Goal: Task Accomplishment & Management: Manage account settings

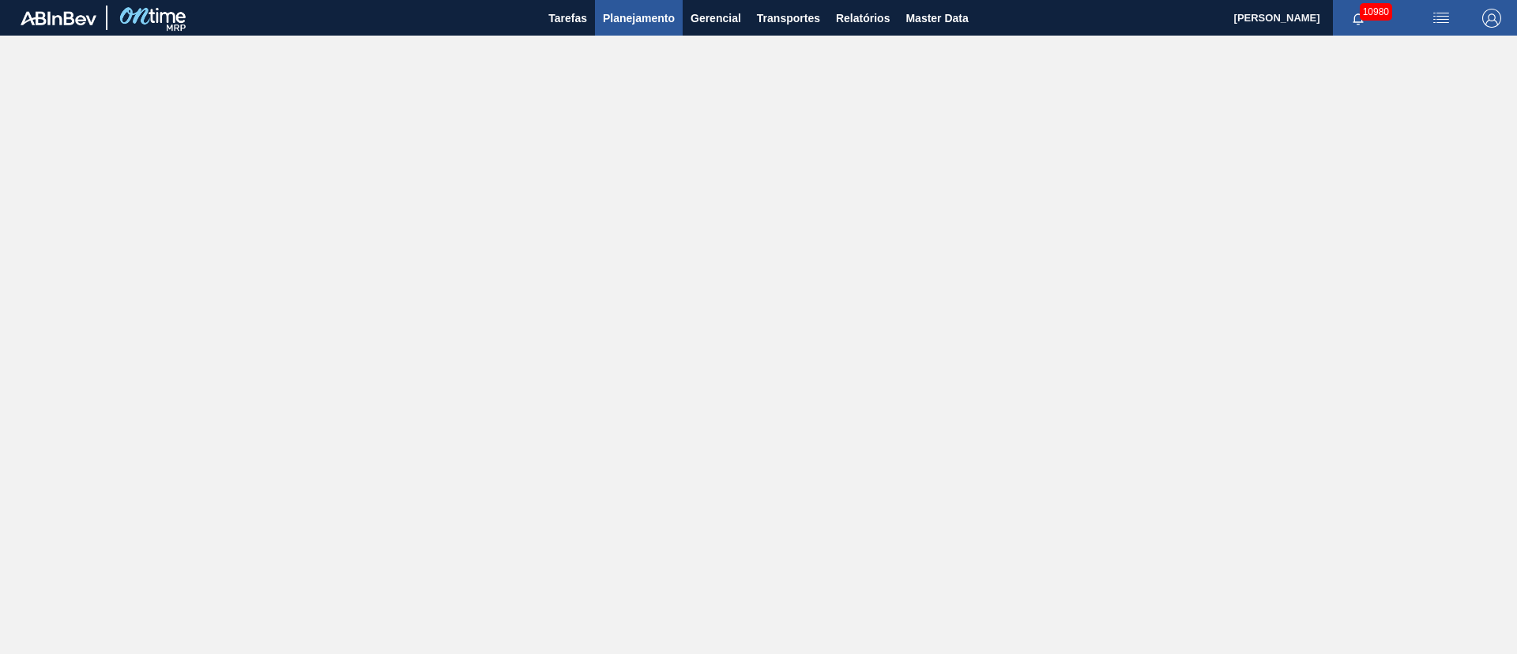
click at [661, 19] on span "Planejamento" at bounding box center [639, 18] width 72 height 19
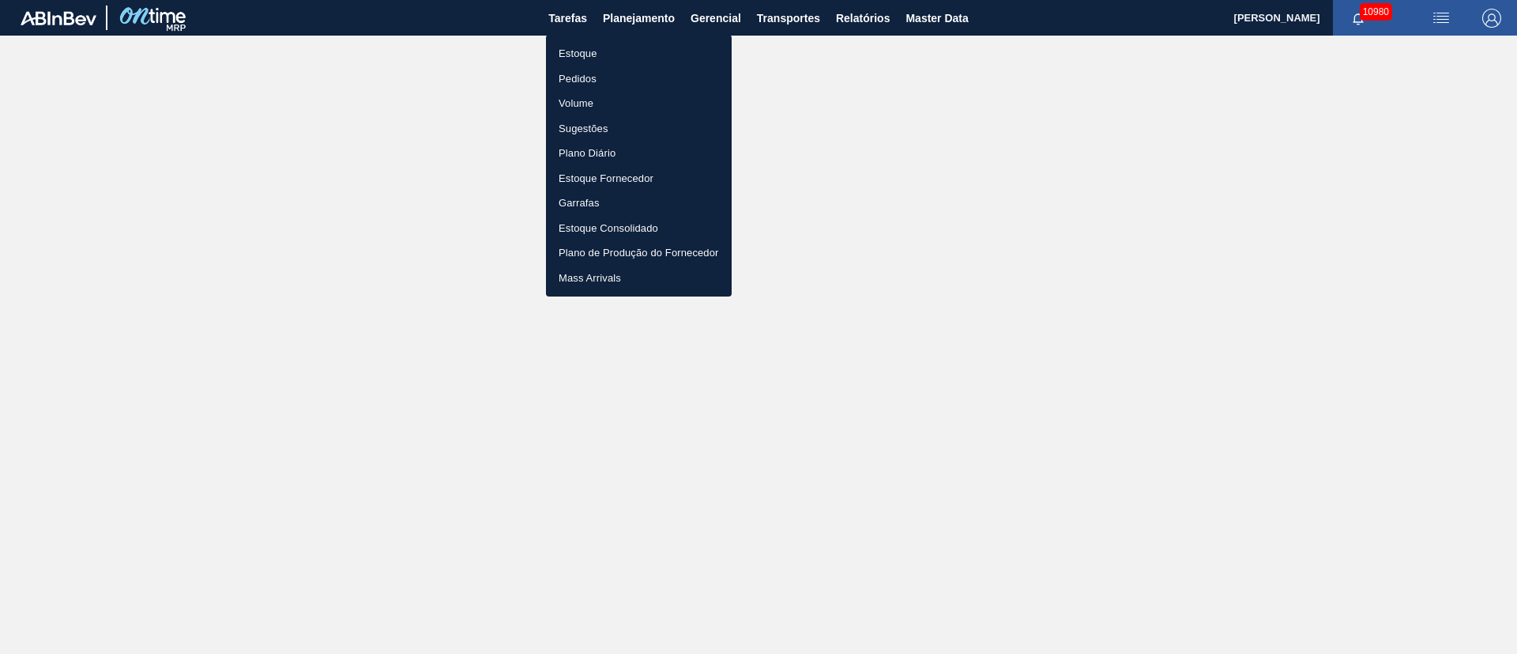
click at [577, 81] on li "Pedidos" at bounding box center [639, 78] width 186 height 25
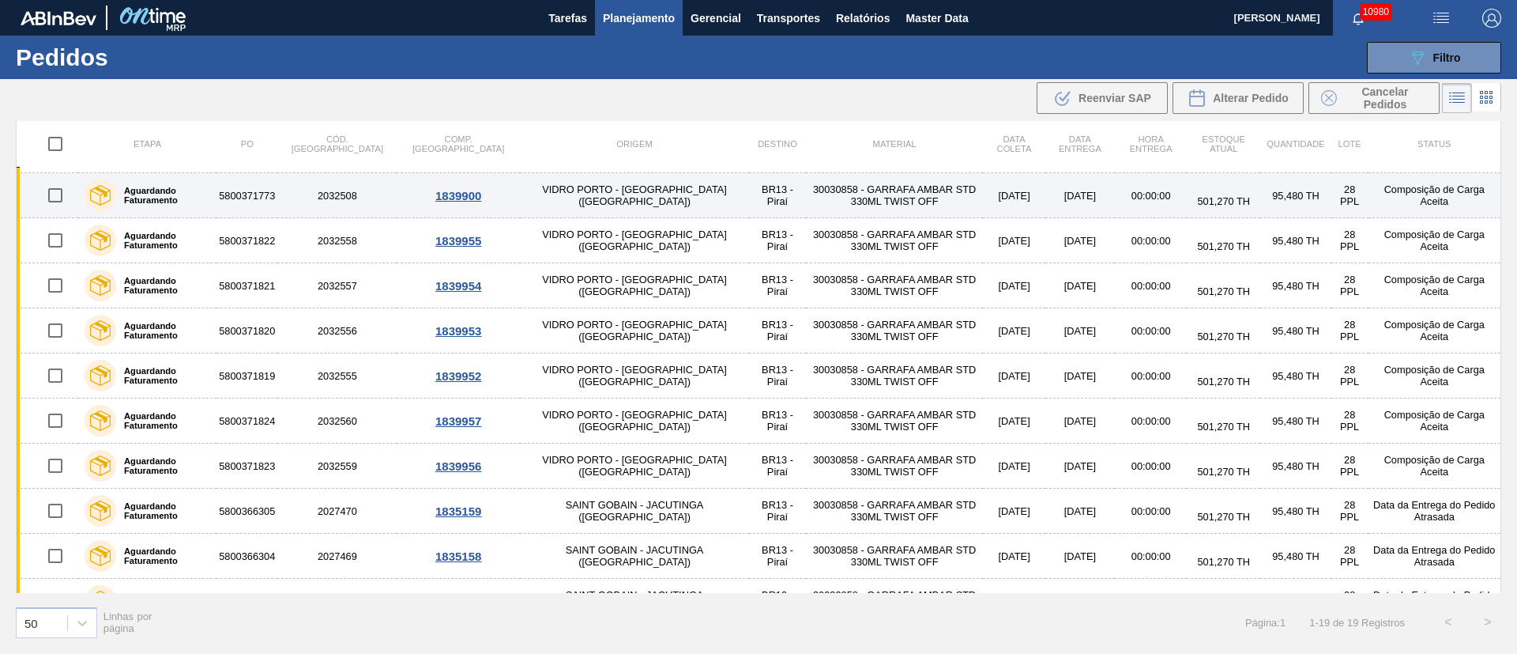
scroll to position [237, 0]
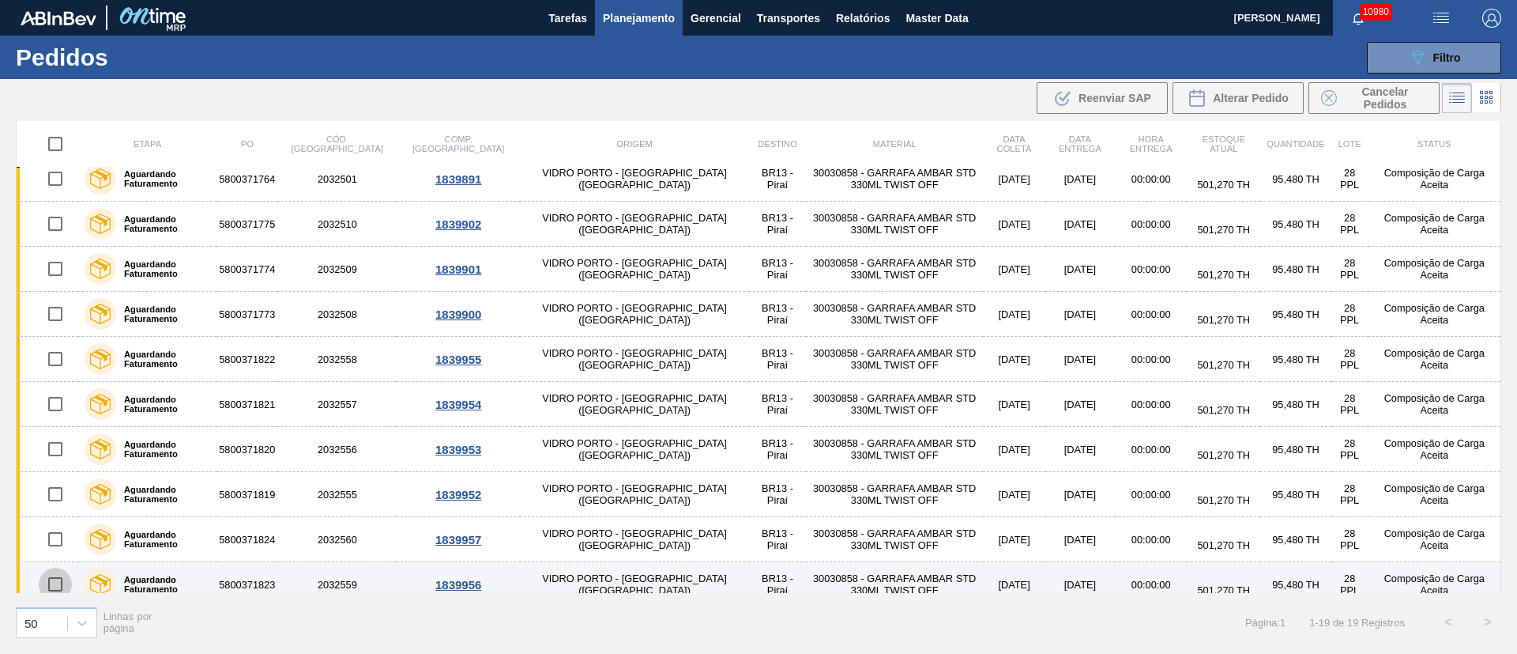
click at [51, 583] on input "checkbox" at bounding box center [55, 583] width 33 height 33
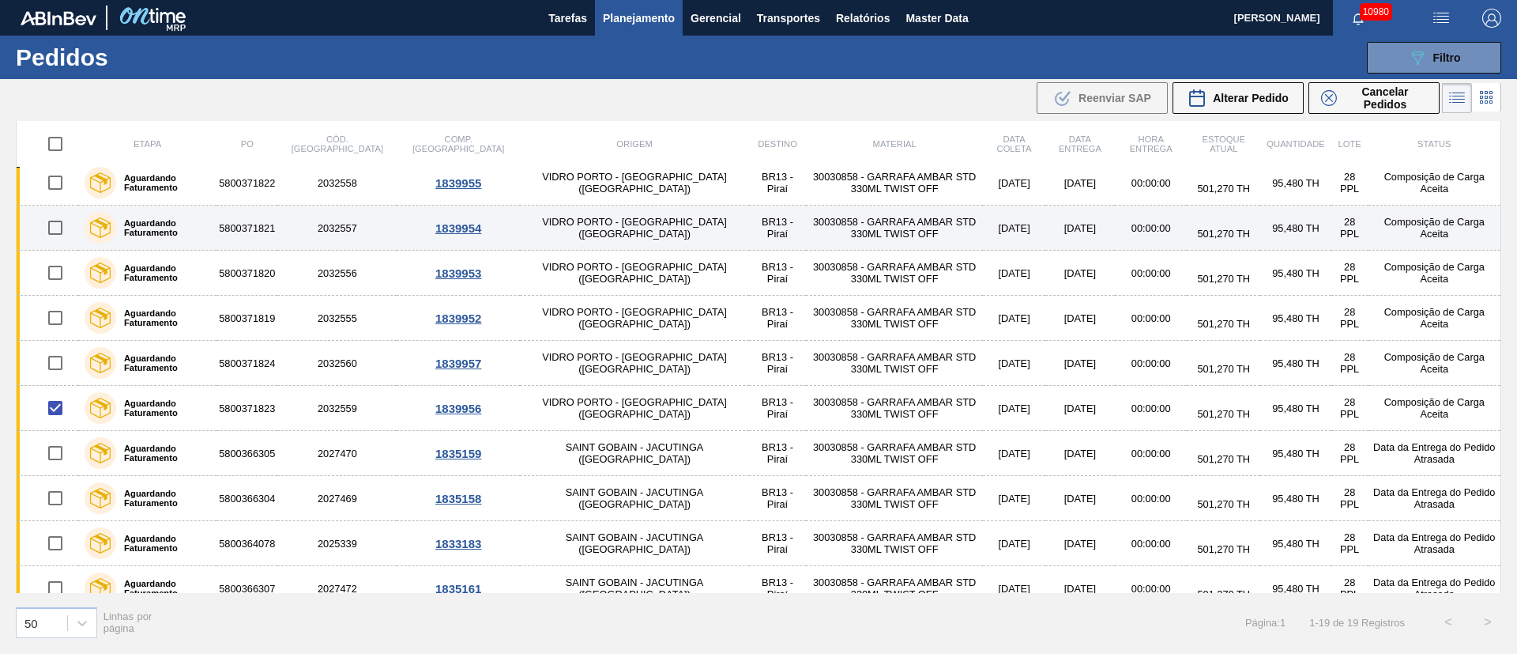
scroll to position [431, 0]
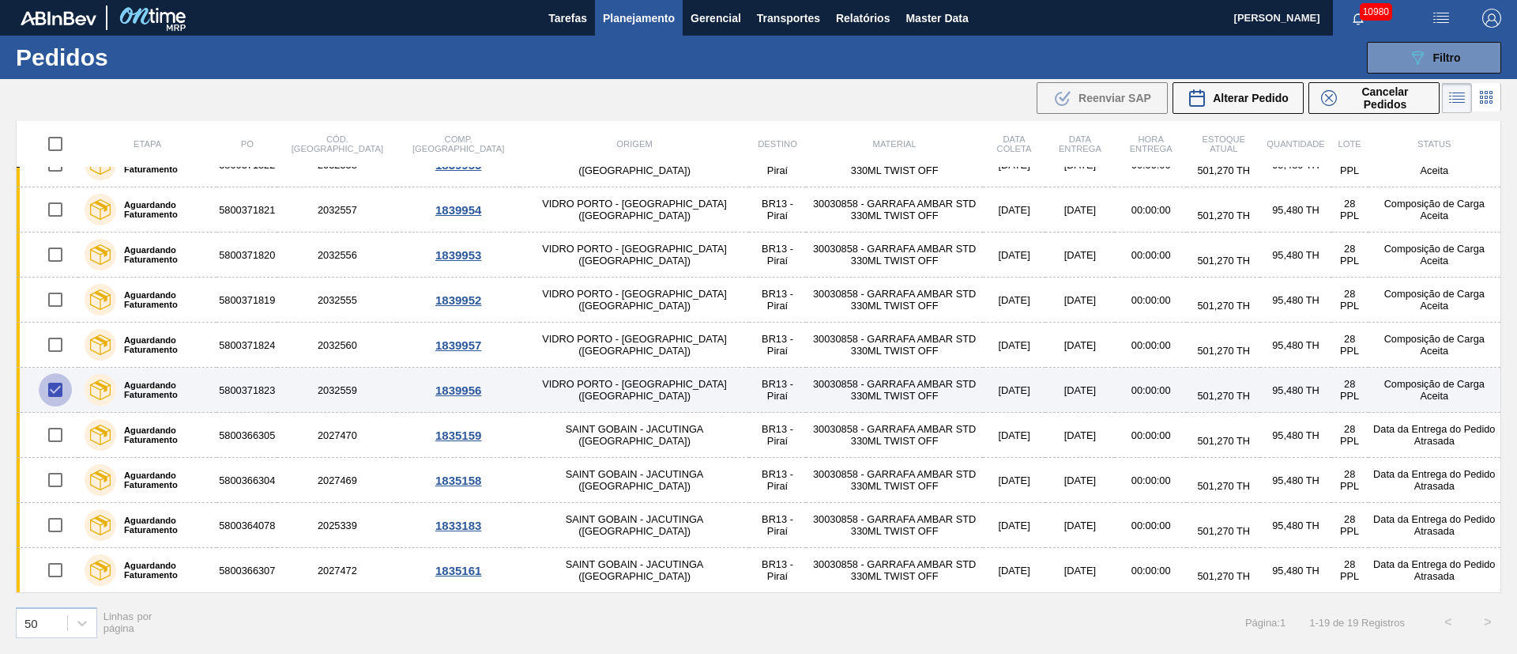
click at [51, 387] on input "checkbox" at bounding box center [55, 389] width 33 height 33
checkbox input "false"
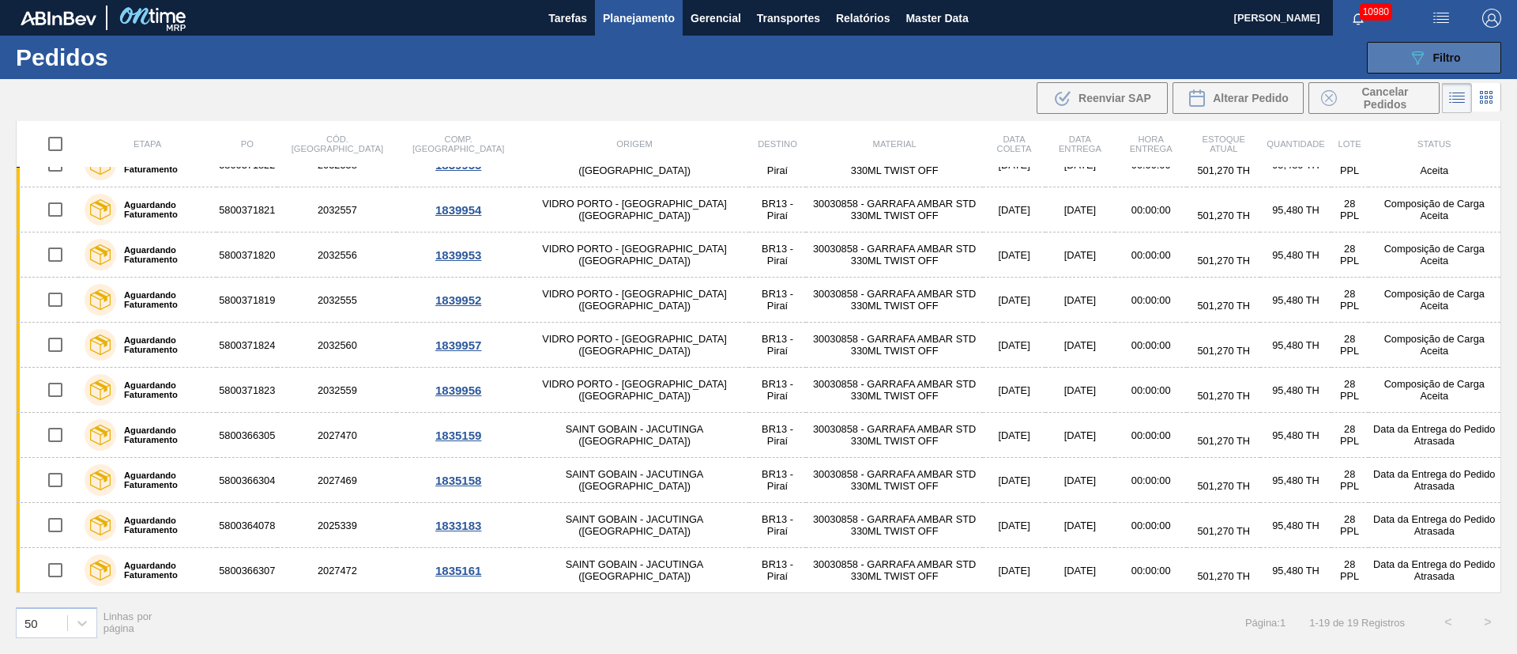
click at [1409, 63] on icon "089F7B8B-B2A5-4AFE-B5C0-19BA573D28AC" at bounding box center [1417, 57] width 19 height 19
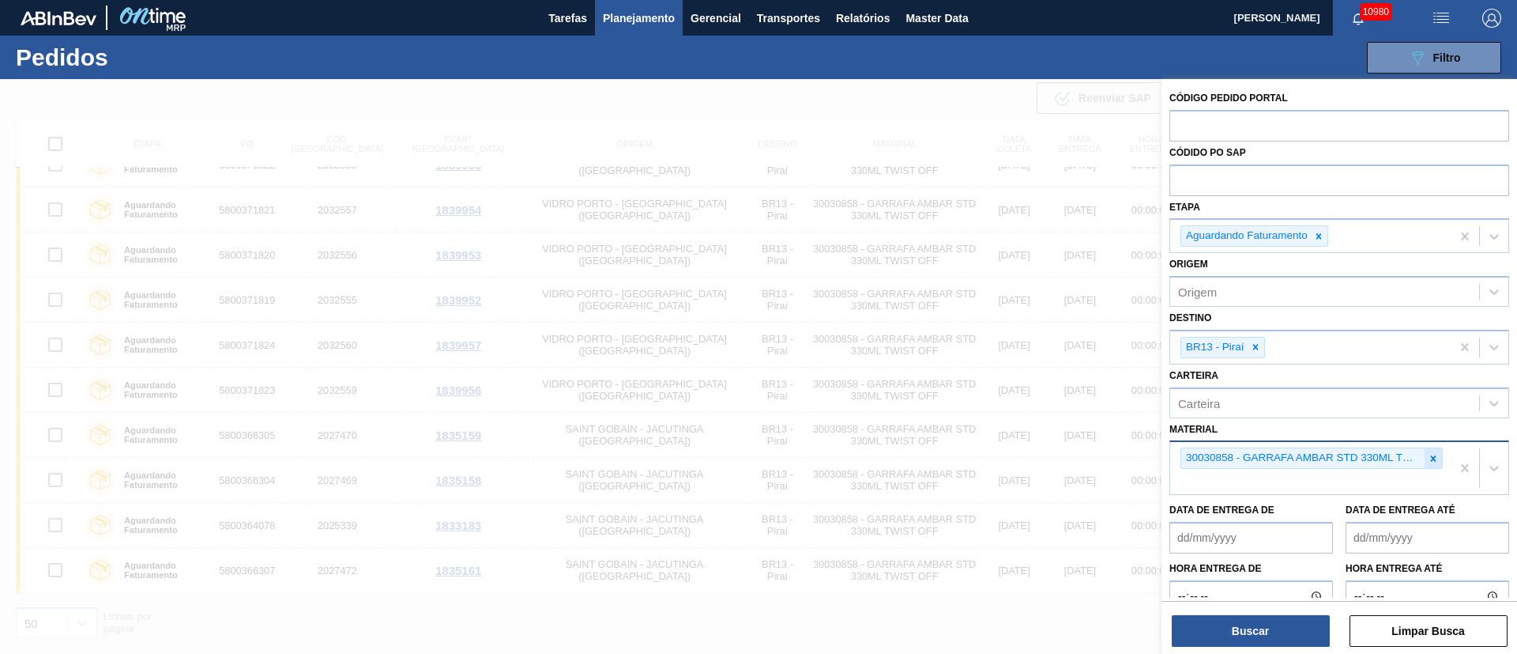
click at [1433, 458] on icon at bounding box center [1433, 458] width 11 height 11
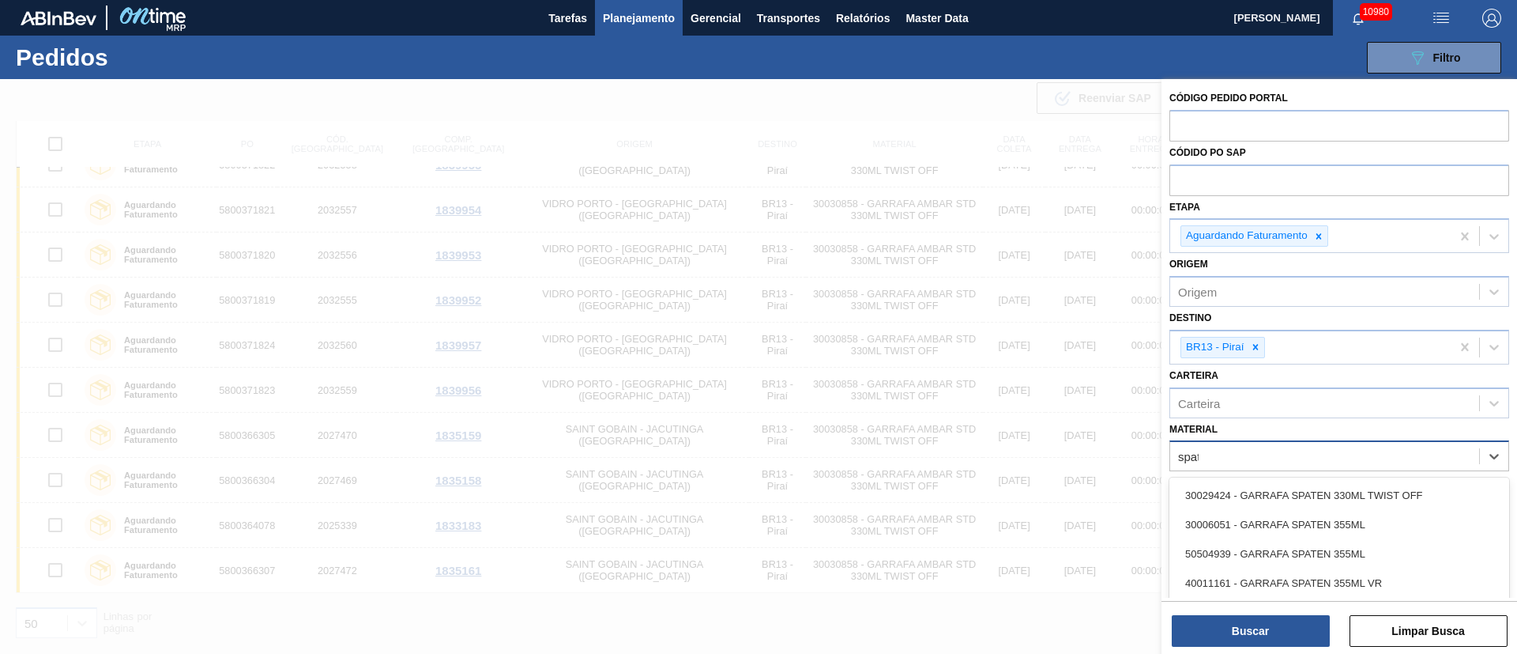
type input "spate"
click at [1318, 494] on div "30029424 - GARRAFA SPATEN 330ML TWIST OFF" at bounding box center [1340, 494] width 340 height 29
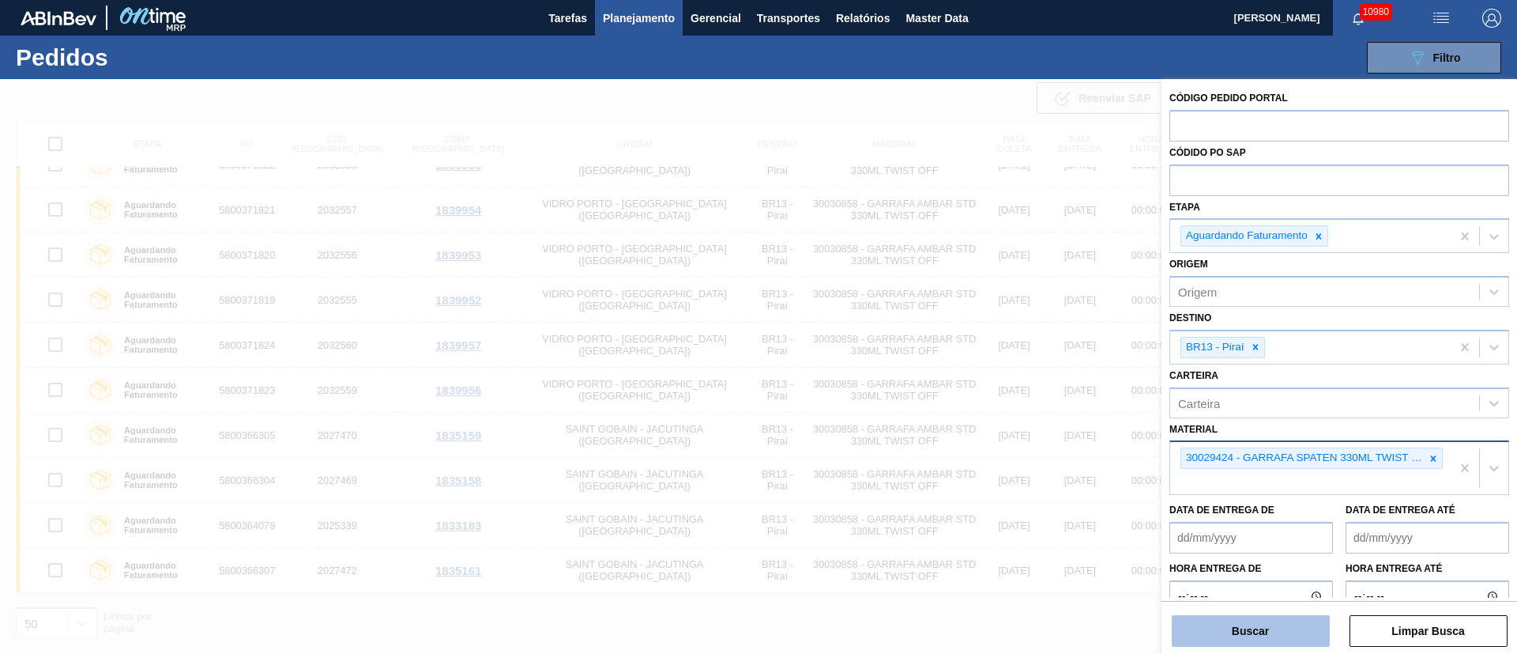
click at [1256, 626] on button "Buscar" at bounding box center [1251, 631] width 158 height 32
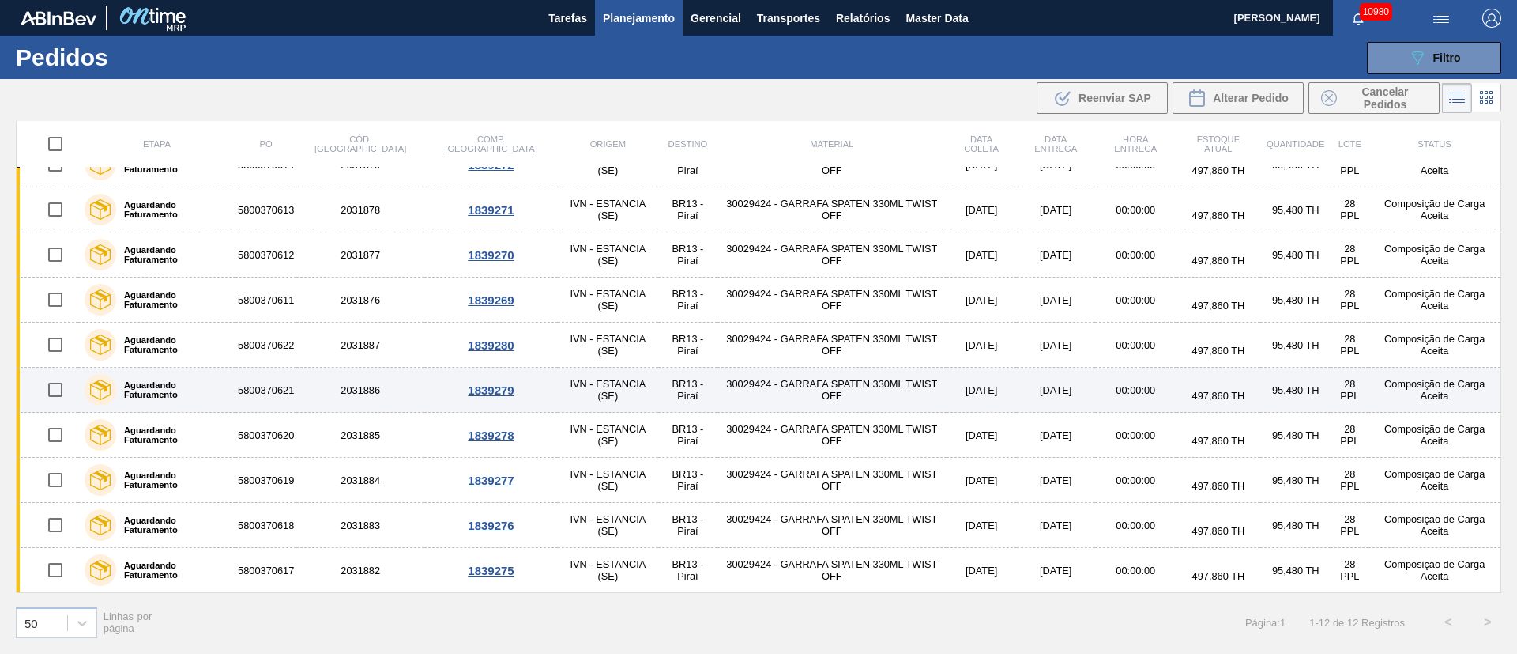
scroll to position [0, 0]
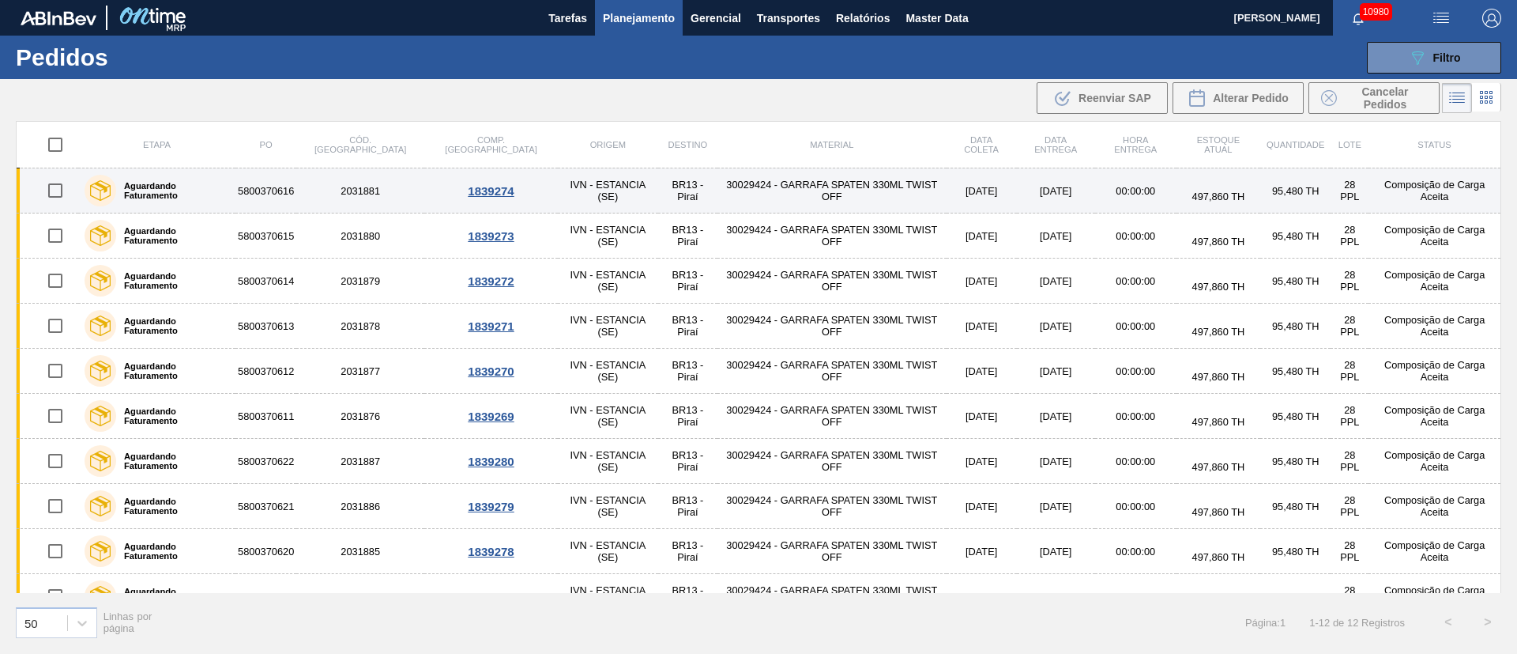
click at [558, 193] on td "IVN - ESTANCIA (SE)" at bounding box center [608, 190] width 100 height 45
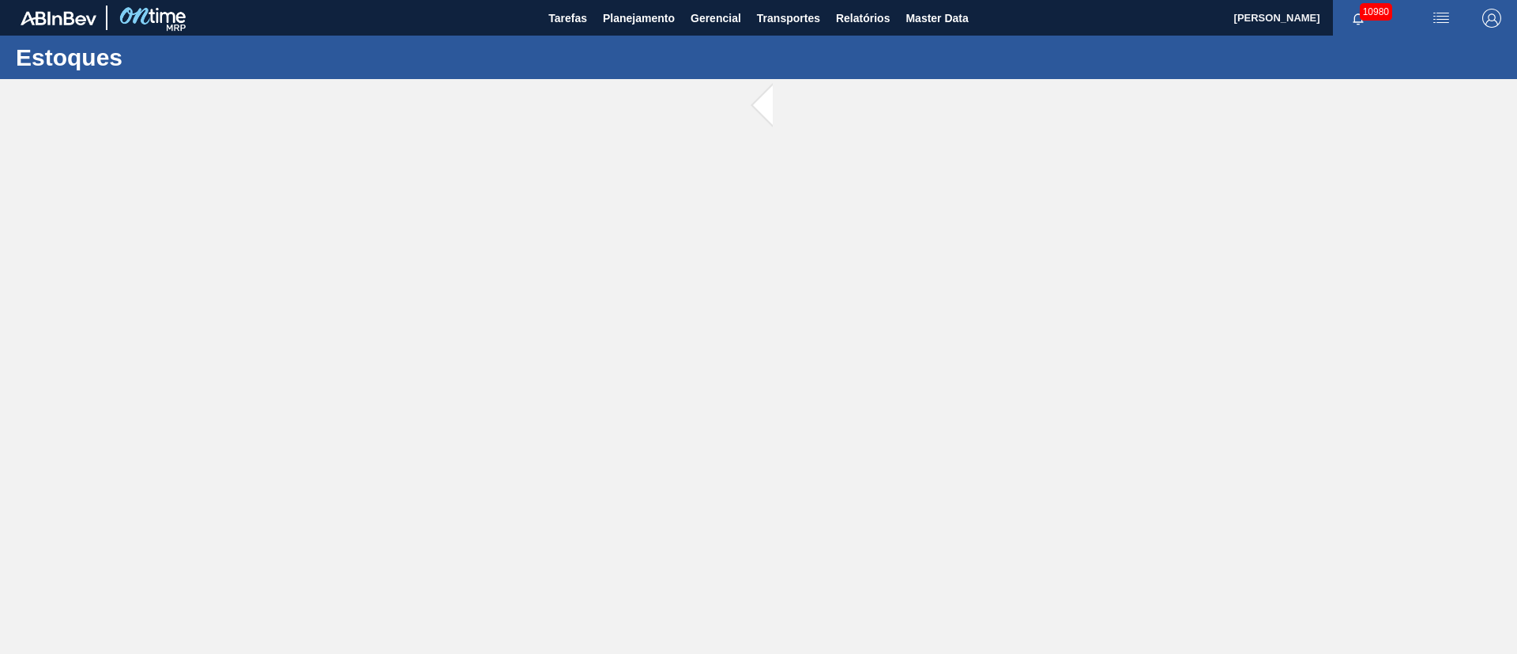
click at [551, 193] on main "Tarefas Planejamento Gerencial Transportes Relatórios Master Data [PERSON_NAME]…" at bounding box center [758, 327] width 1517 height 654
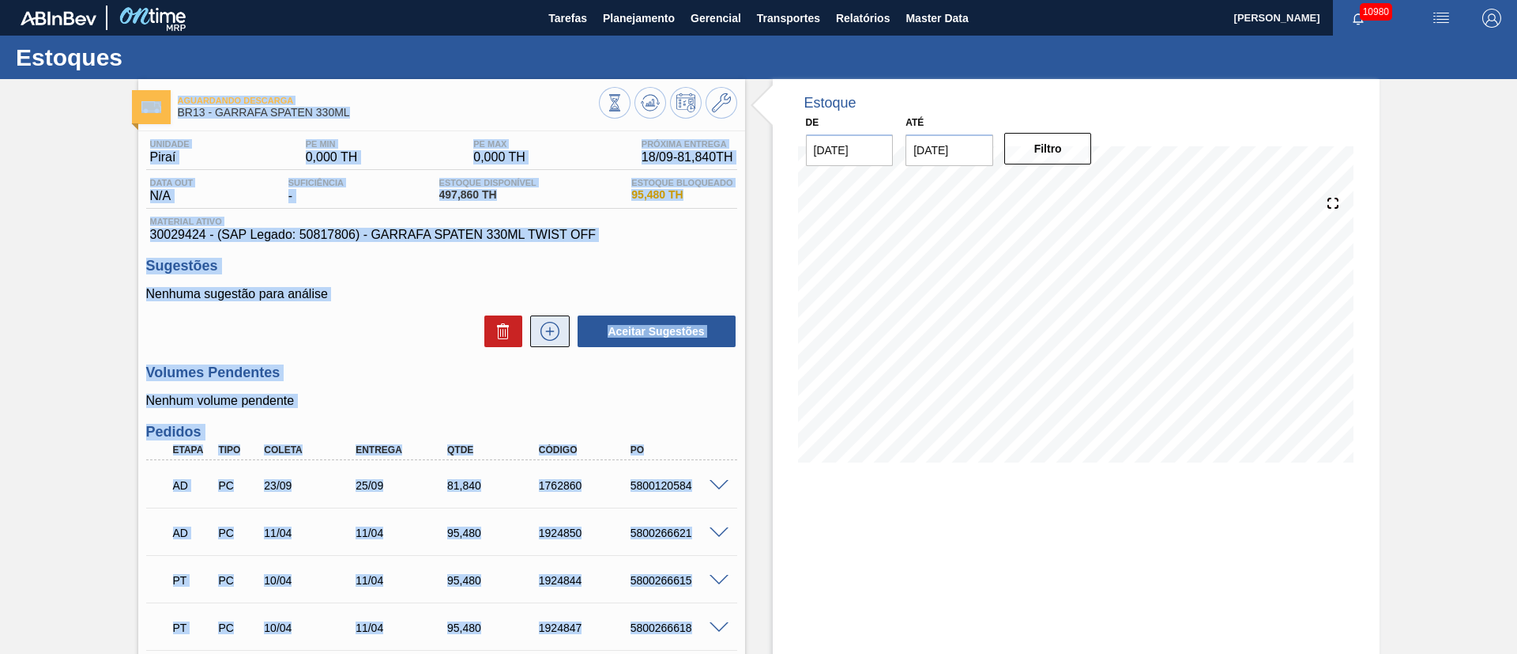
click at [563, 335] on button at bounding box center [550, 331] width 40 height 32
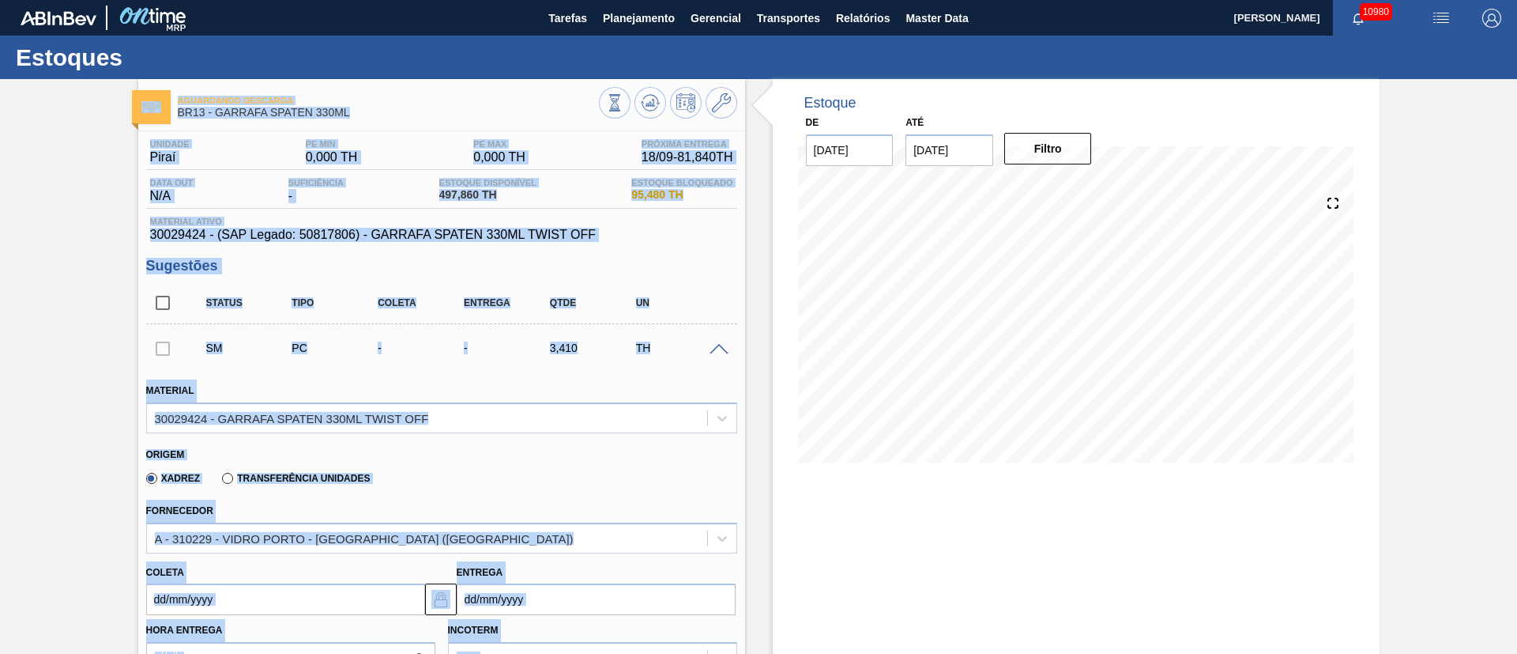
scroll to position [356, 0]
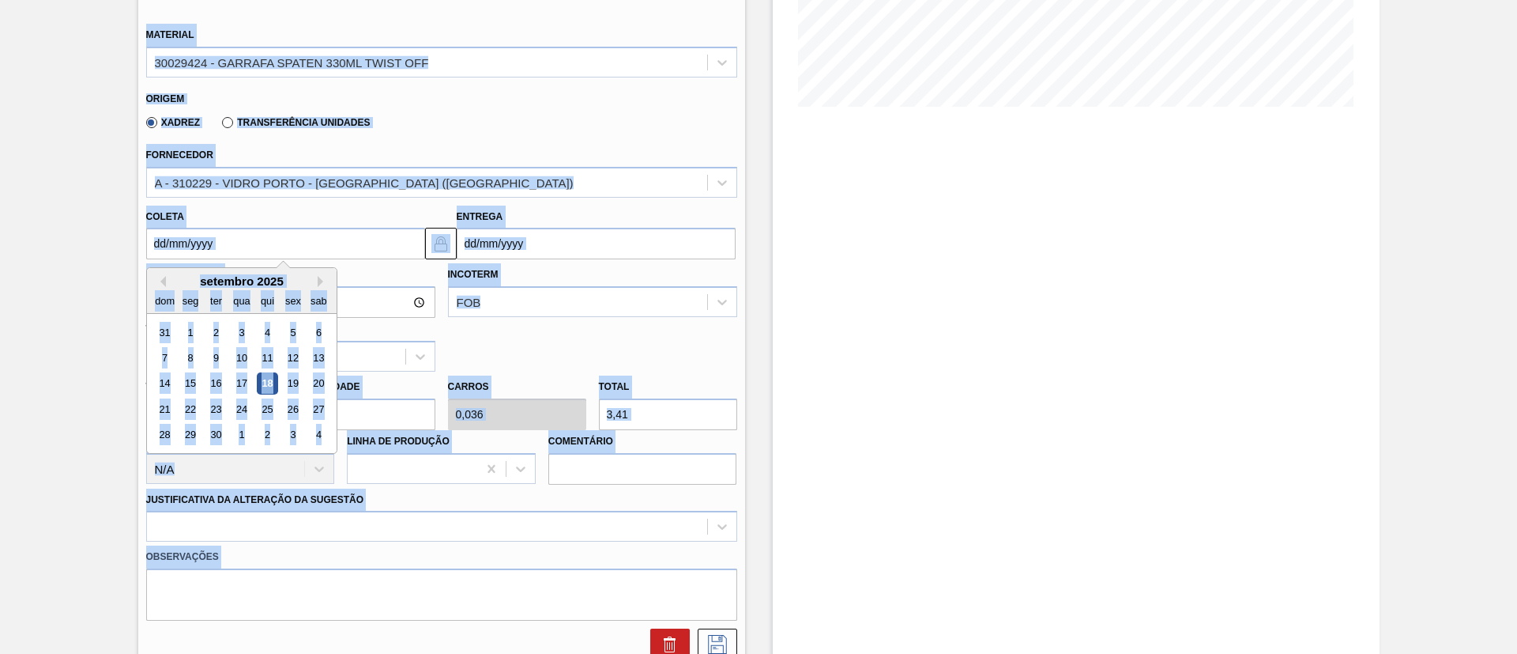
click at [303, 251] on input "Coleta" at bounding box center [285, 244] width 279 height 32
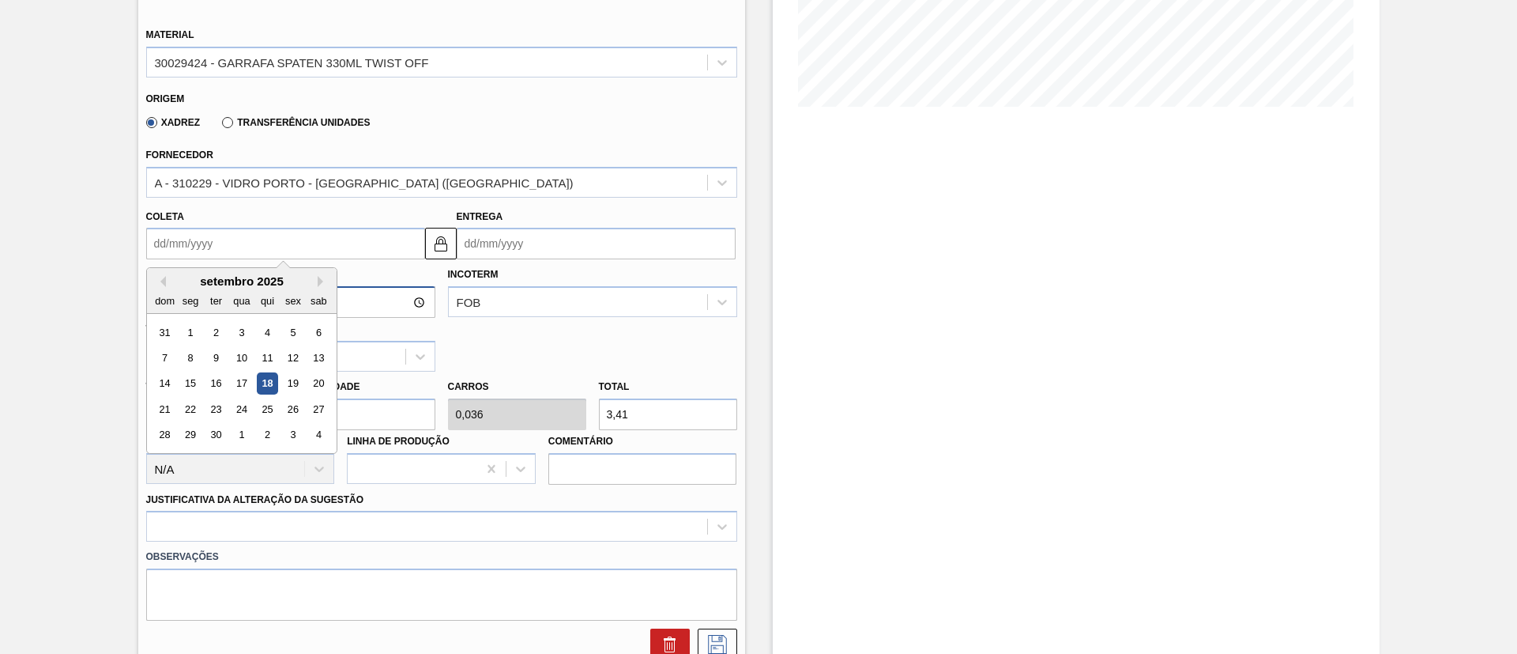
click at [359, 299] on input "Hora Entrega" at bounding box center [290, 302] width 289 height 32
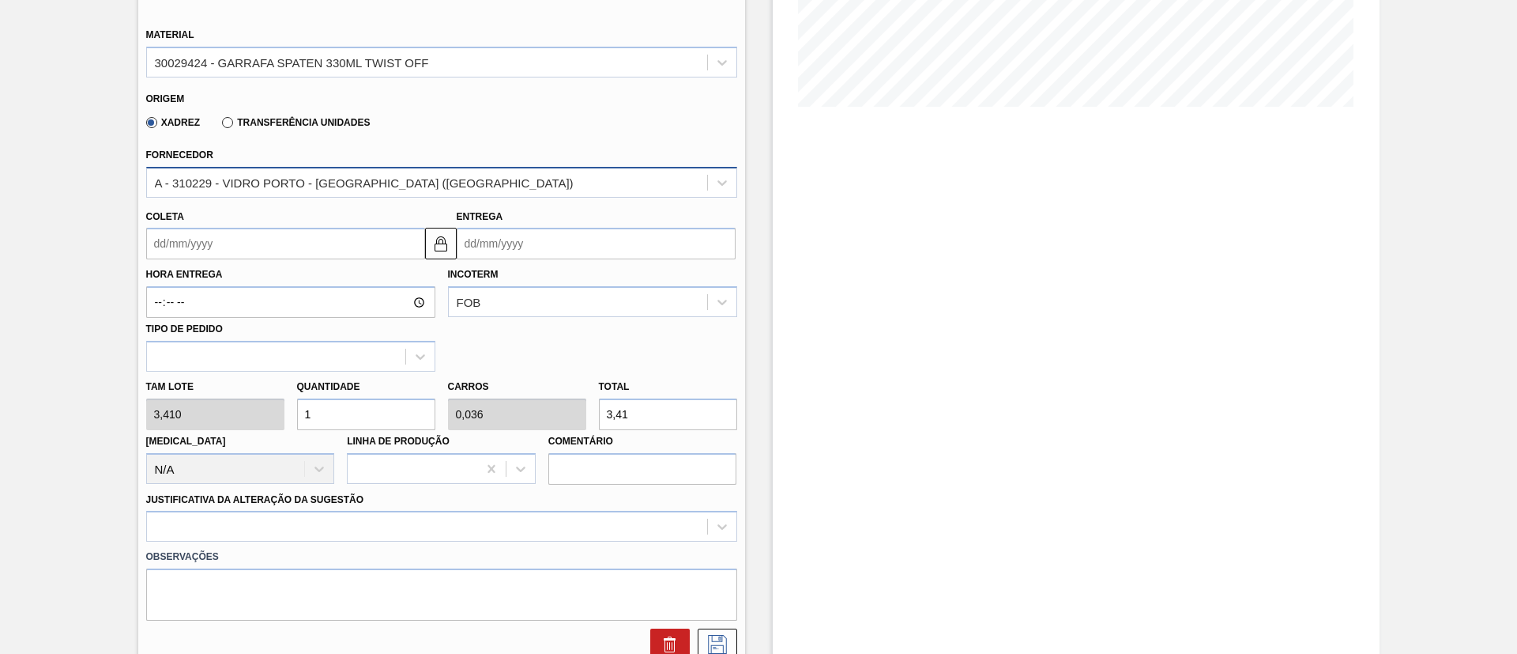
click at [314, 178] on div "A - 310229 - VIDRO PORTO - [GEOGRAPHIC_DATA] ([GEOGRAPHIC_DATA])" at bounding box center [364, 181] width 419 height 13
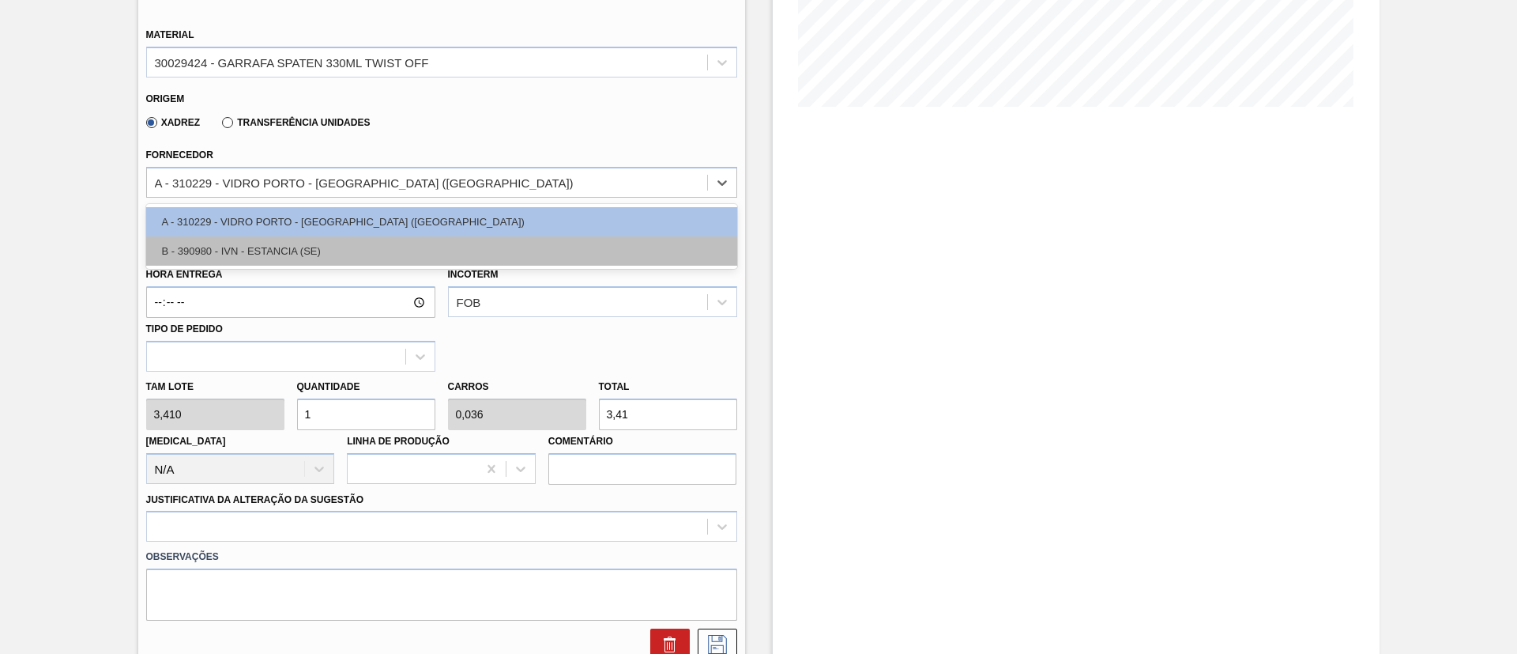
click at [284, 249] on div "B - 390980 - IVN - ESTANCIA (SE)" at bounding box center [441, 250] width 591 height 29
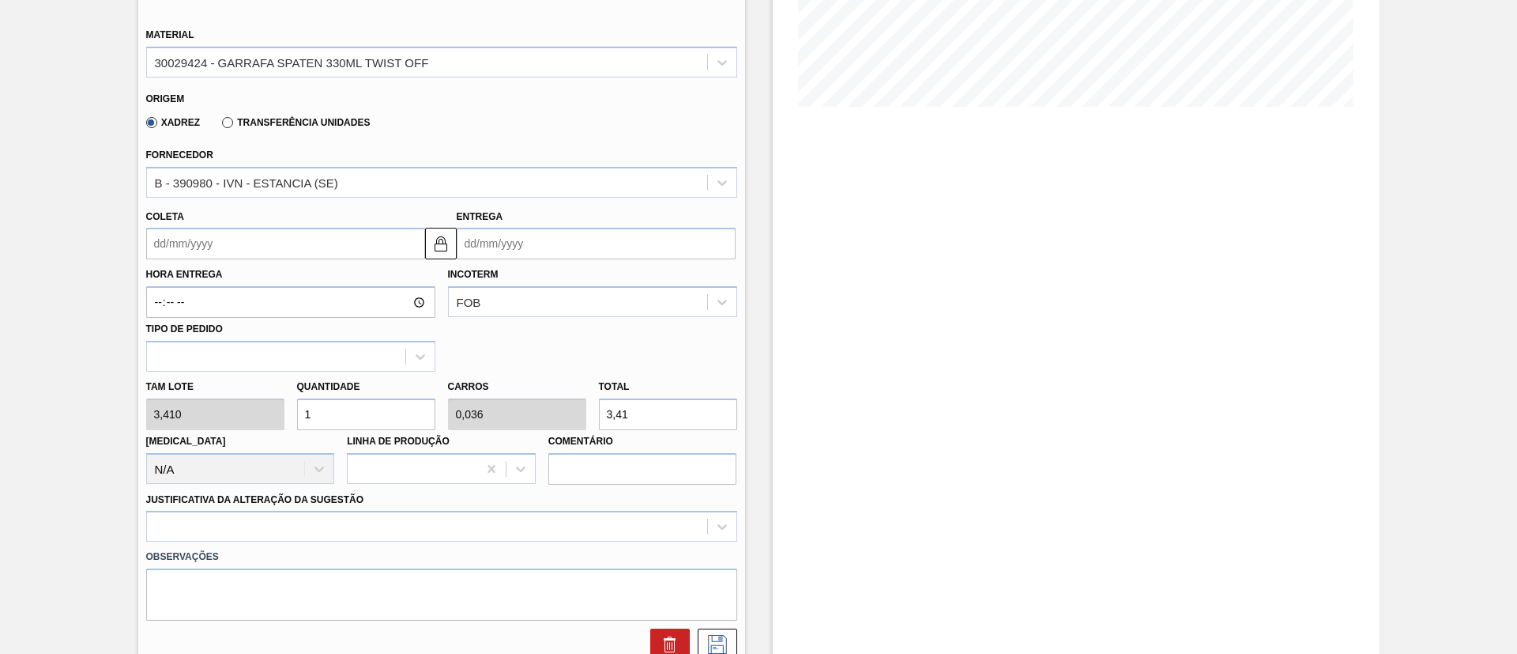
click at [175, 418] on div "Tam lote 3,410 Quantidade 1 Carros 0,036 Total 3,41 [MEDICAL_DATA] N/A Linha de…" at bounding box center [442, 427] width 604 height 113
type input "11"
type input "0,393"
type input "37,51"
type input "112"
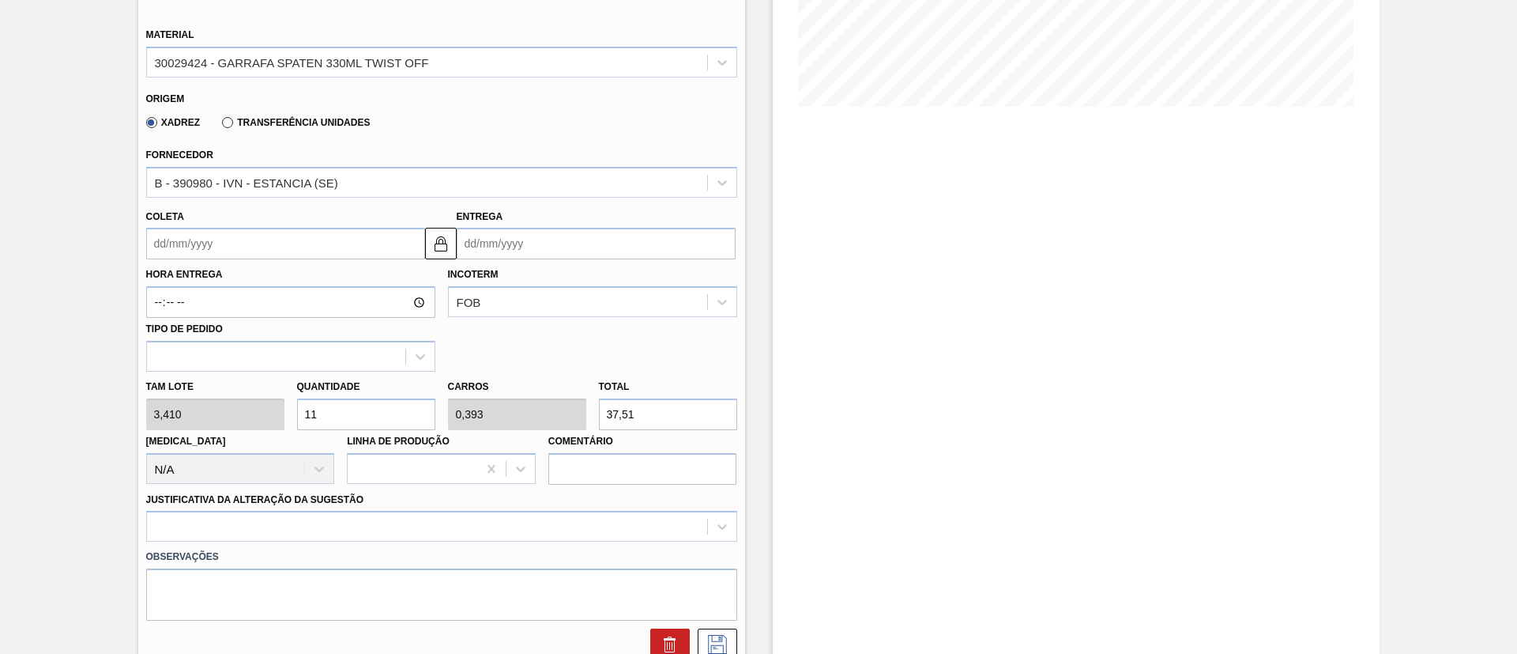
type input "4"
type input "381,92"
type input "112"
click at [297, 528] on div at bounding box center [441, 525] width 591 height 31
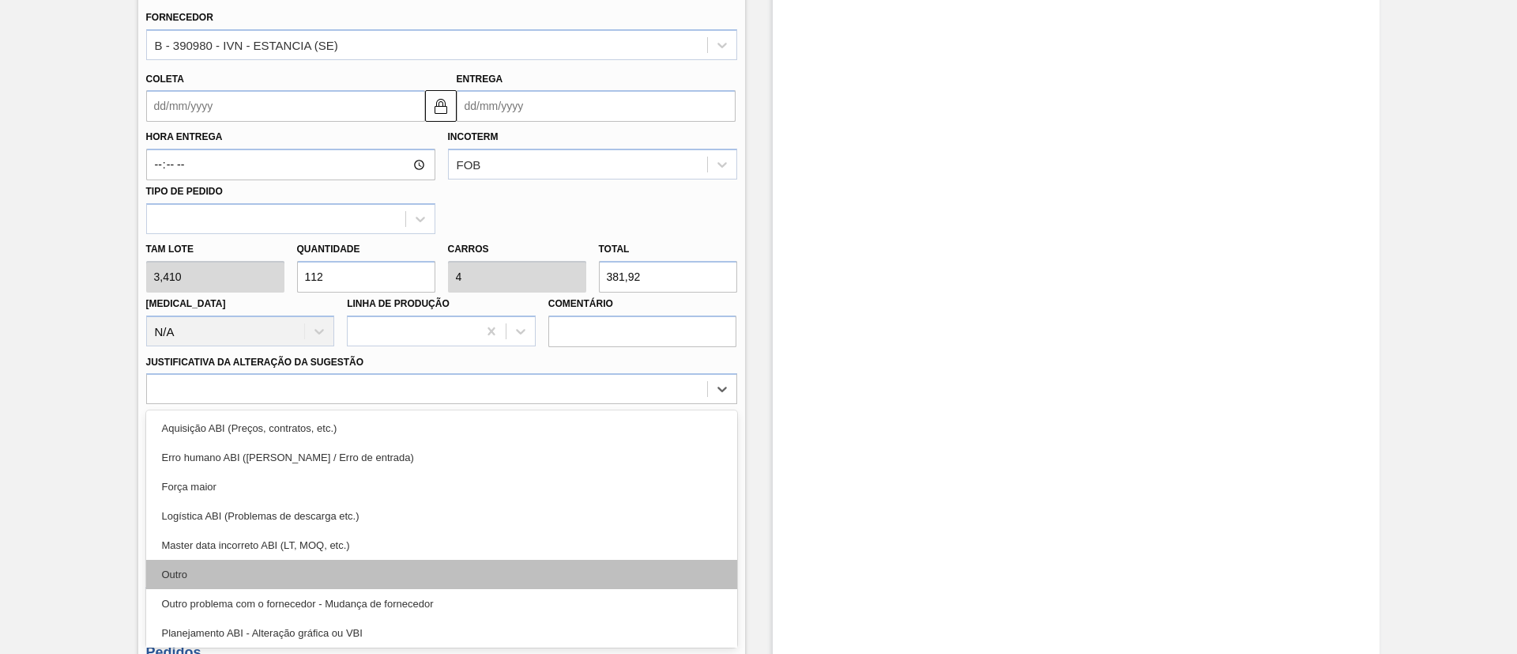
click at [272, 573] on div "Outro" at bounding box center [441, 573] width 591 height 29
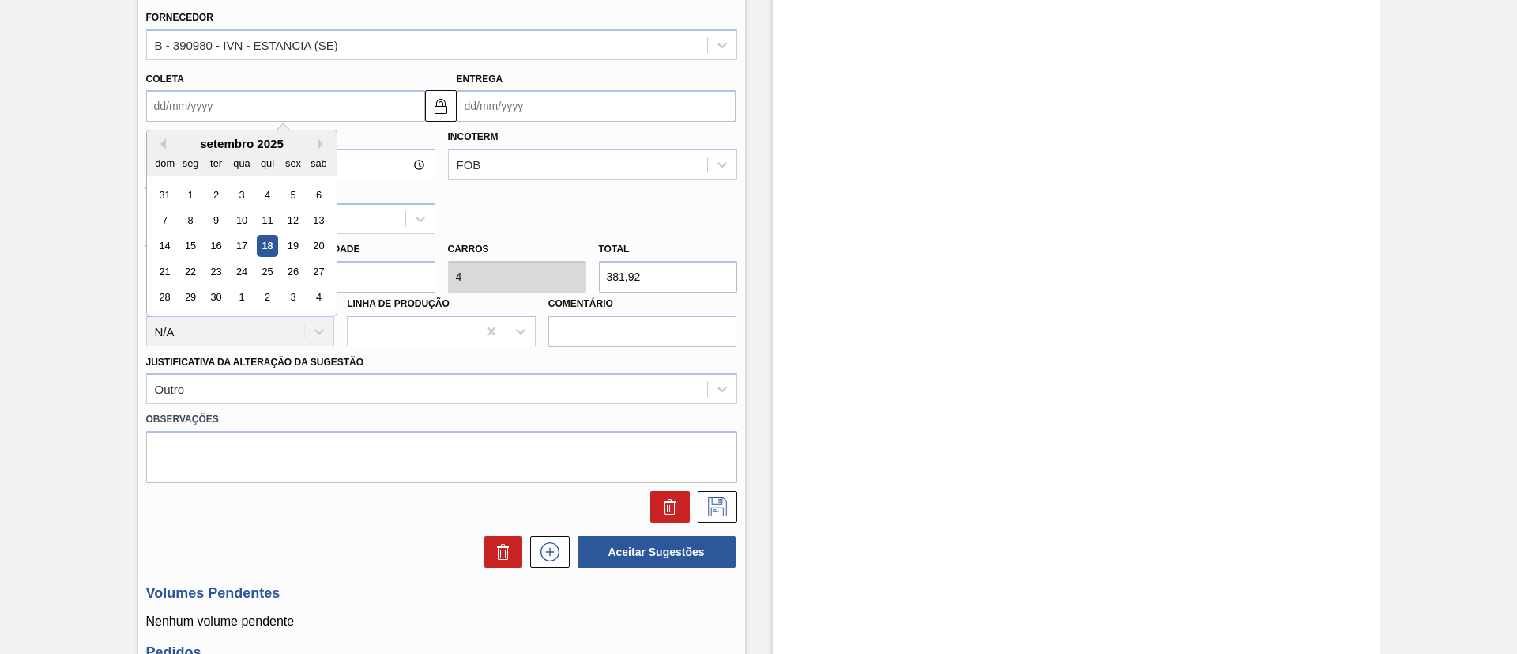
click at [239, 100] on input "Coleta" at bounding box center [285, 106] width 279 height 32
click at [247, 273] on div "24" at bounding box center [241, 271] width 21 height 21
type input "[DATE]"
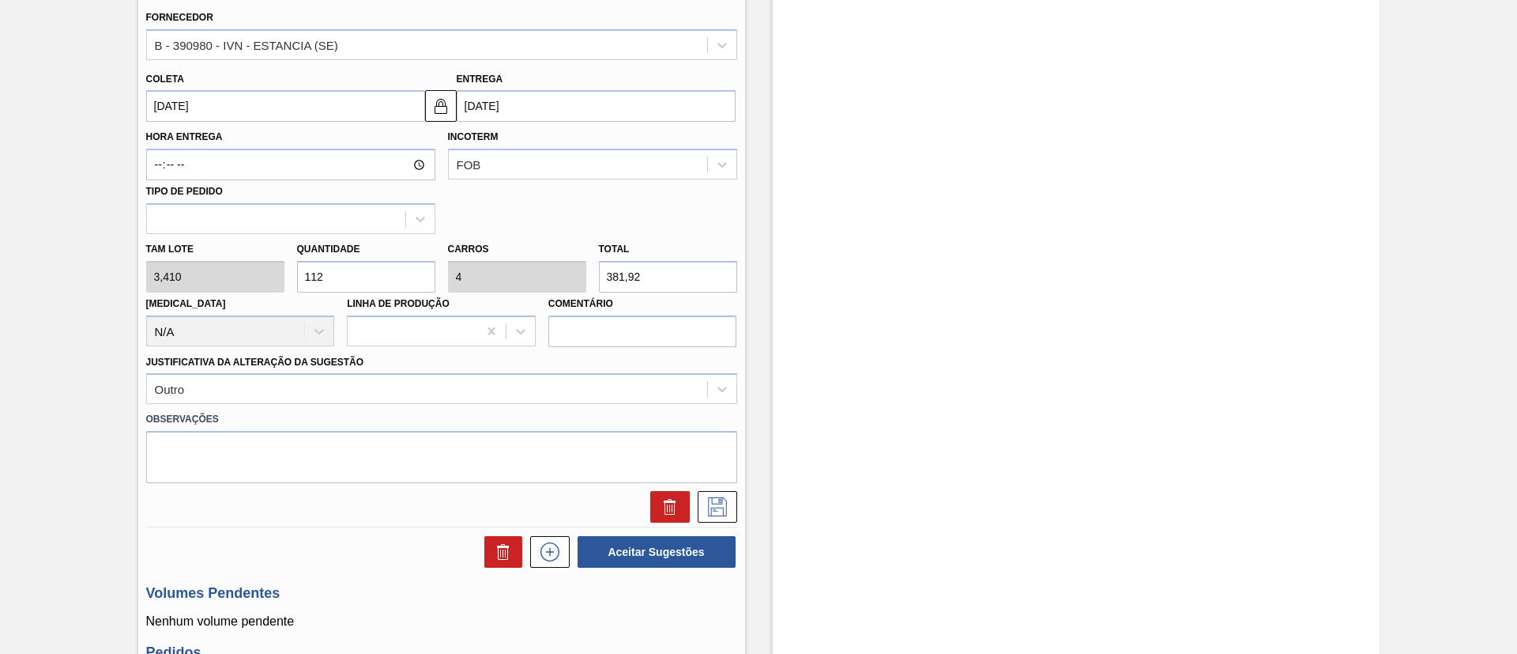
click at [262, 104] on input "[DATE]" at bounding box center [285, 106] width 279 height 32
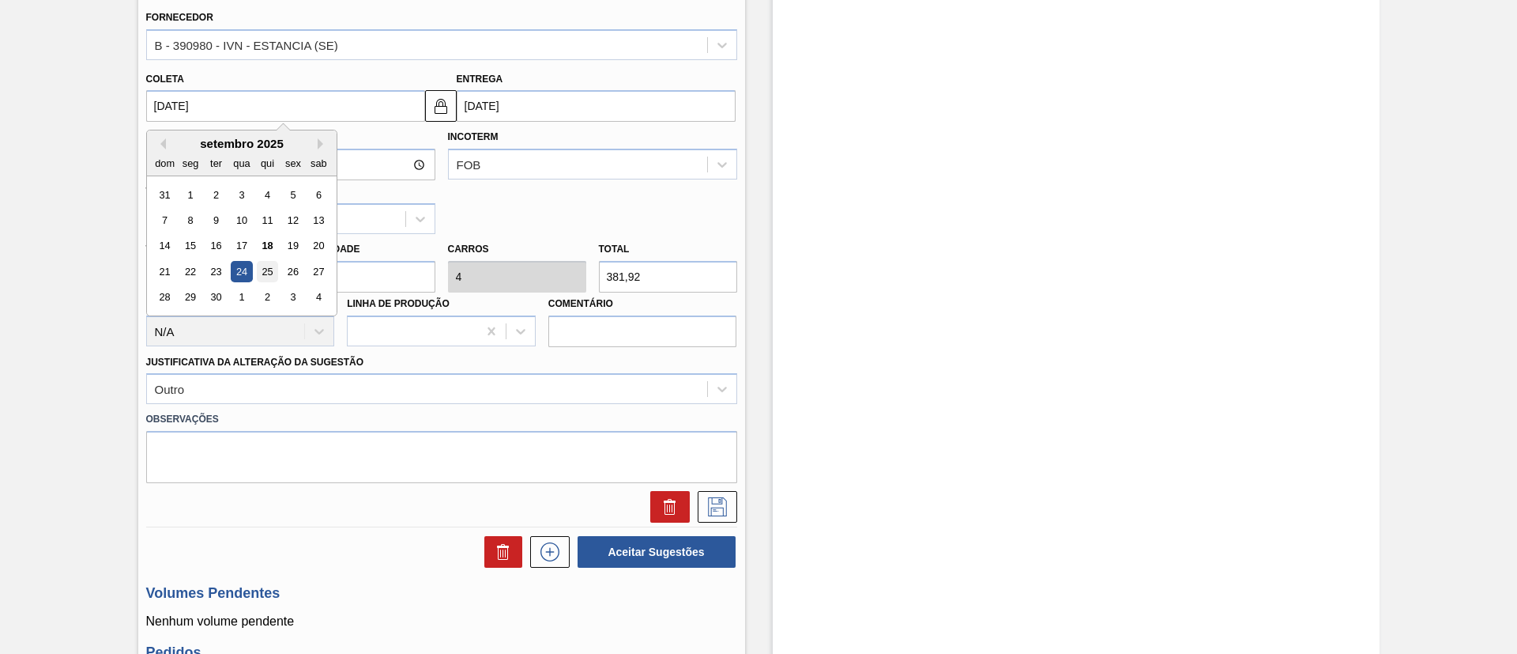
click at [268, 276] on div "25" at bounding box center [266, 271] width 21 height 21
type input "[DATE]"
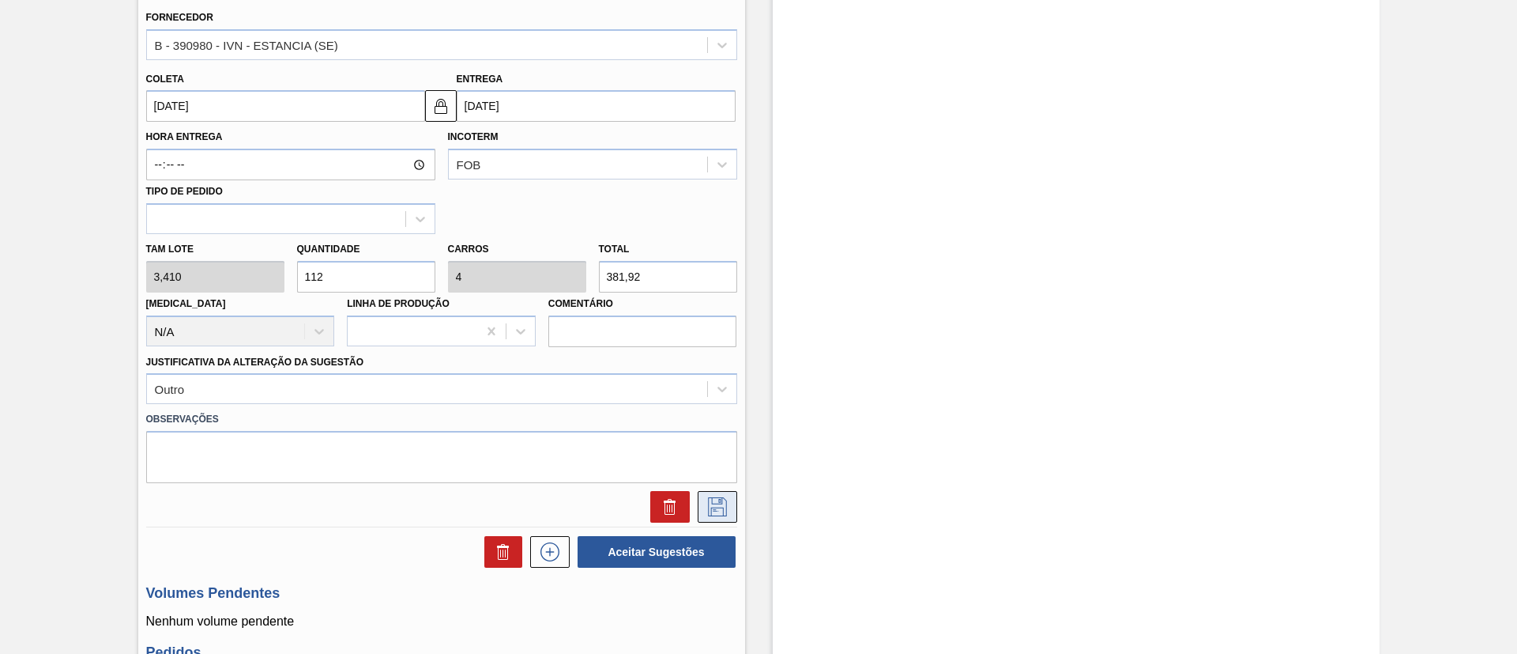
click at [710, 505] on icon at bounding box center [717, 506] width 25 height 19
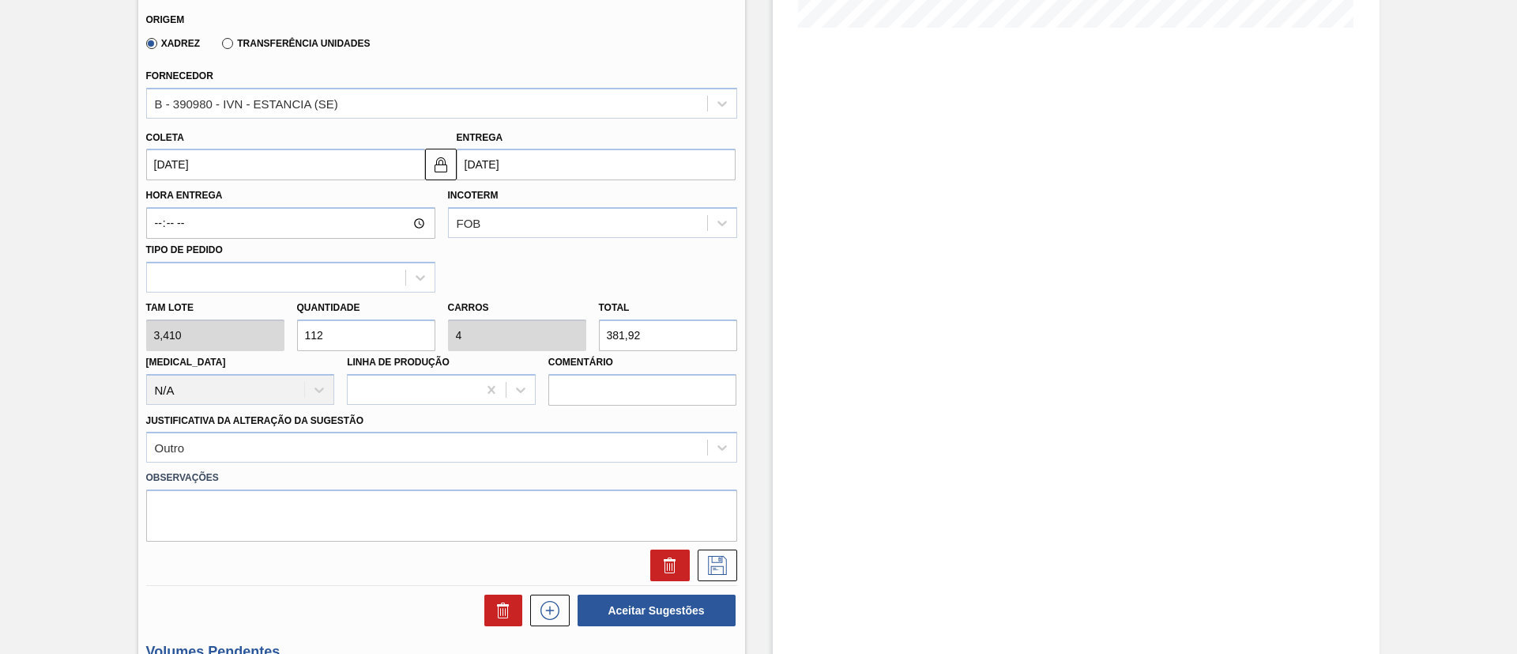
scroll to position [0, 0]
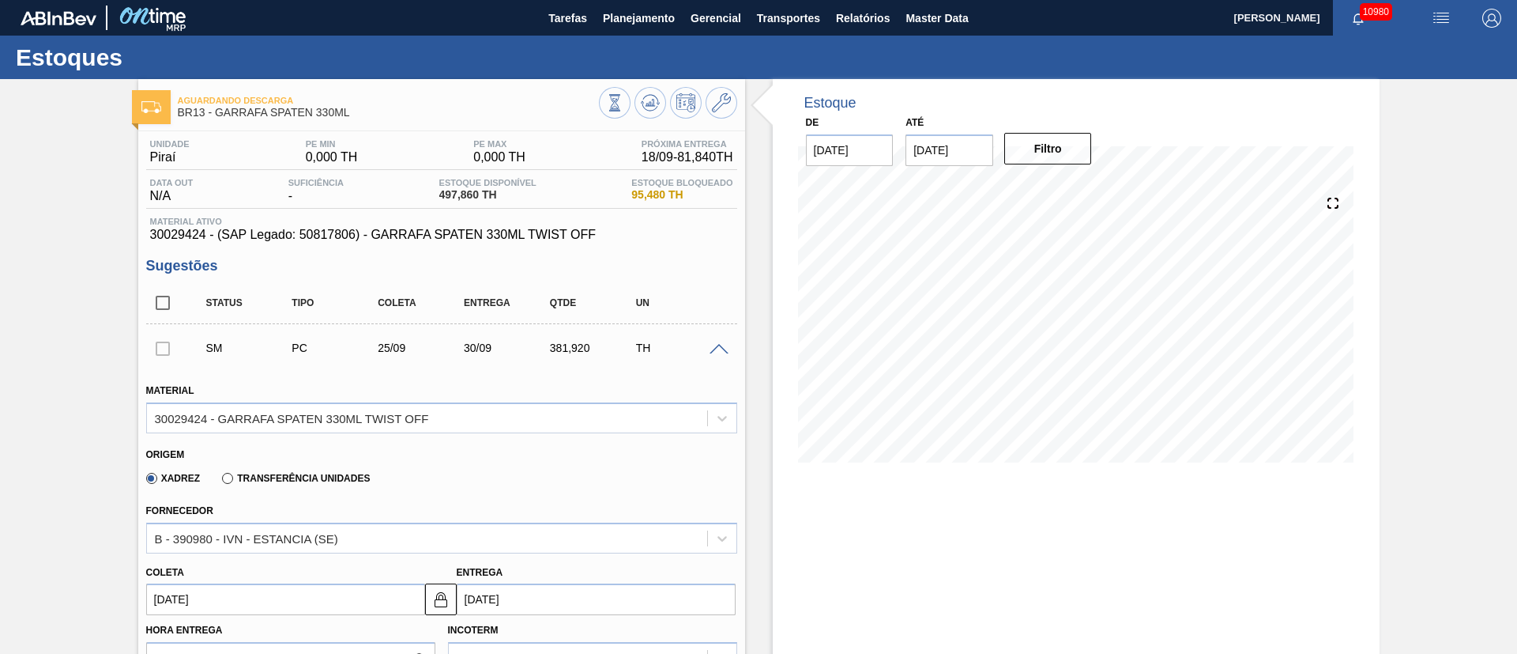
click at [646, 381] on div "Material 30029424 - GARRAFA SPATEN 330ML TWIST OFF" at bounding box center [441, 406] width 591 height 54
click at [721, 348] on span at bounding box center [719, 350] width 19 height 12
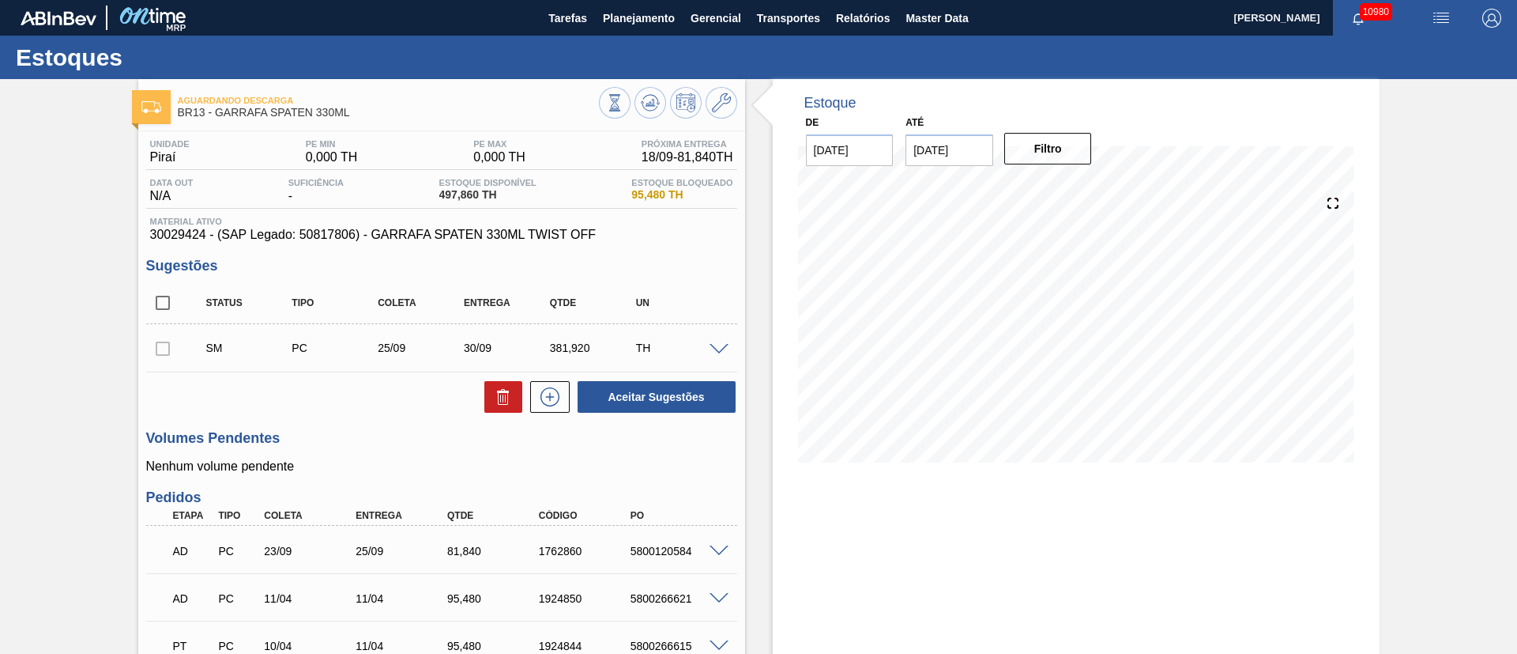
click at [164, 346] on div at bounding box center [162, 348] width 33 height 32
click at [159, 348] on div at bounding box center [162, 348] width 33 height 32
click at [160, 354] on div at bounding box center [162, 348] width 33 height 32
click at [162, 355] on div at bounding box center [162, 348] width 33 height 32
click at [163, 347] on div at bounding box center [162, 348] width 33 height 32
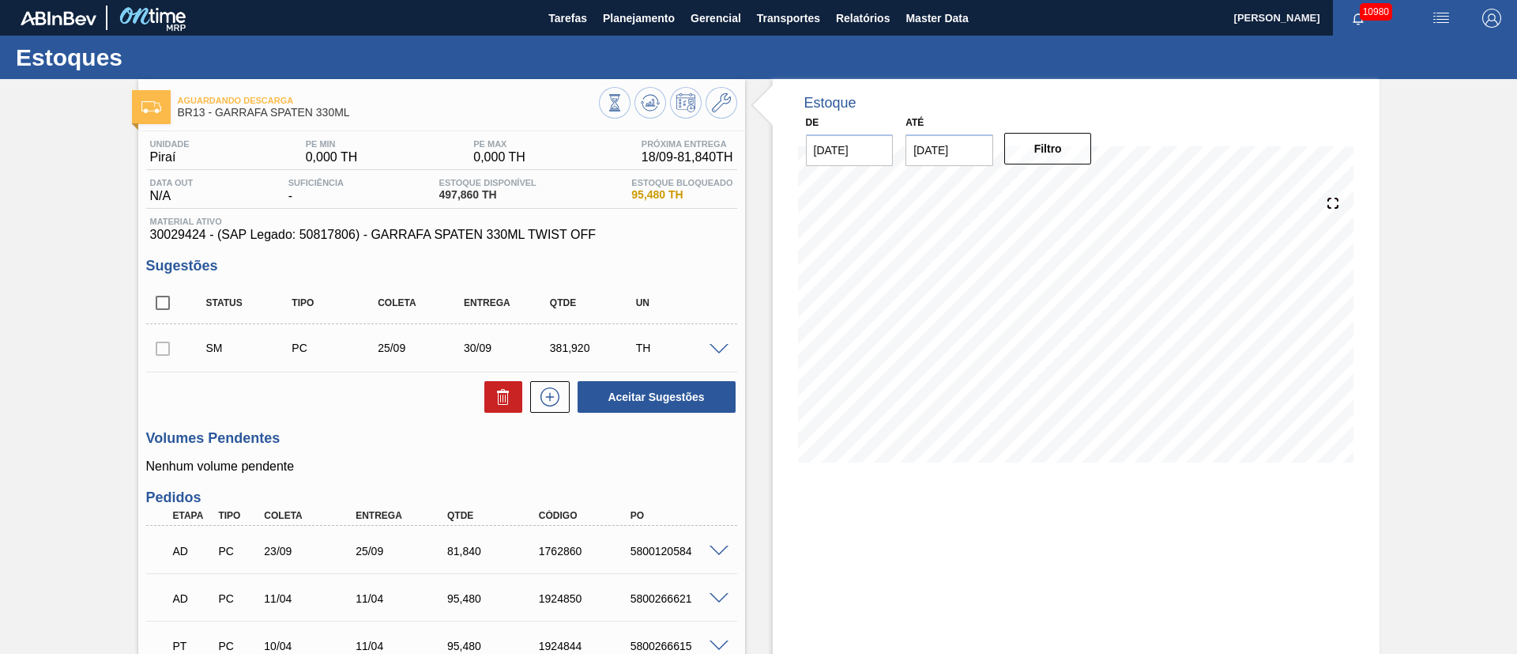
click at [716, 342] on div at bounding box center [722, 348] width 32 height 12
click at [715, 344] on span at bounding box center [719, 350] width 19 height 12
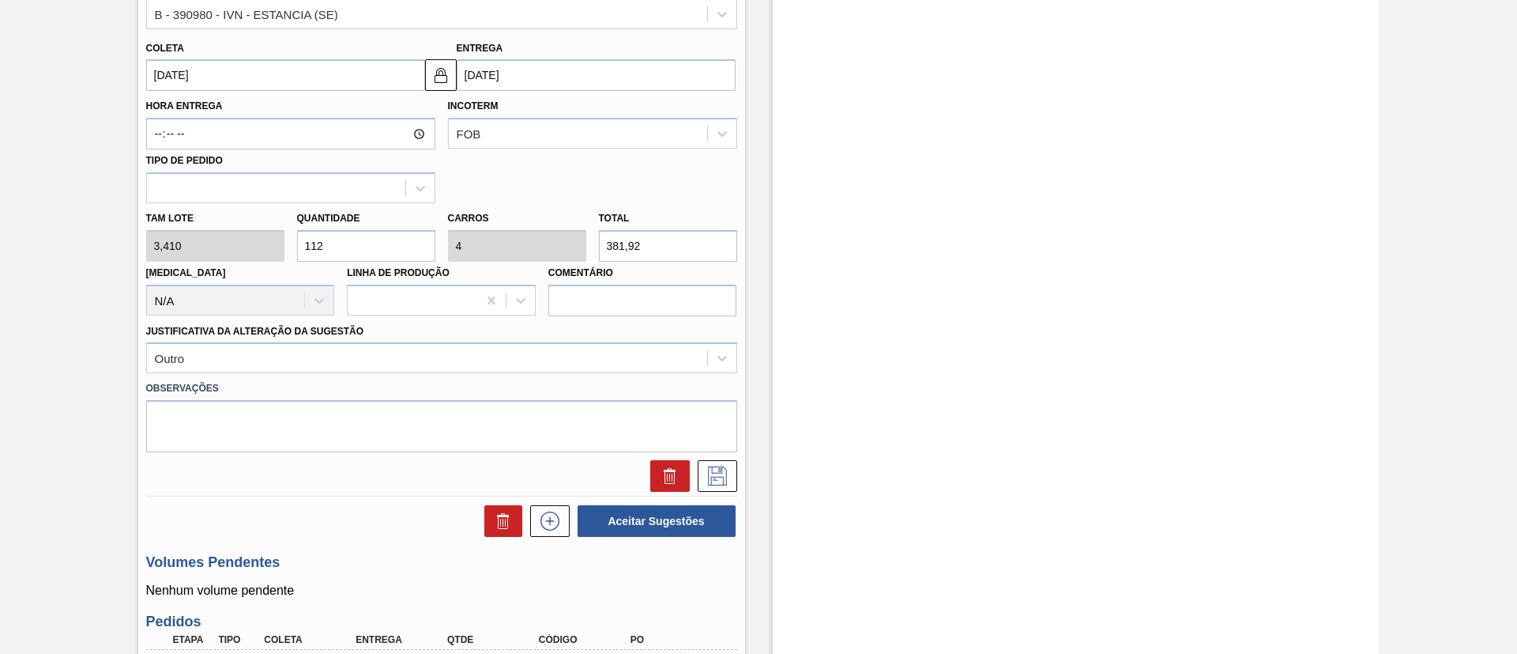
scroll to position [593, 0]
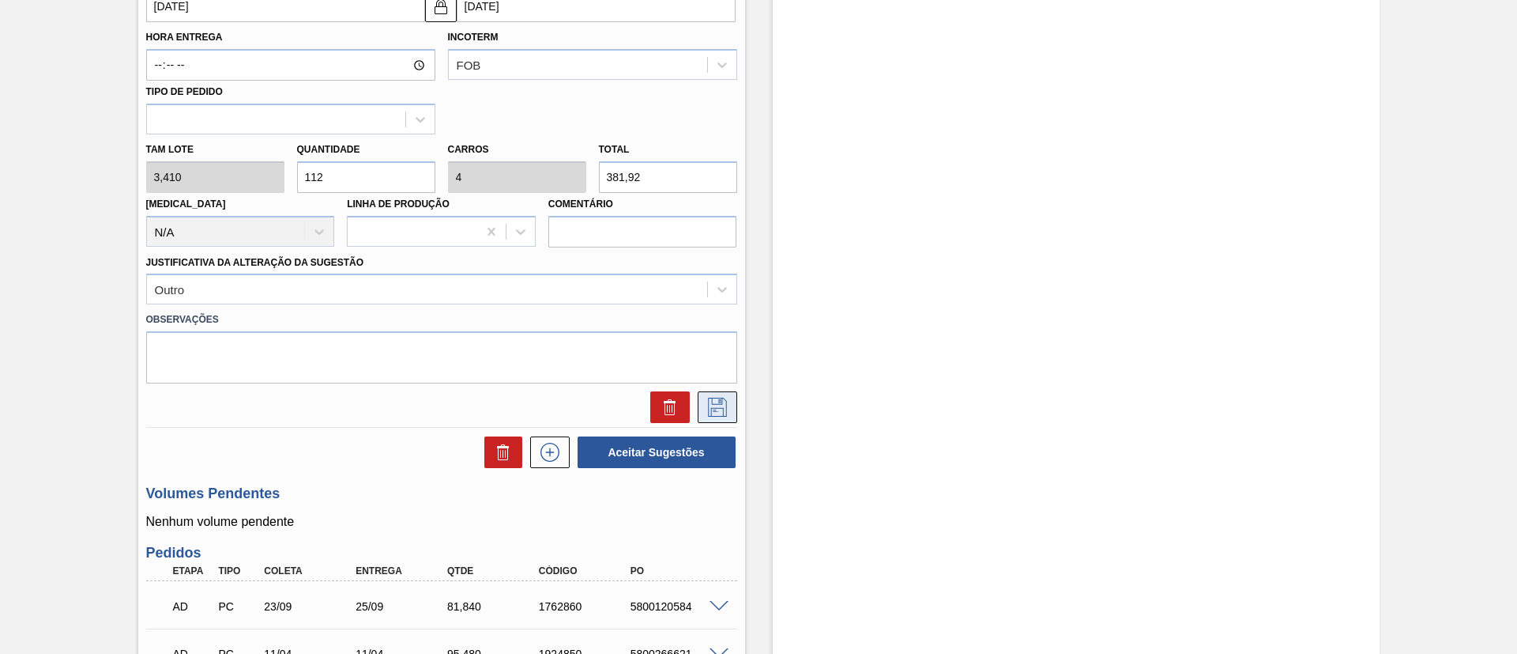
click at [718, 405] on icon at bounding box center [717, 406] width 25 height 19
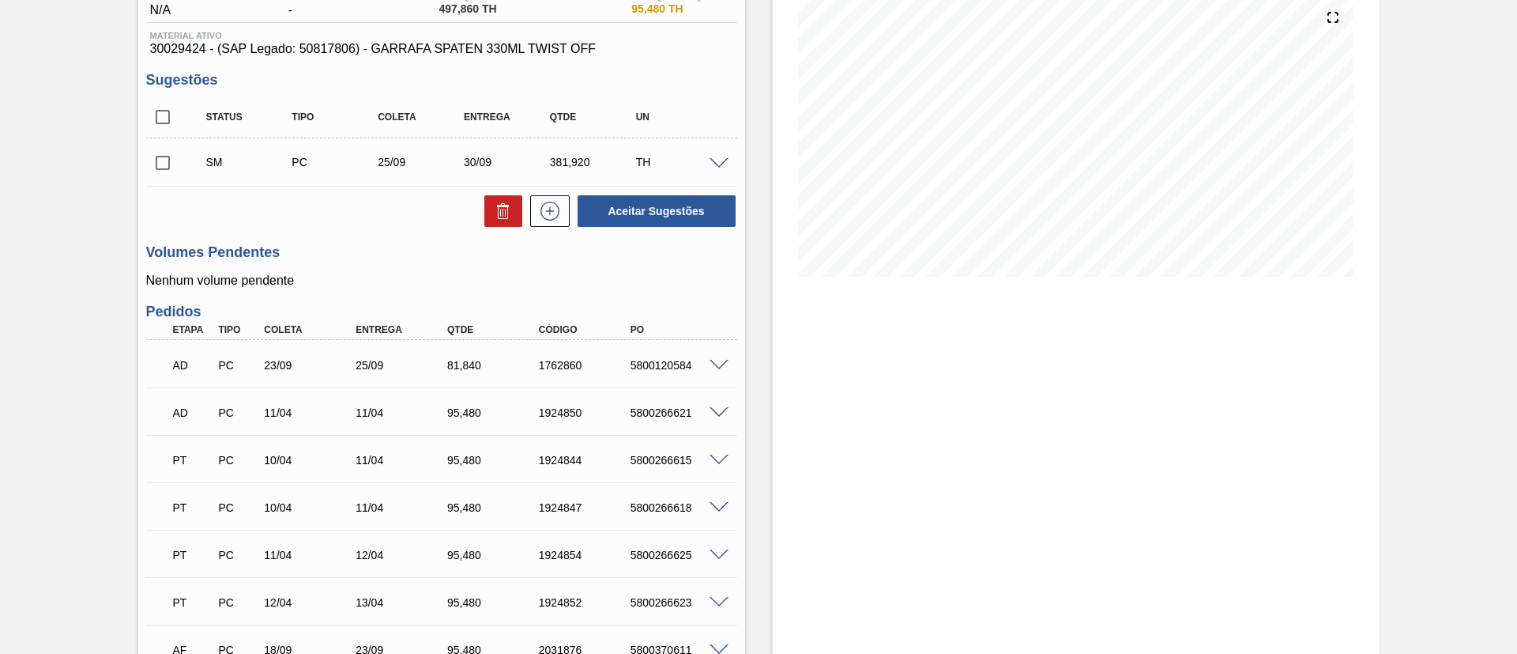
scroll to position [119, 0]
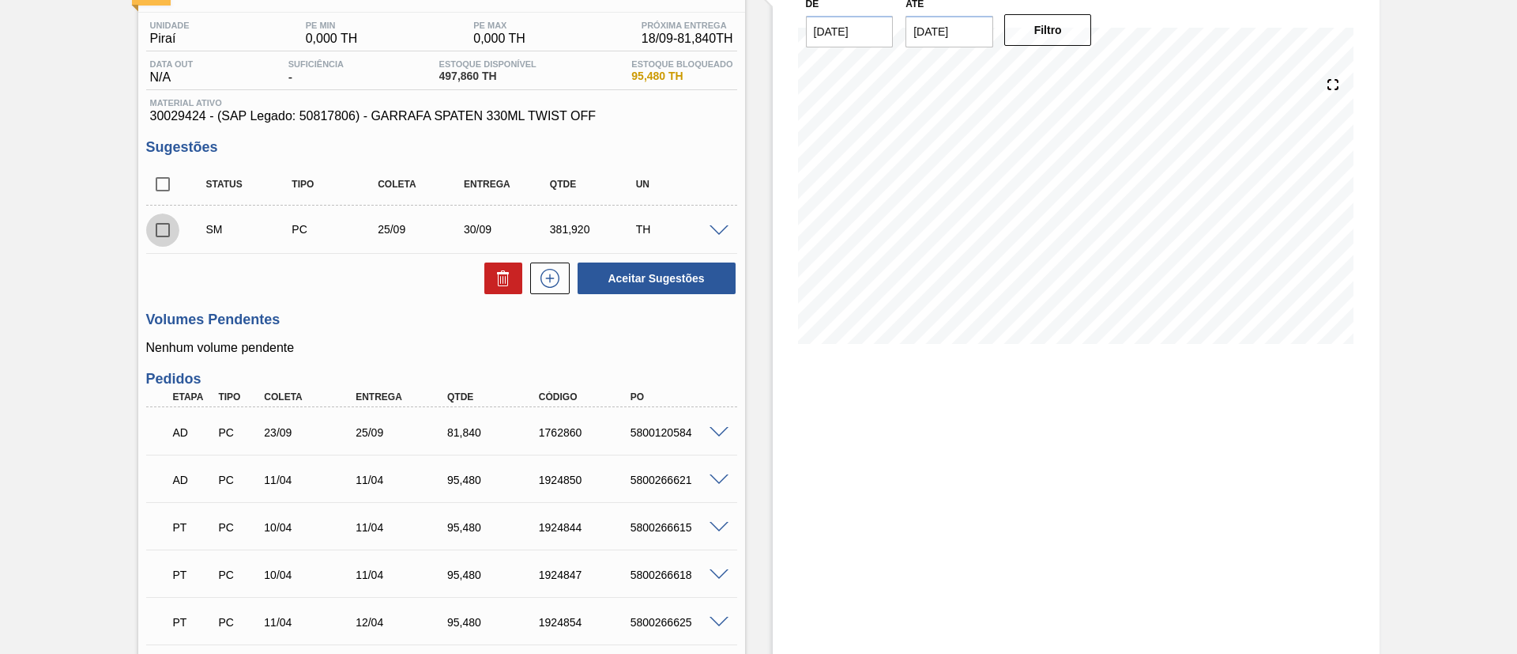
click at [161, 228] on input "checkbox" at bounding box center [162, 229] width 33 height 33
click at [683, 280] on button "Aceitar Sugestões" at bounding box center [657, 278] width 158 height 32
checkbox input "false"
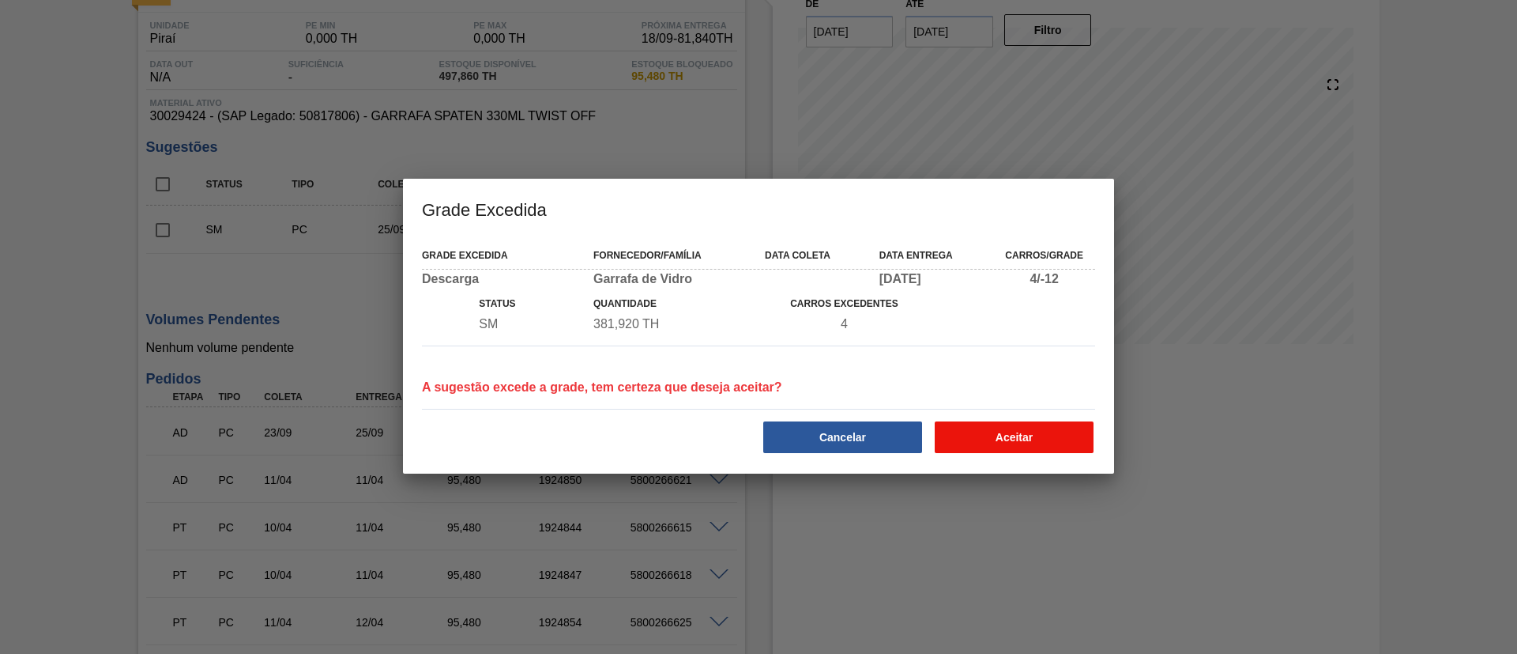
click at [1006, 432] on button "Aceitar" at bounding box center [1014, 437] width 159 height 32
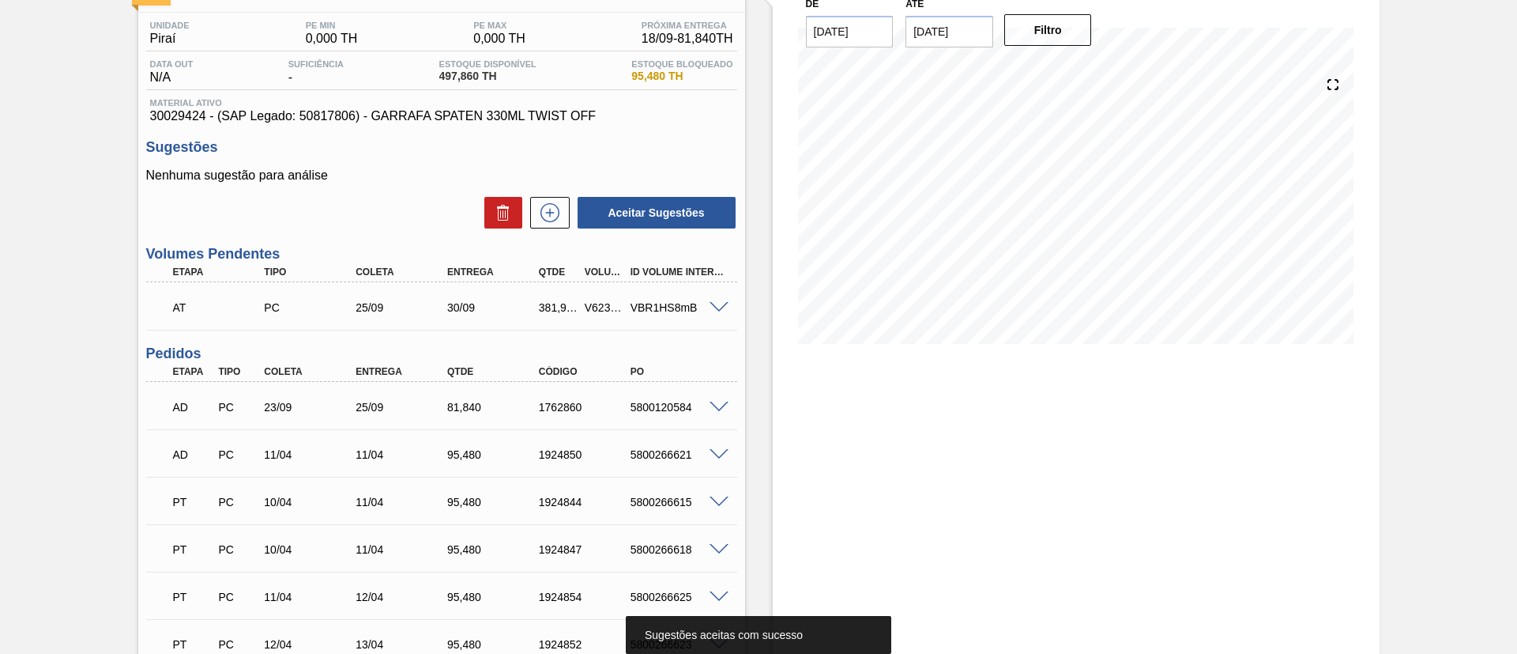
scroll to position [0, 0]
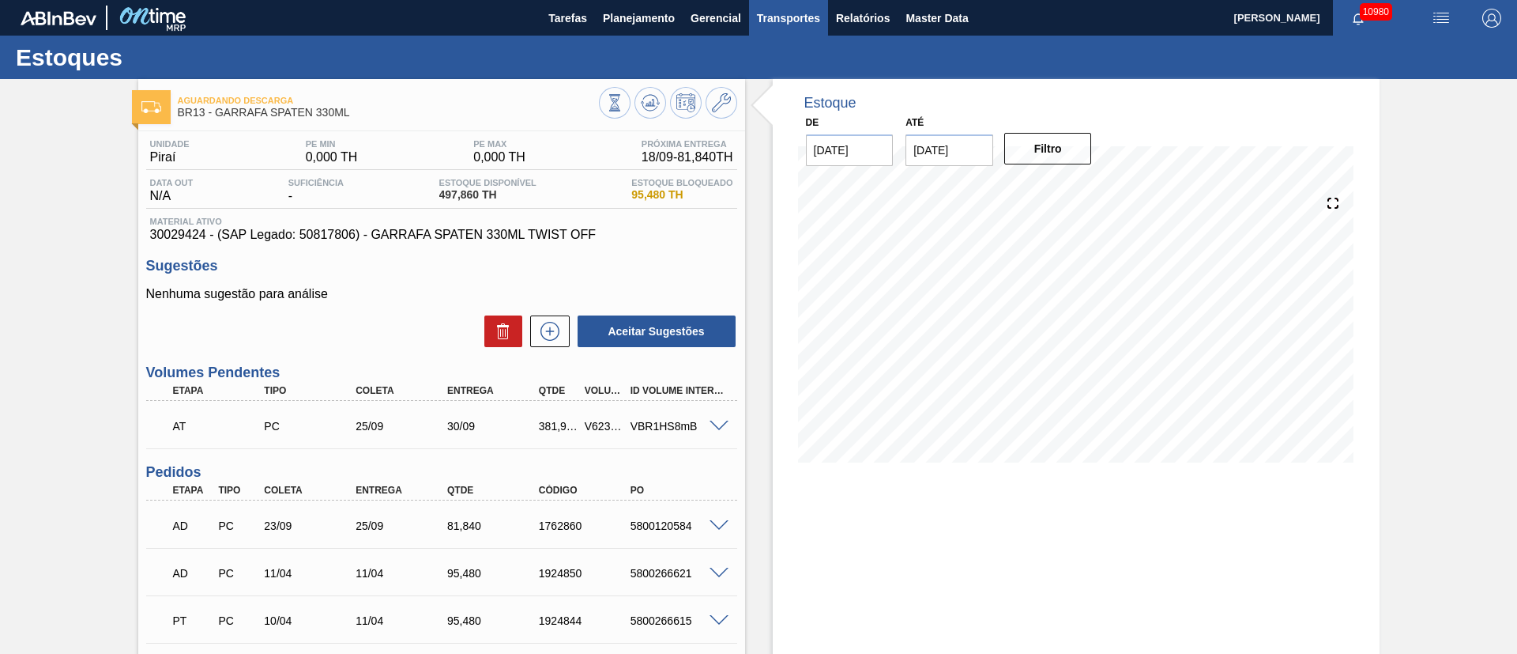
click at [766, 21] on span "Transportes" at bounding box center [788, 18] width 63 height 19
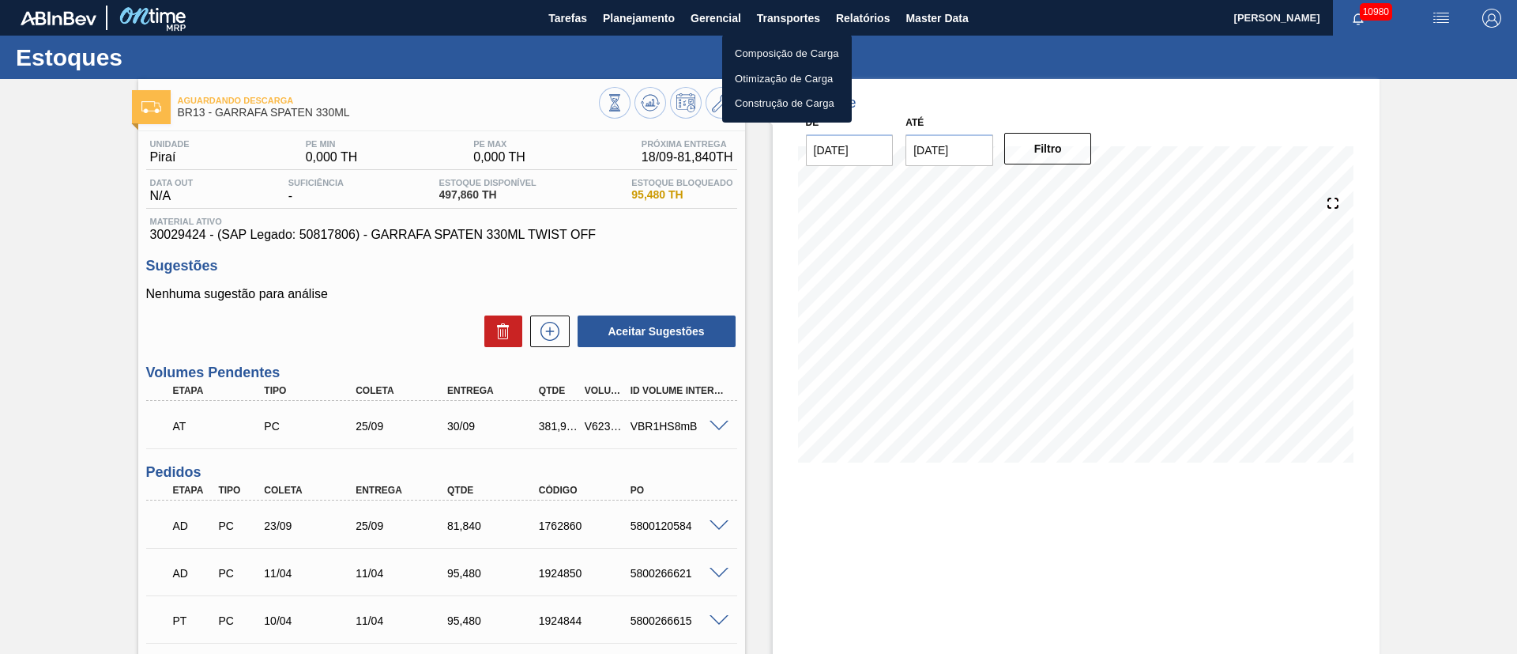
click at [770, 81] on li "Otimização de Carga" at bounding box center [787, 78] width 130 height 25
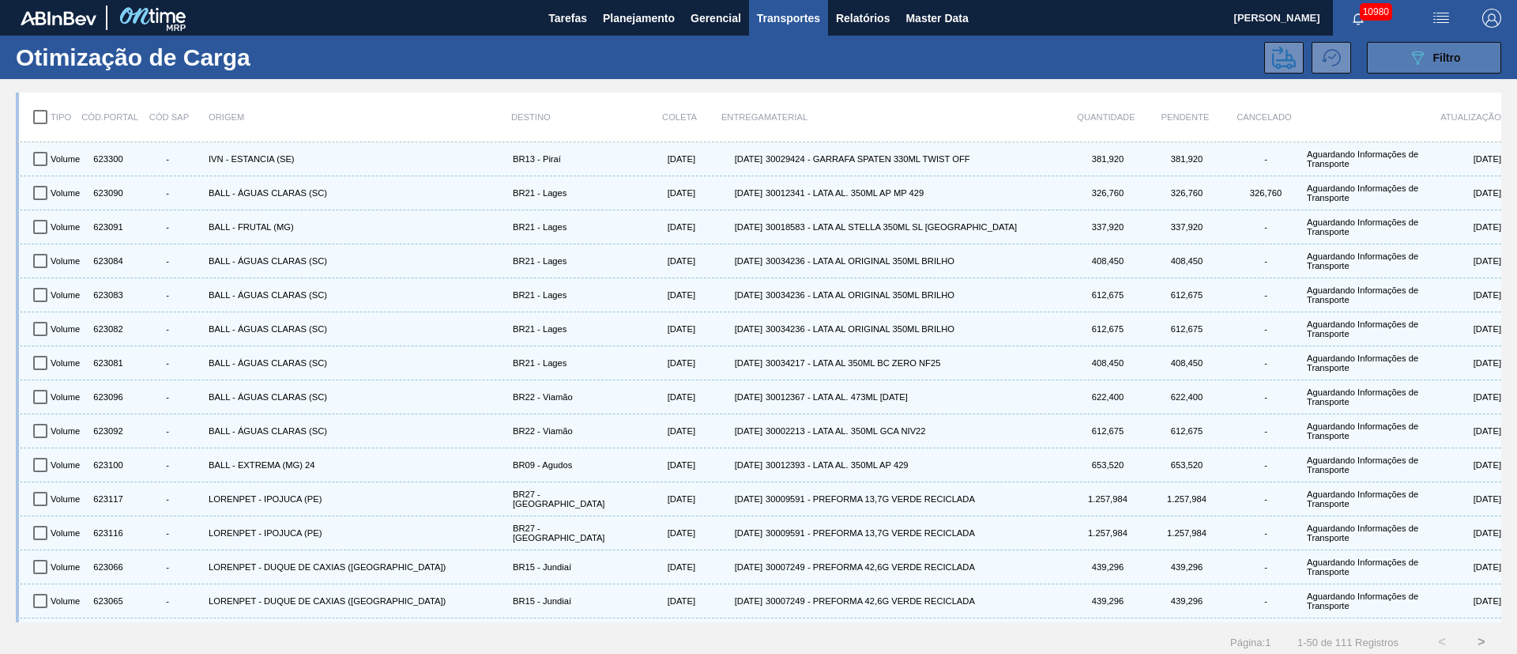
click at [1428, 59] on div "089F7B8B-B2A5-4AFE-B5C0-19BA573D28AC Filtro" at bounding box center [1434, 57] width 53 height 19
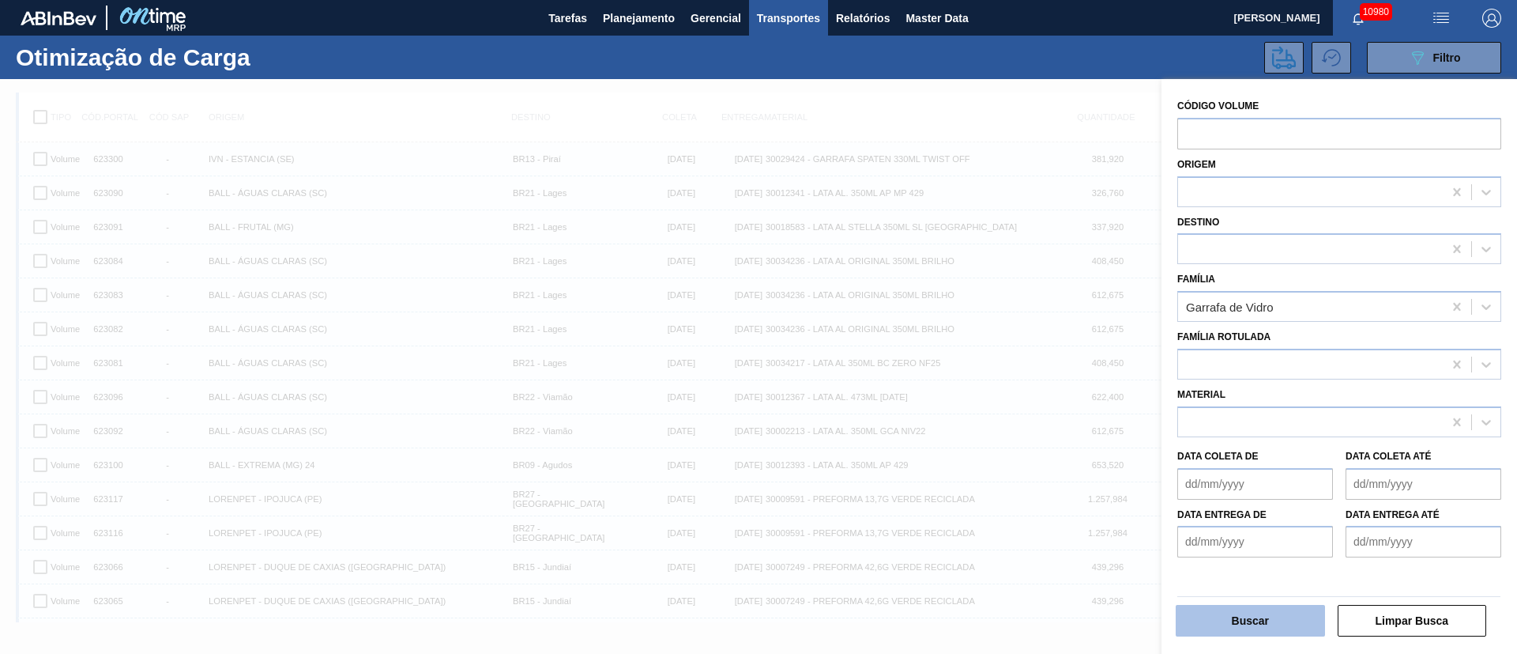
click at [1305, 617] on button "Buscar" at bounding box center [1250, 621] width 149 height 32
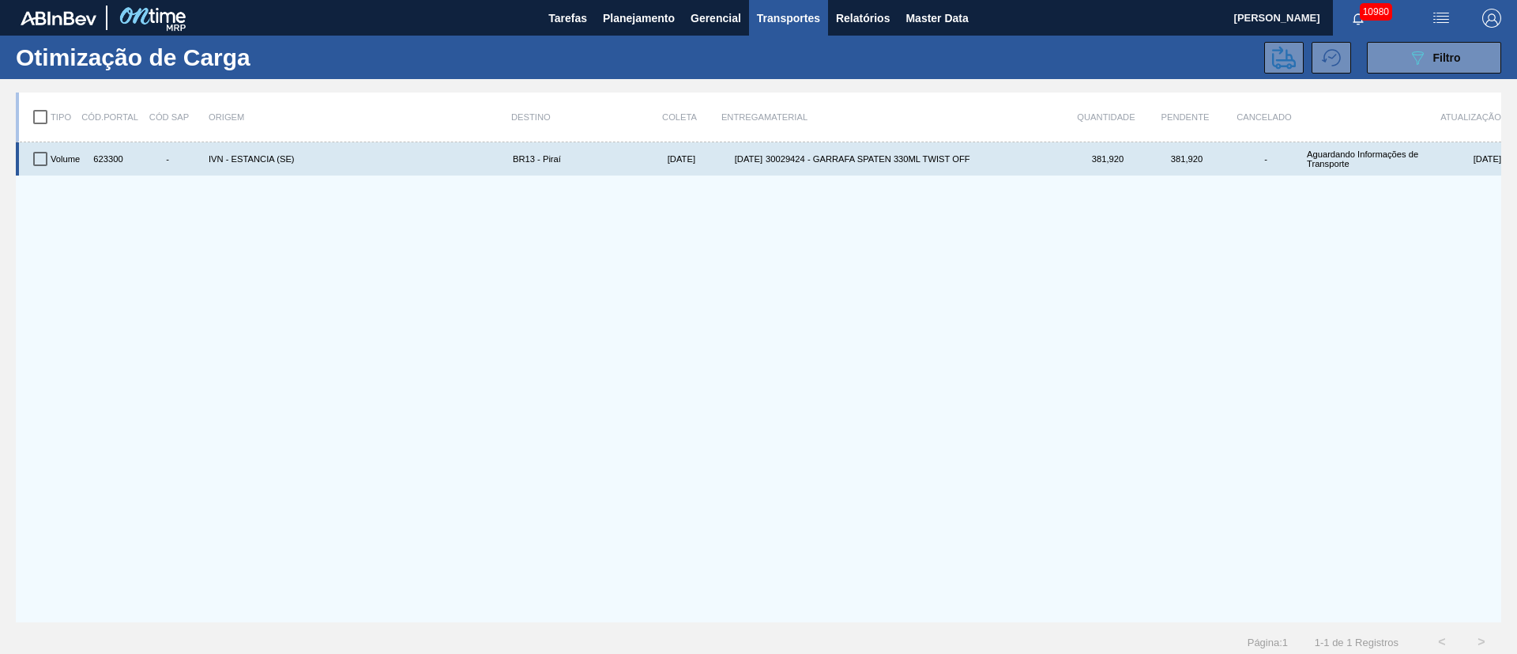
click at [37, 161] on input "checkbox" at bounding box center [40, 158] width 33 height 33
checkbox input "true"
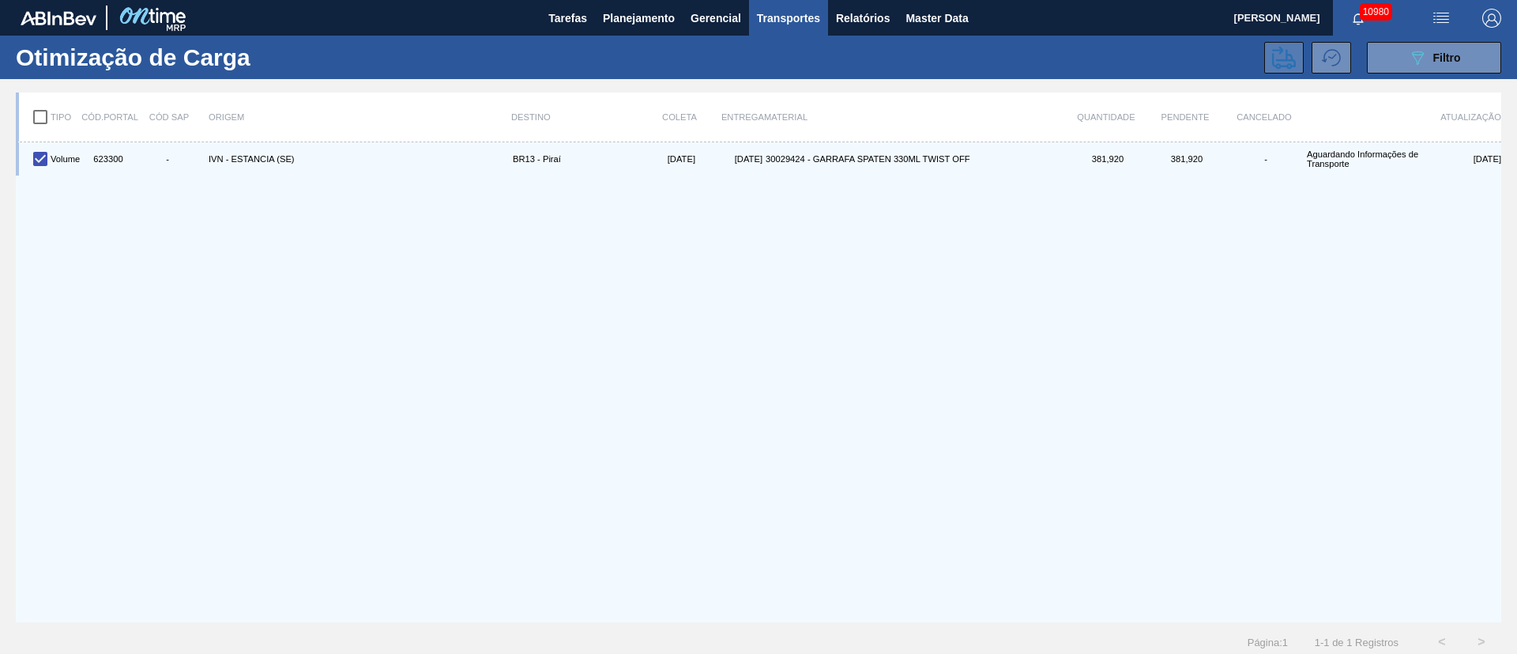
click at [1287, 62] on icon at bounding box center [1284, 58] width 24 height 24
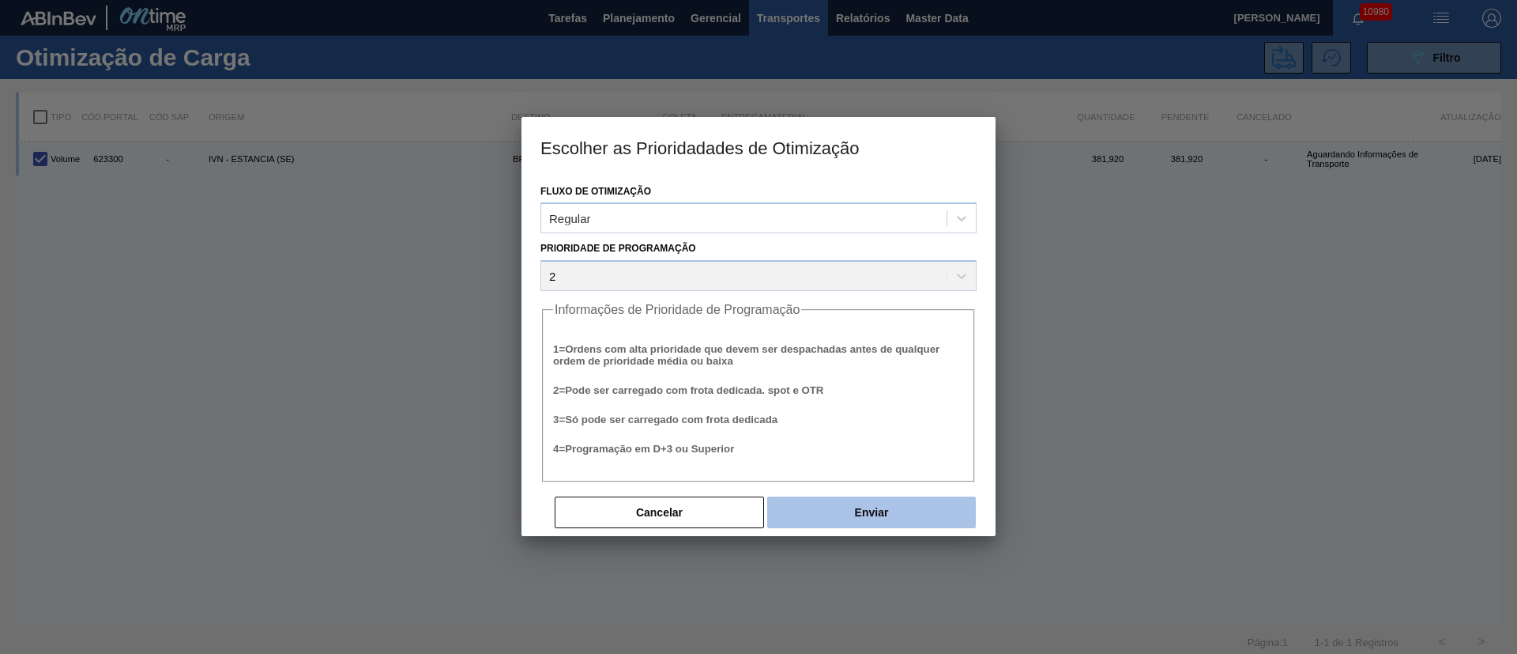
click at [840, 521] on button "Enviar" at bounding box center [871, 512] width 209 height 32
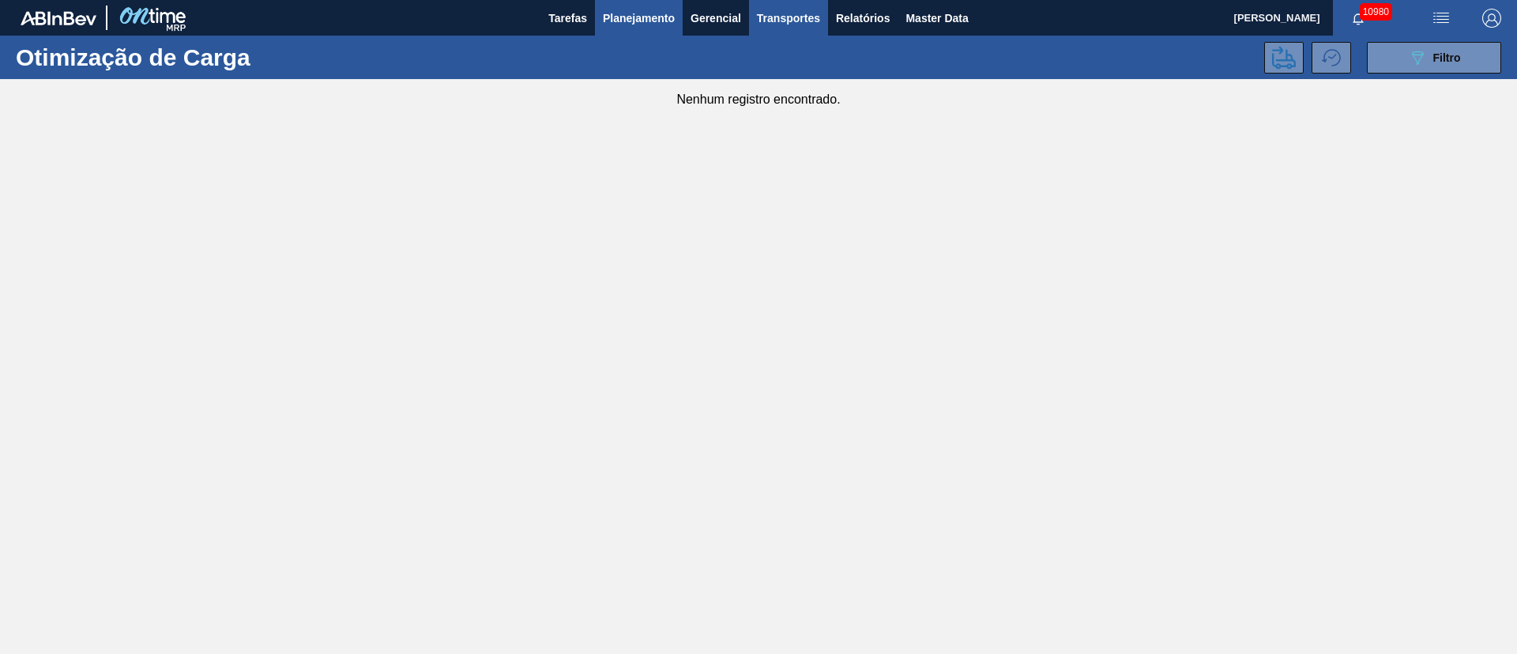
click at [640, 21] on span "Planejamento" at bounding box center [639, 18] width 72 height 19
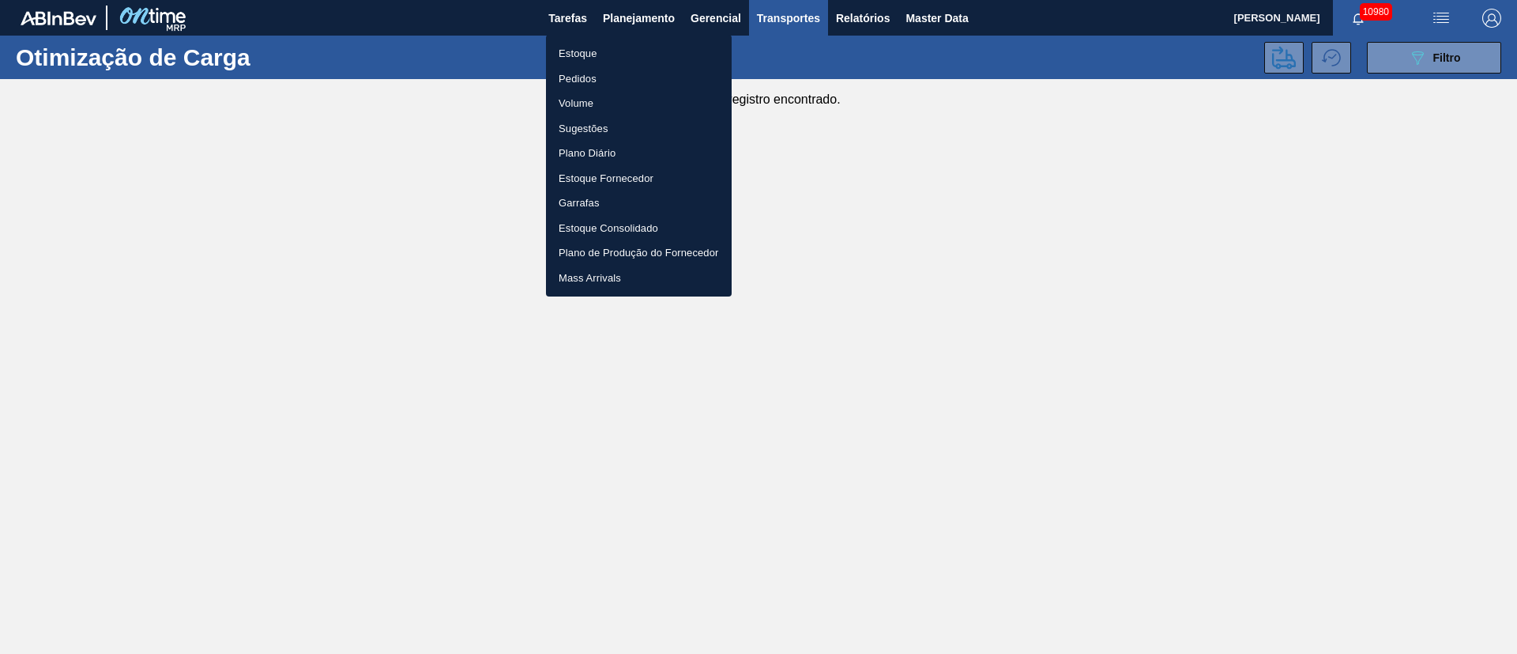
click at [606, 78] on li "Pedidos" at bounding box center [639, 78] width 186 height 25
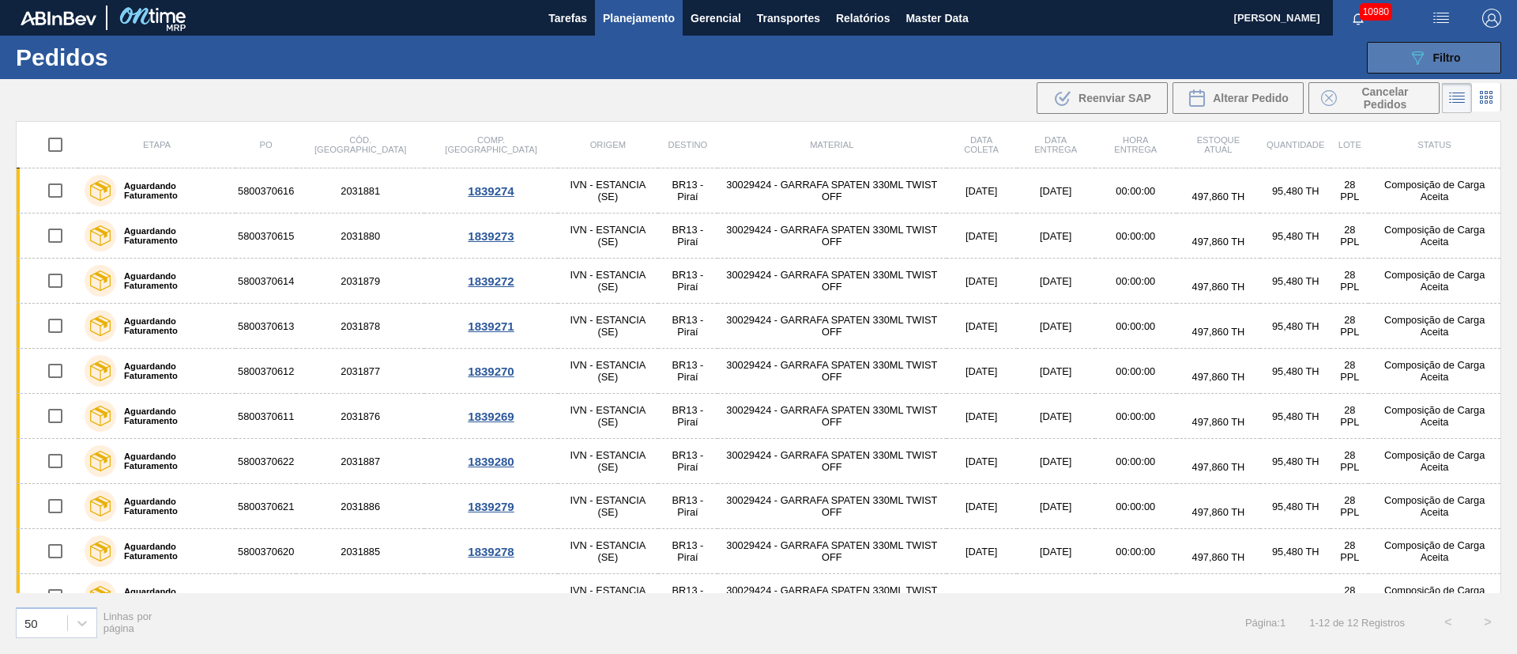
click at [1440, 55] on span "Filtro" at bounding box center [1447, 57] width 28 height 13
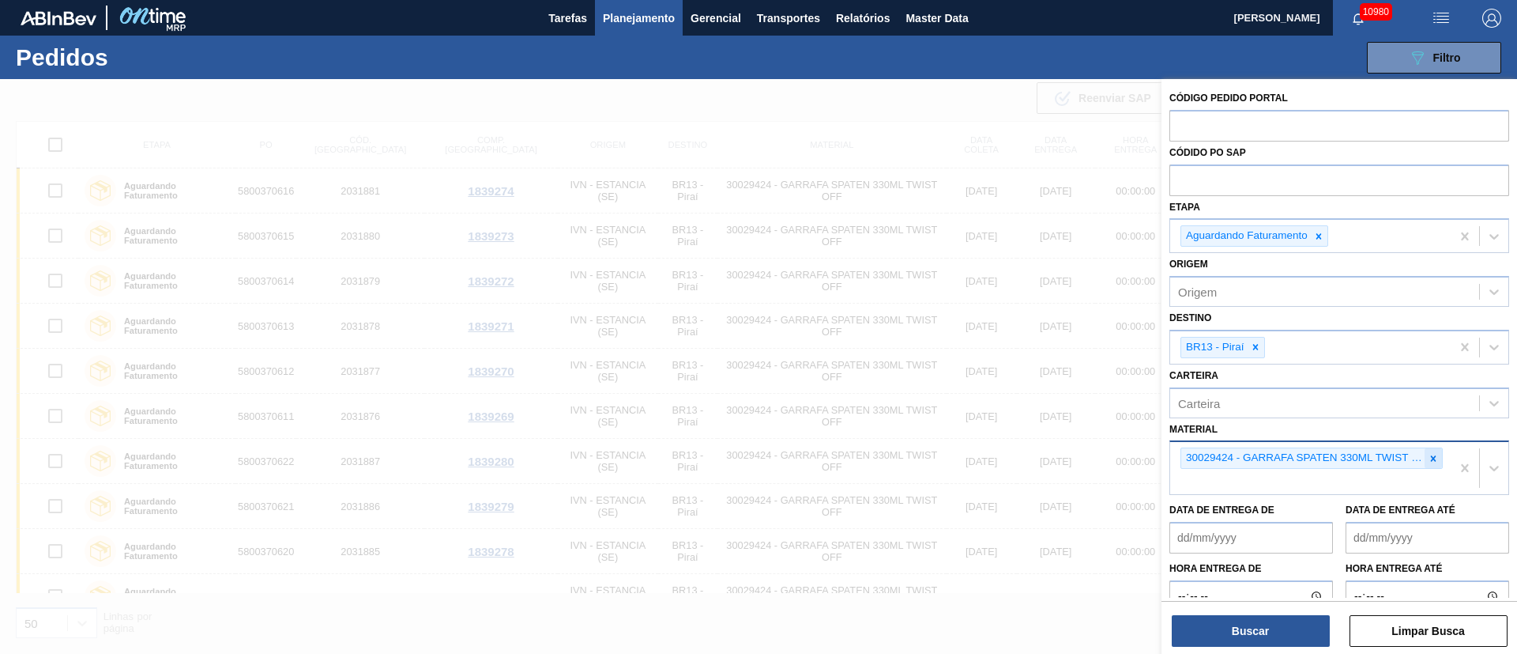
click at [1428, 456] on icon at bounding box center [1433, 458] width 11 height 11
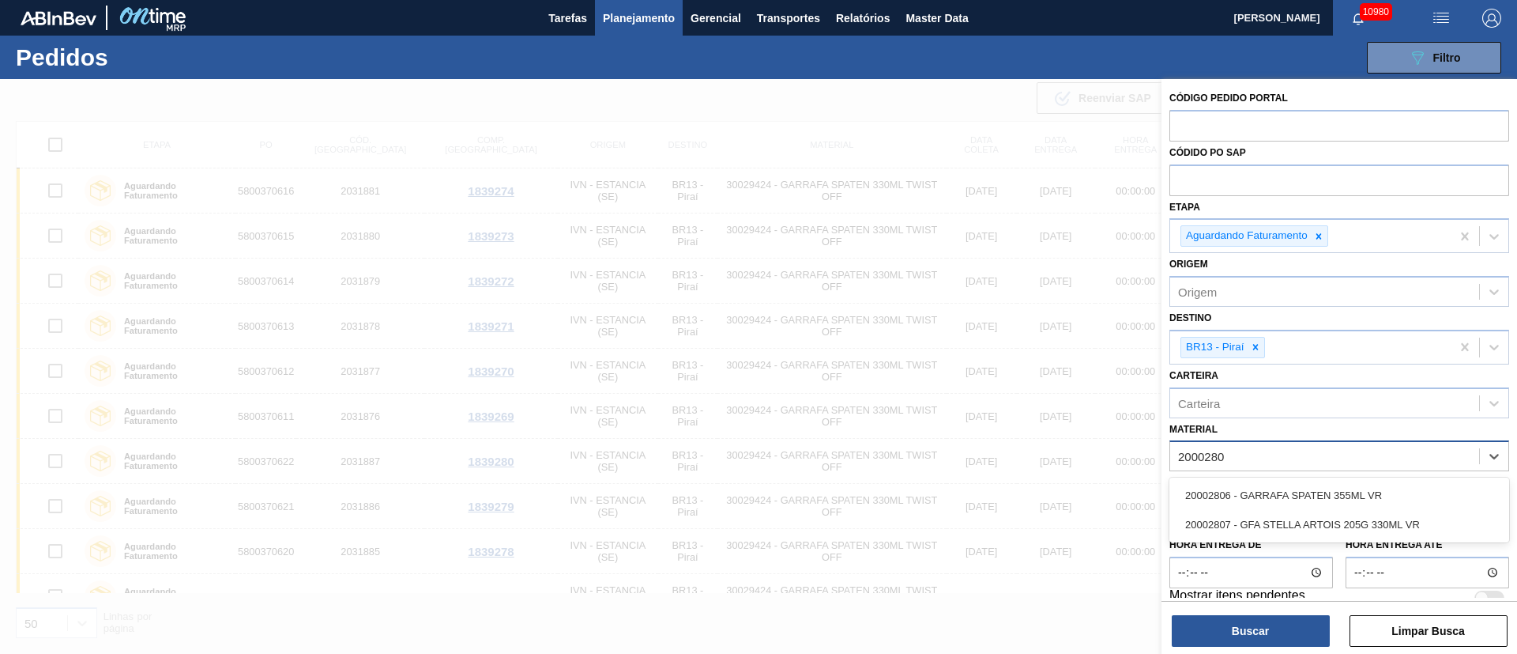
type input "20002807"
click at [1375, 504] on div "20002807 - GFA STELLA ARTOIS 205G 330ML VR" at bounding box center [1340, 494] width 340 height 29
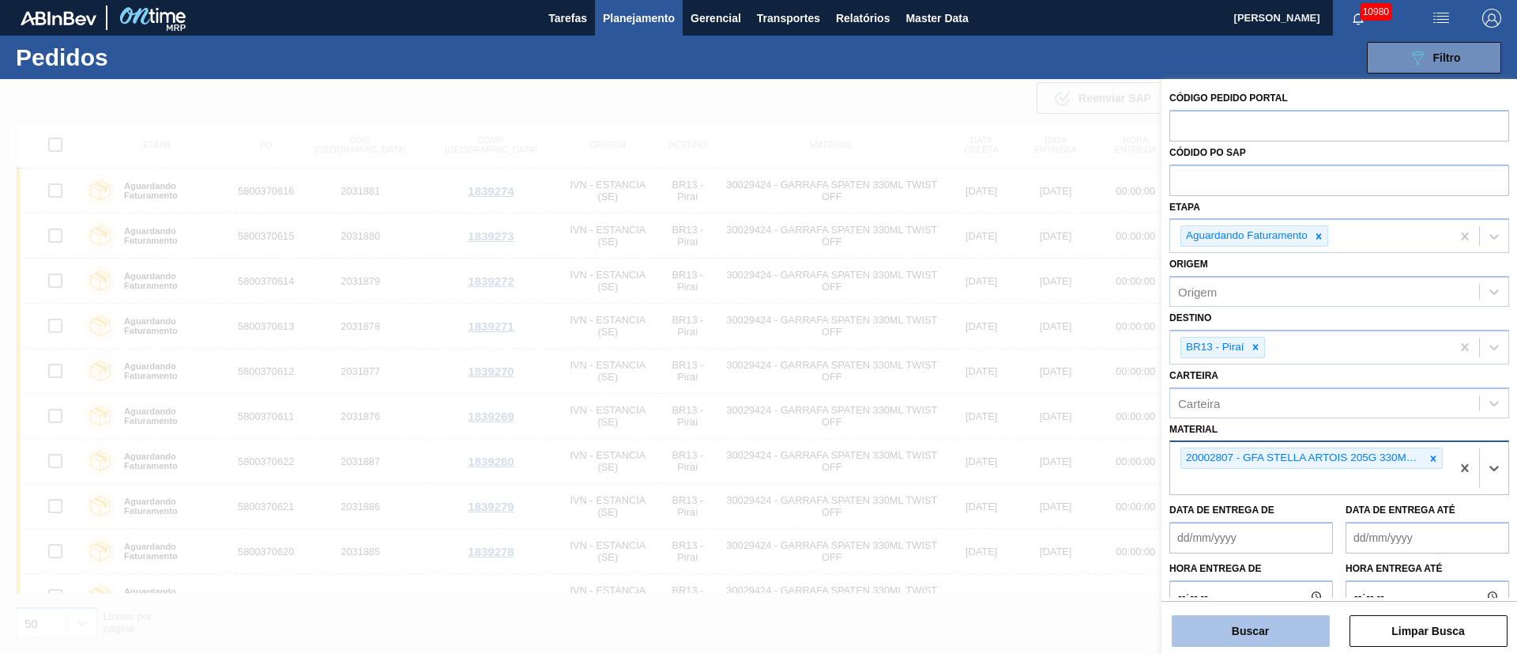
click at [1260, 628] on button "Buscar" at bounding box center [1251, 631] width 158 height 32
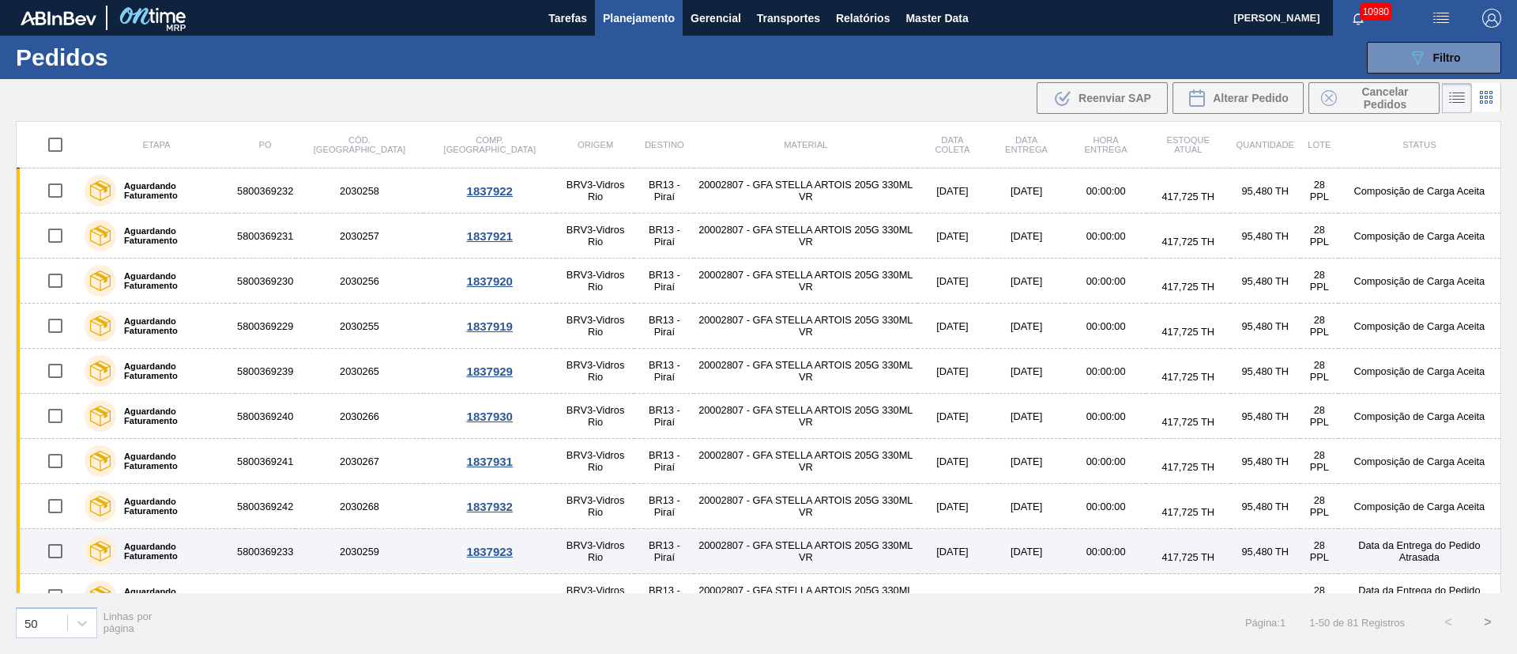
click at [54, 554] on input "checkbox" at bounding box center [55, 550] width 33 height 33
checkbox input "true"
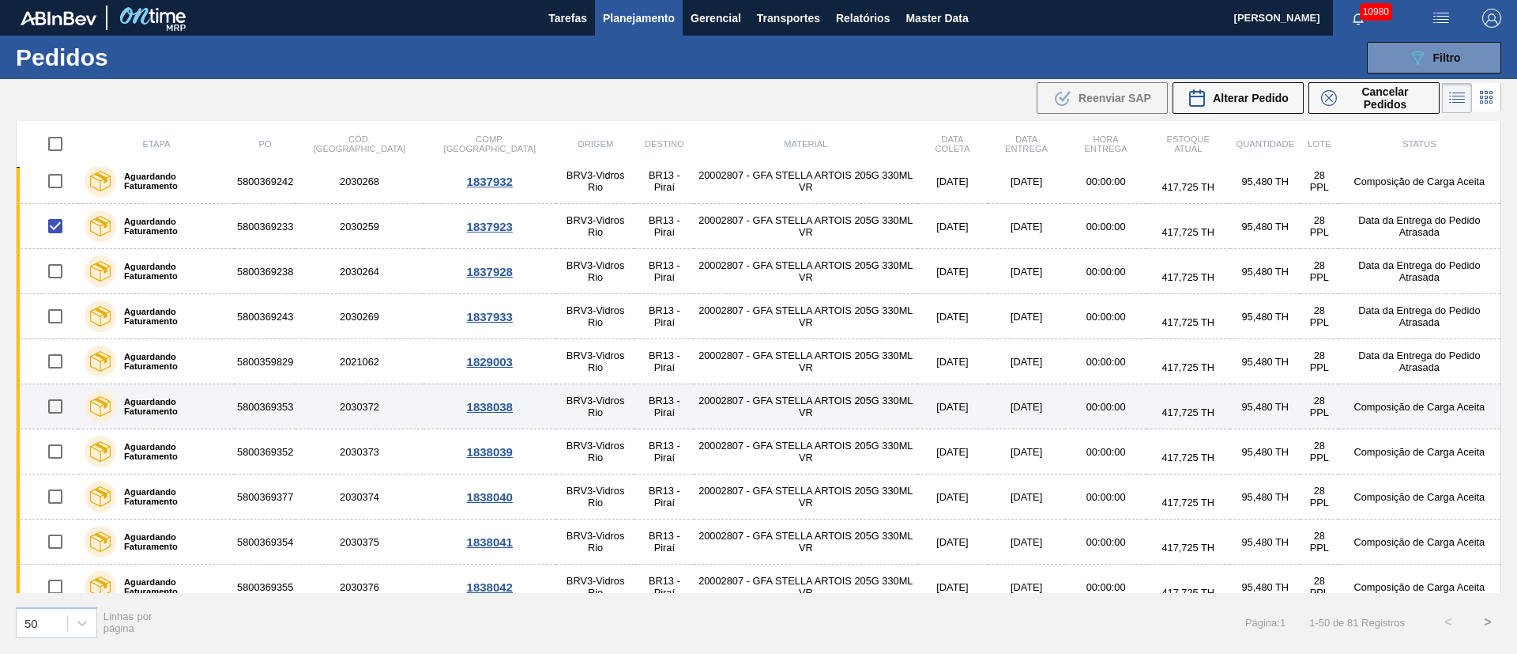
scroll to position [356, 0]
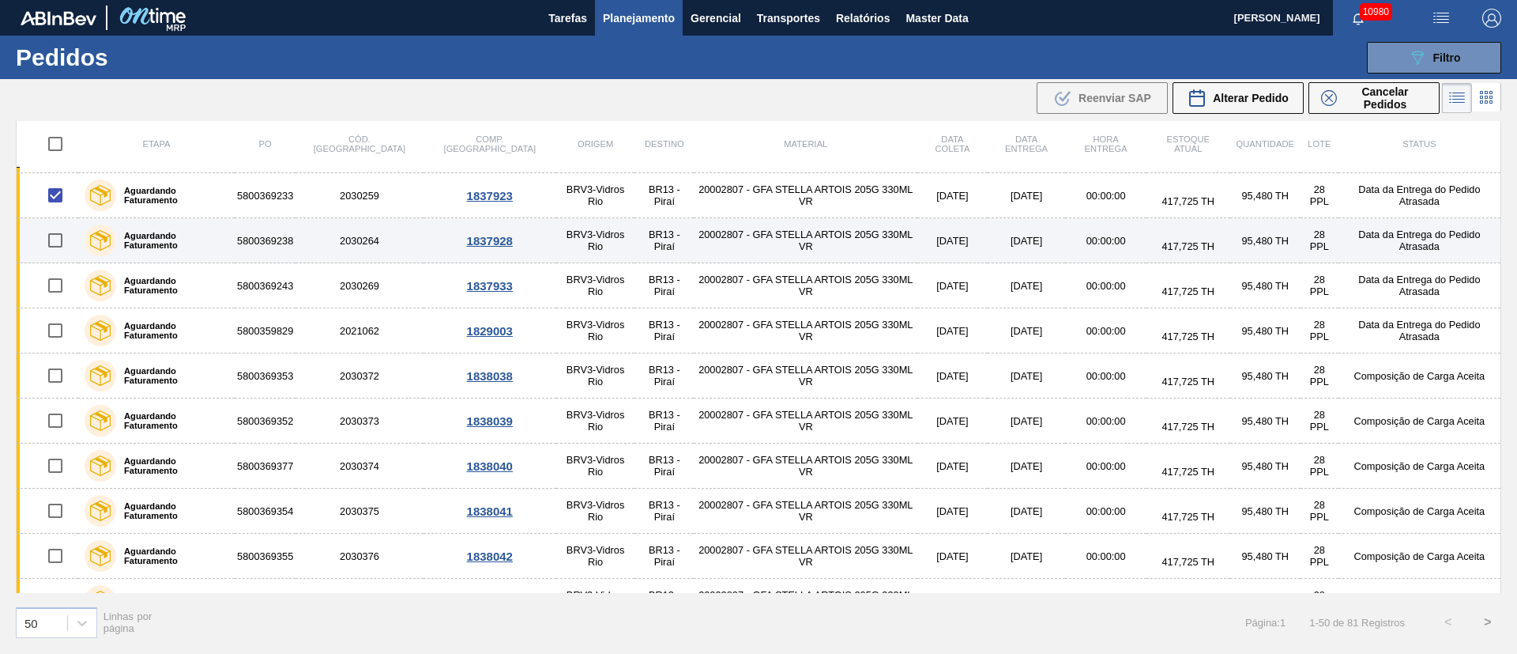
click at [60, 244] on input "checkbox" at bounding box center [55, 240] width 33 height 33
checkbox input "true"
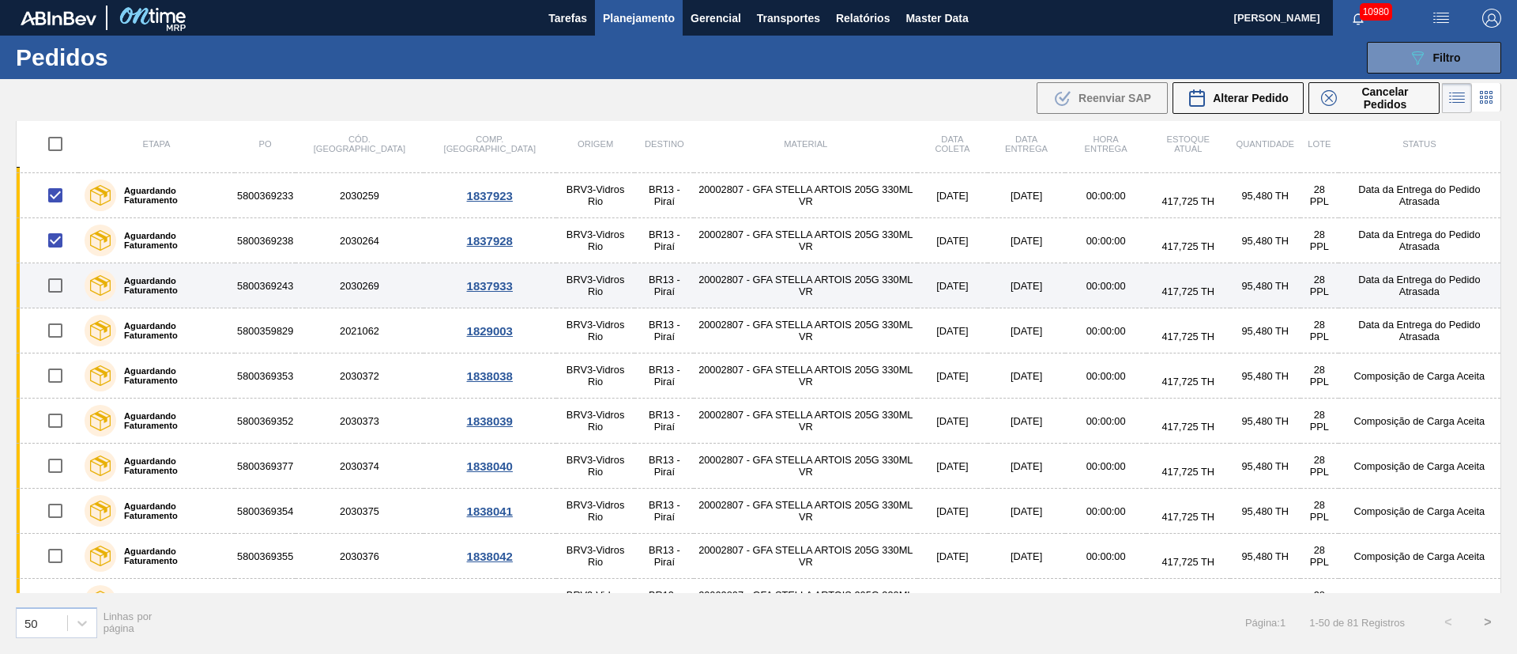
click at [59, 291] on input "checkbox" at bounding box center [55, 285] width 33 height 33
checkbox input "true"
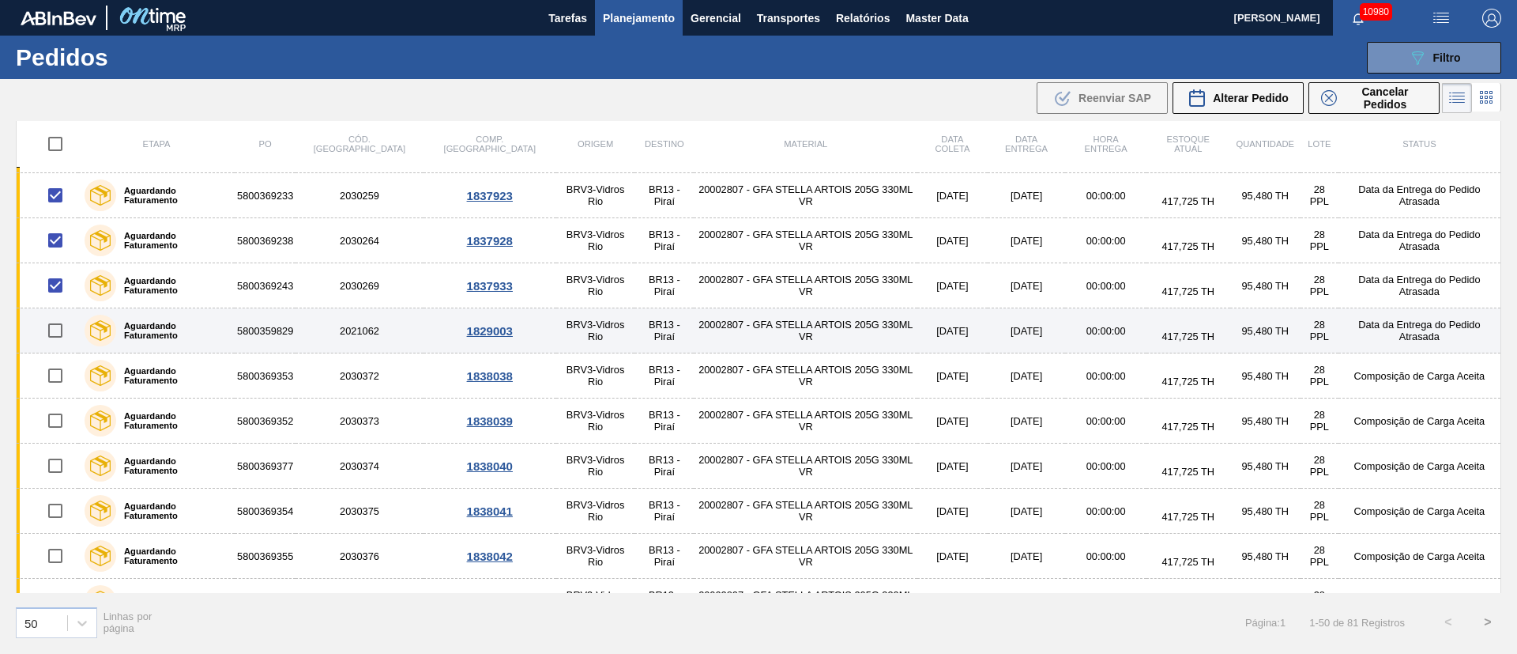
click at [59, 330] on input "checkbox" at bounding box center [55, 330] width 33 height 33
checkbox input "true"
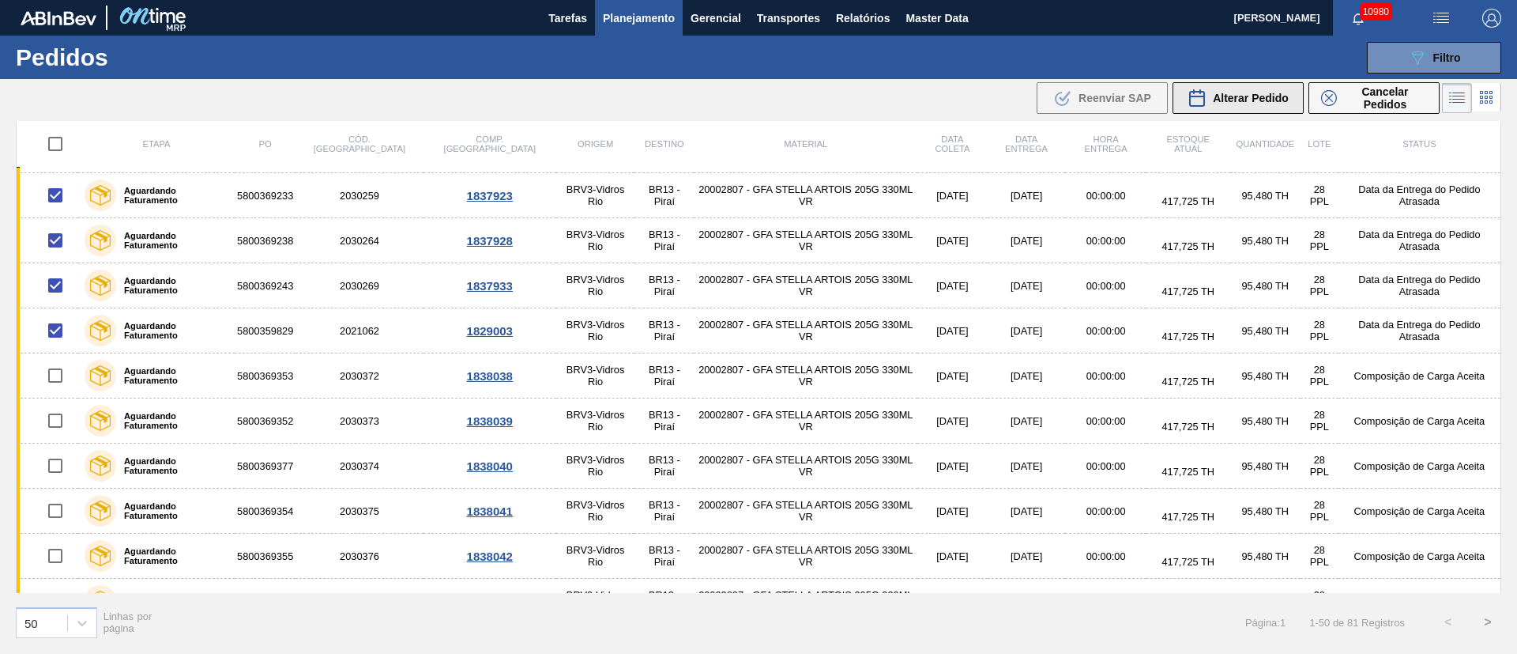
click at [1238, 99] on span "Alterar Pedido" at bounding box center [1251, 98] width 76 height 13
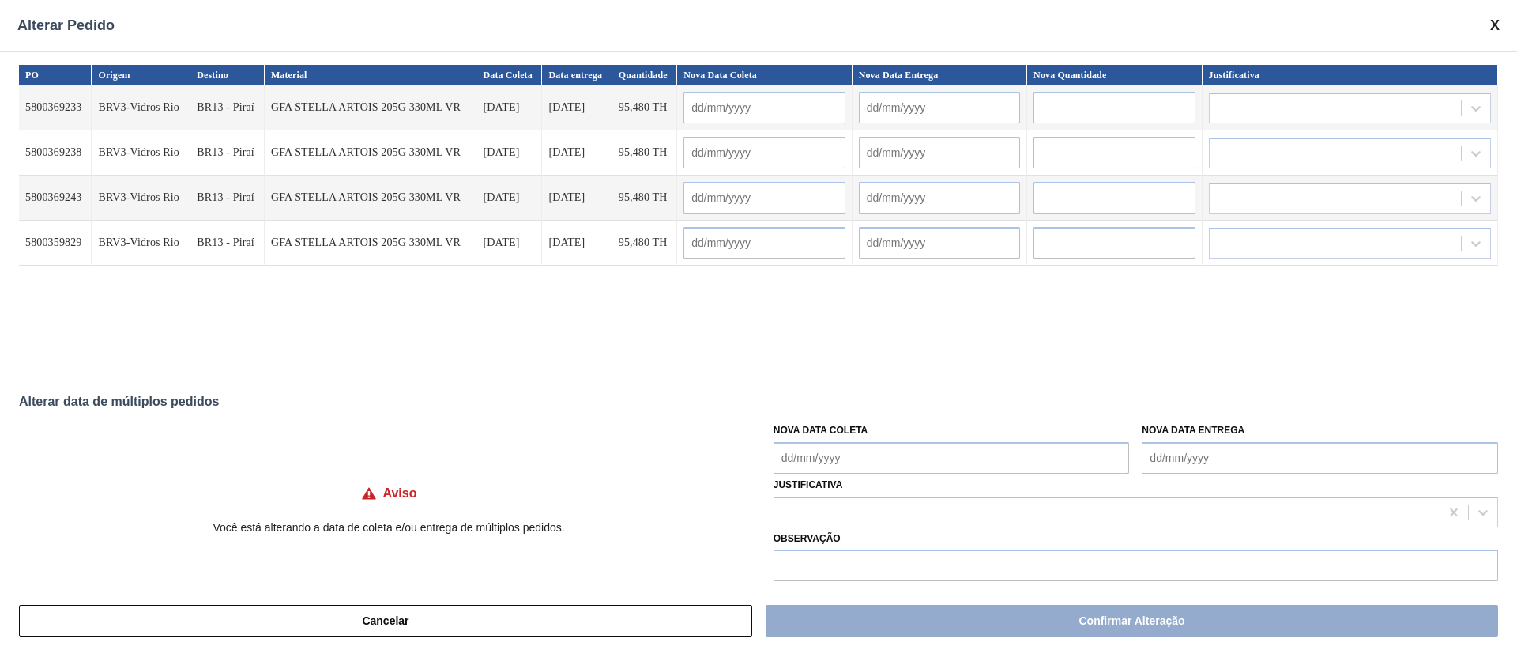
click at [822, 465] on Coleta "Nova Data Coleta" at bounding box center [952, 458] width 356 height 32
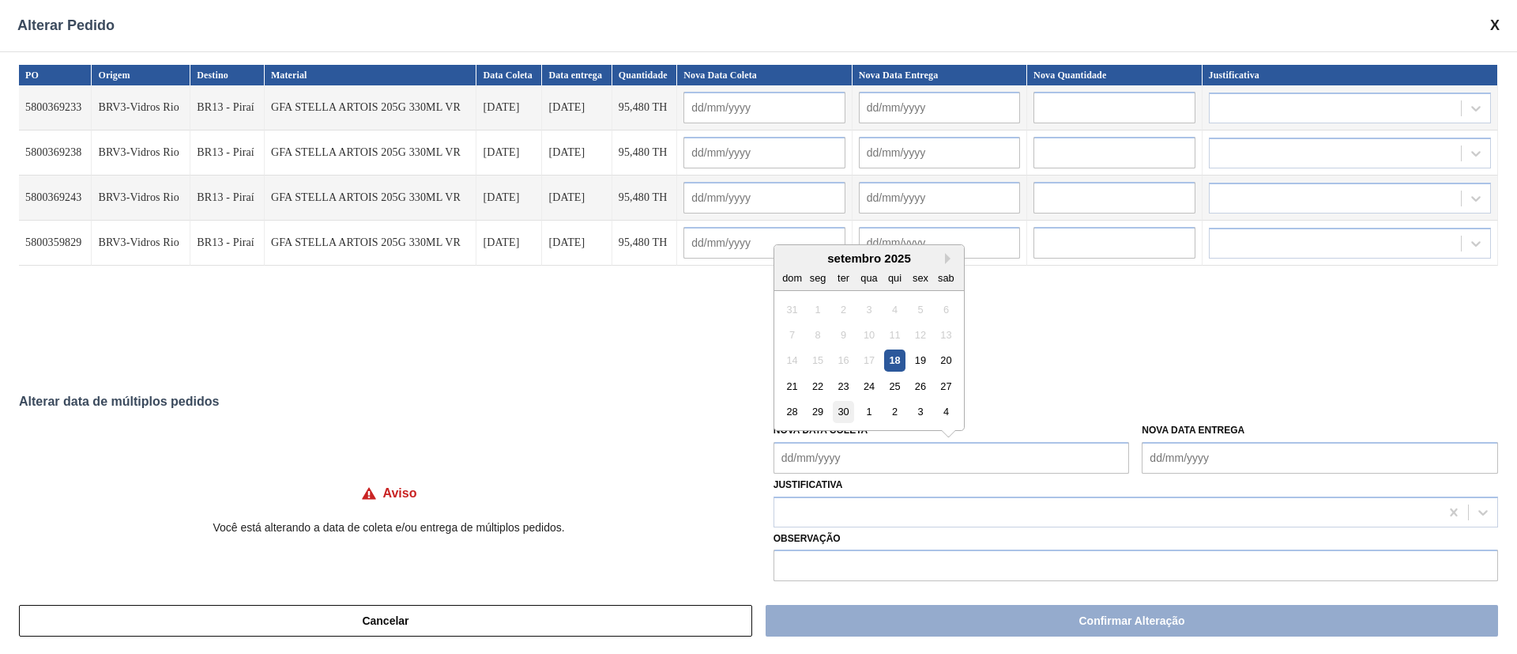
click at [849, 408] on div "30" at bounding box center [843, 411] width 21 height 21
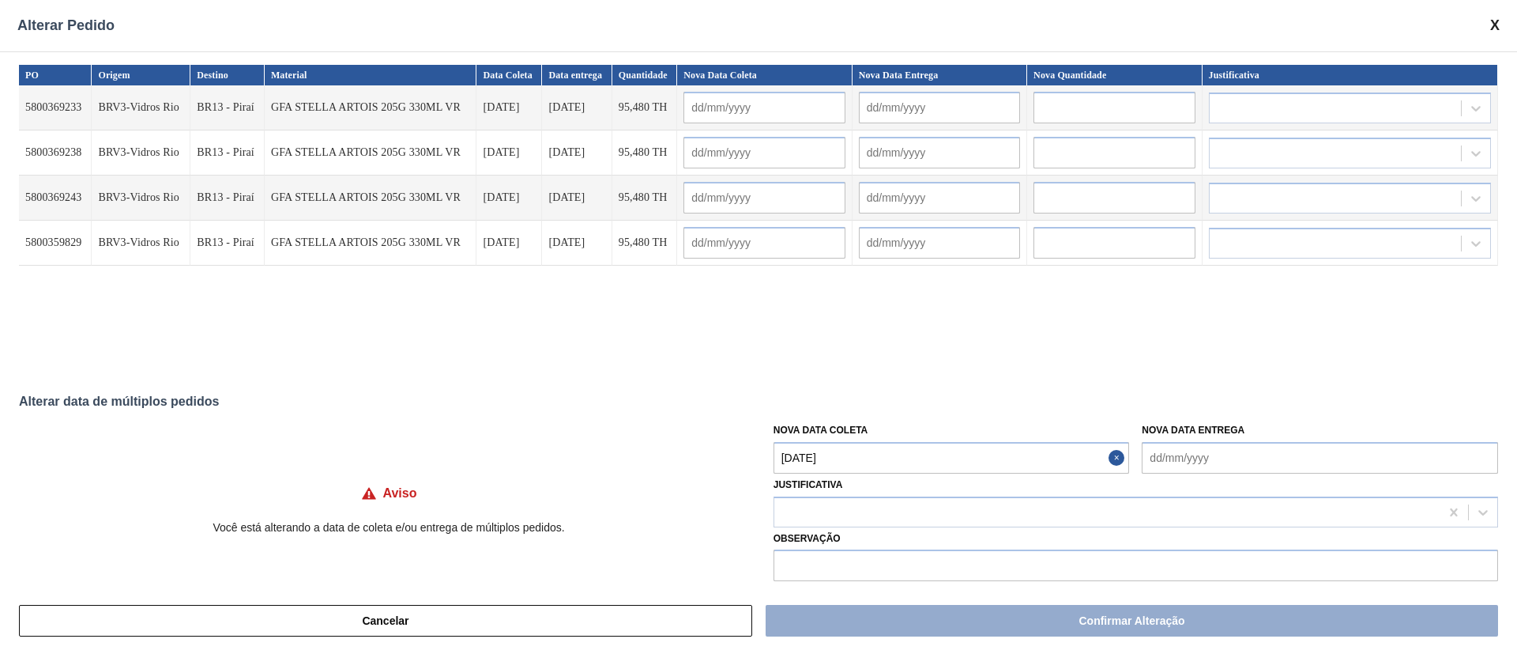
type Coleta "[DATE]"
type input "[DATE]"
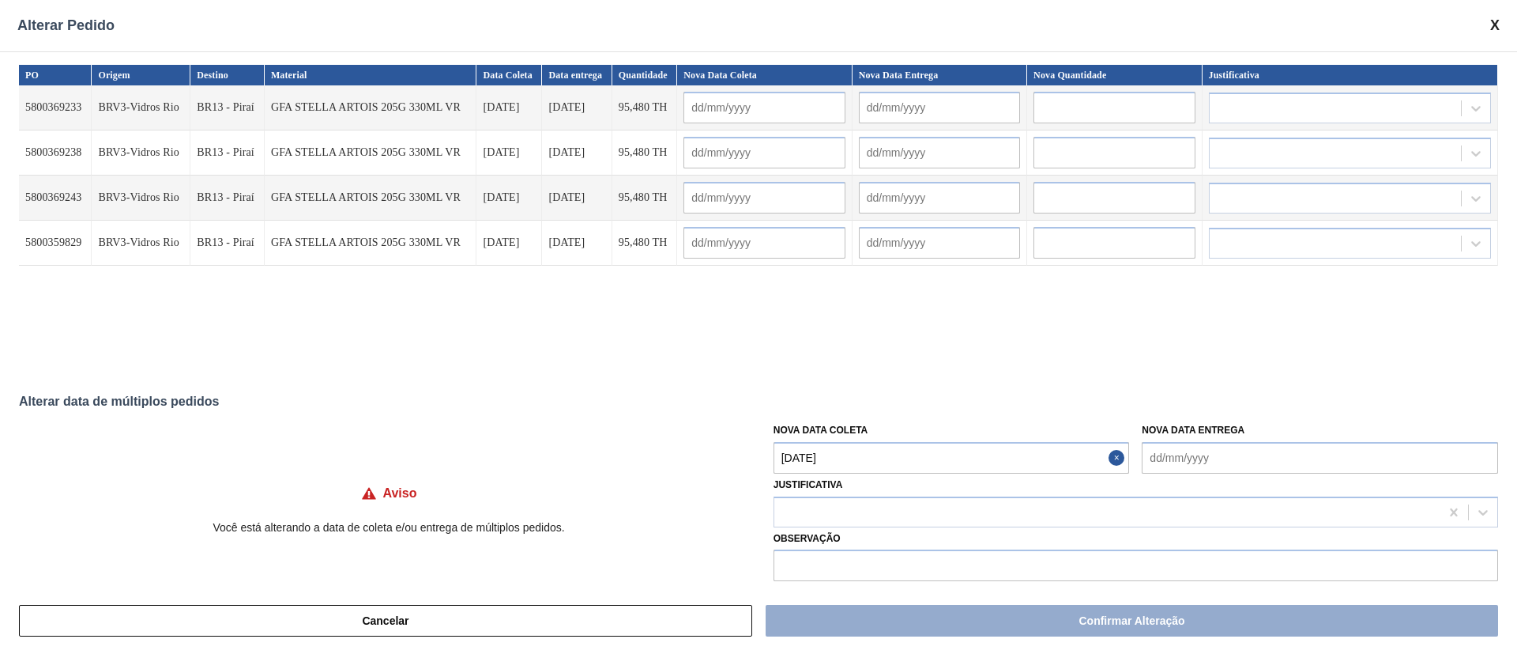
type input "[DATE]"
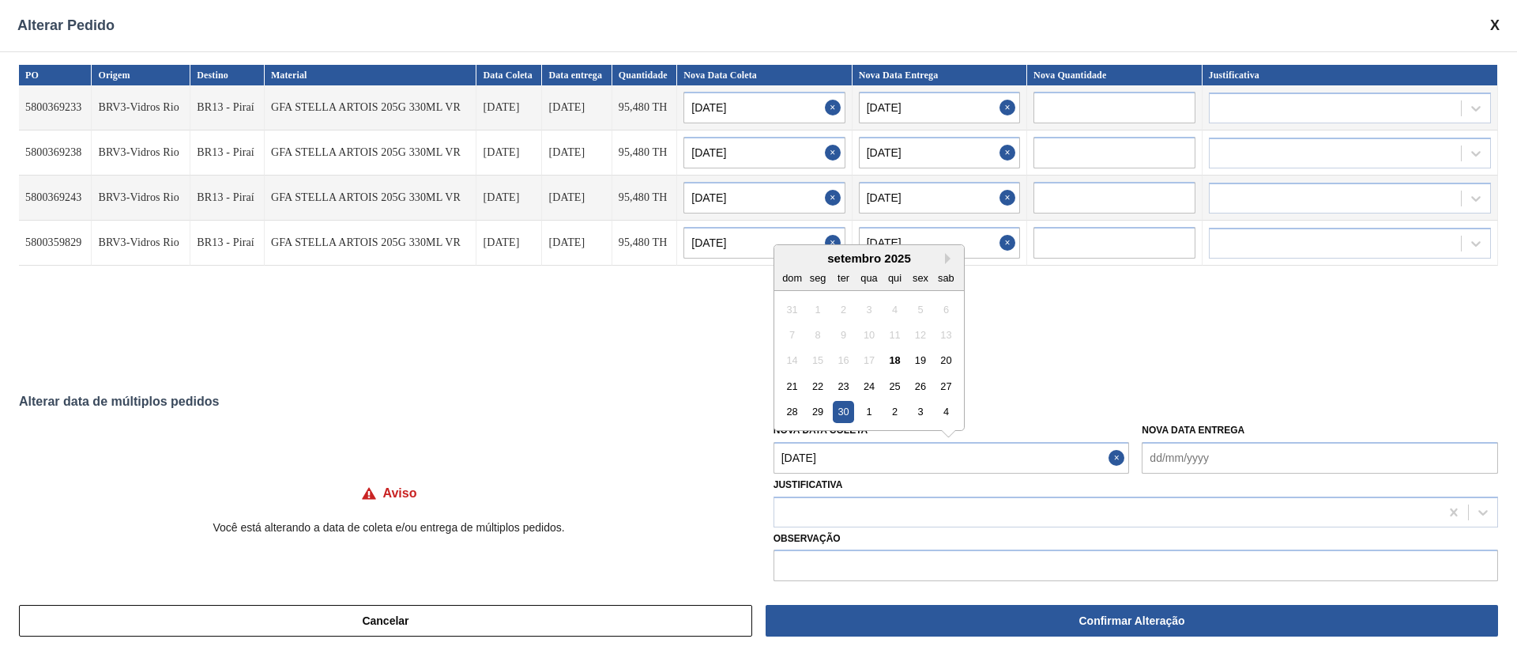
click at [836, 460] on Coleta "[DATE]" at bounding box center [952, 458] width 356 height 32
click at [929, 413] on div "3" at bounding box center [920, 411] width 21 height 21
type Coleta "[DATE]"
type input "[DATE]"
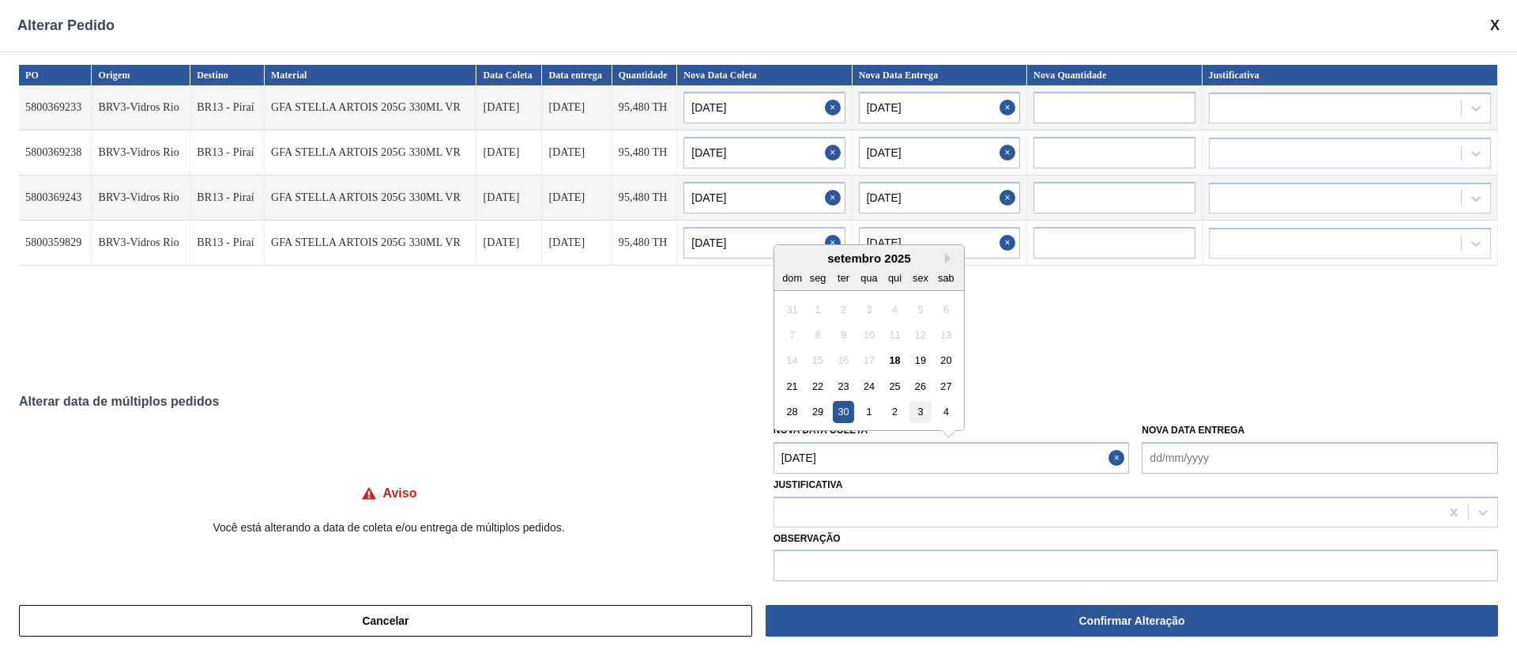
type input "[DATE]"
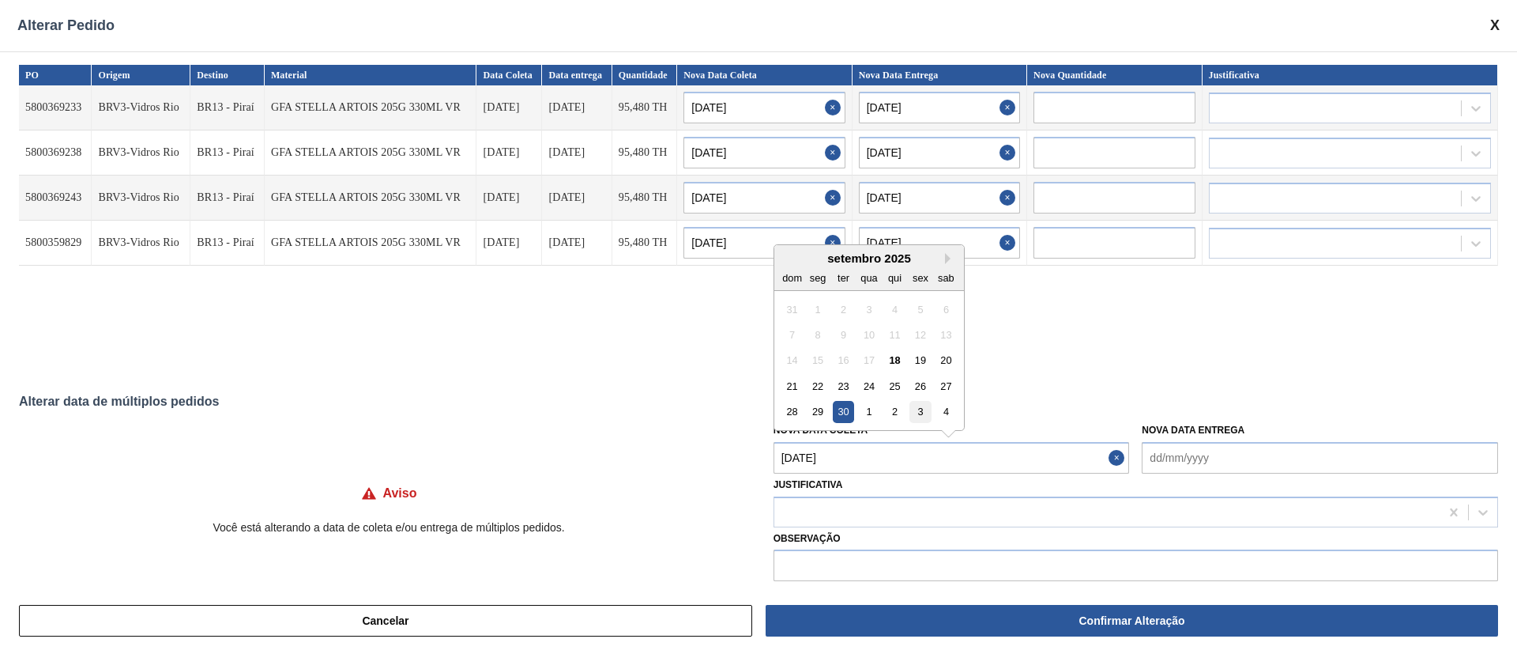
type input "[DATE]"
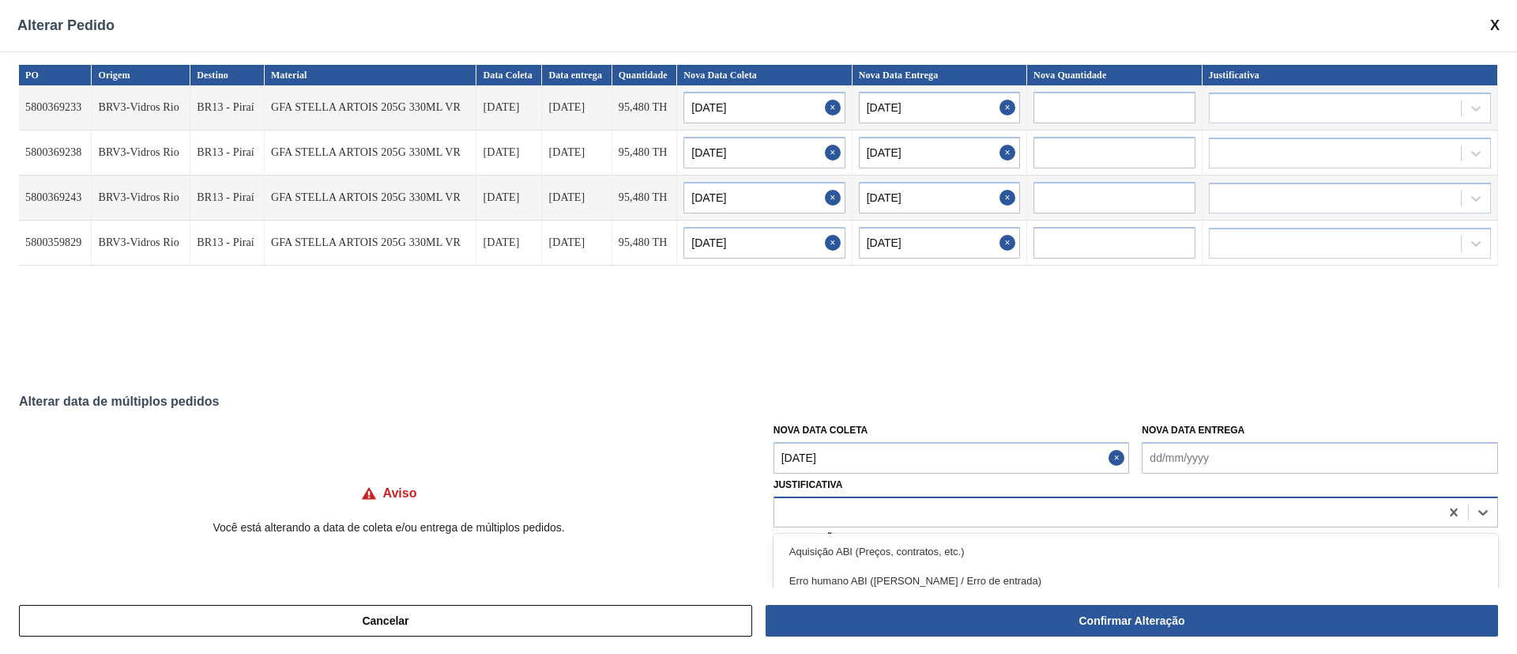
click at [887, 514] on div at bounding box center [1106, 511] width 665 height 23
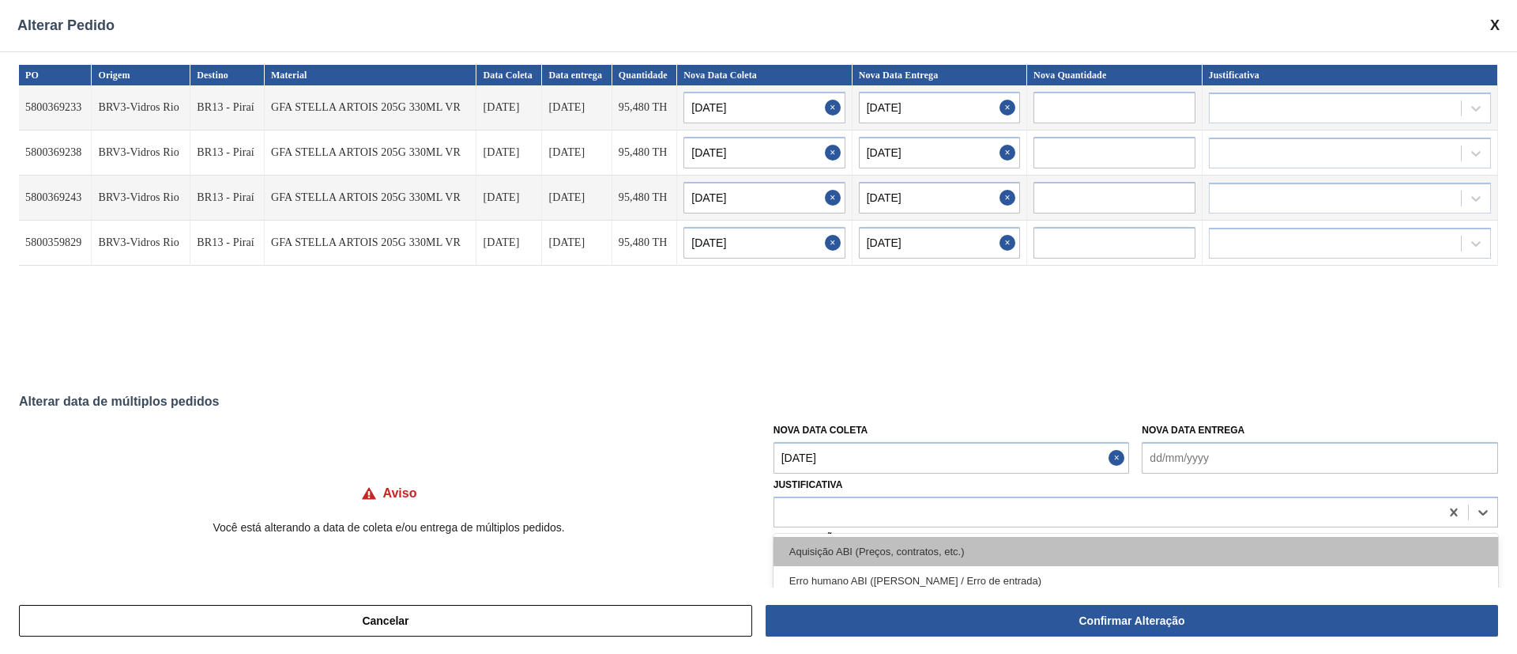
click at [865, 552] on div "Aquisição ABI (Preços, contratos, etc.)" at bounding box center [1136, 551] width 725 height 29
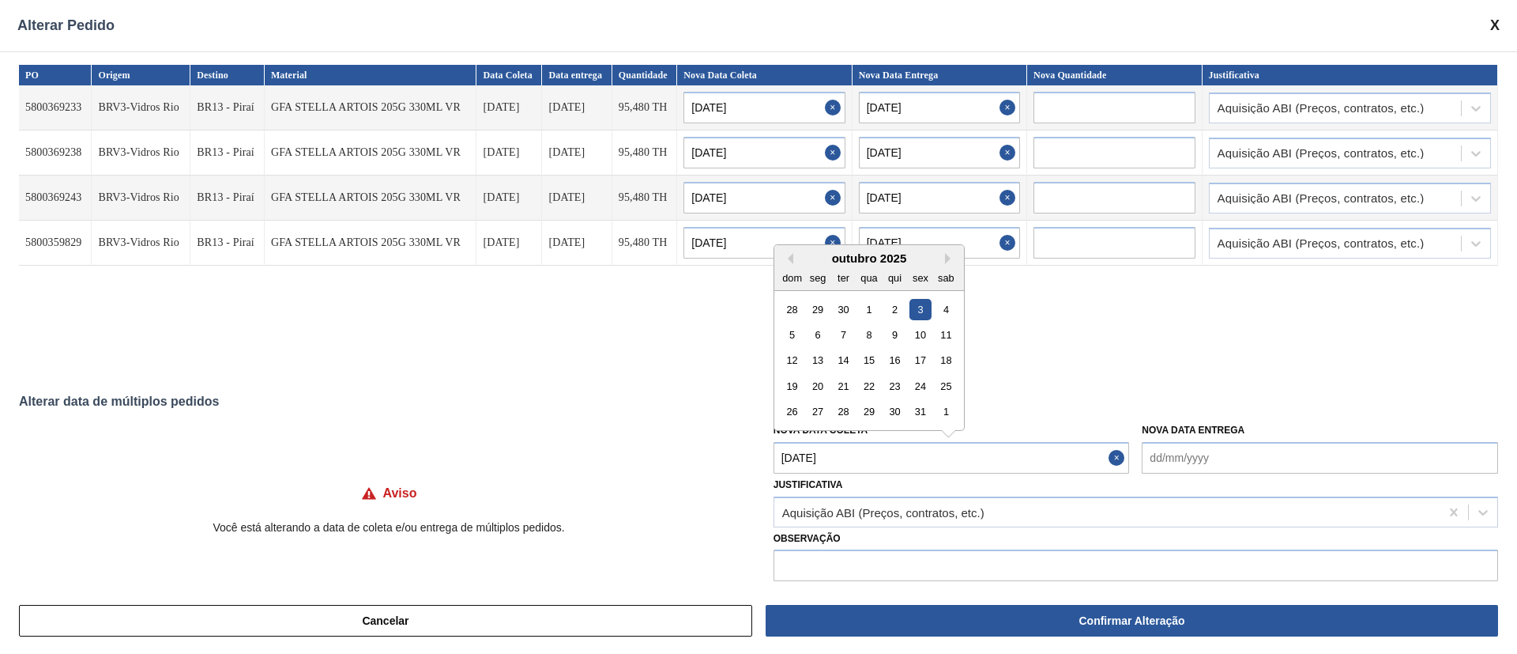
click at [895, 458] on Coleta "[DATE]" at bounding box center [952, 458] width 356 height 32
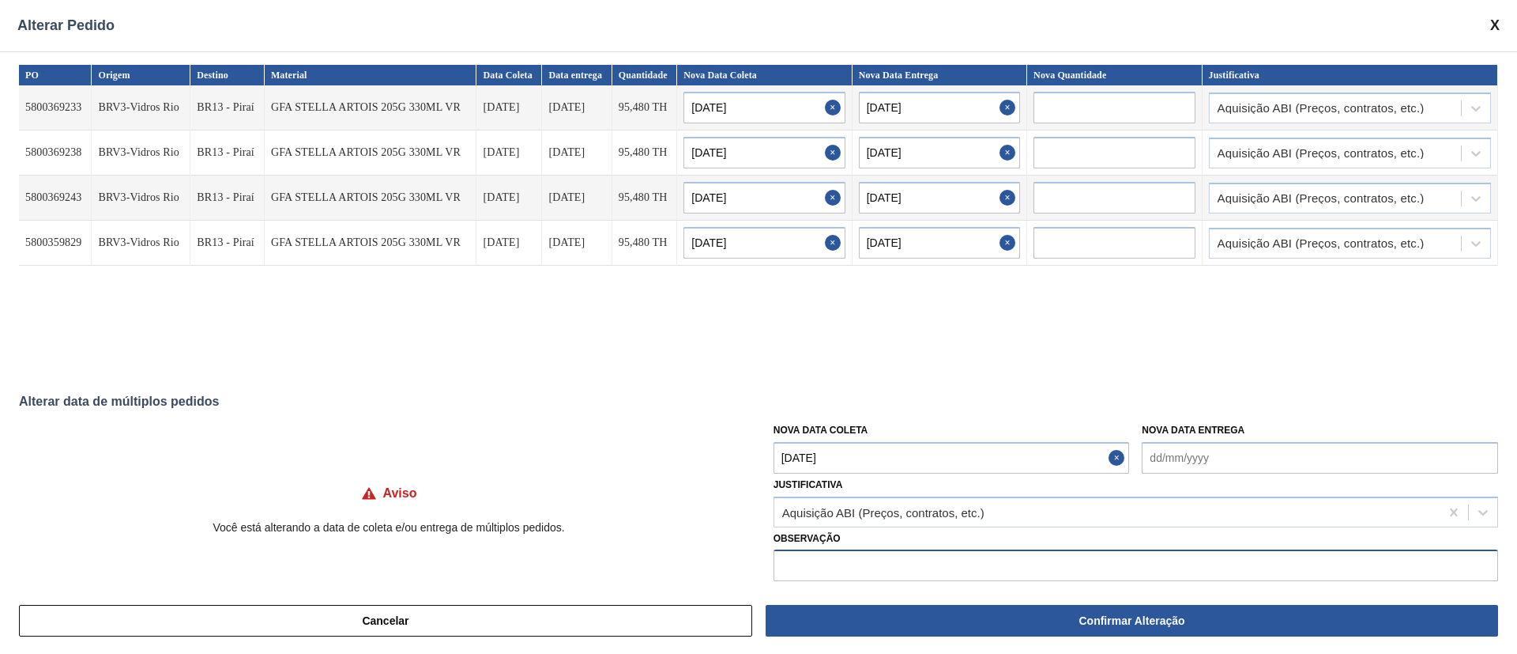
click at [874, 559] on input "text" at bounding box center [1136, 565] width 725 height 32
click at [864, 510] on div "Aquisição ABI (Preços, contratos, etc.)" at bounding box center [883, 511] width 202 height 13
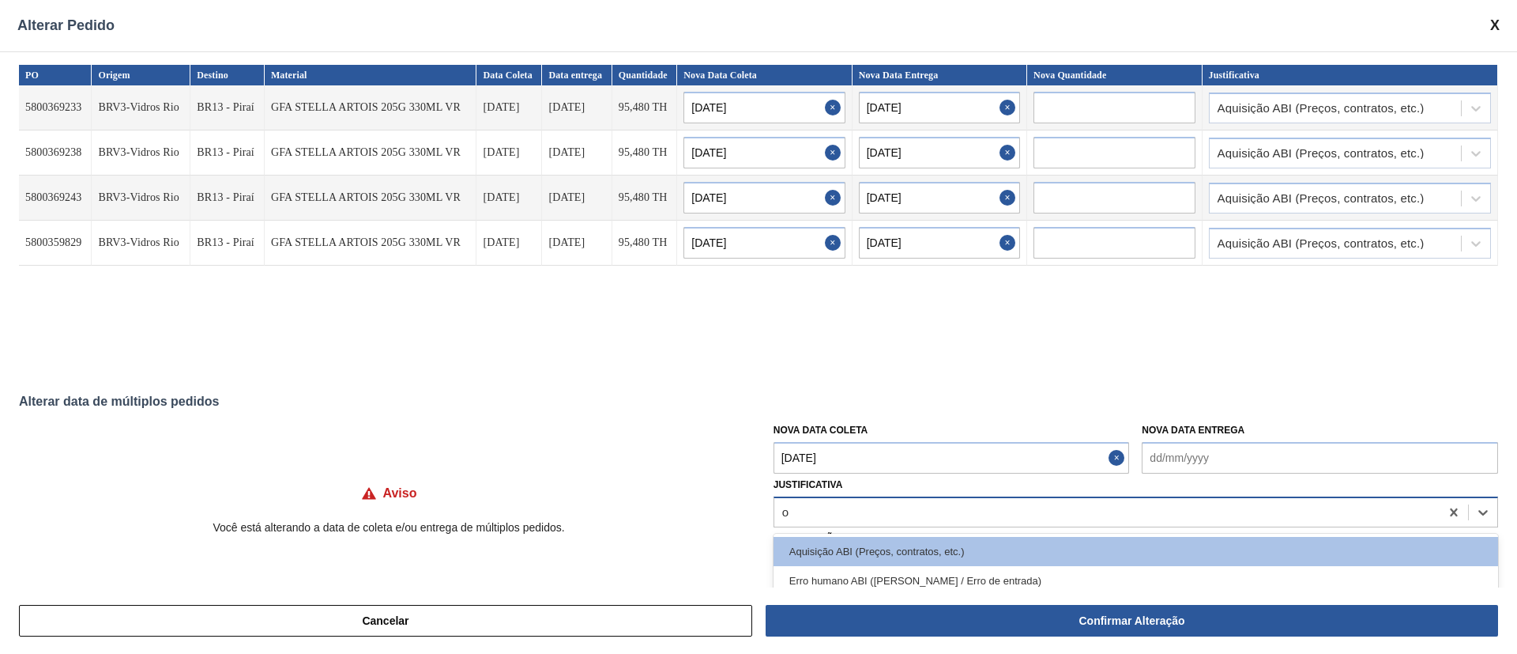
type input "ou"
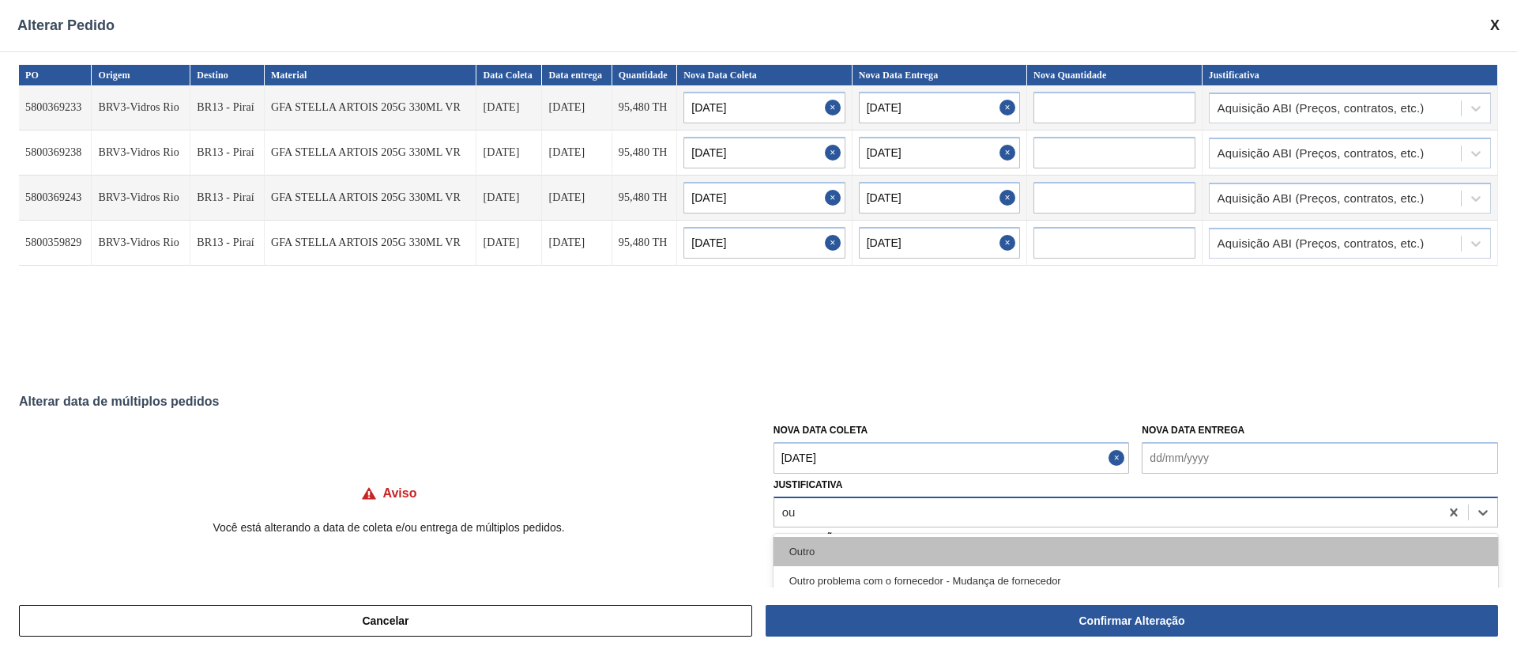
click at [831, 554] on div "Outro" at bounding box center [1136, 551] width 725 height 29
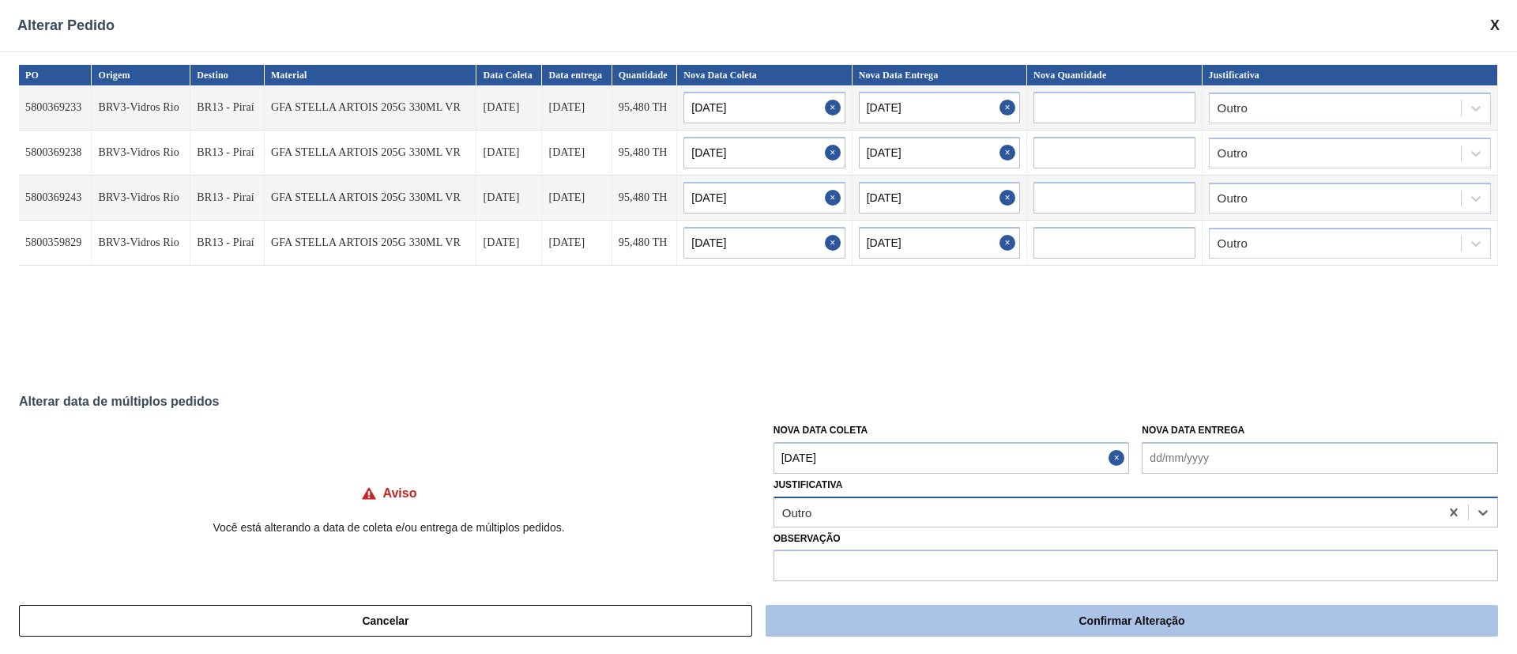
click at [906, 631] on button "Confirmar Alteração" at bounding box center [1132, 621] width 733 height 32
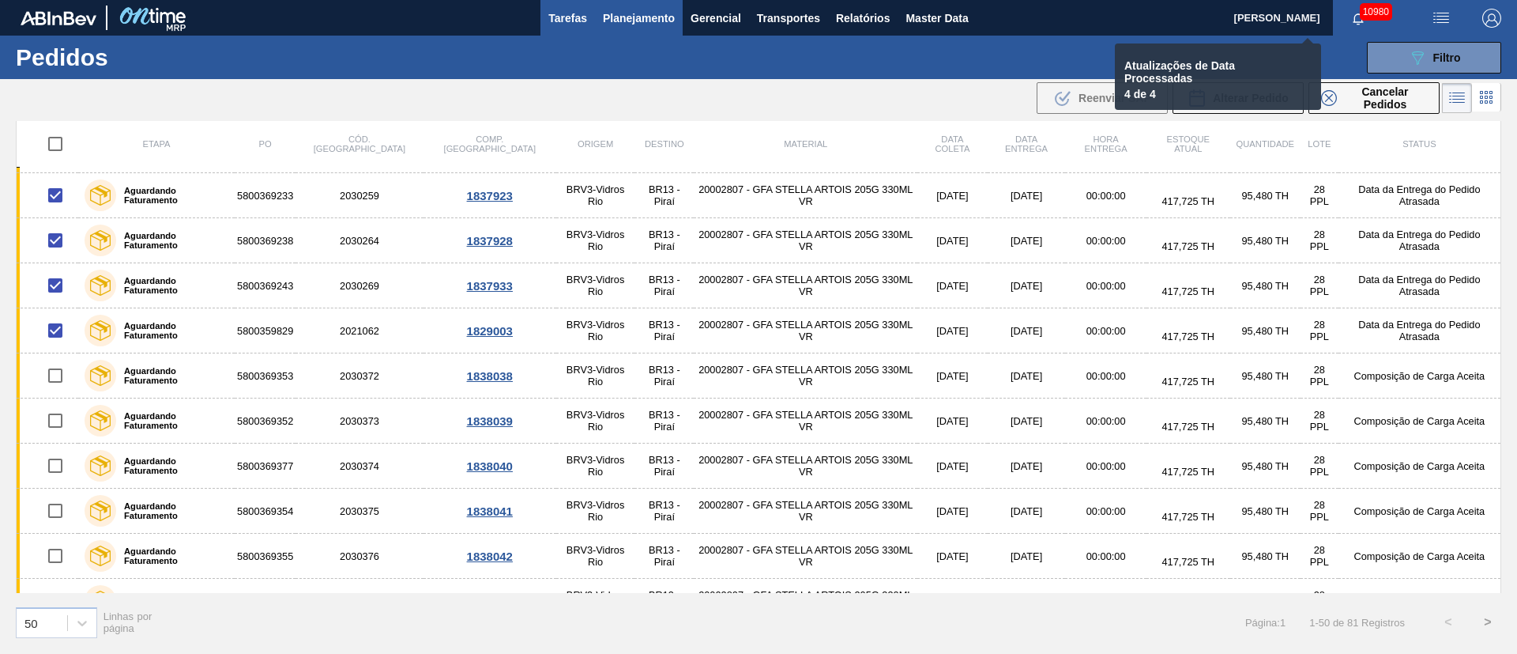
checkbox input "false"
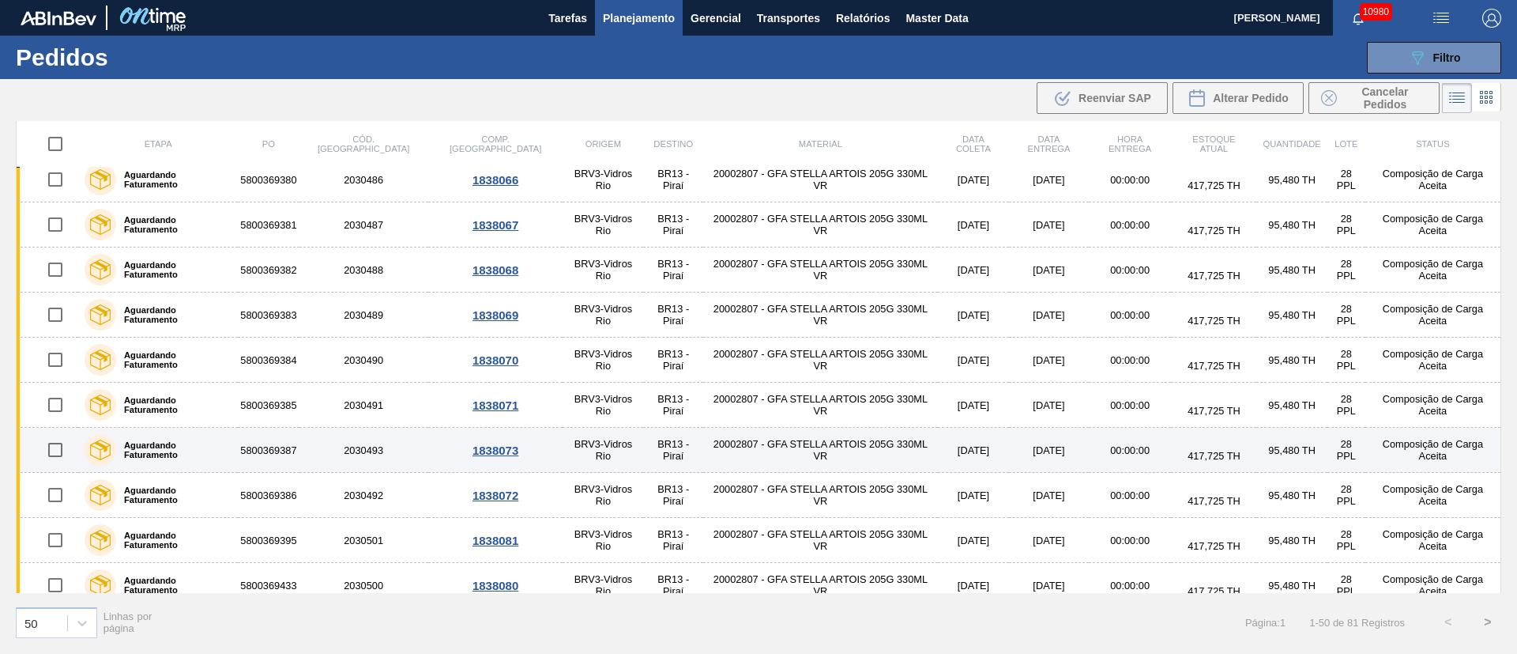
scroll to position [1828, 0]
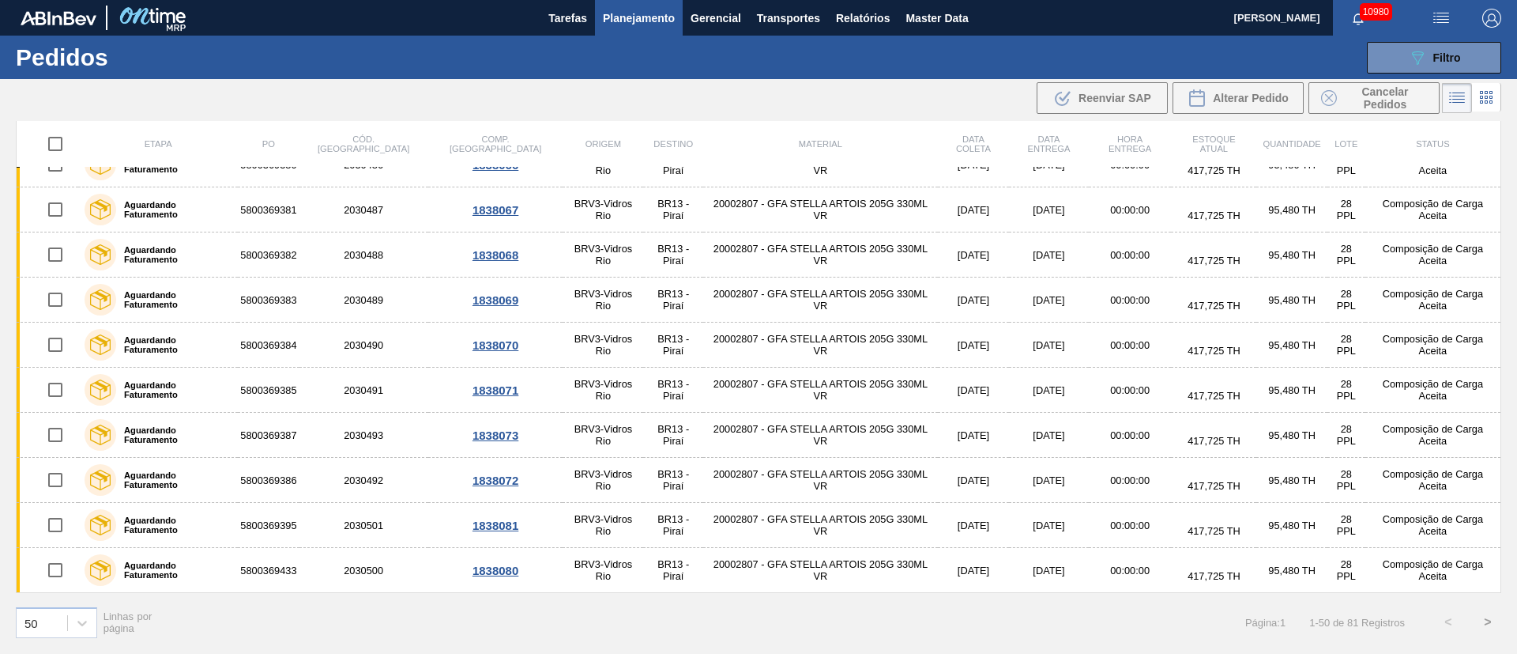
click at [1491, 627] on button ">" at bounding box center [1488, 622] width 40 height 40
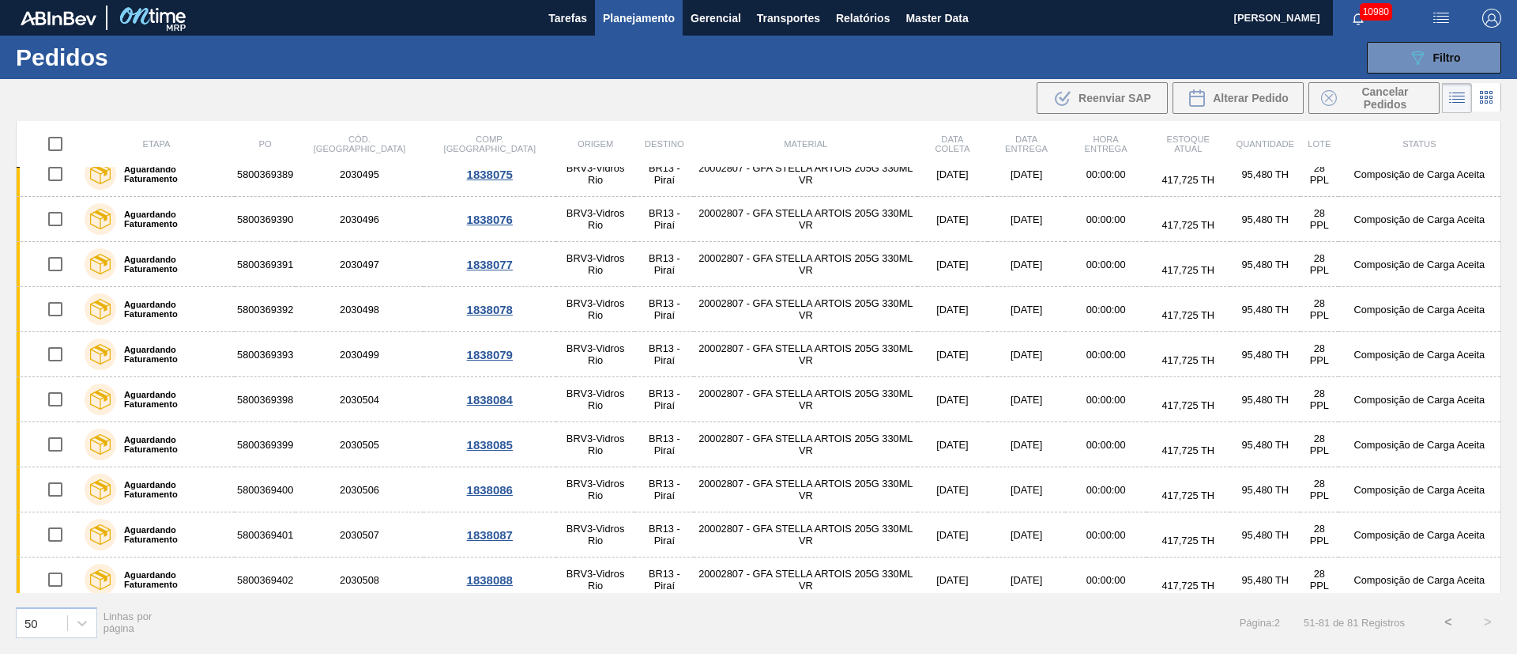
scroll to position [0, 0]
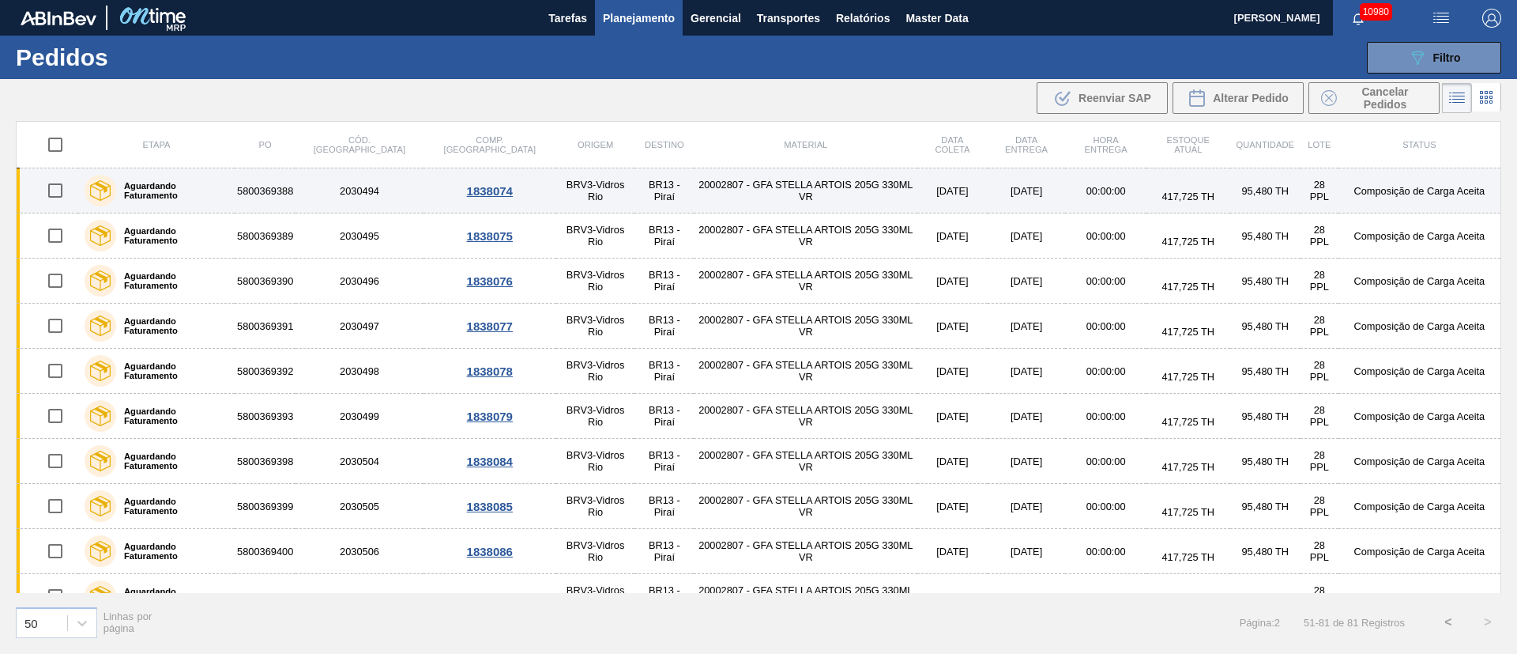
click at [55, 192] on input "checkbox" at bounding box center [55, 190] width 33 height 33
checkbox input "true"
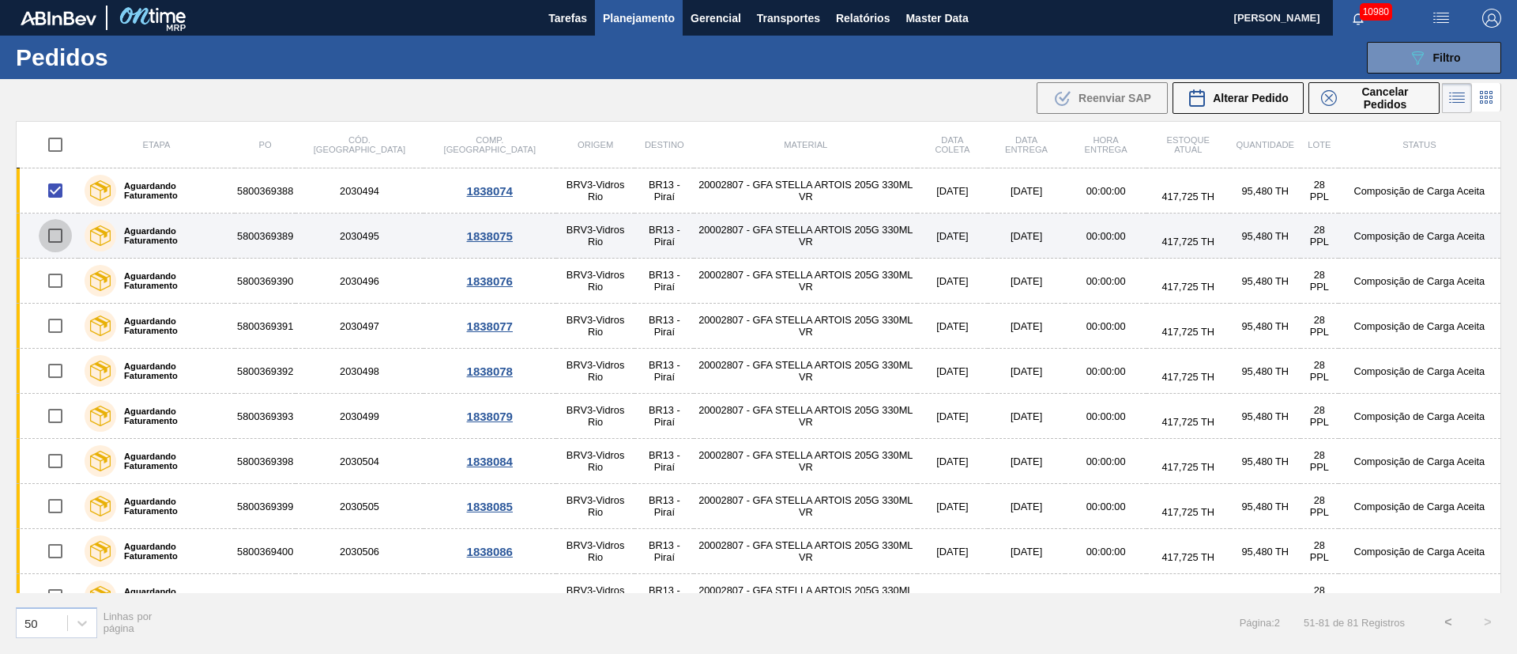
click at [55, 234] on input "checkbox" at bounding box center [55, 235] width 33 height 33
checkbox input "true"
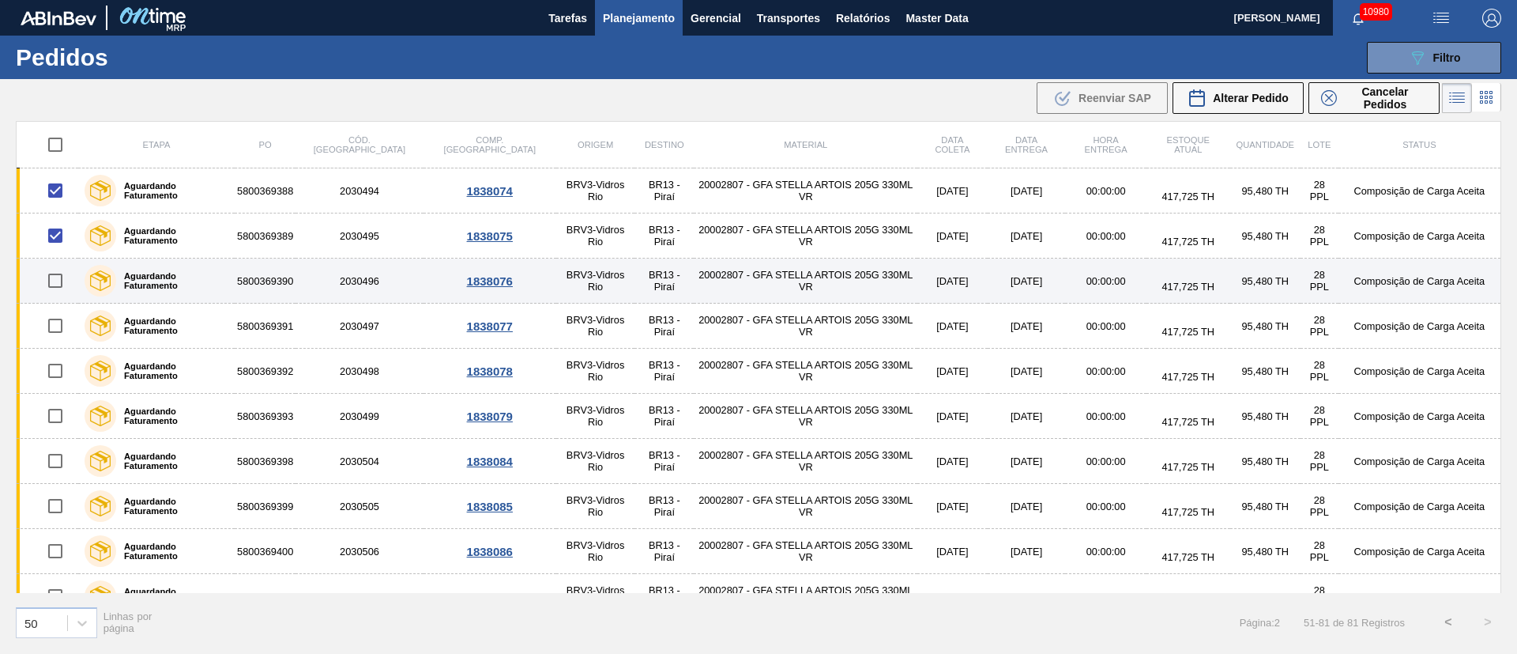
click at [55, 284] on input "checkbox" at bounding box center [55, 280] width 33 height 33
checkbox input "true"
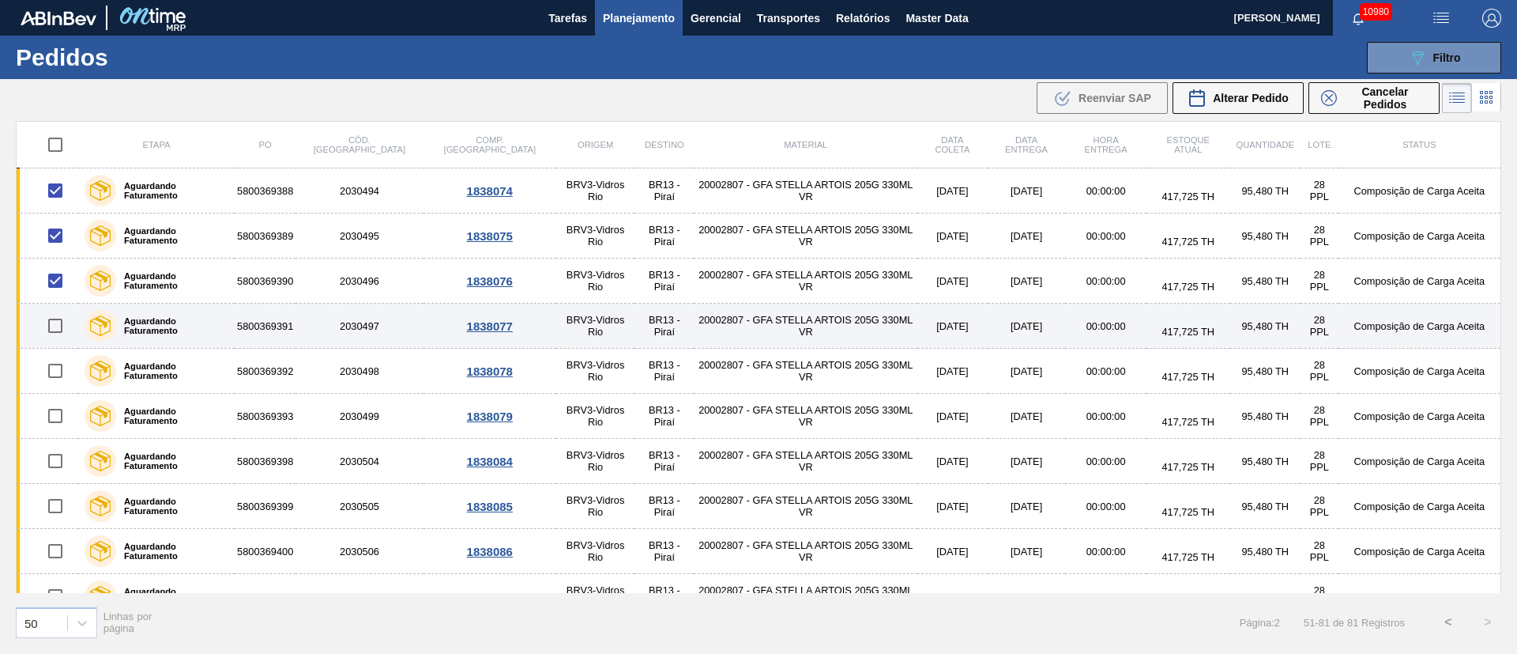
click at [55, 329] on input "checkbox" at bounding box center [55, 325] width 33 height 33
checkbox input "true"
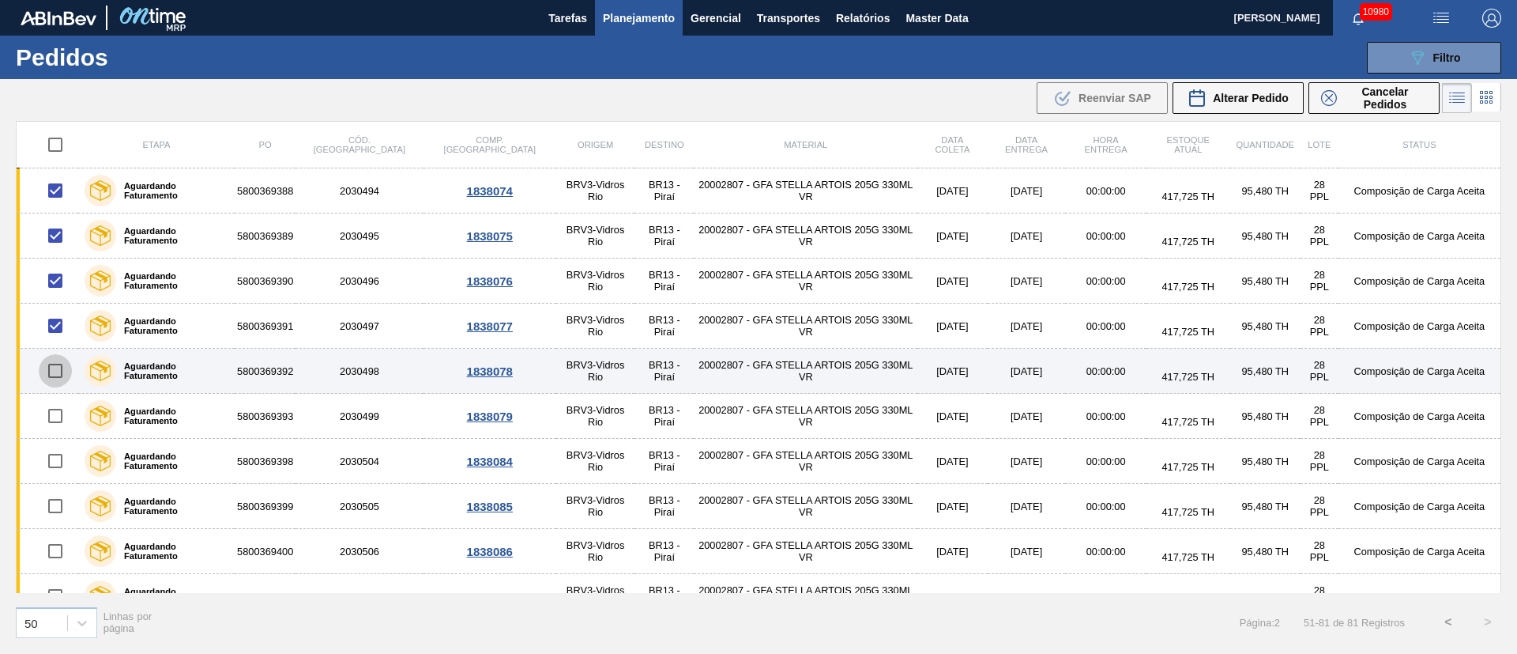
click at [55, 369] on input "checkbox" at bounding box center [55, 370] width 33 height 33
checkbox input "true"
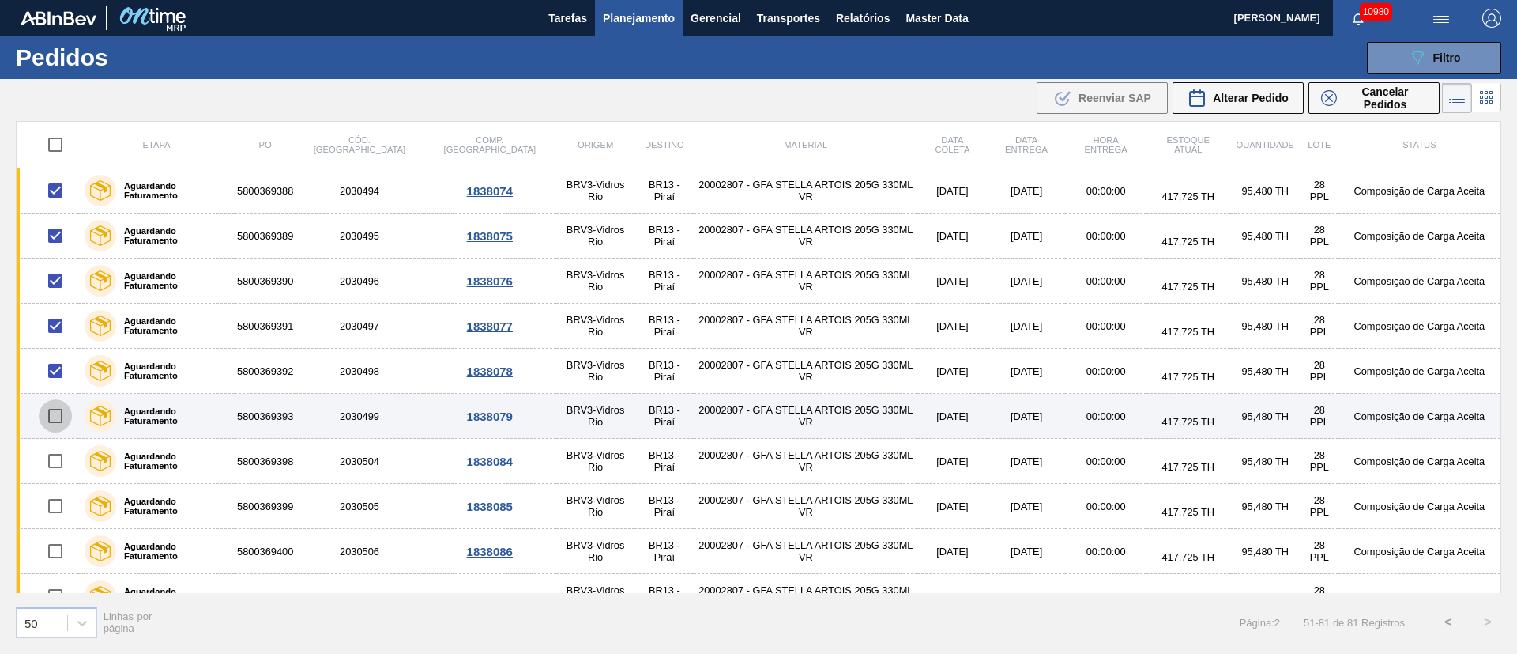
click at [58, 413] on input "checkbox" at bounding box center [55, 415] width 33 height 33
checkbox input "true"
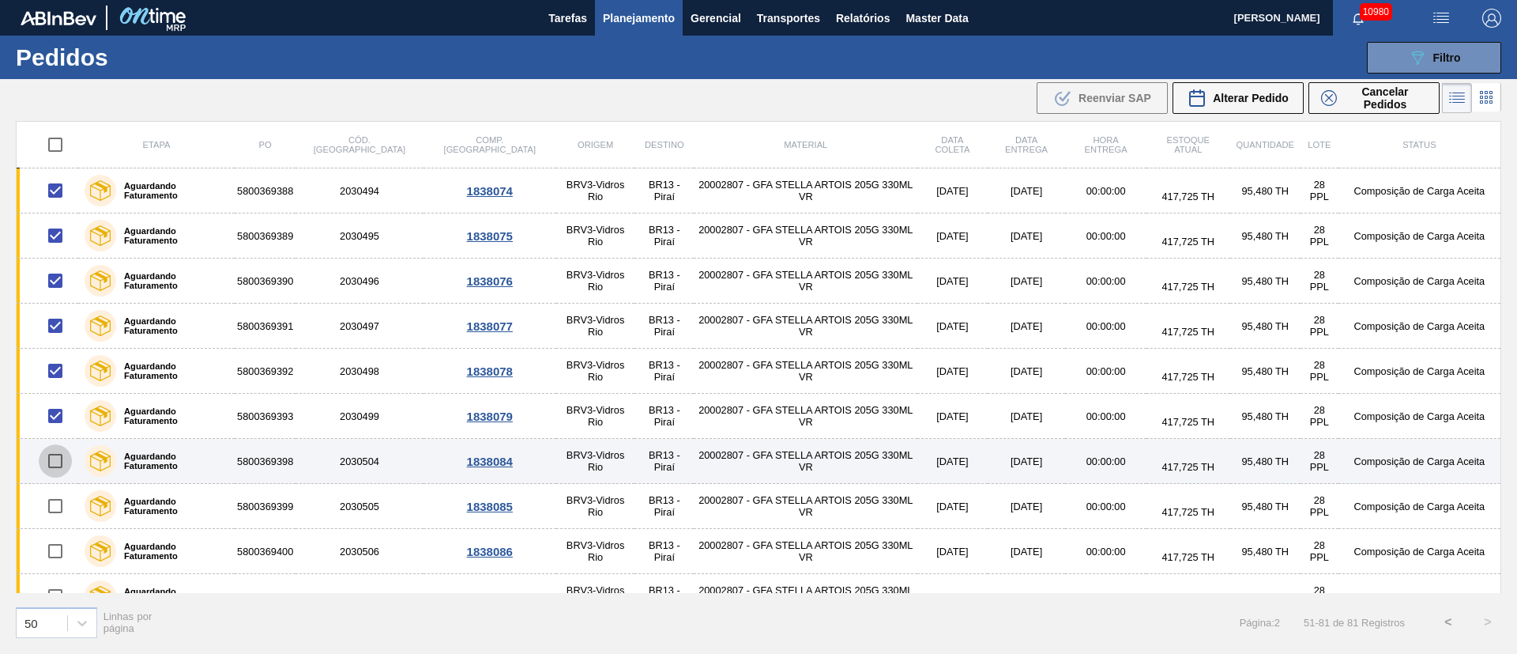
click at [58, 465] on input "checkbox" at bounding box center [55, 460] width 33 height 33
checkbox input "true"
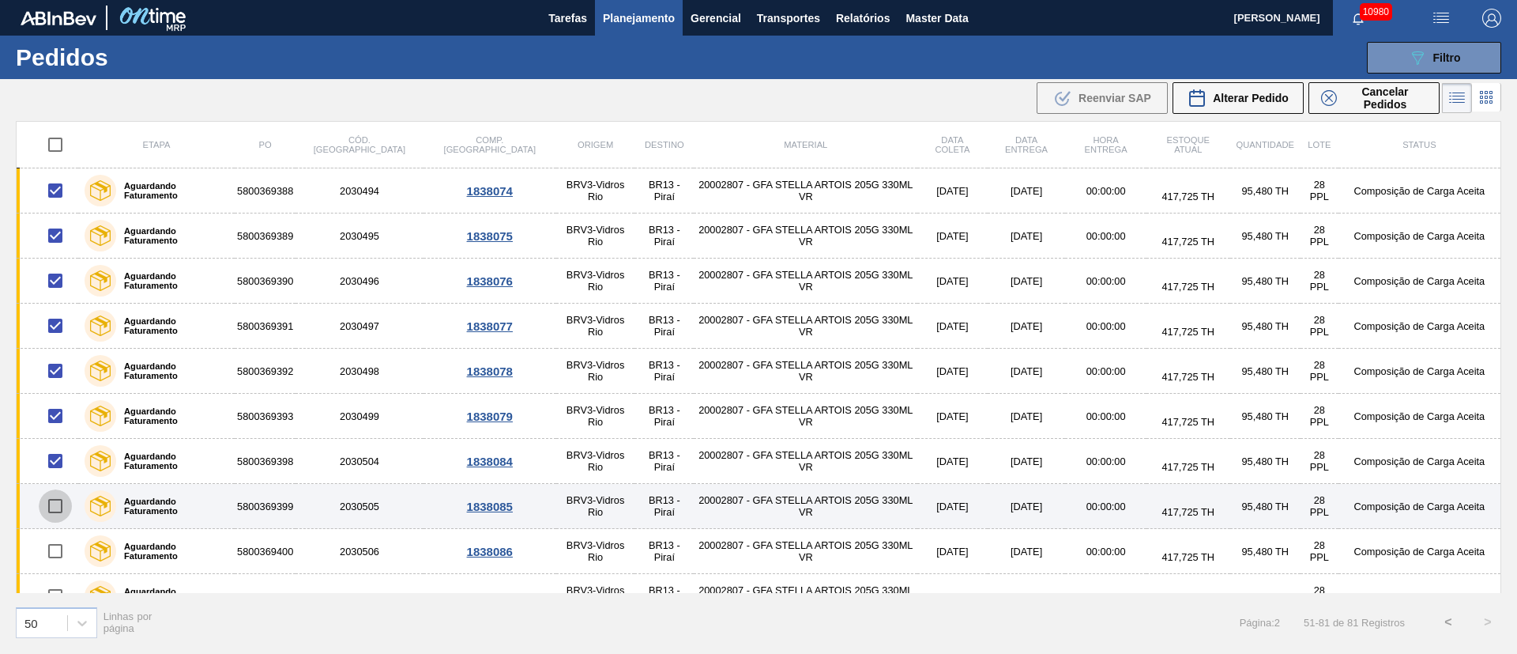
click at [58, 513] on input "checkbox" at bounding box center [55, 505] width 33 height 33
checkbox input "true"
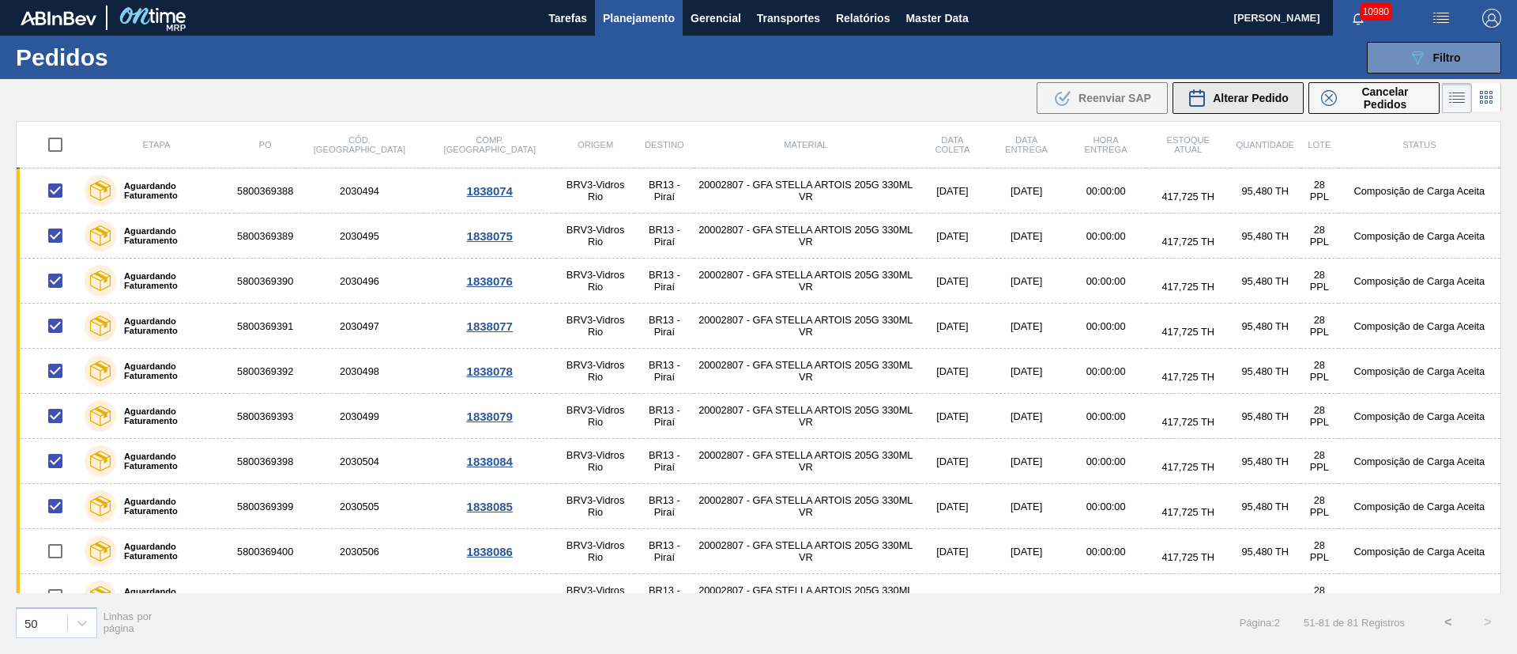
click at [1231, 92] on span "Alterar Pedido" at bounding box center [1251, 98] width 76 height 13
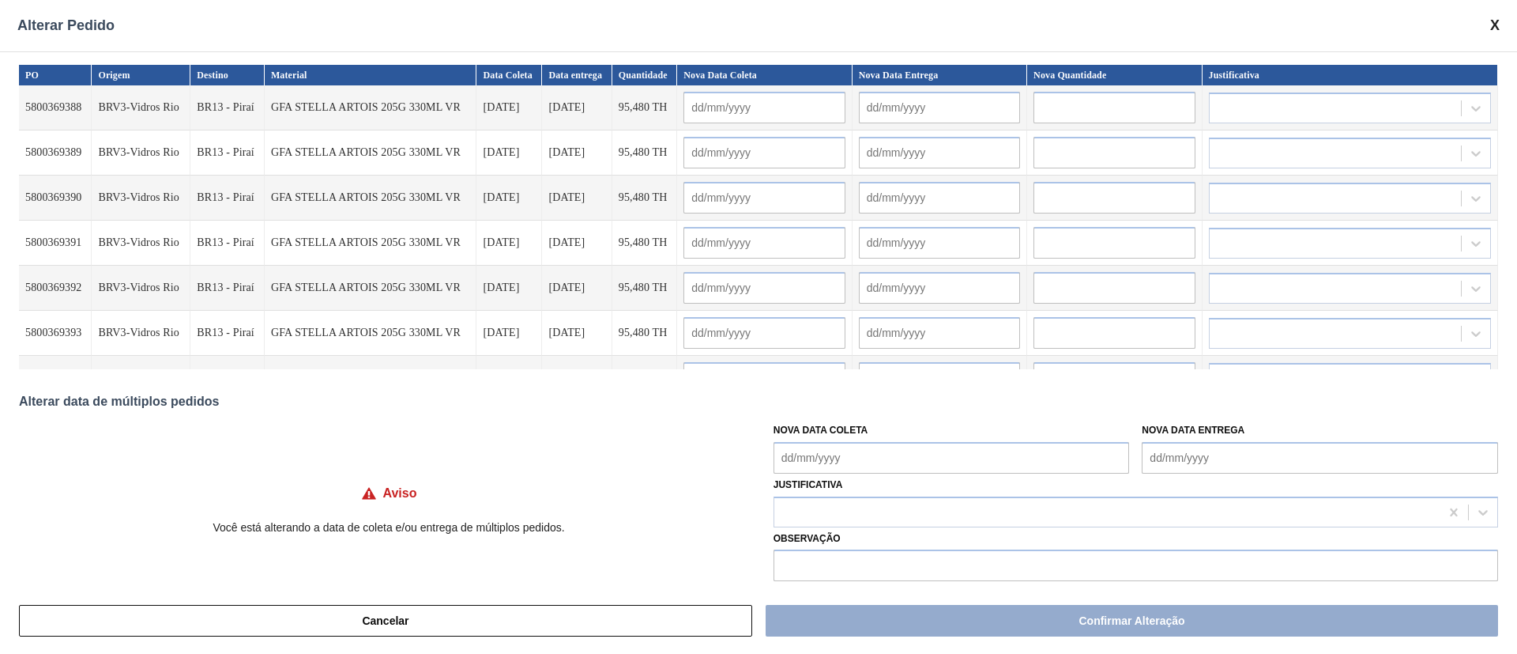
click at [790, 453] on Coleta "Nova Data Coleta" at bounding box center [952, 458] width 356 height 32
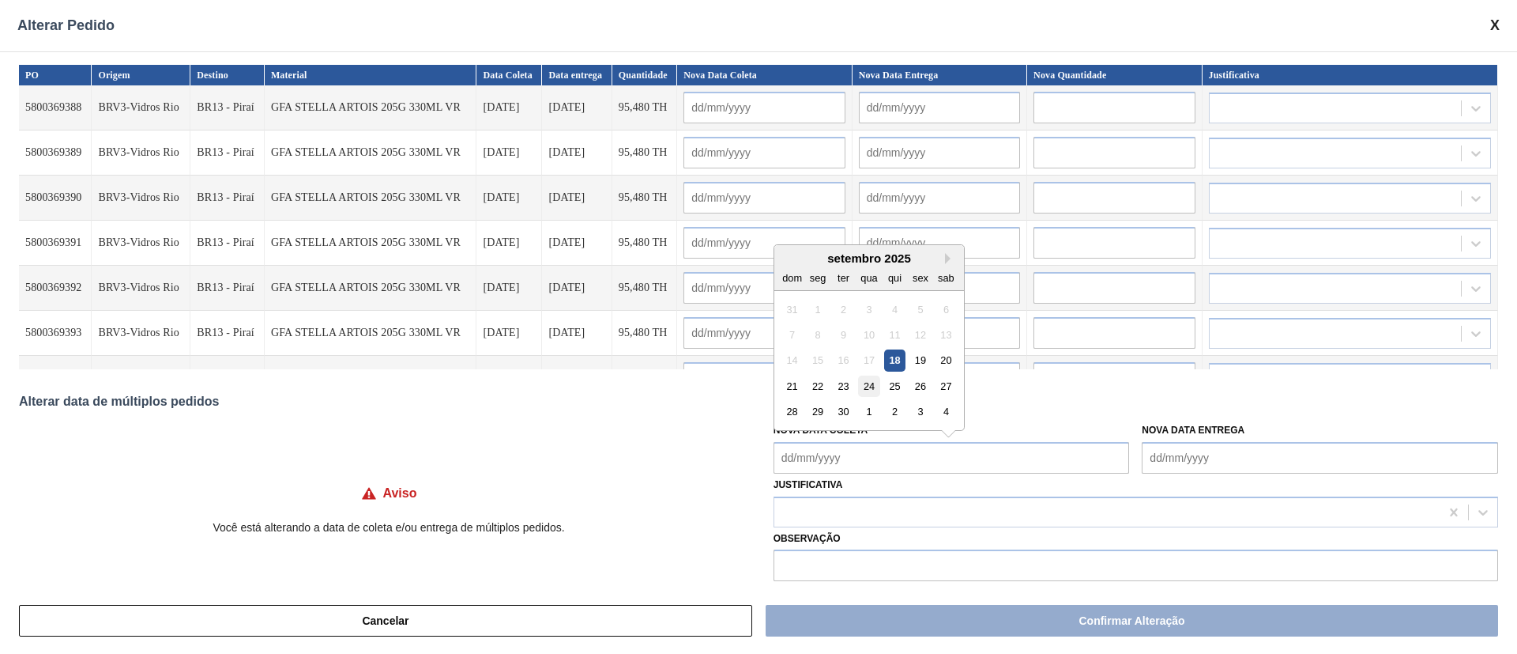
click at [874, 390] on div "24" at bounding box center [868, 385] width 21 height 21
type Coleta "[DATE]"
type input "[DATE]"
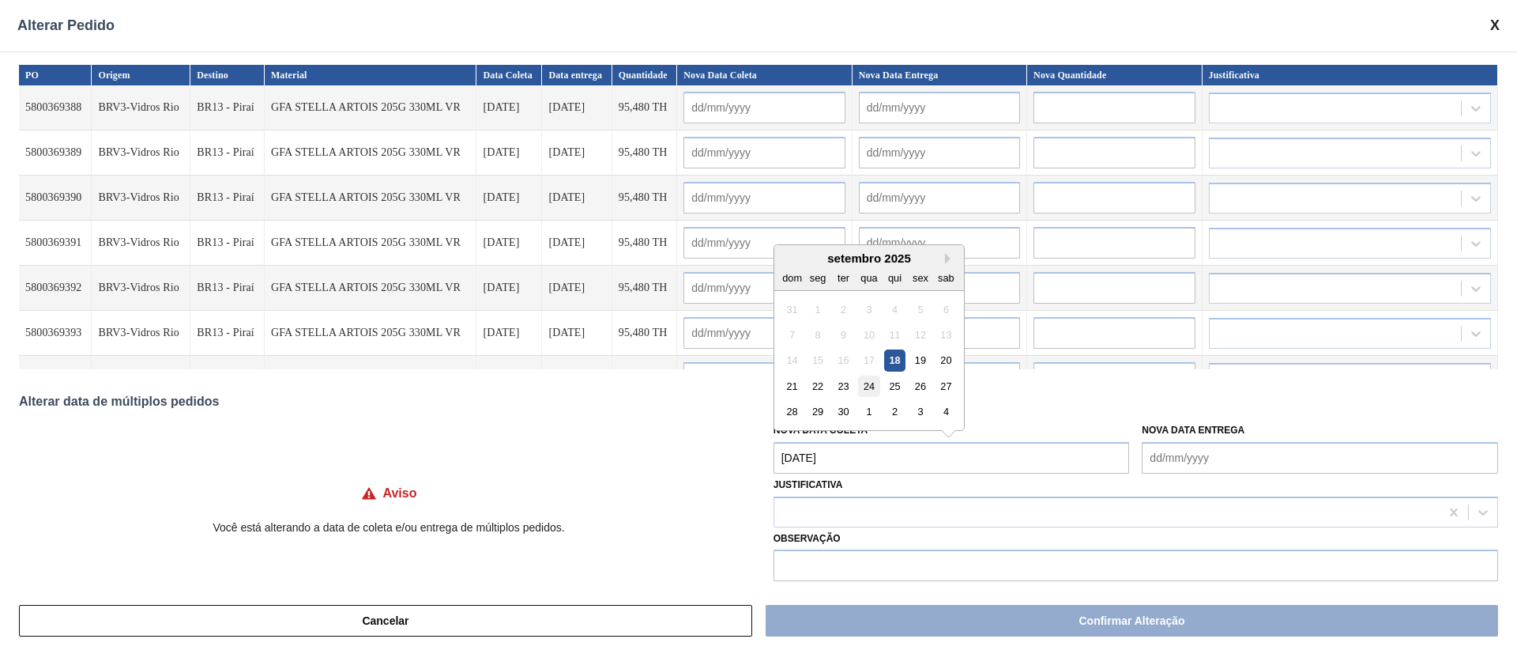
type input "[DATE]"
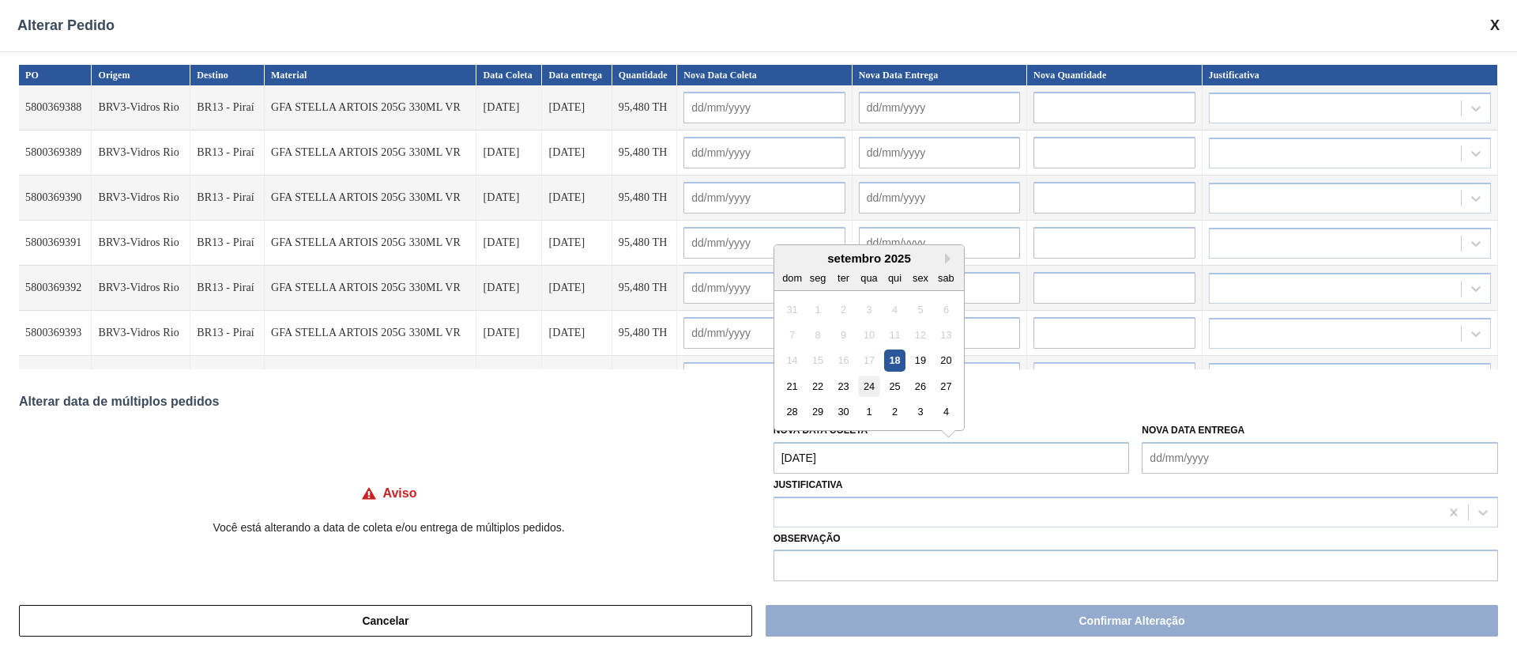
type input "[DATE]"
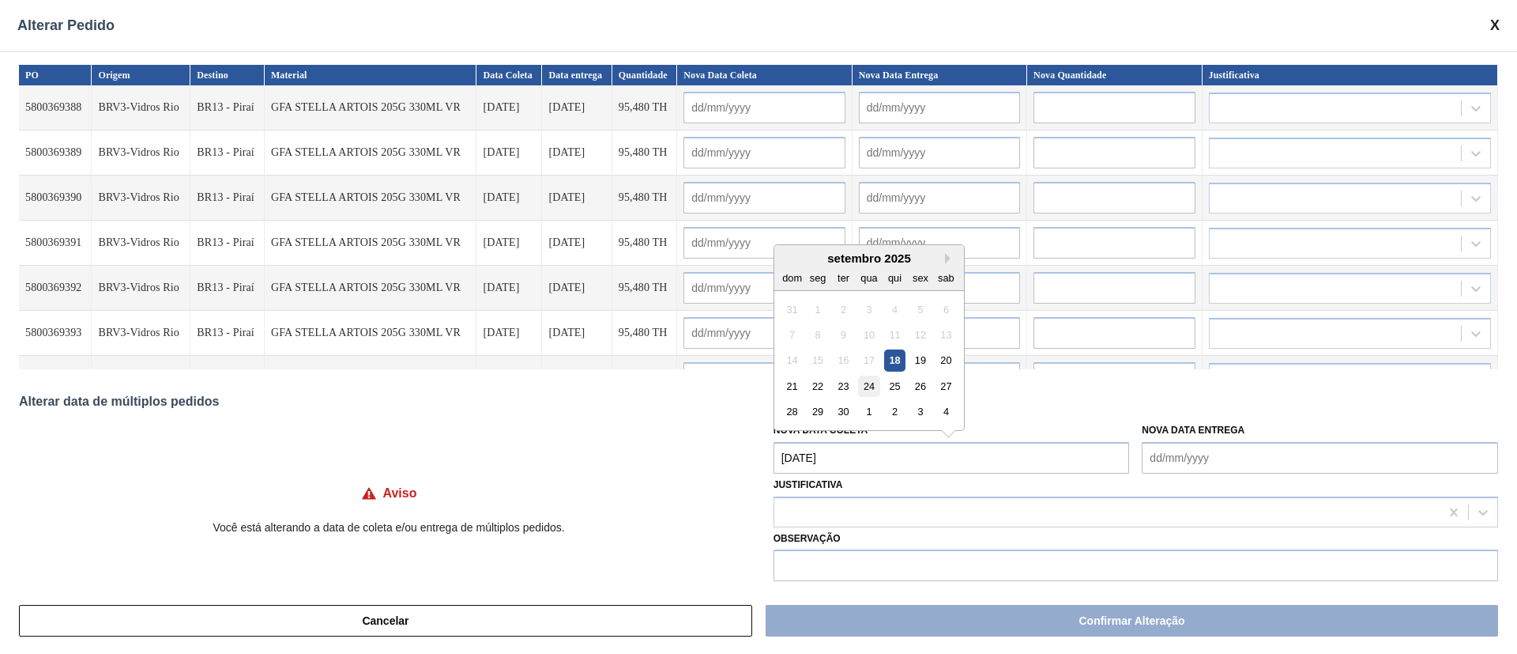
type input "[DATE]"
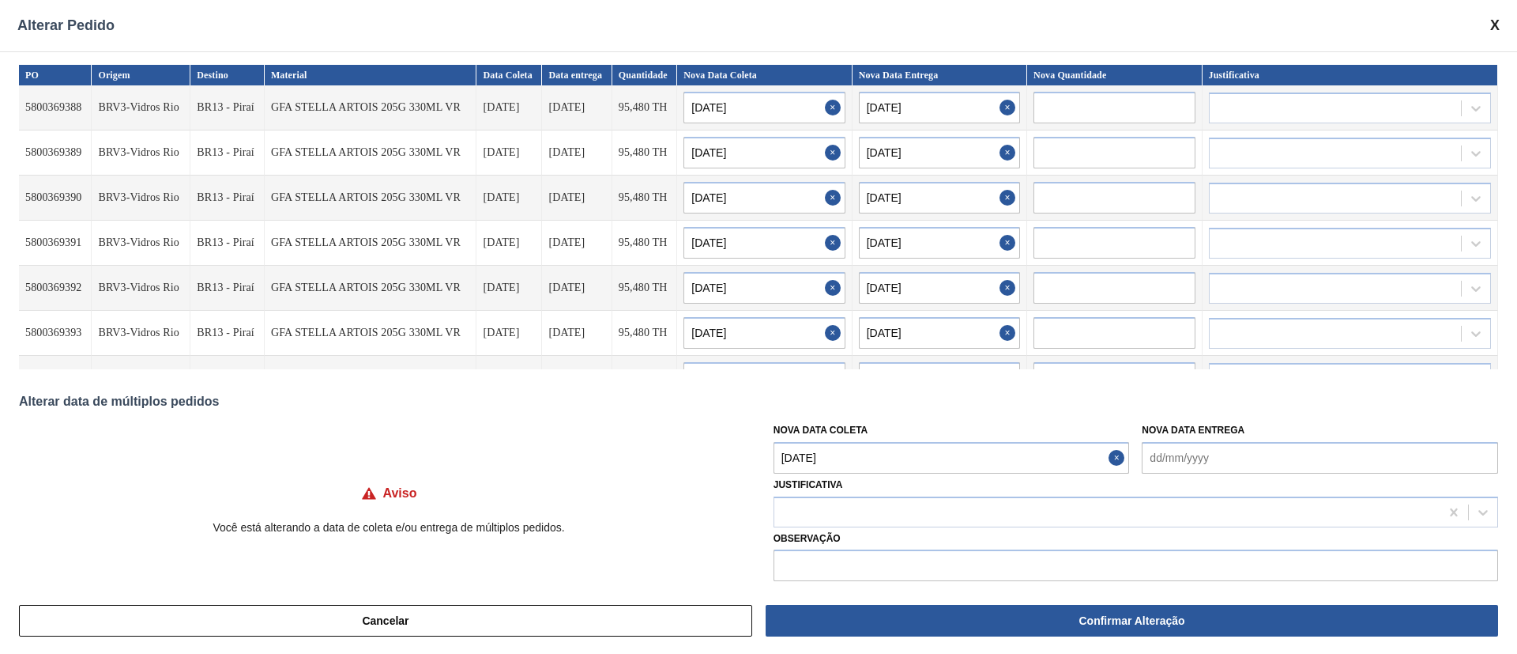
click at [857, 465] on Coleta "[DATE]" at bounding box center [952, 458] width 356 height 32
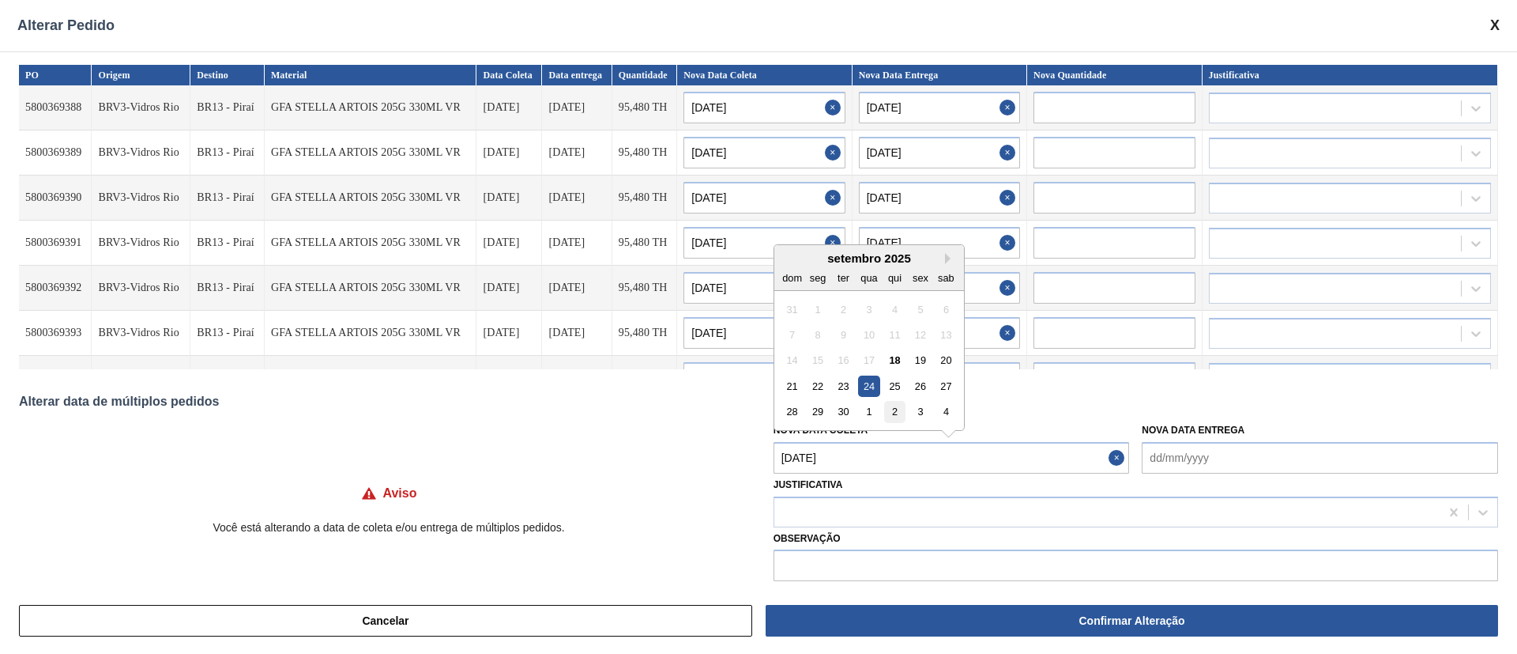
click at [890, 419] on div "2" at bounding box center [894, 411] width 21 height 21
type Coleta "[DATE]"
type input "[DATE]"
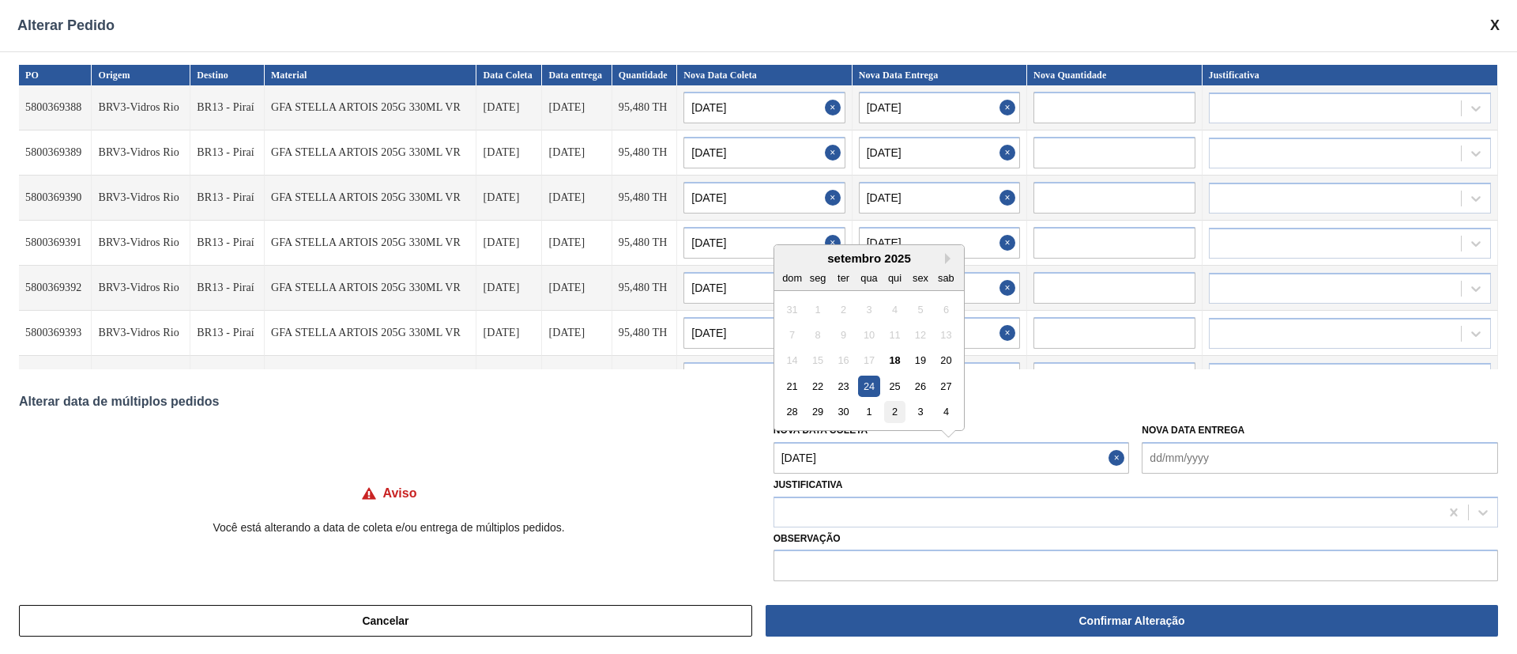
type input "[DATE]"
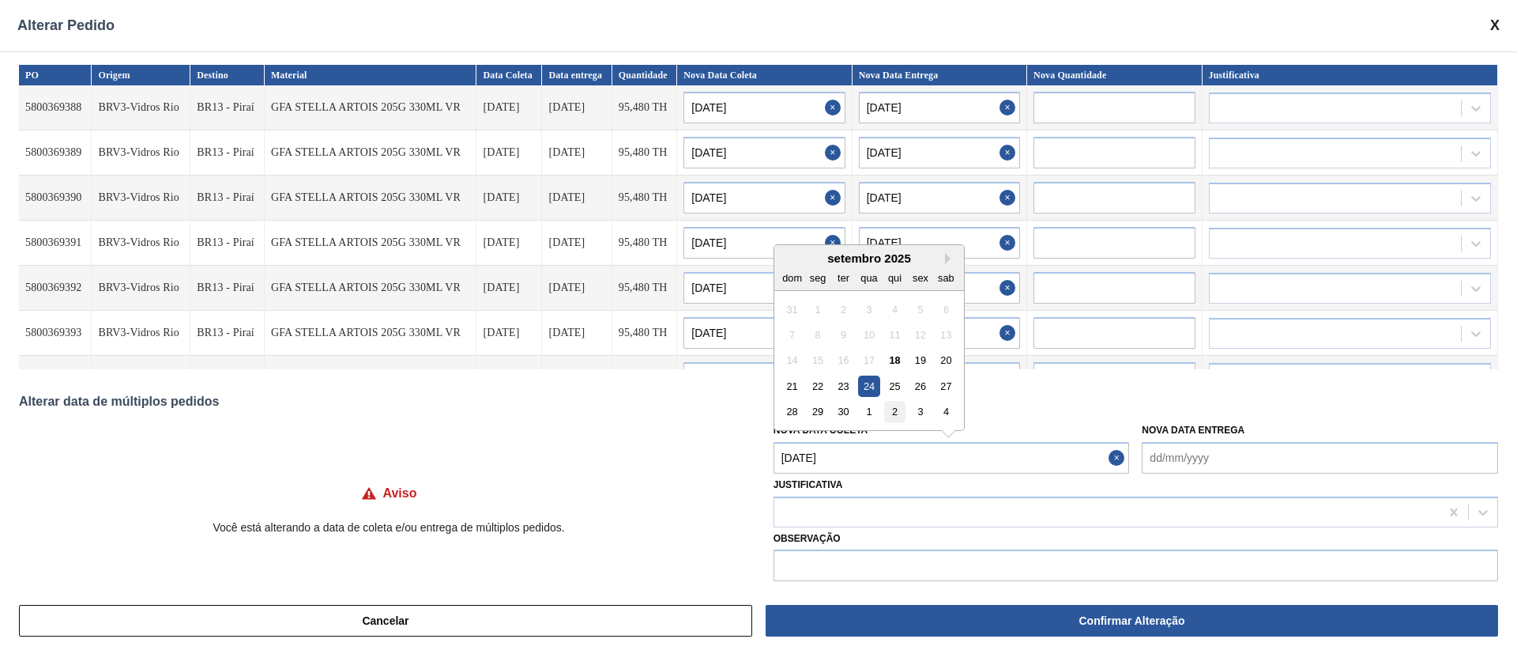
type input "[DATE]"
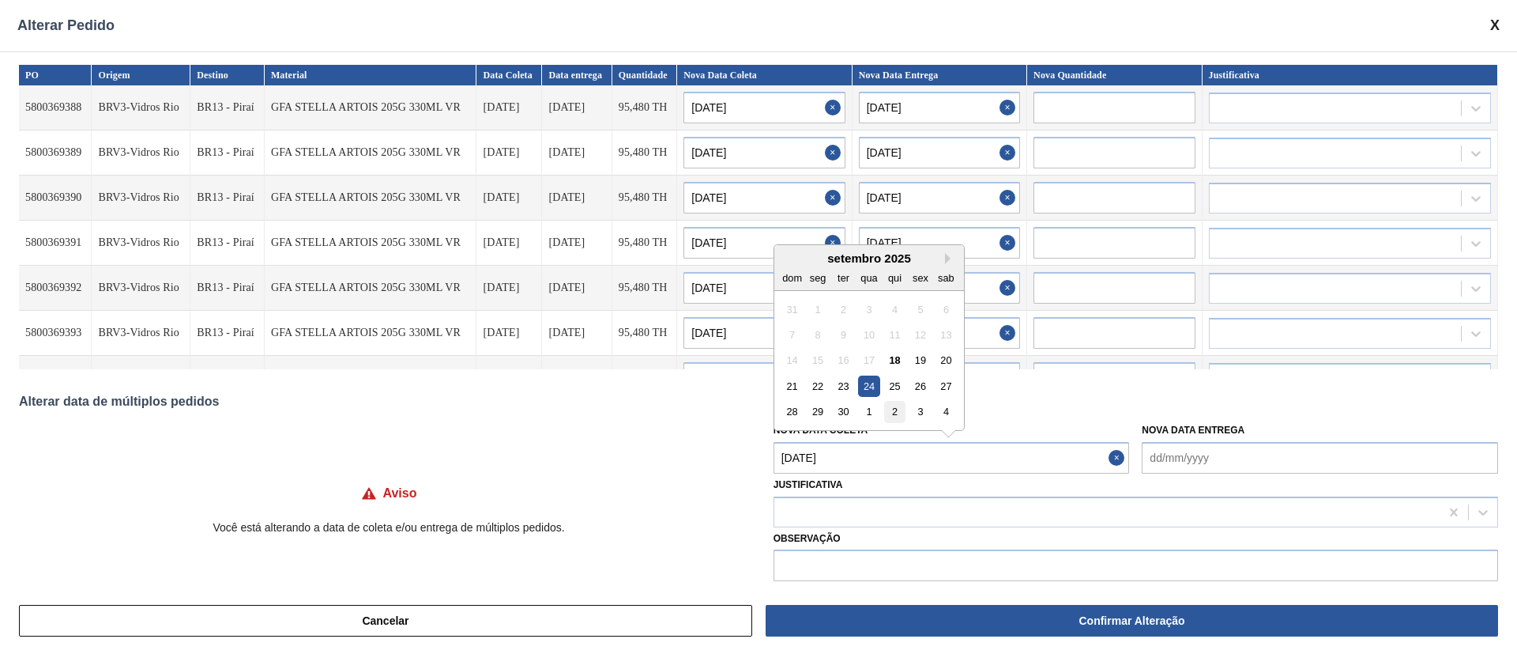
type input "[DATE]"
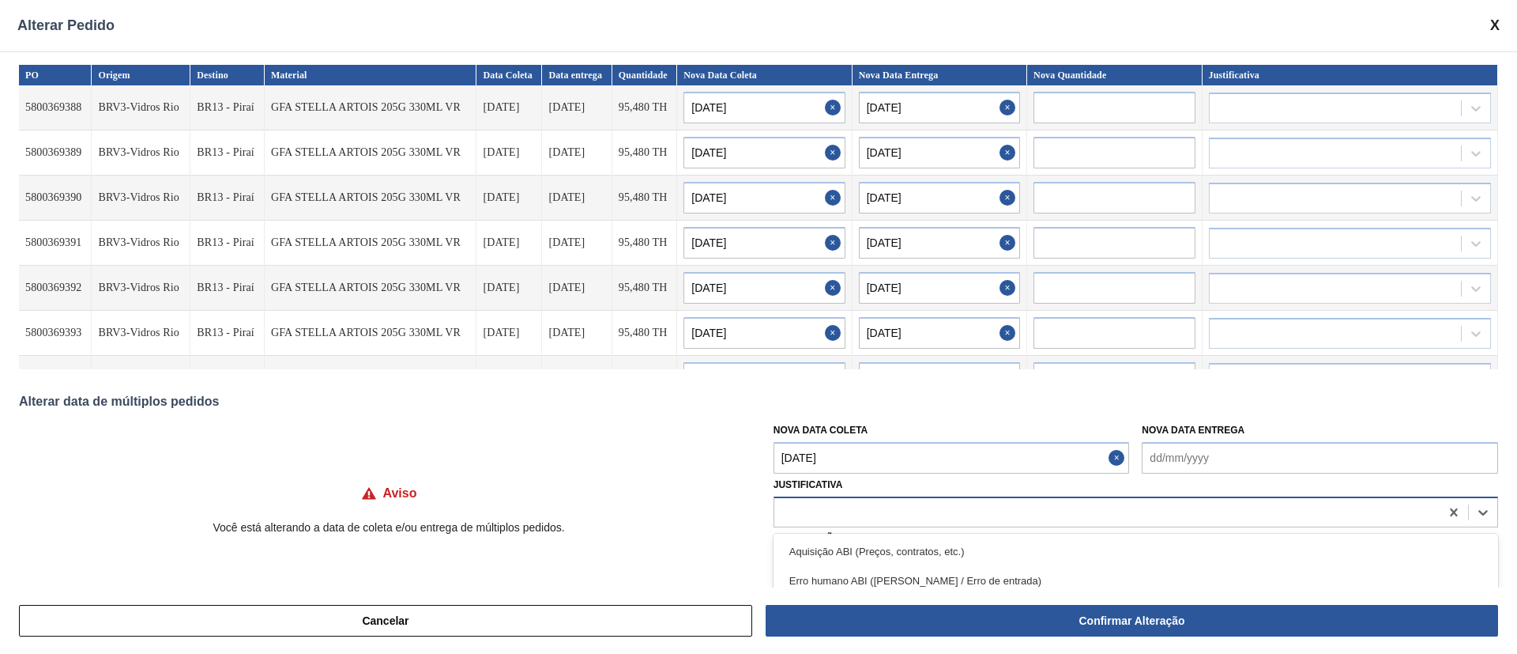
click at [853, 510] on div at bounding box center [1106, 511] width 665 height 23
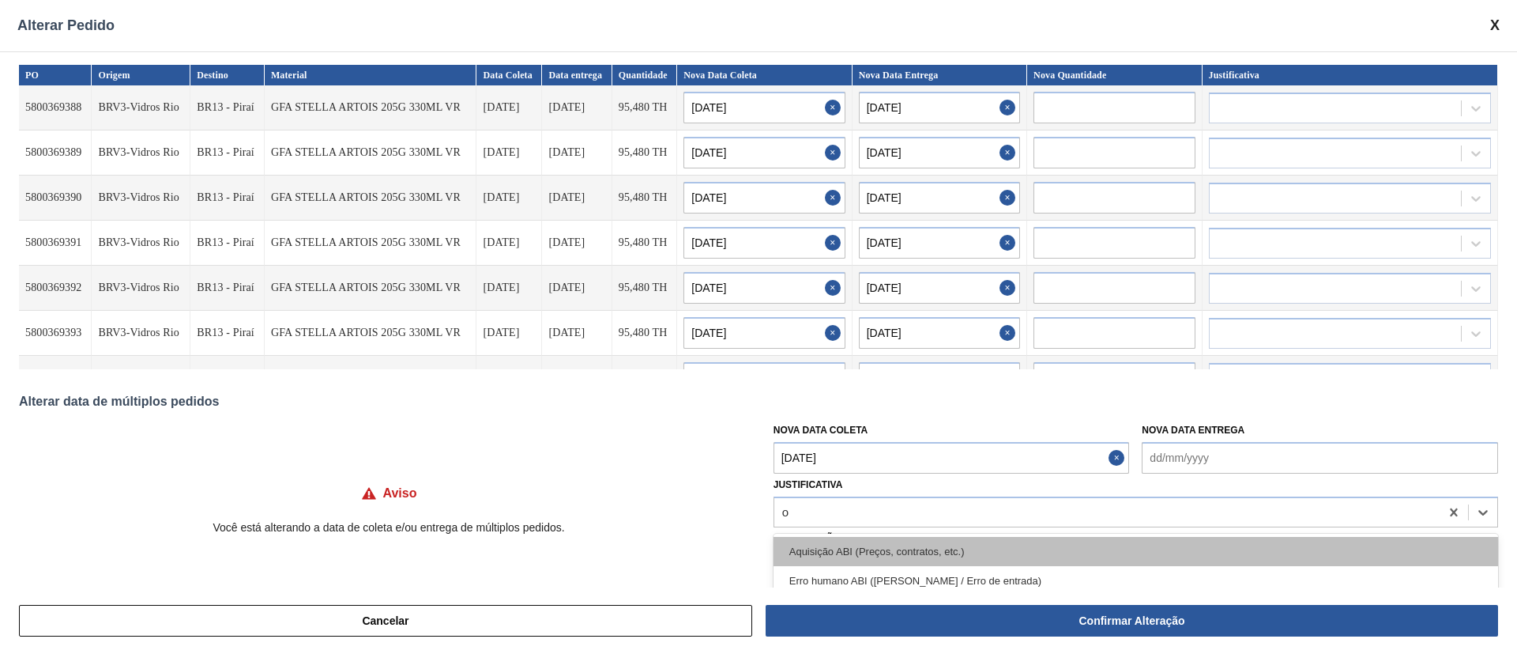
type input "ou"
click at [823, 546] on div "Outro" at bounding box center [1136, 551] width 725 height 29
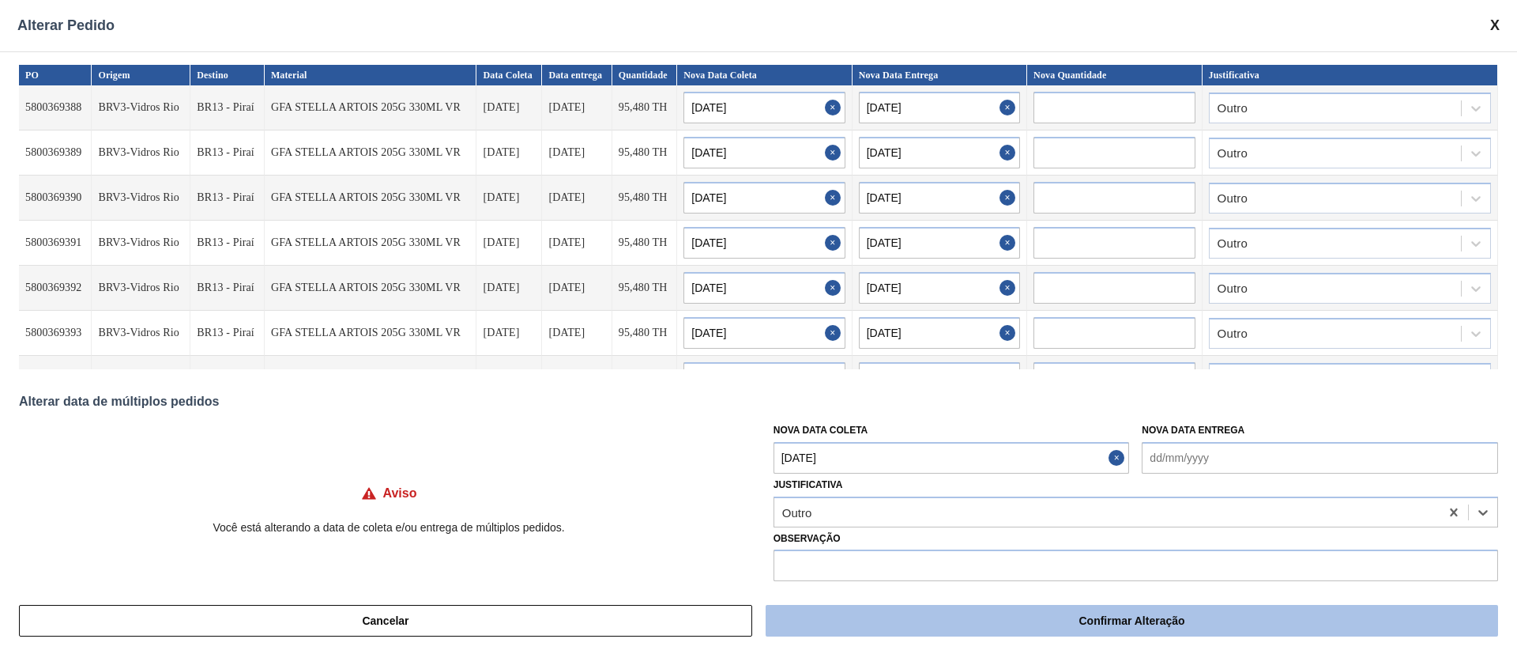
click at [966, 630] on button "Confirmar Alteração" at bounding box center [1132, 621] width 733 height 32
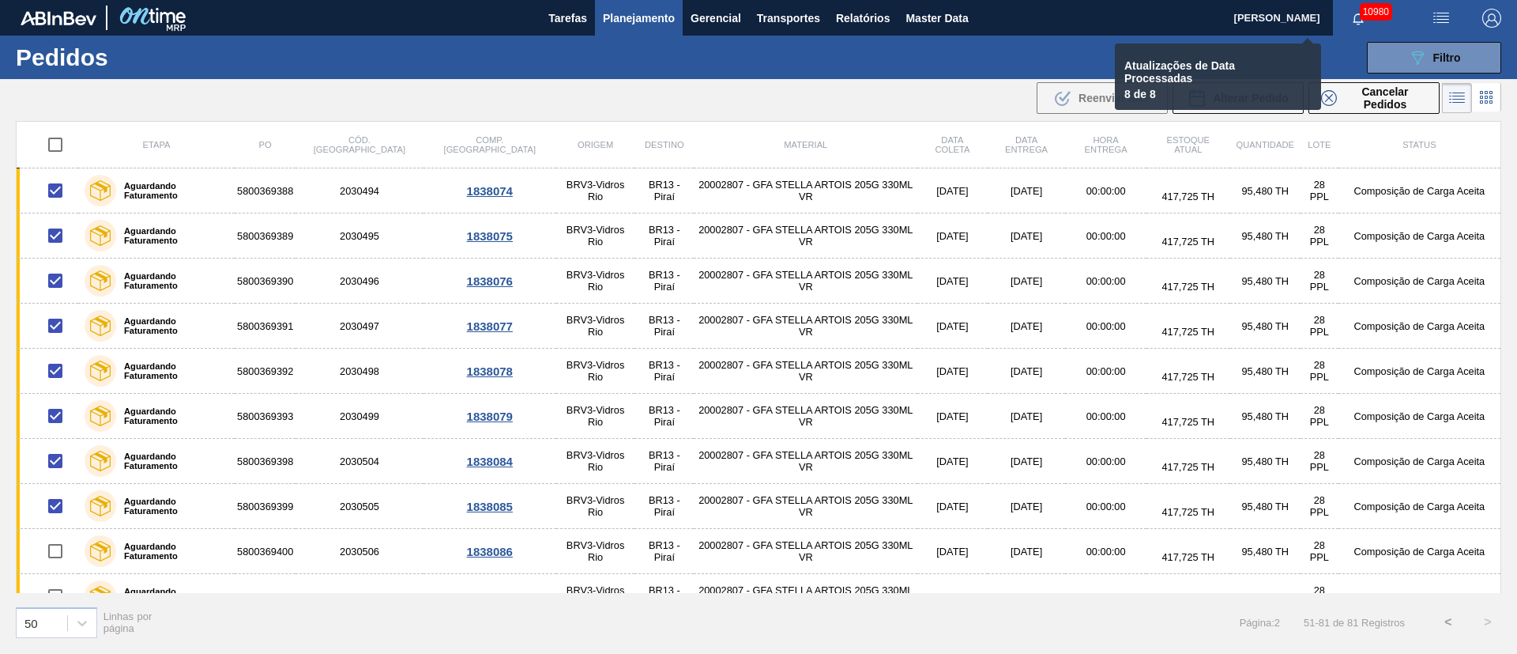
checkbox input "false"
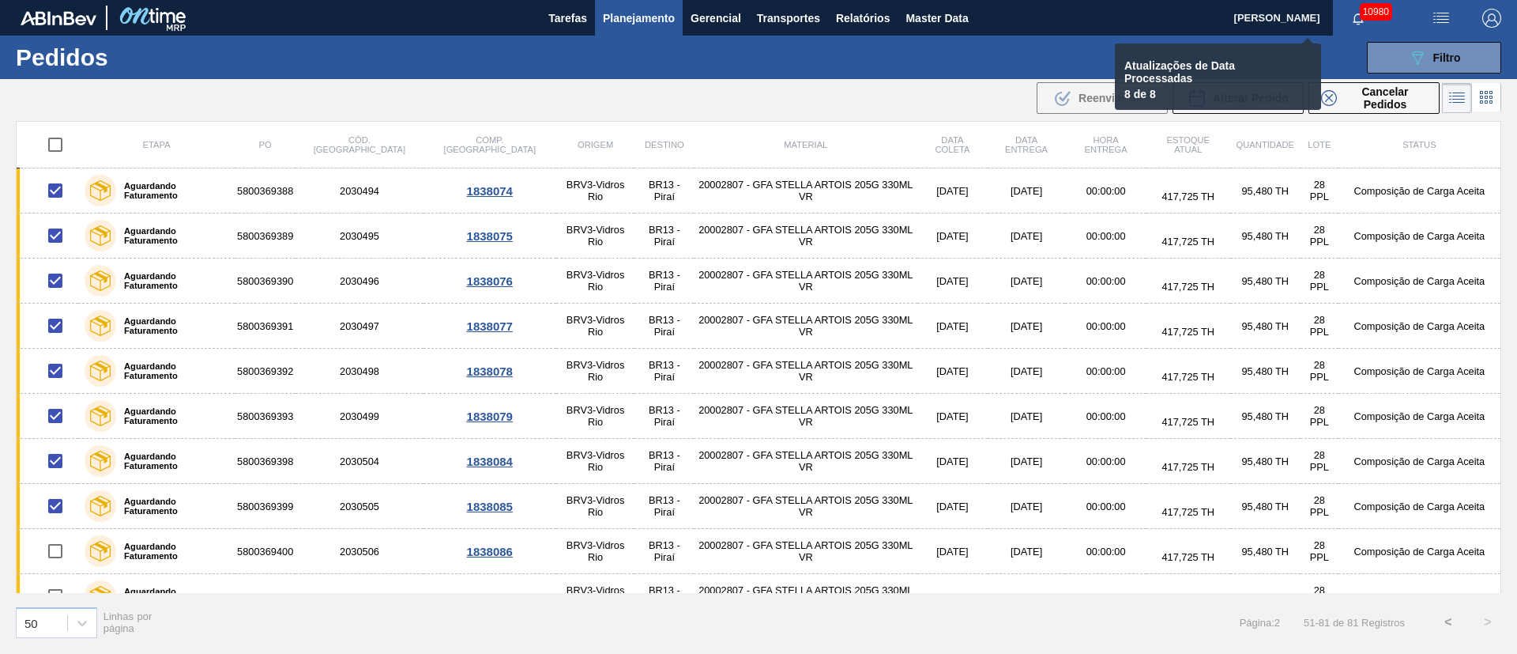
checkbox input "false"
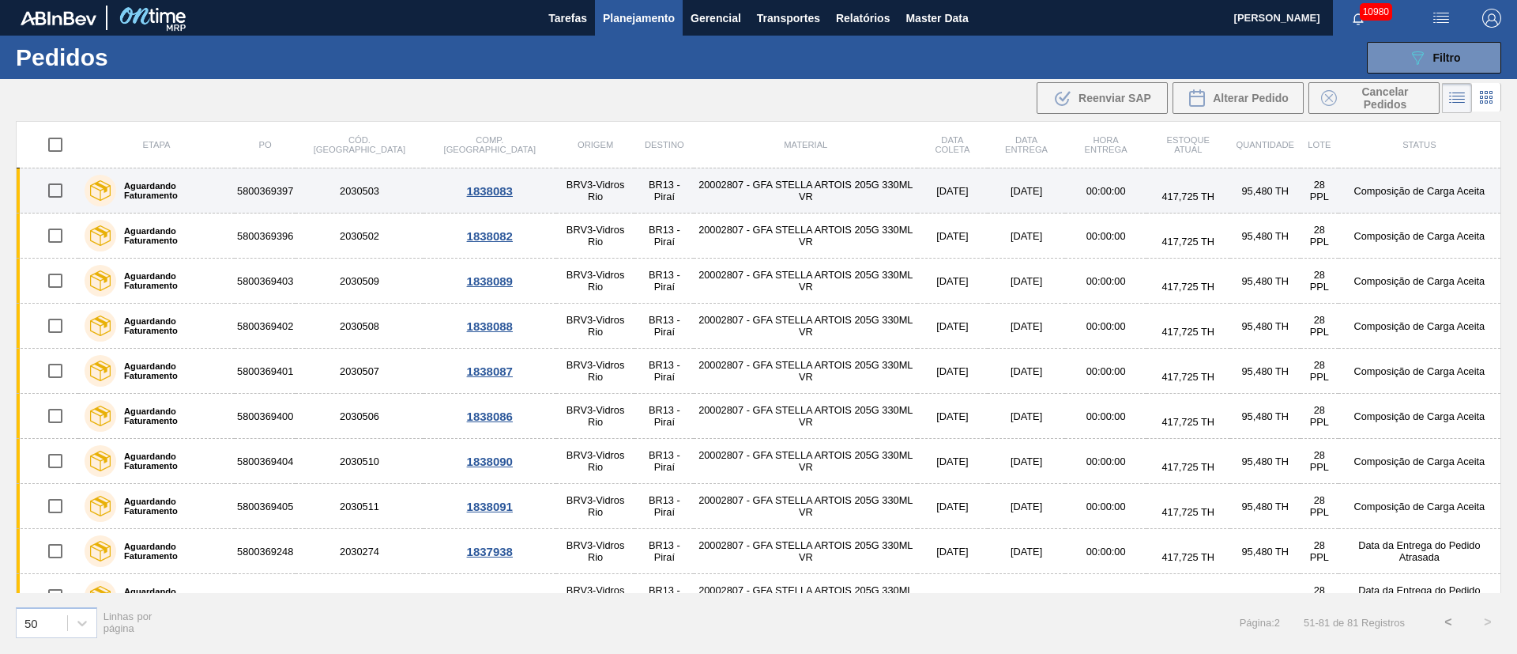
click at [58, 191] on input "checkbox" at bounding box center [55, 190] width 33 height 33
checkbox input "true"
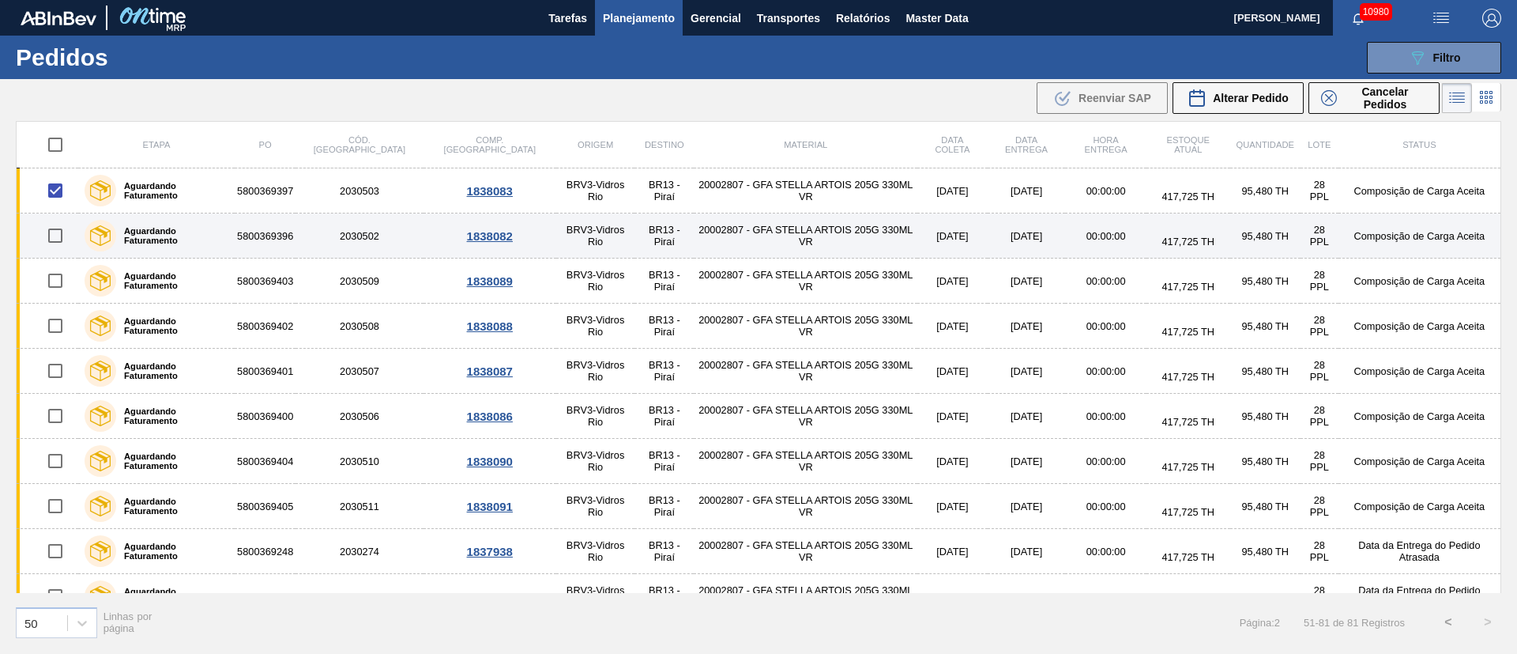
click at [57, 233] on input "checkbox" at bounding box center [55, 235] width 33 height 33
checkbox input "true"
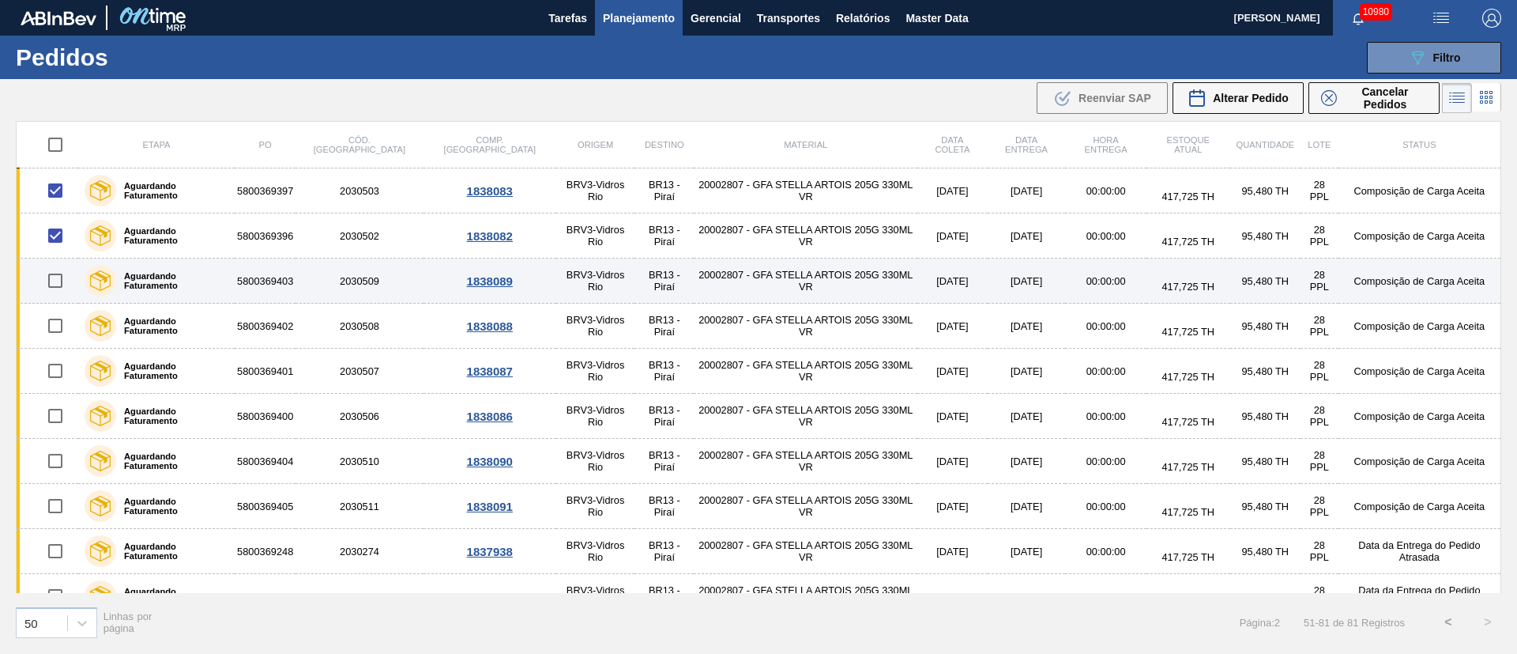
click at [58, 284] on input "checkbox" at bounding box center [55, 280] width 33 height 33
checkbox input "true"
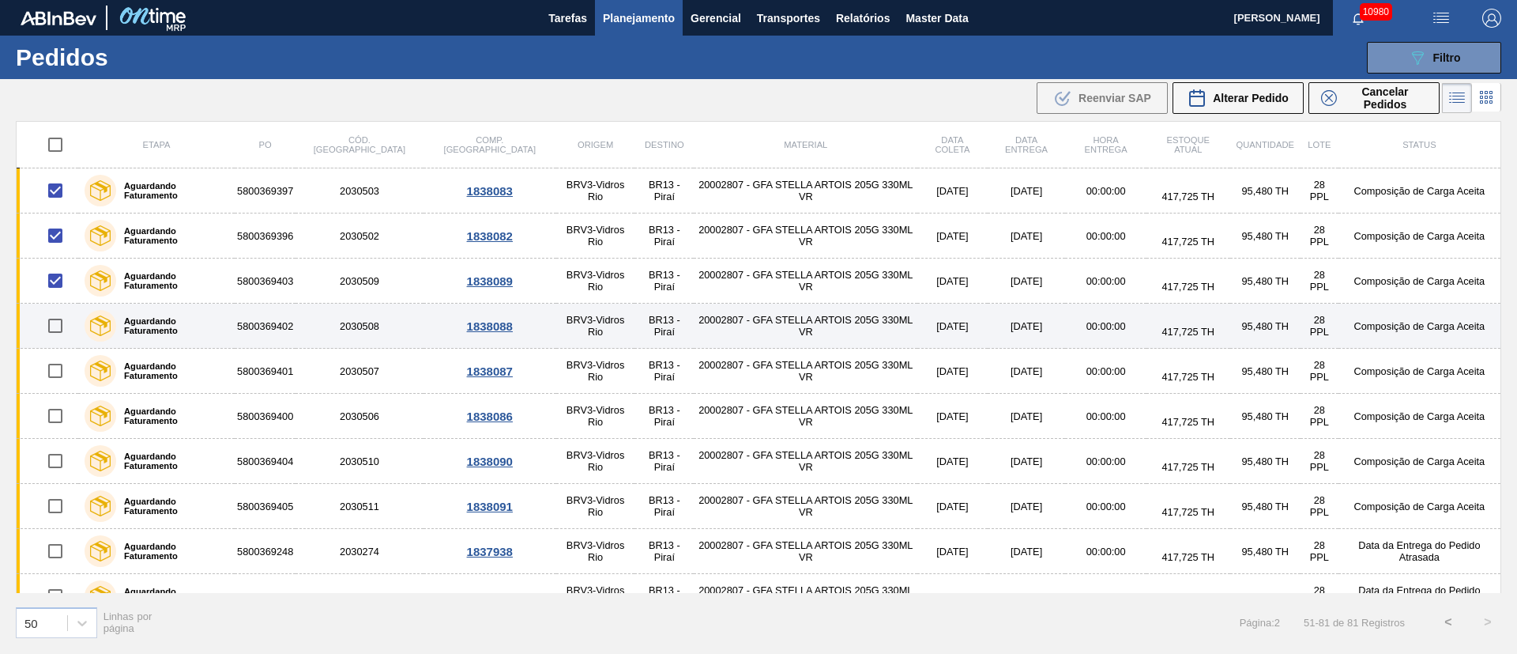
click at [60, 319] on input "checkbox" at bounding box center [55, 325] width 33 height 33
checkbox input "true"
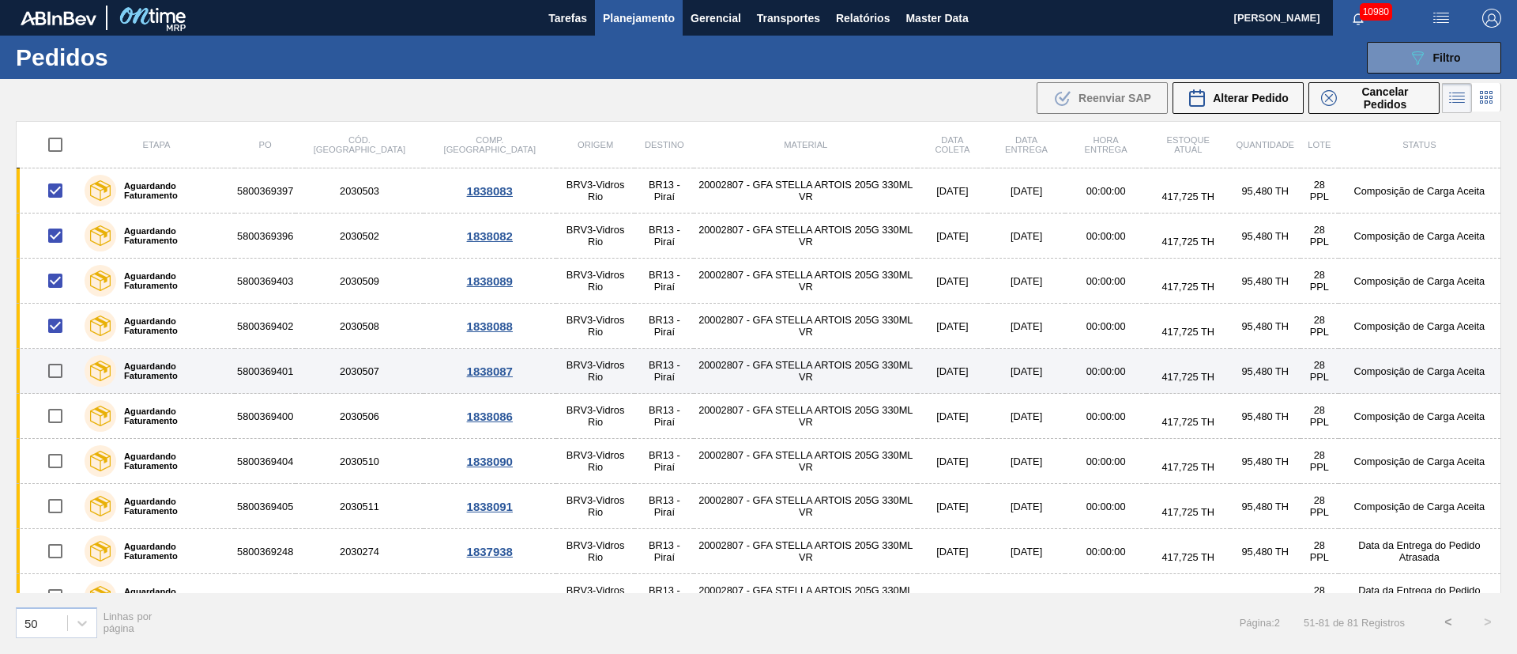
click at [58, 370] on input "checkbox" at bounding box center [55, 370] width 33 height 33
checkbox input "true"
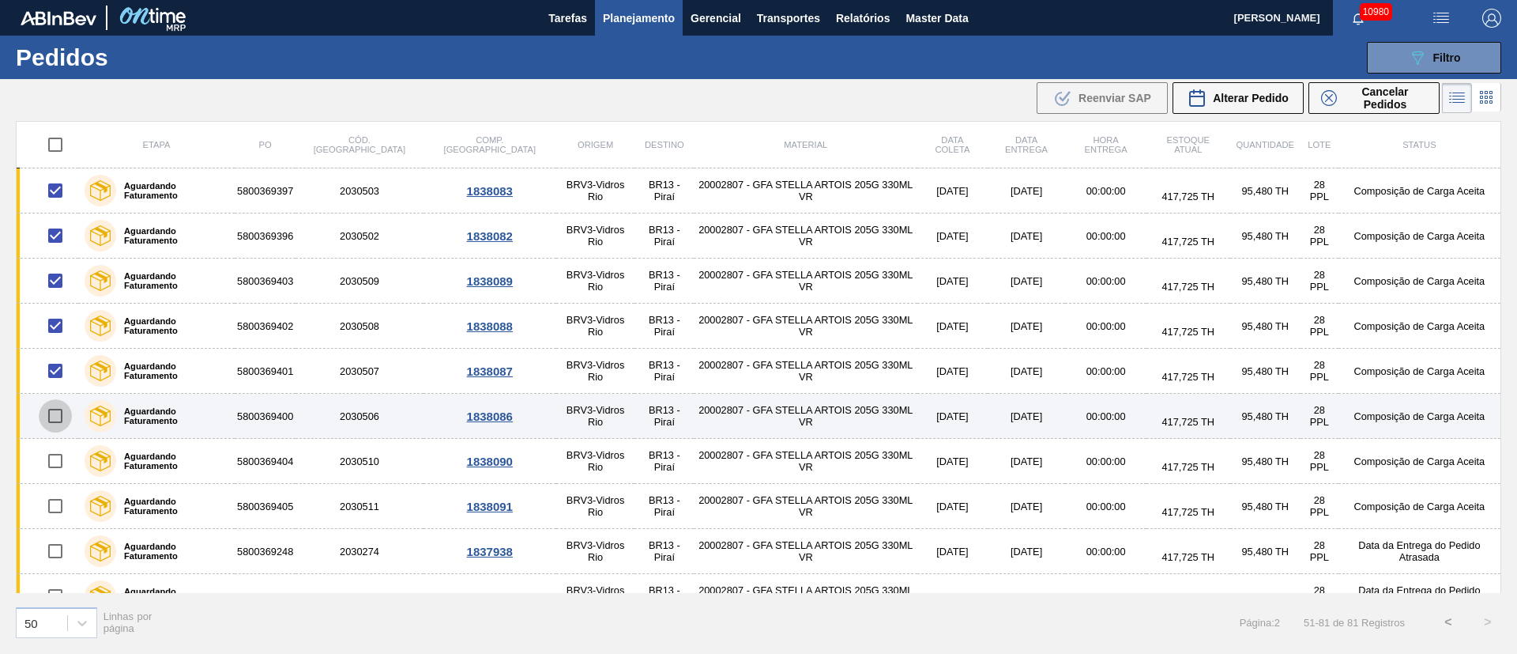
click at [55, 423] on input "checkbox" at bounding box center [55, 415] width 33 height 33
checkbox input "true"
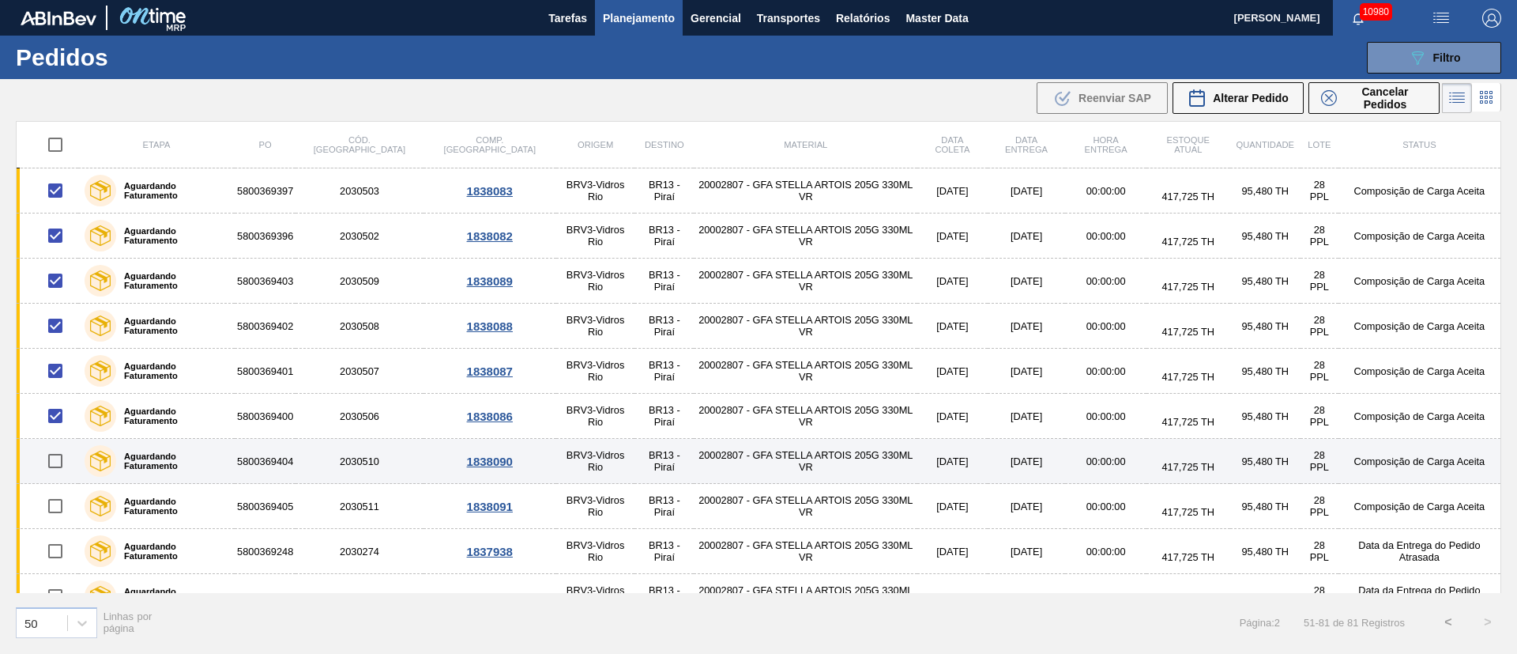
click at [55, 463] on input "checkbox" at bounding box center [55, 460] width 33 height 33
checkbox input "true"
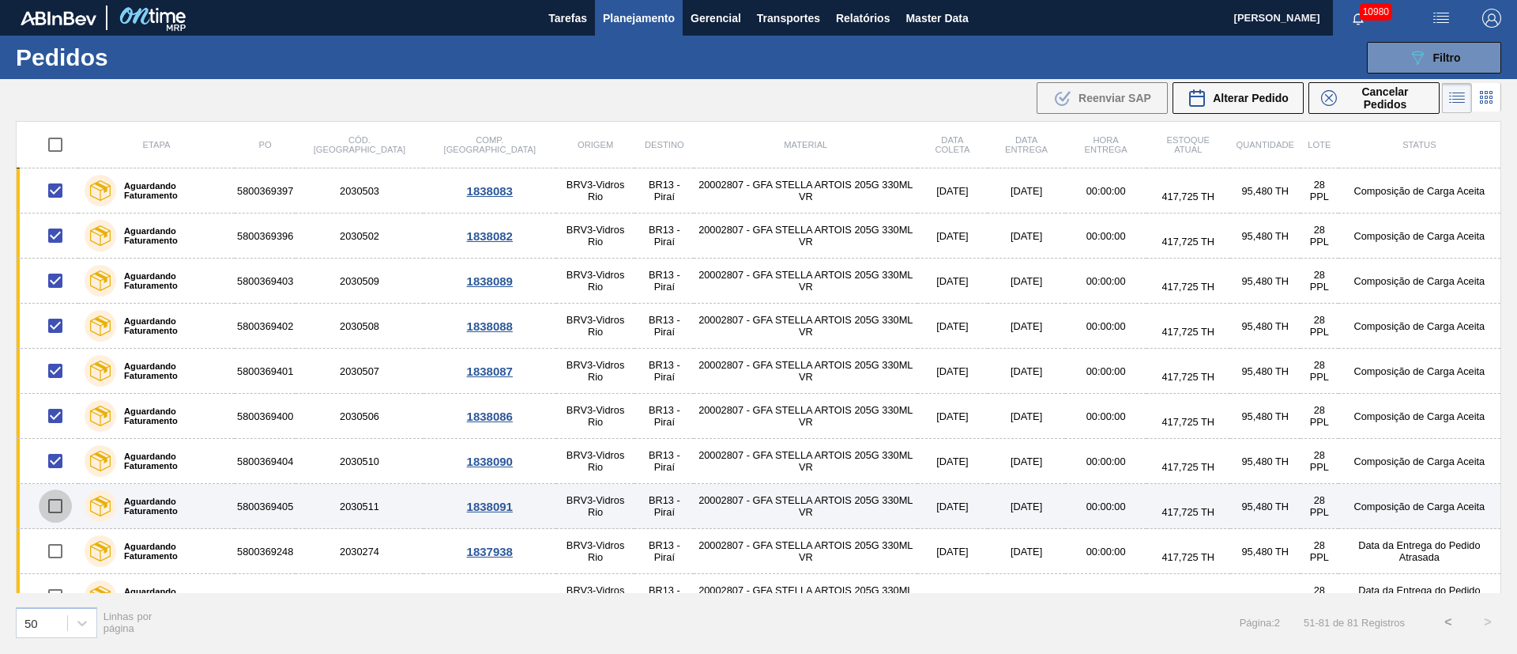
click at [58, 506] on input "checkbox" at bounding box center [55, 505] width 33 height 33
checkbox input "true"
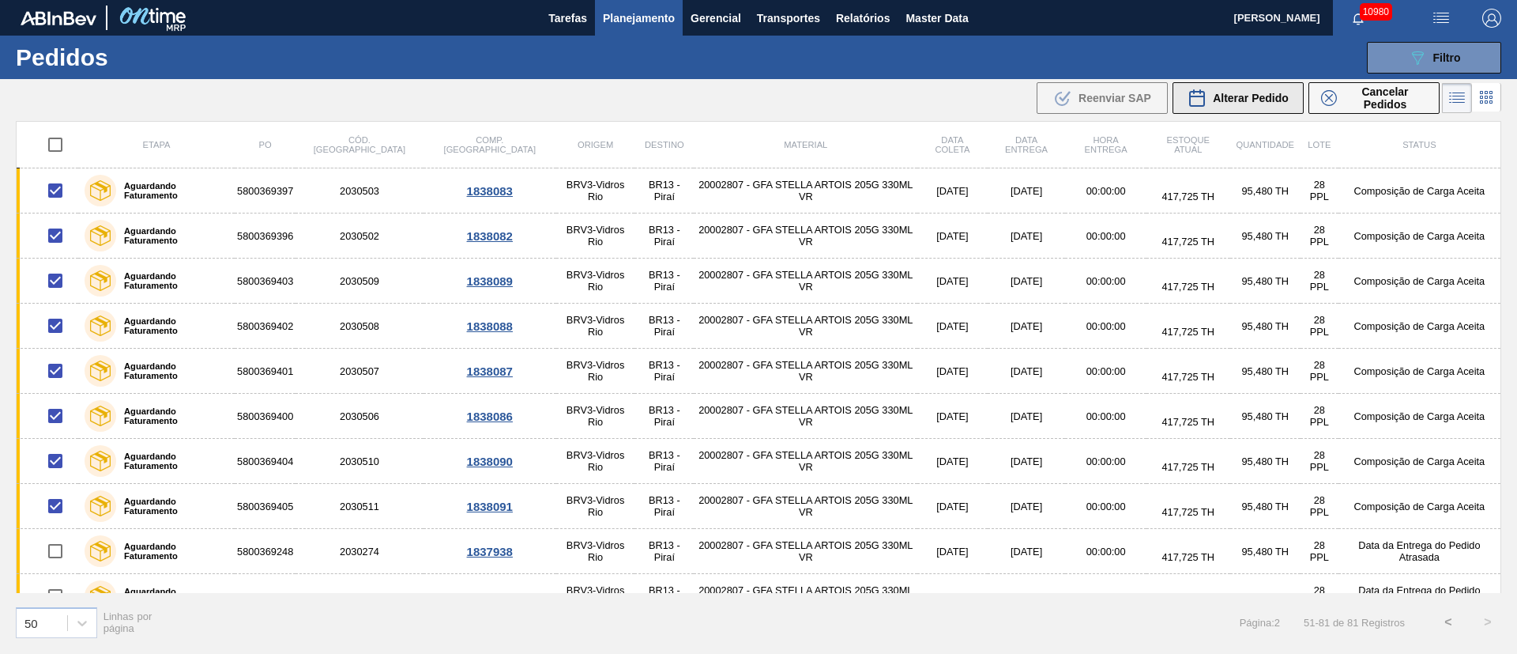
click at [1246, 100] on span "Alterar Pedido" at bounding box center [1251, 98] width 76 height 13
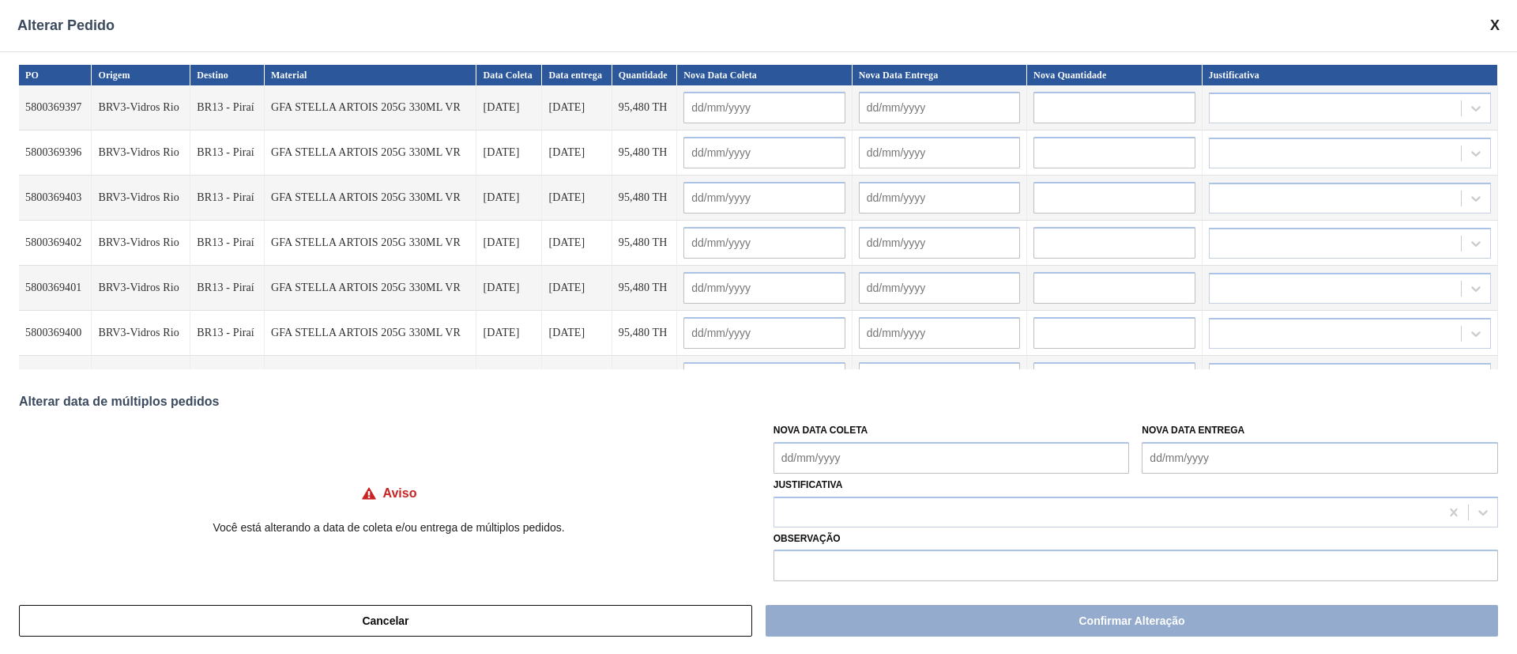
click at [797, 454] on Coleta "Nova Data Coleta" at bounding box center [952, 458] width 356 height 32
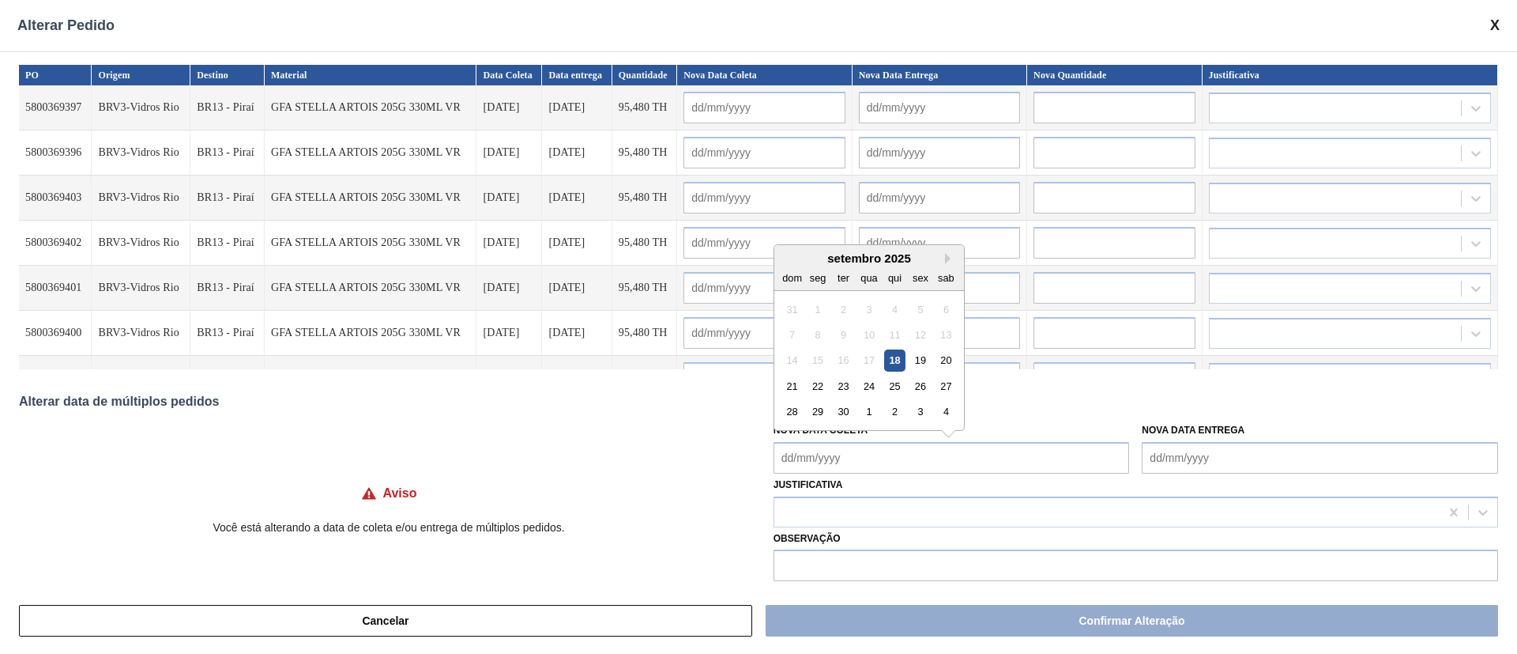
click at [840, 382] on div "23" at bounding box center [843, 385] width 21 height 21
type Coleta "[DATE]"
type input "[DATE]"
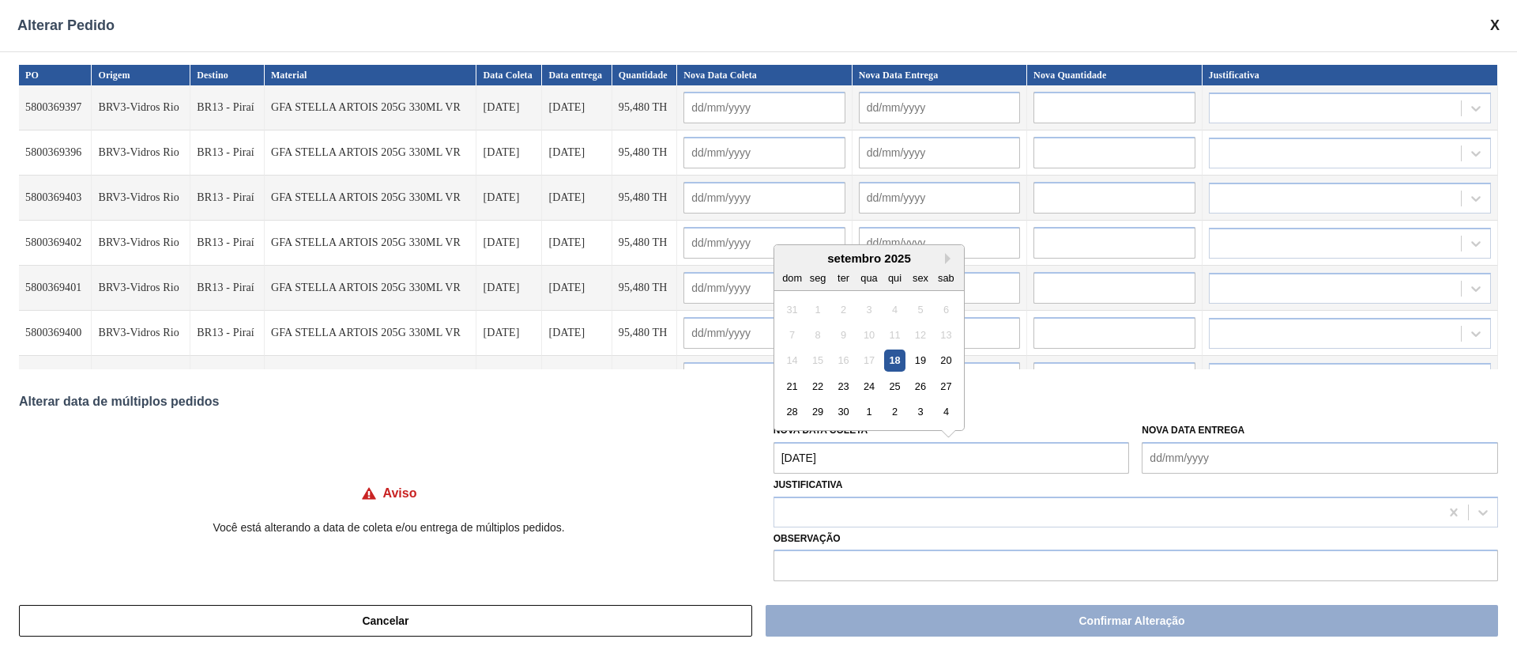
type input "[DATE]"
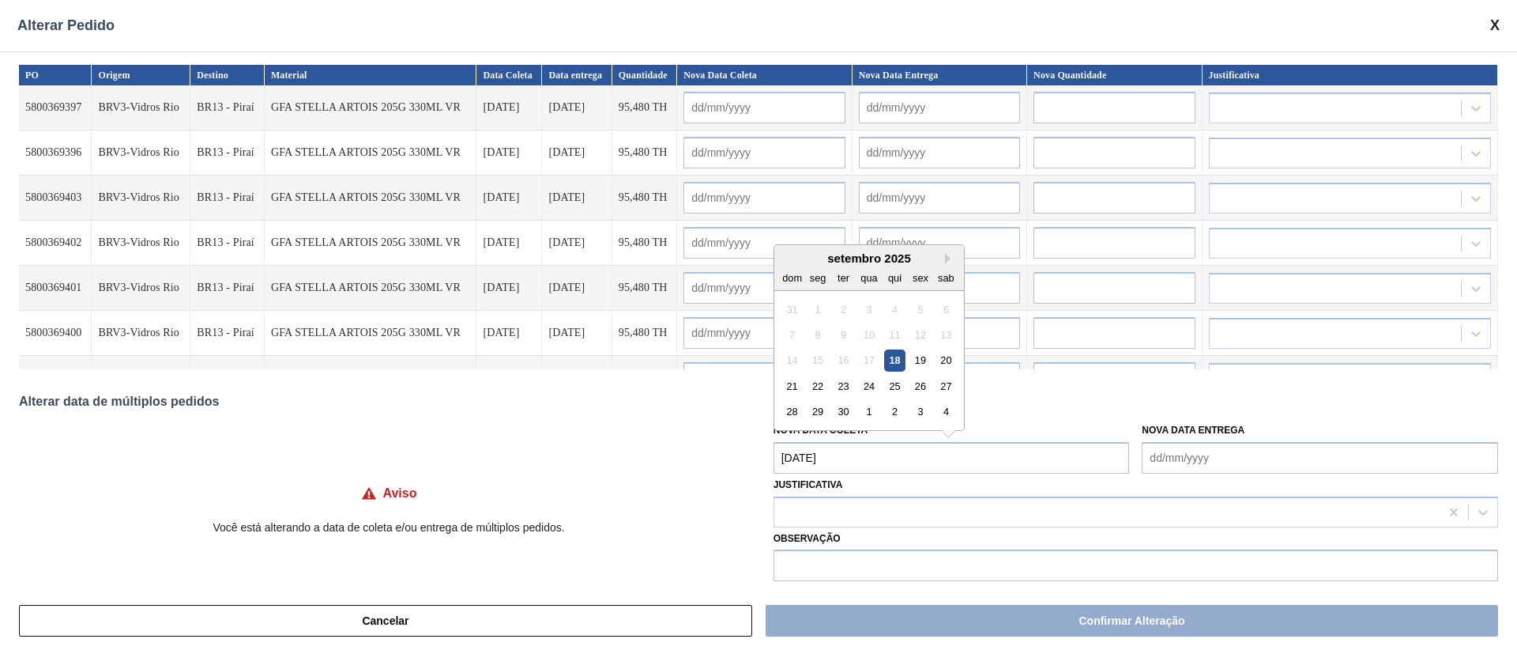
type input "[DATE]"
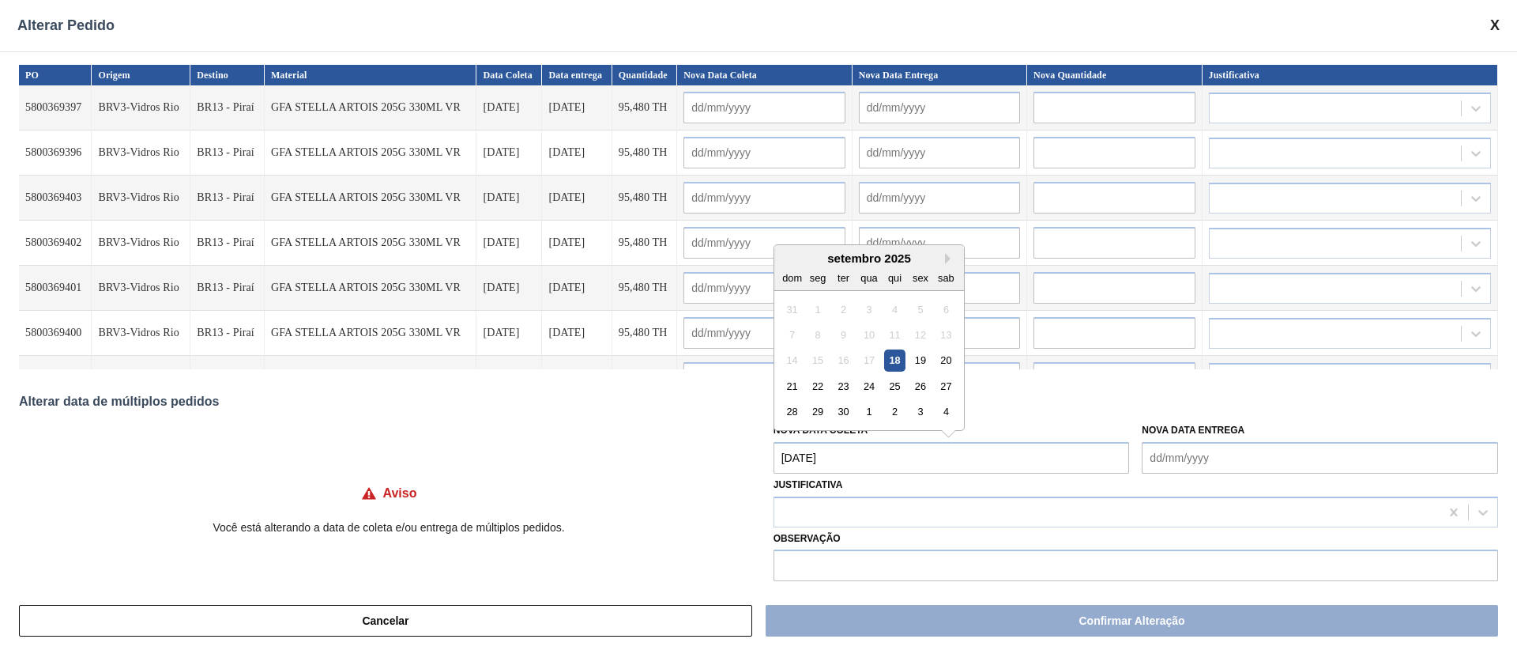
type input "[DATE]"
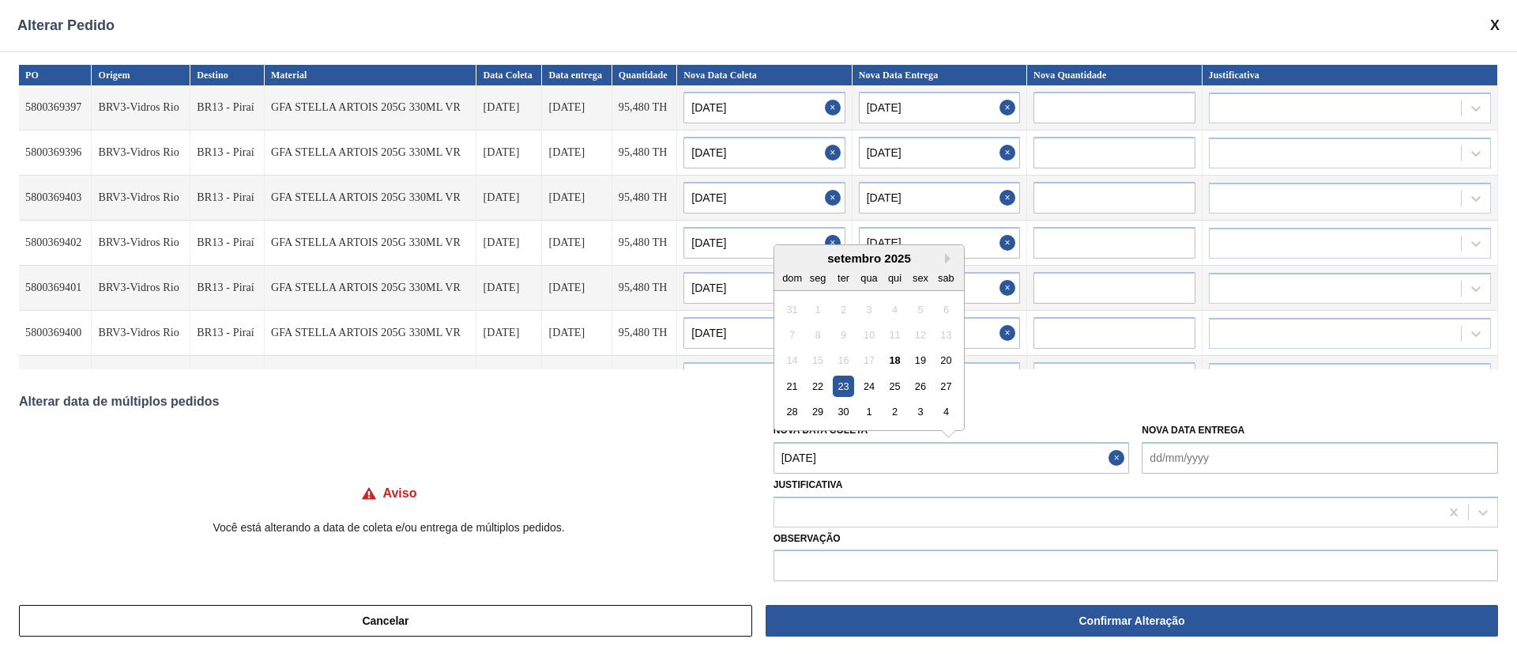
click at [829, 461] on Coleta "[DATE]" at bounding box center [952, 458] width 356 height 32
click at [921, 414] on div "3" at bounding box center [920, 411] width 21 height 21
type Coleta "[DATE]"
type input "[DATE]"
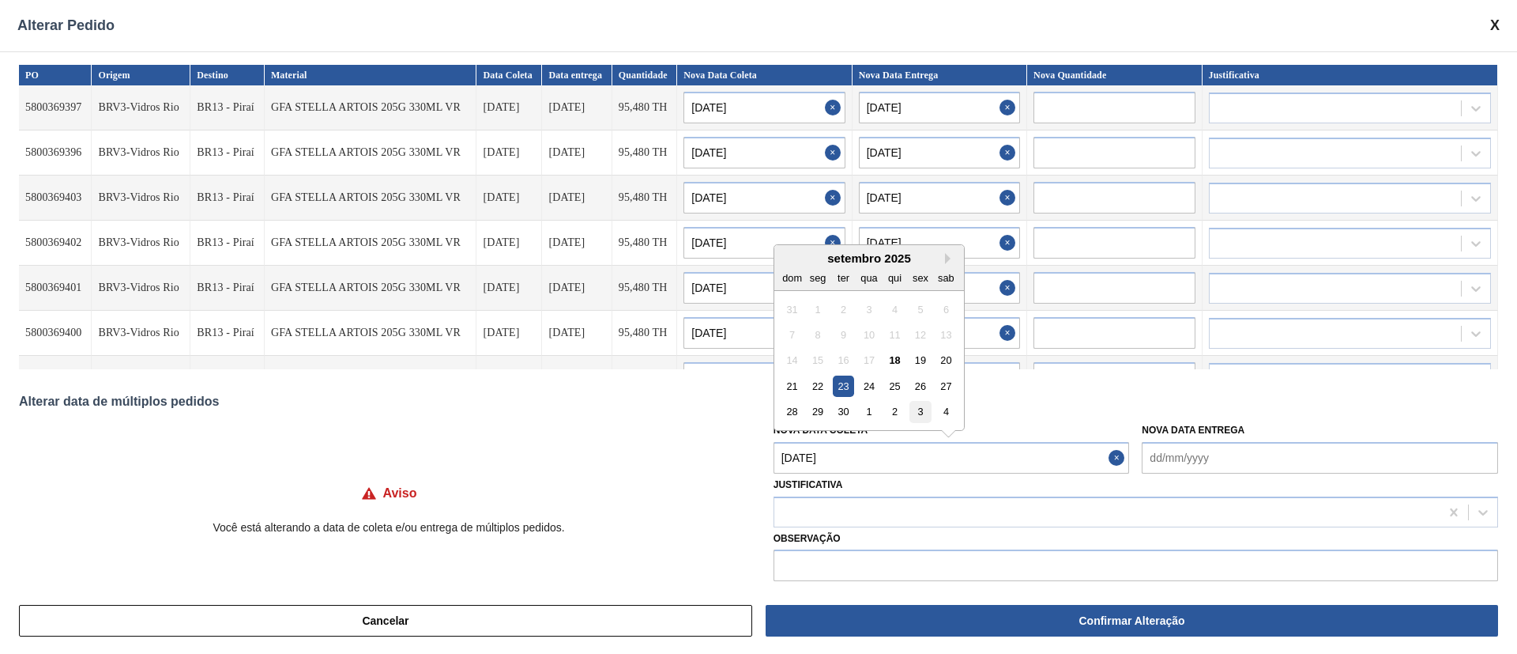
type input "[DATE]"
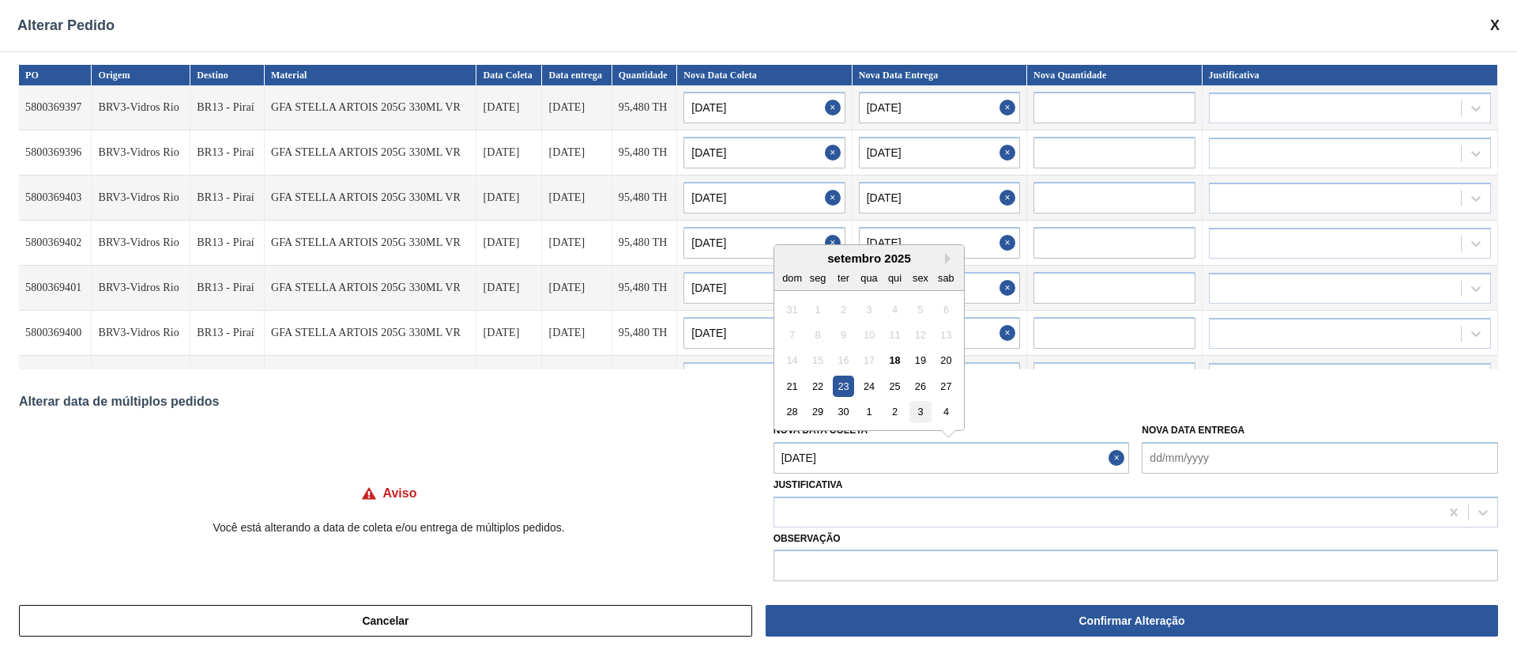
type input "[DATE]"
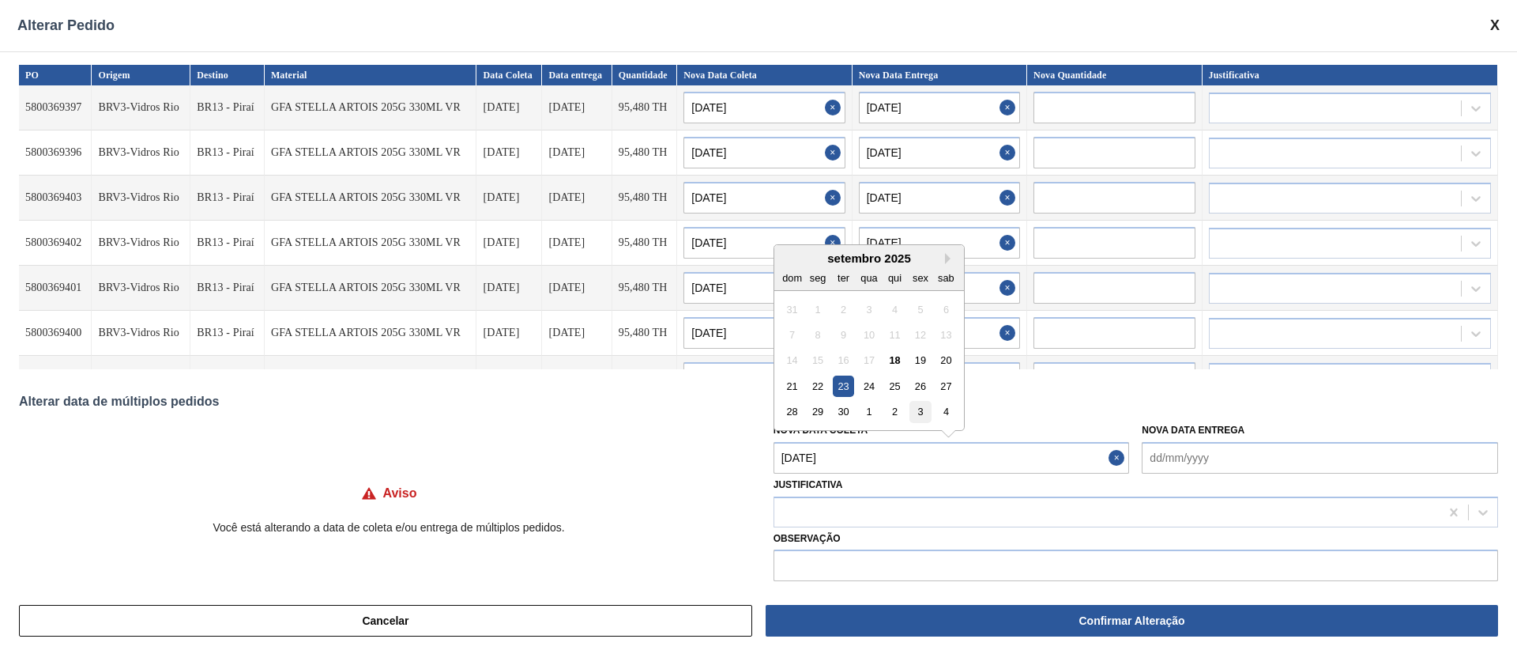
type input "[DATE]"
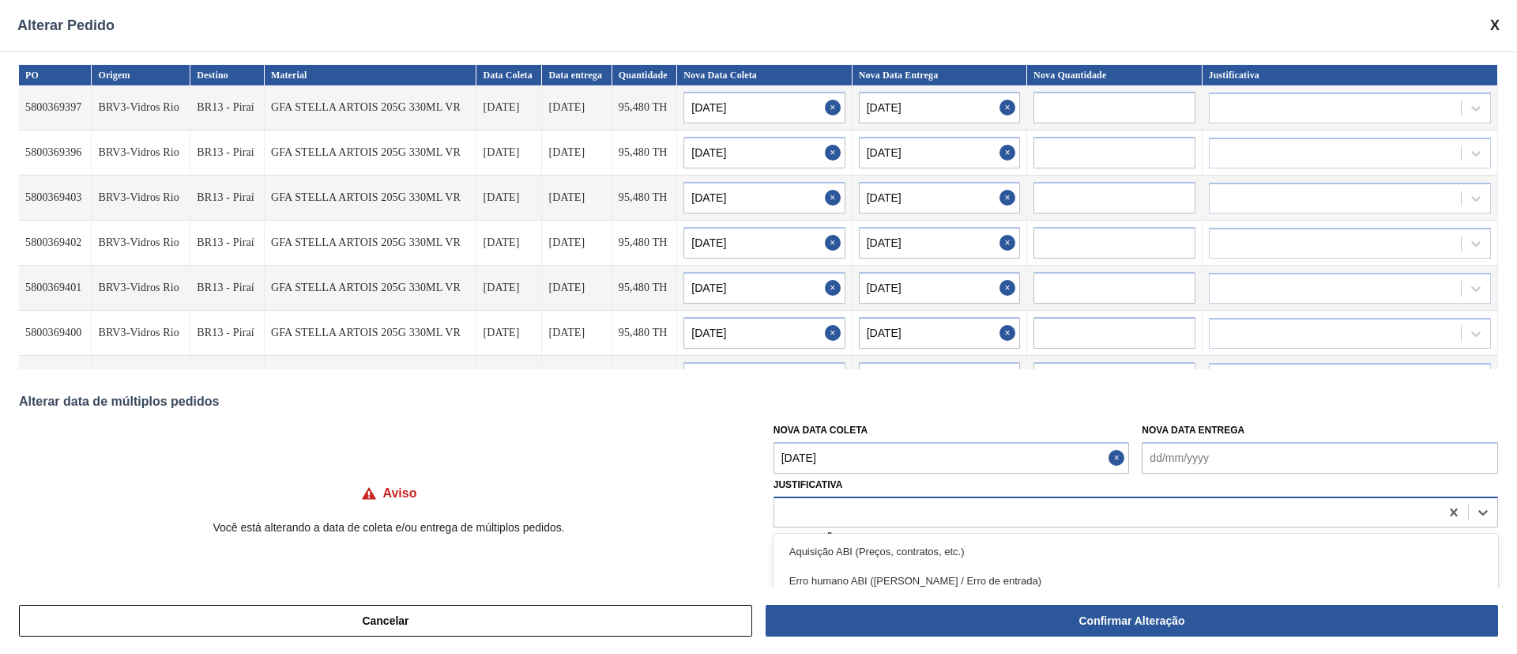
click at [854, 505] on div at bounding box center [1106, 511] width 665 height 23
type input "ou"
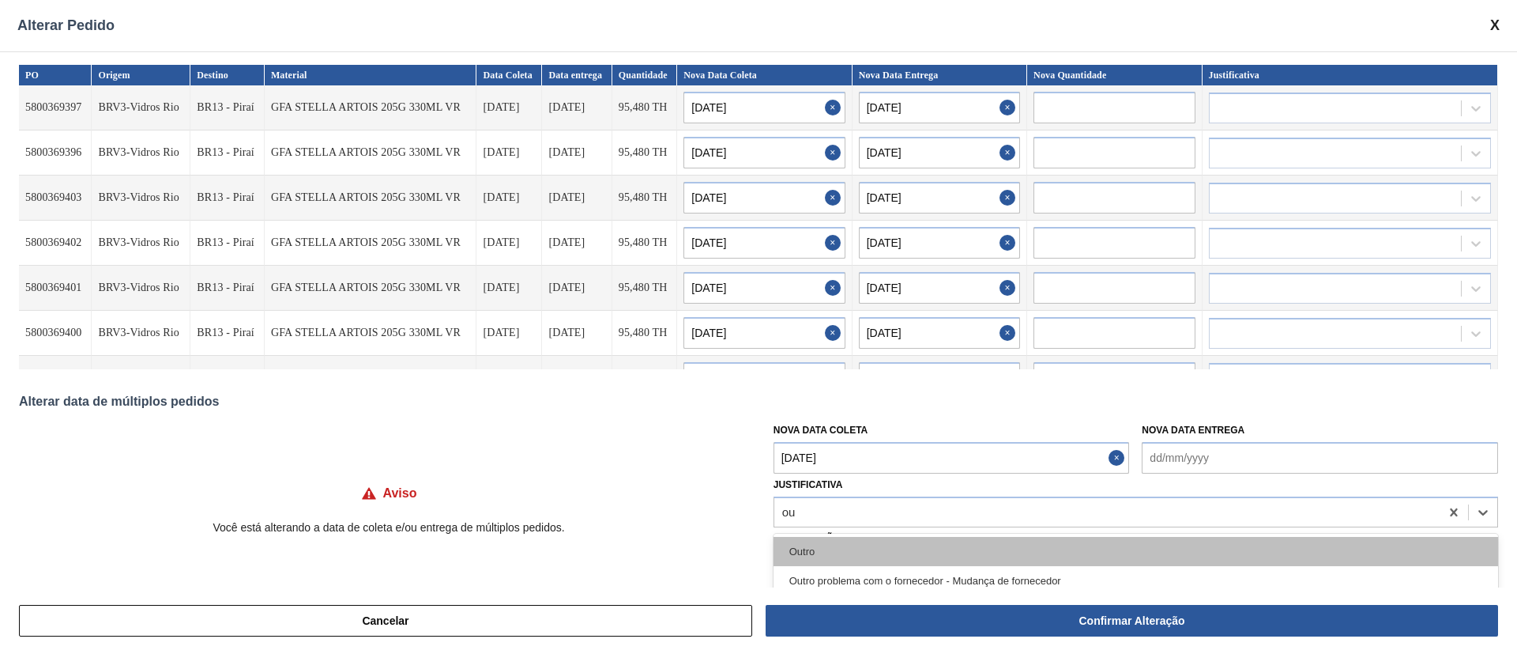
click at [827, 558] on div "Outro" at bounding box center [1136, 551] width 725 height 29
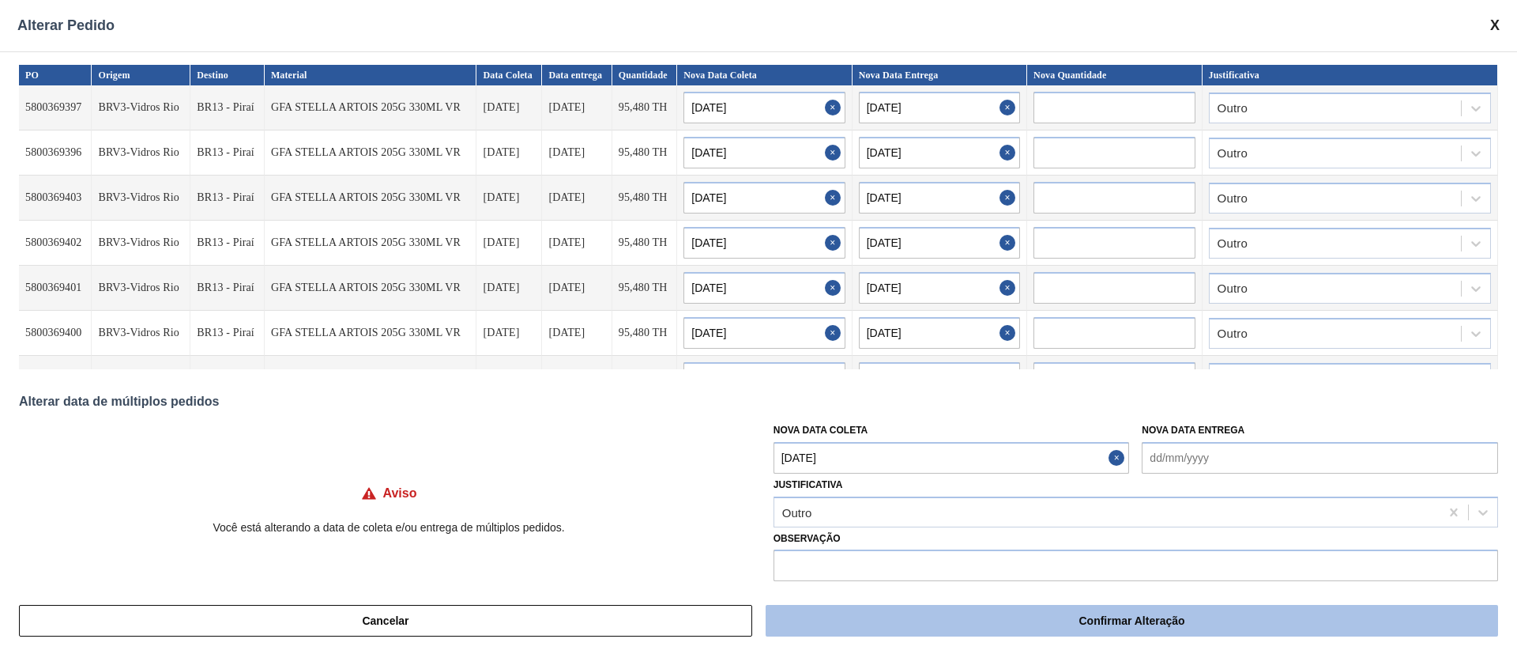
click at [955, 620] on button "Confirmar Alteração" at bounding box center [1132, 621] width 733 height 32
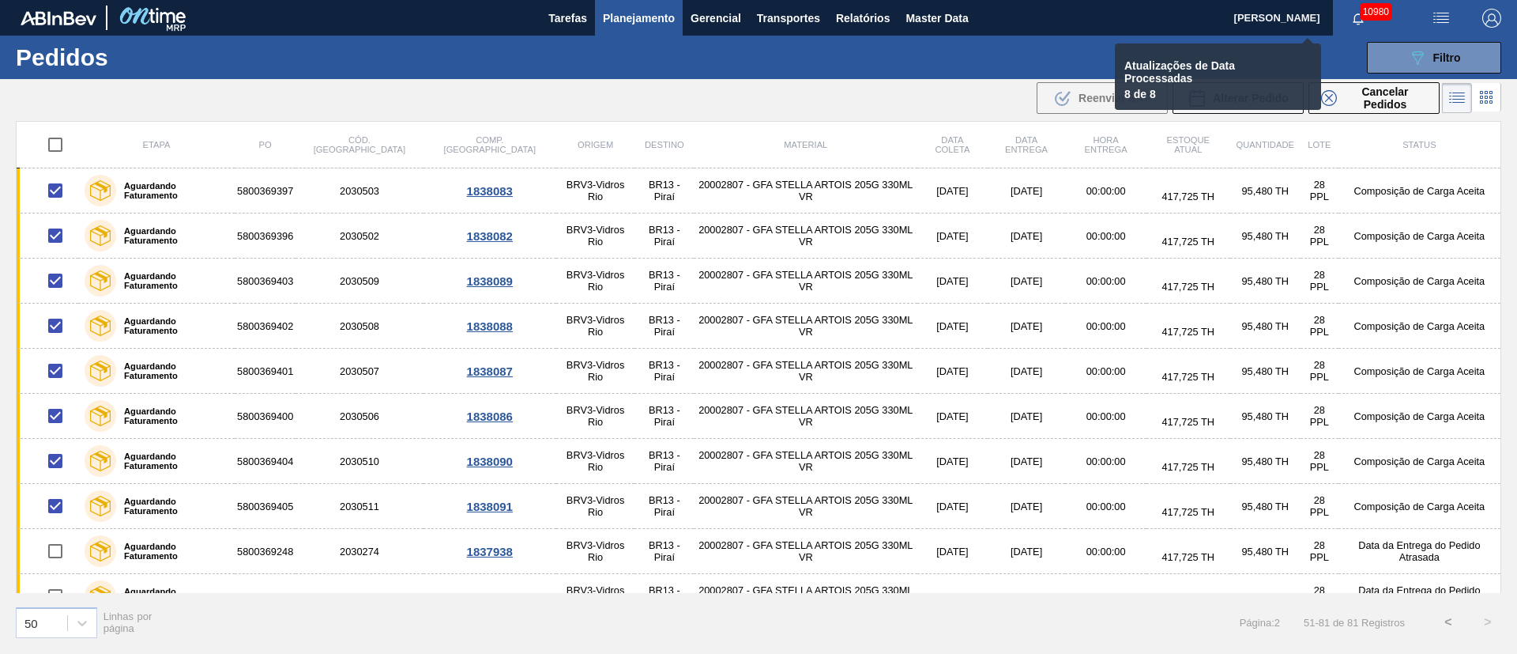
checkbox input "false"
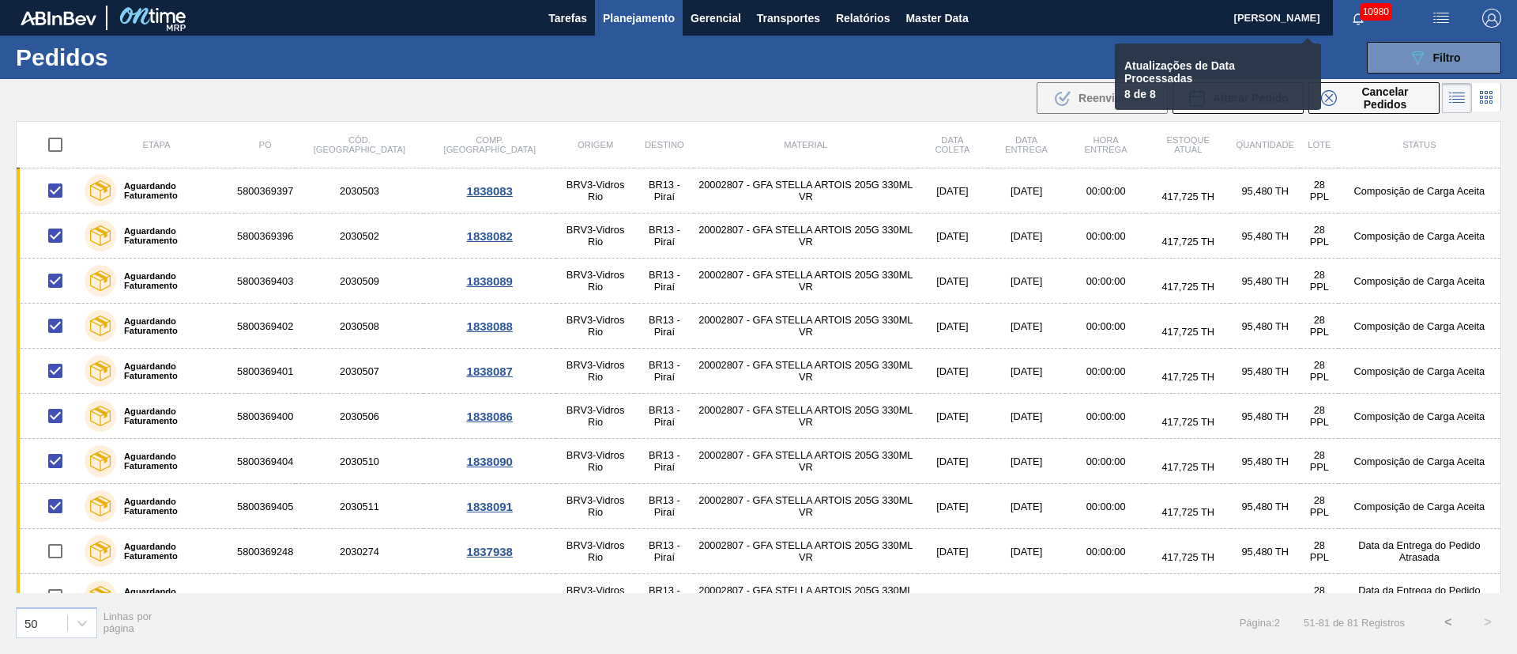
checkbox input "false"
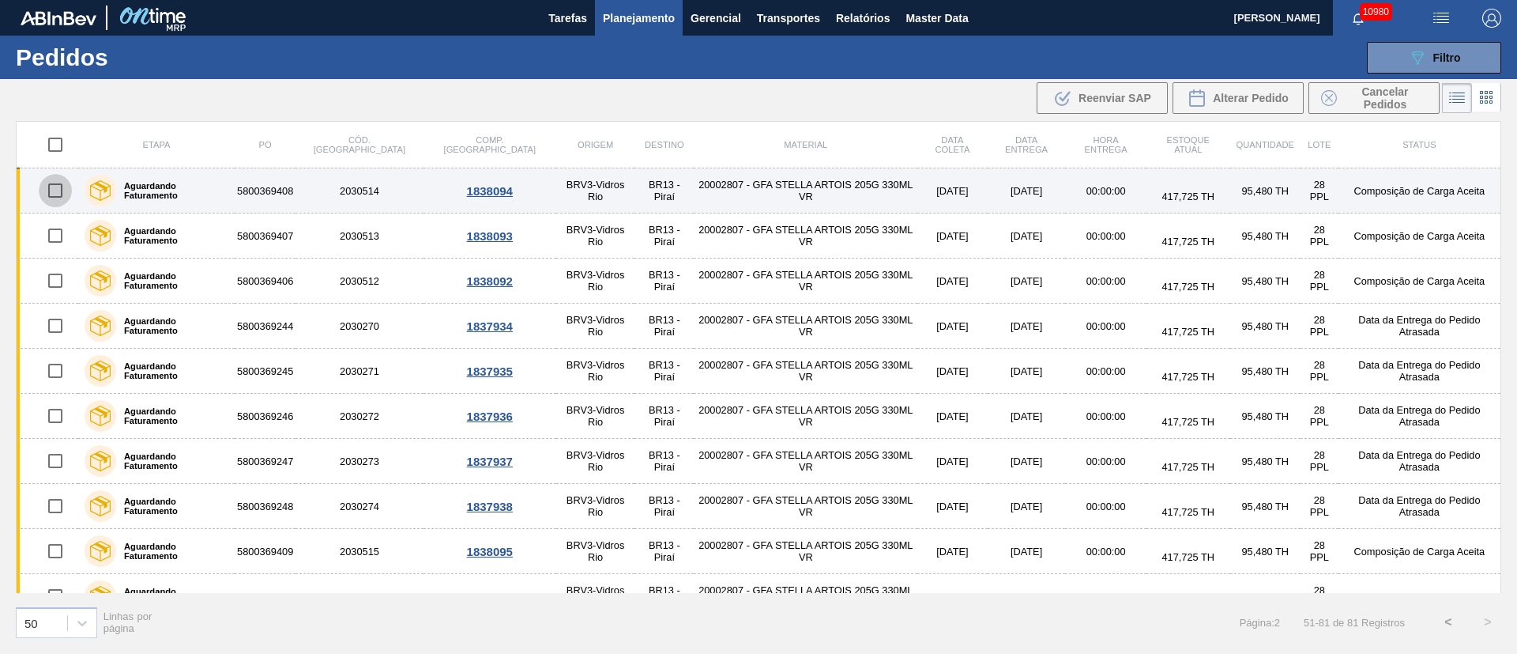
click at [52, 194] on input "checkbox" at bounding box center [55, 190] width 33 height 33
checkbox input "true"
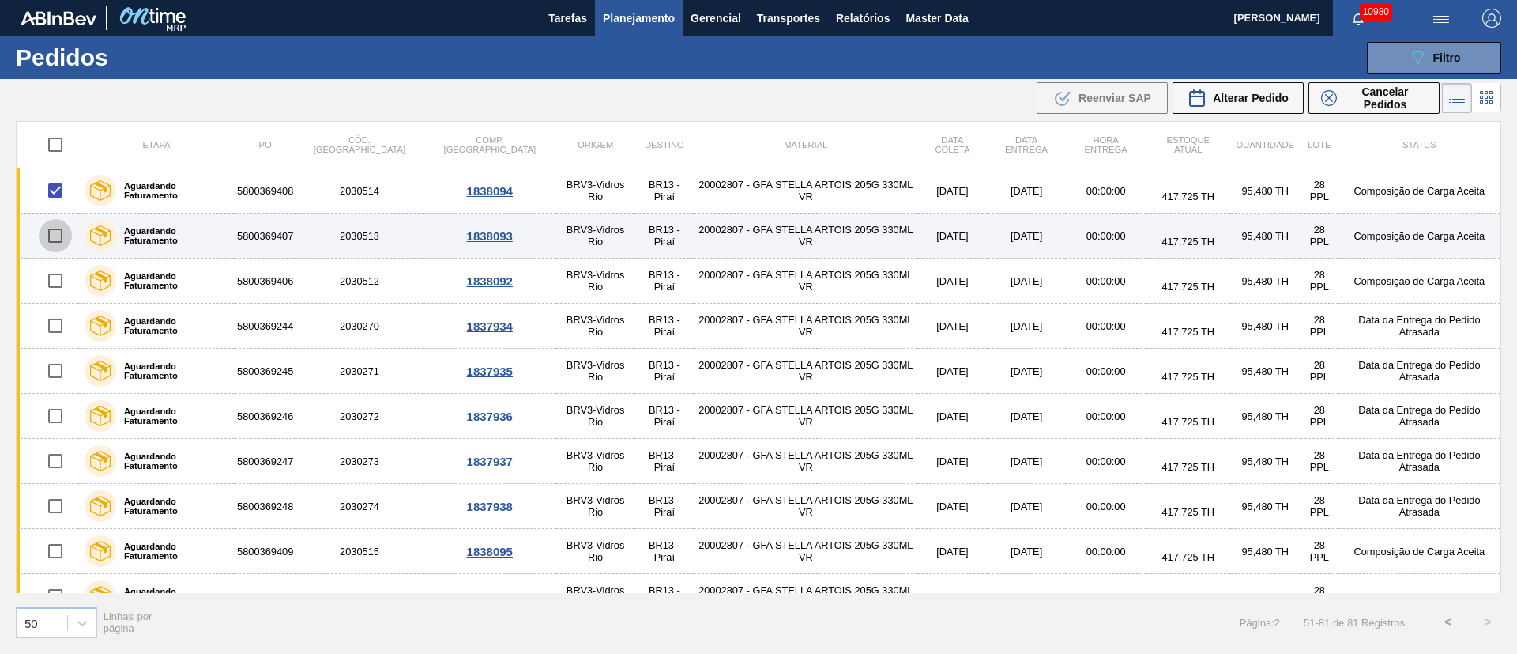
click at [54, 235] on input "checkbox" at bounding box center [55, 235] width 33 height 33
checkbox input "true"
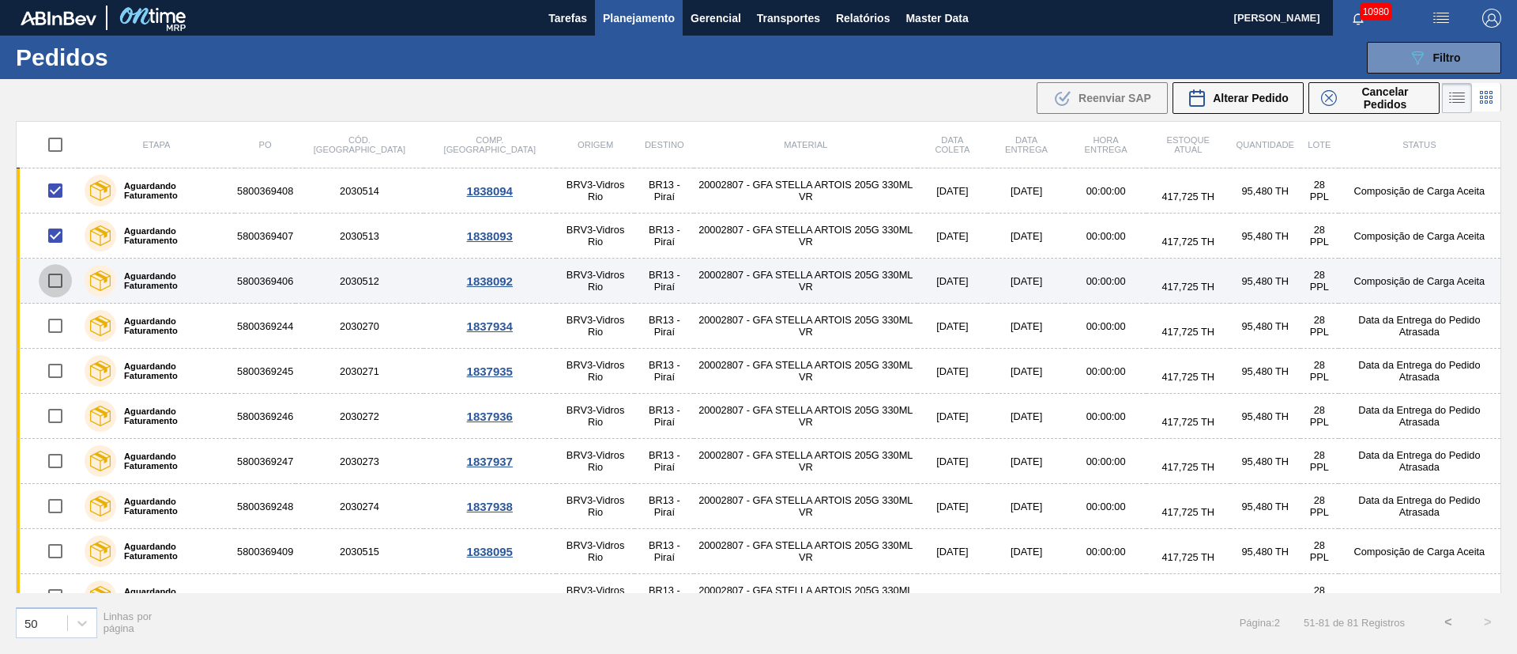
click at [56, 291] on input "checkbox" at bounding box center [55, 280] width 33 height 33
checkbox input "true"
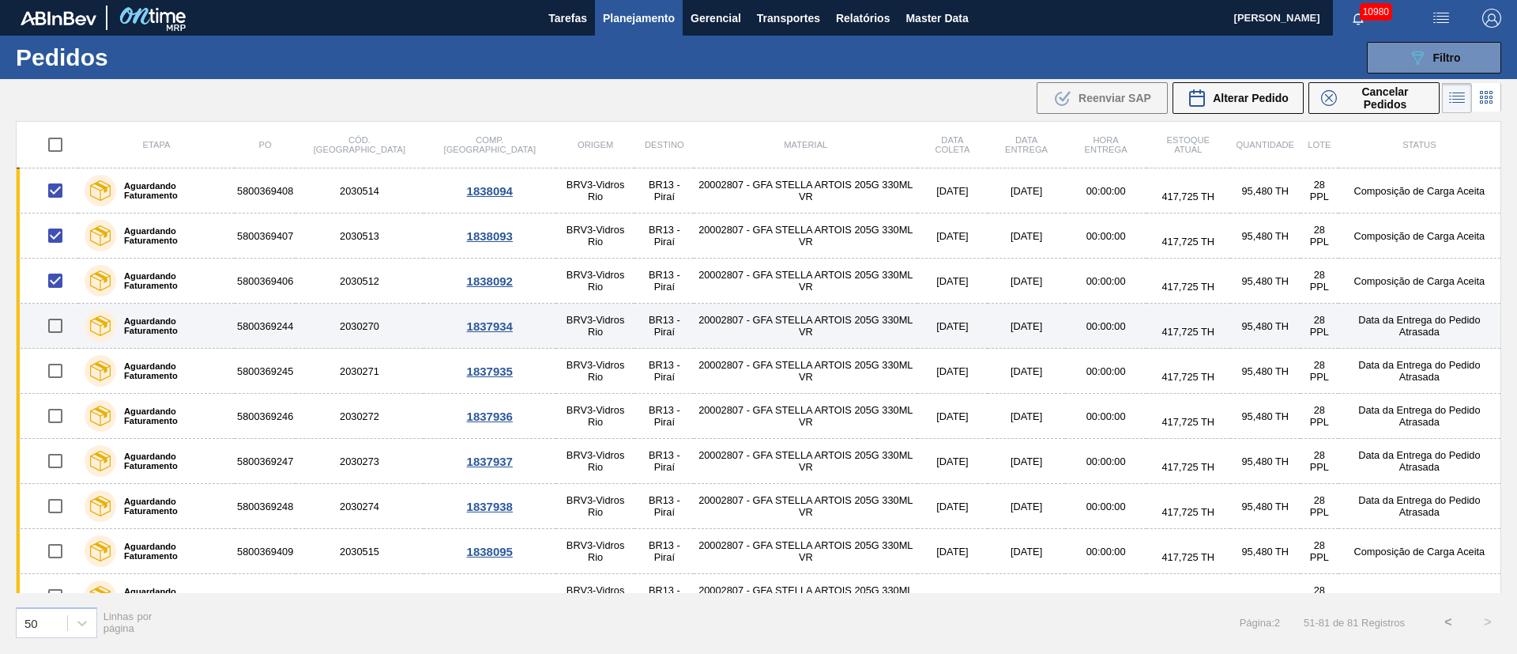
click at [60, 325] on input "checkbox" at bounding box center [55, 325] width 33 height 33
checkbox input "true"
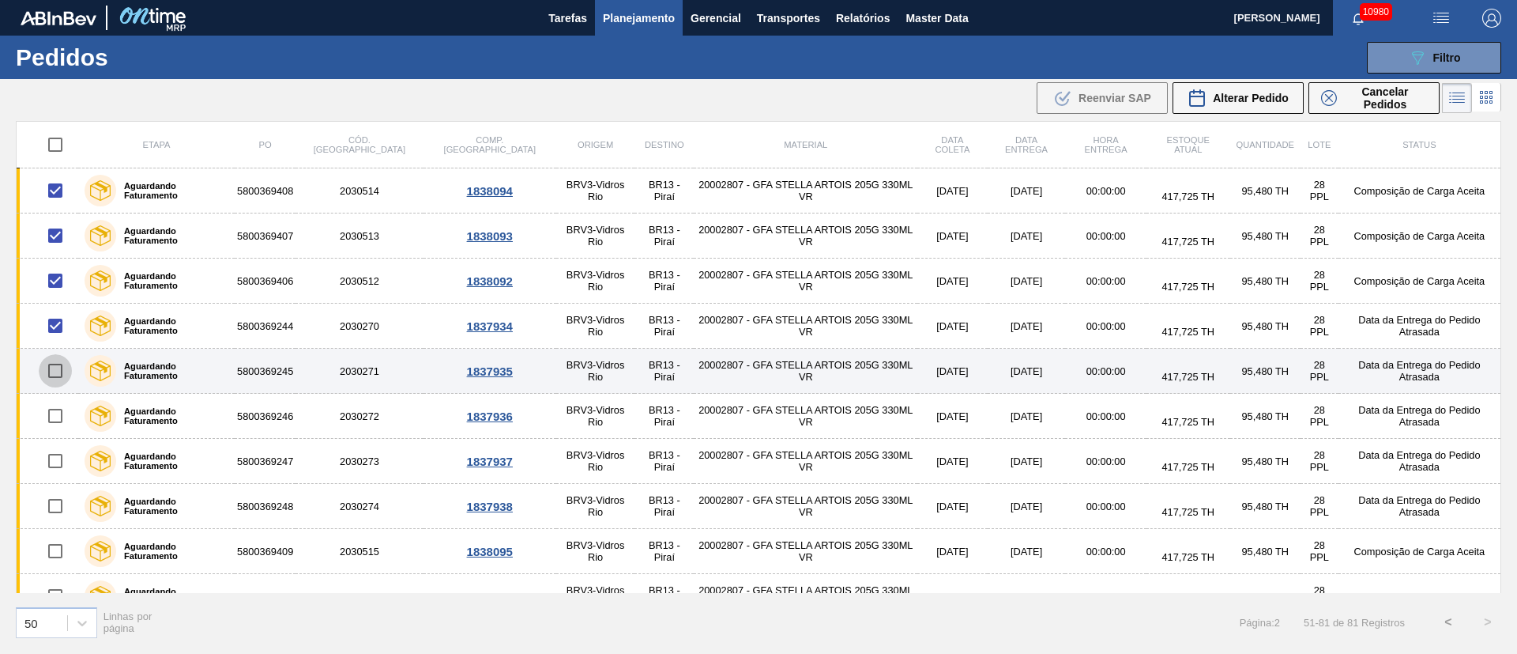
click at [57, 366] on input "checkbox" at bounding box center [55, 370] width 33 height 33
checkbox input "true"
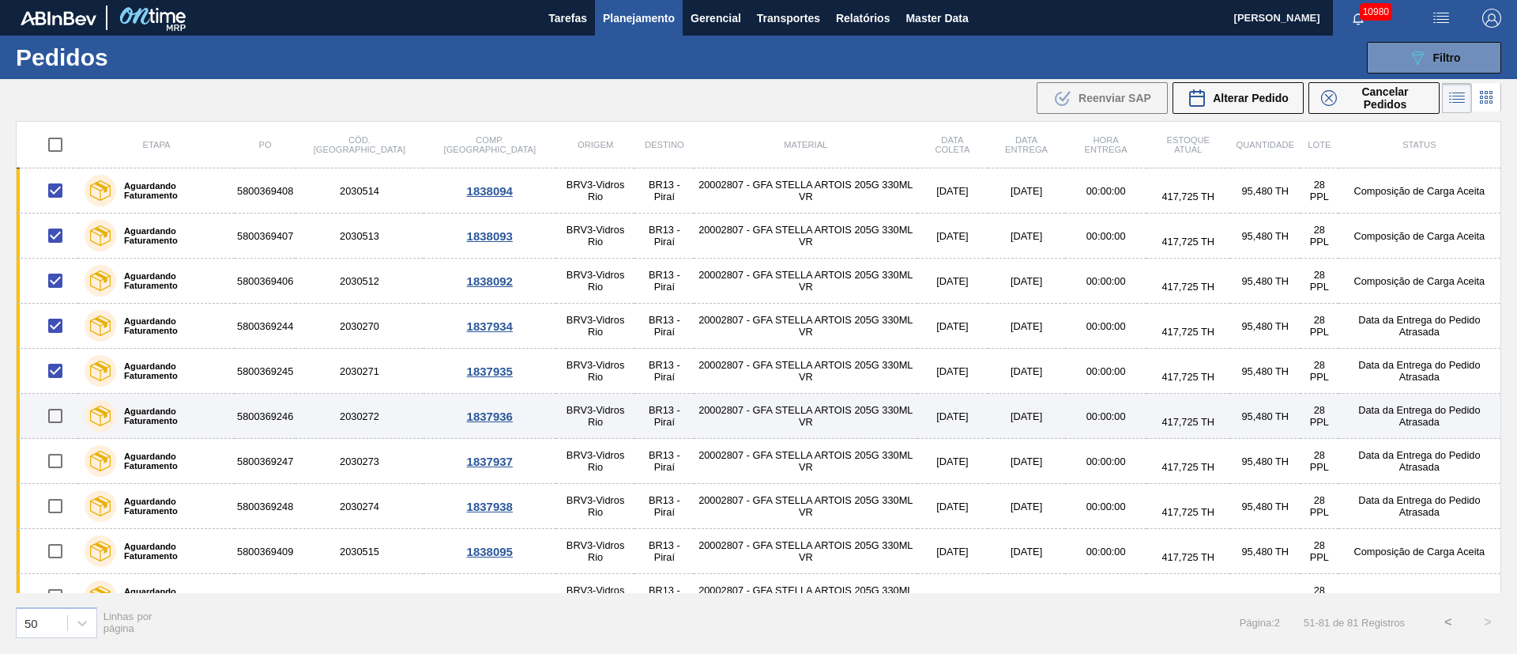
click at [58, 422] on input "checkbox" at bounding box center [55, 415] width 33 height 33
checkbox input "true"
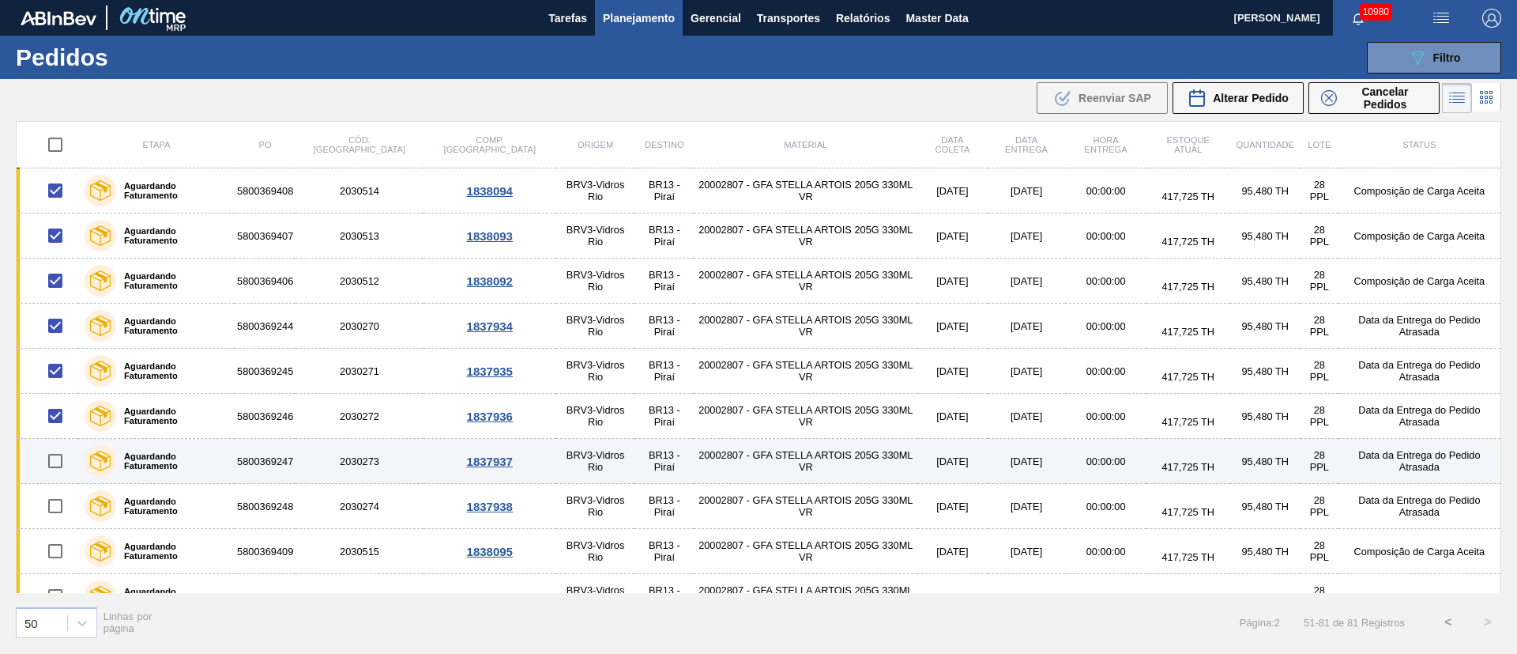
click at [58, 463] on input "checkbox" at bounding box center [55, 460] width 33 height 33
checkbox input "true"
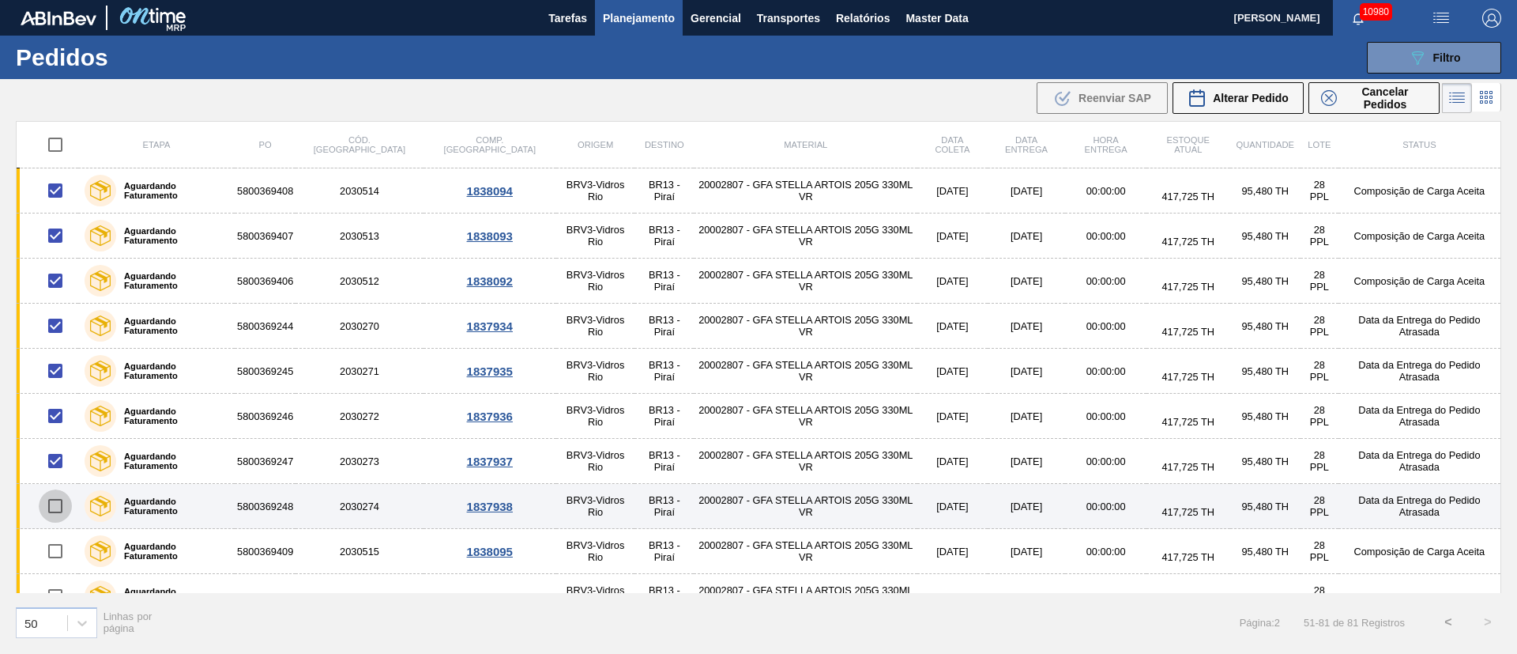
click at [58, 517] on input "checkbox" at bounding box center [55, 505] width 33 height 33
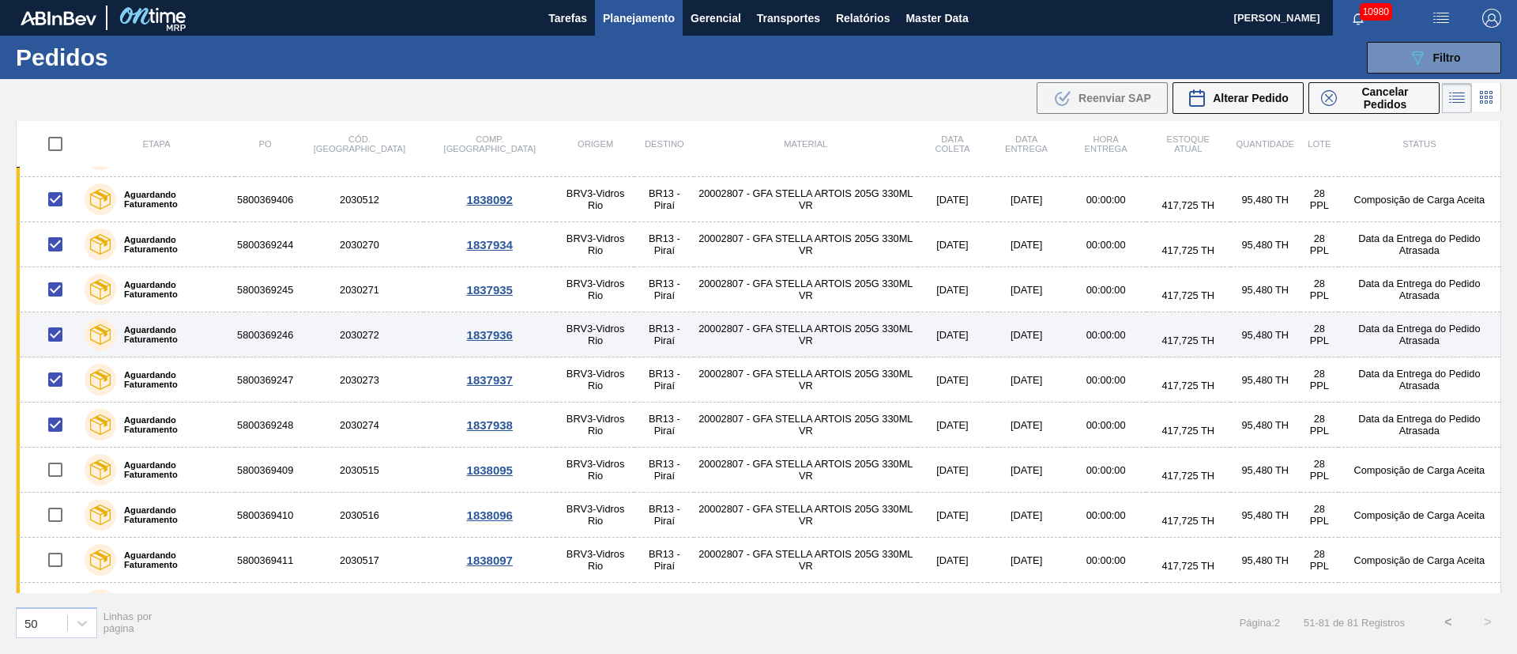
scroll to position [237, 0]
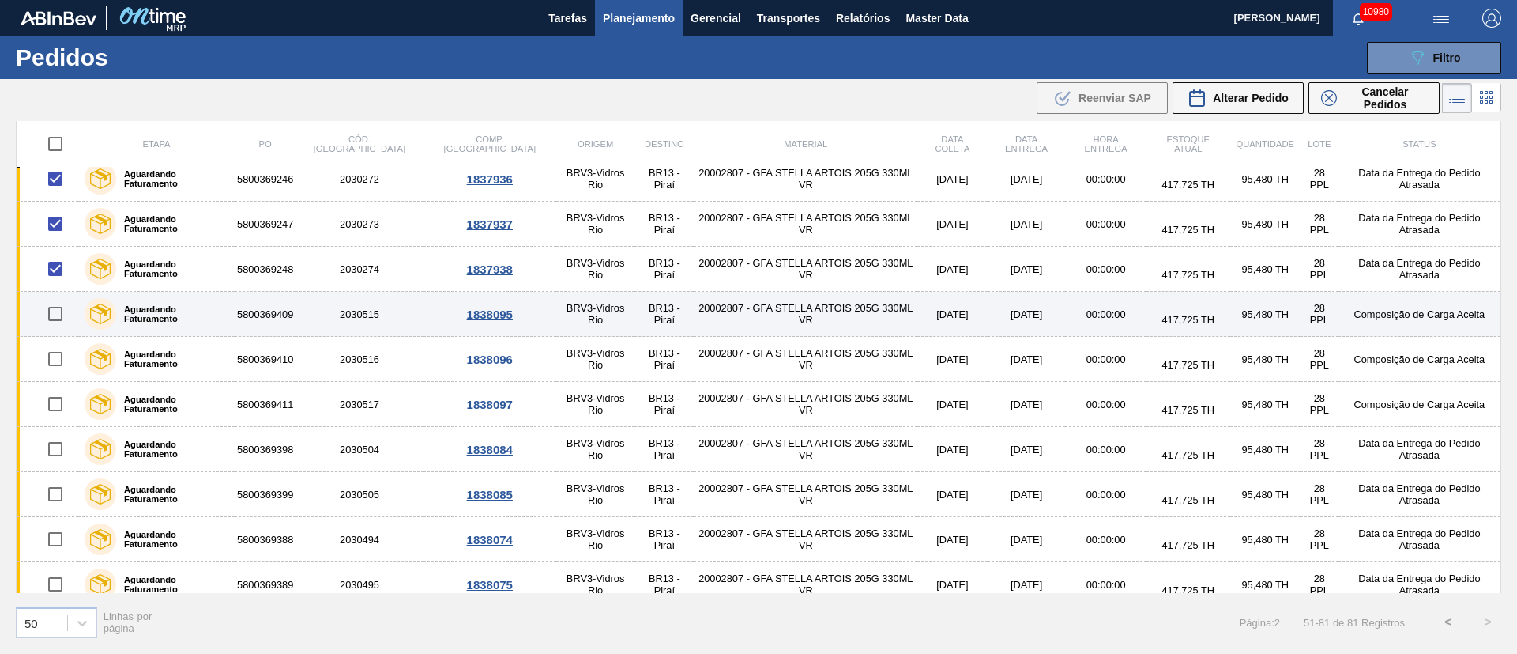
click at [64, 320] on input "checkbox" at bounding box center [55, 313] width 33 height 33
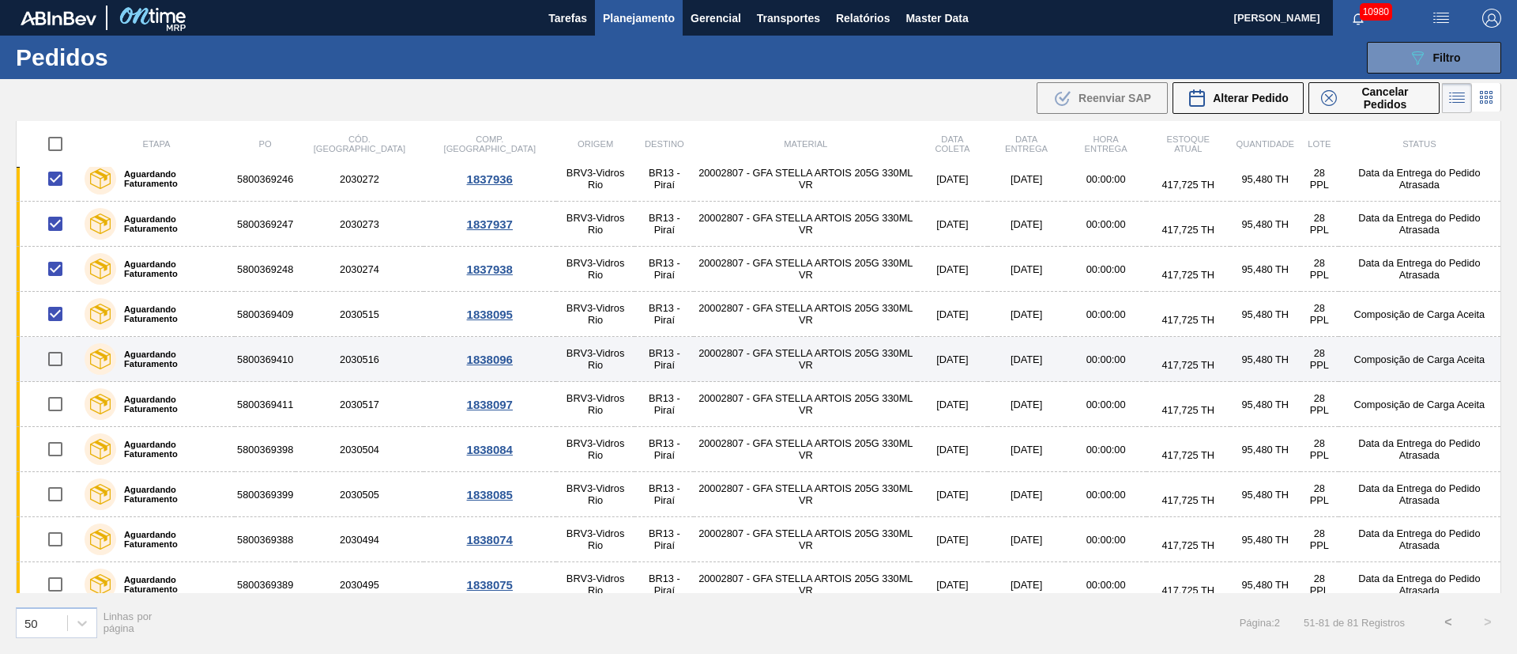
click at [53, 371] on input "checkbox" at bounding box center [55, 358] width 33 height 33
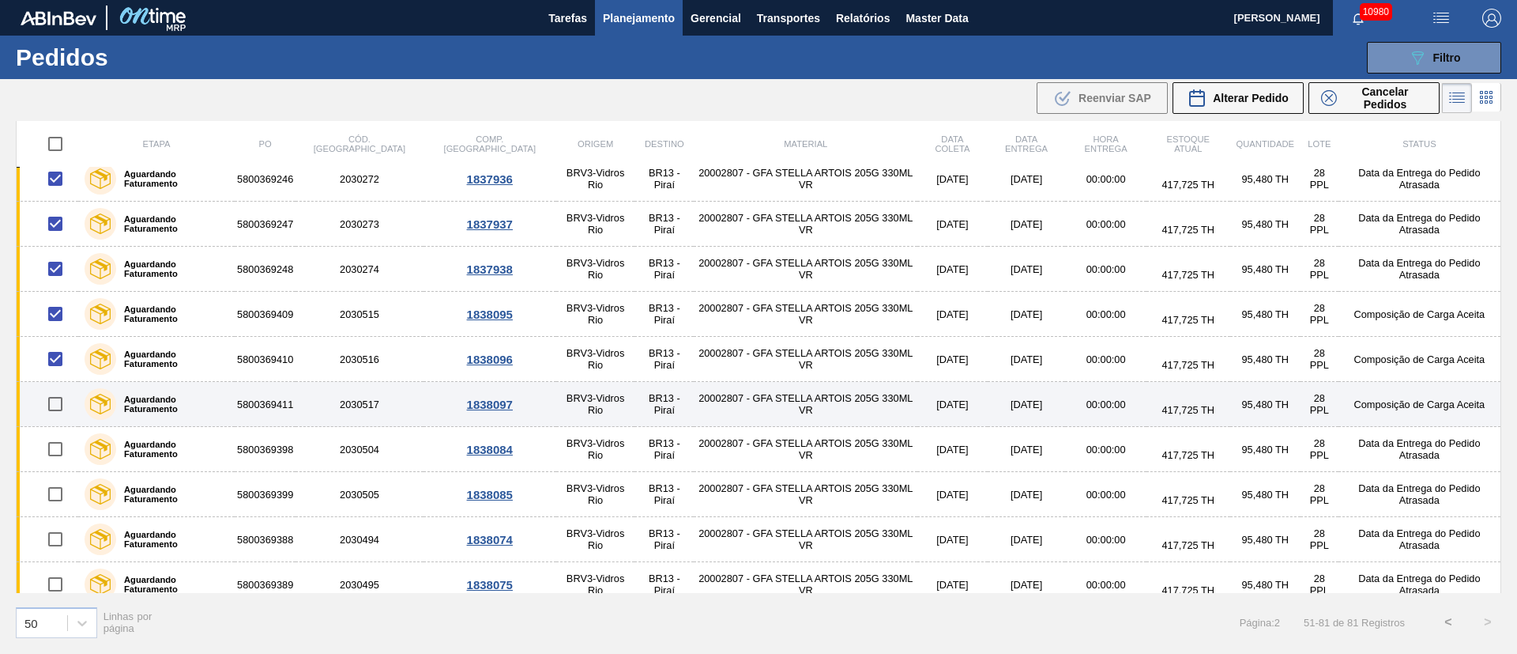
click at [52, 411] on input "checkbox" at bounding box center [55, 403] width 33 height 33
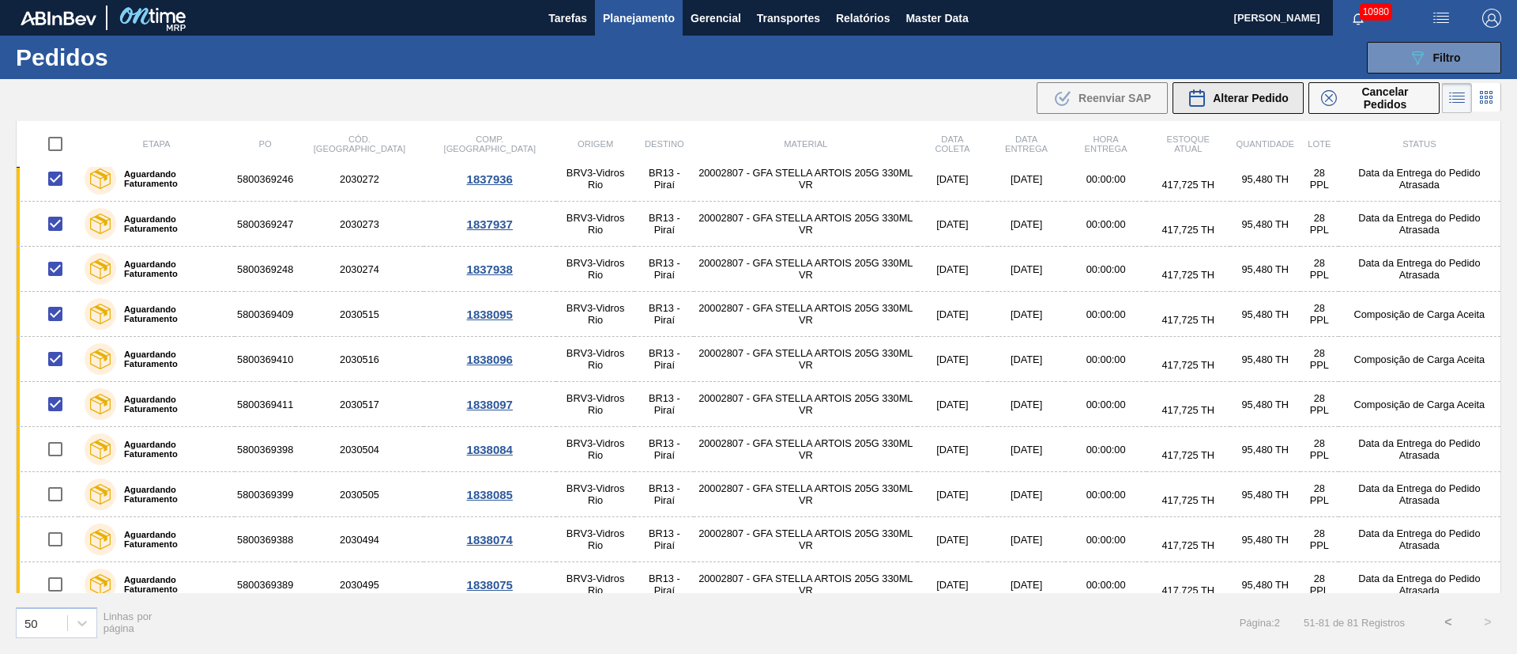
click at [1271, 98] on span "Alterar Pedido" at bounding box center [1251, 98] width 76 height 13
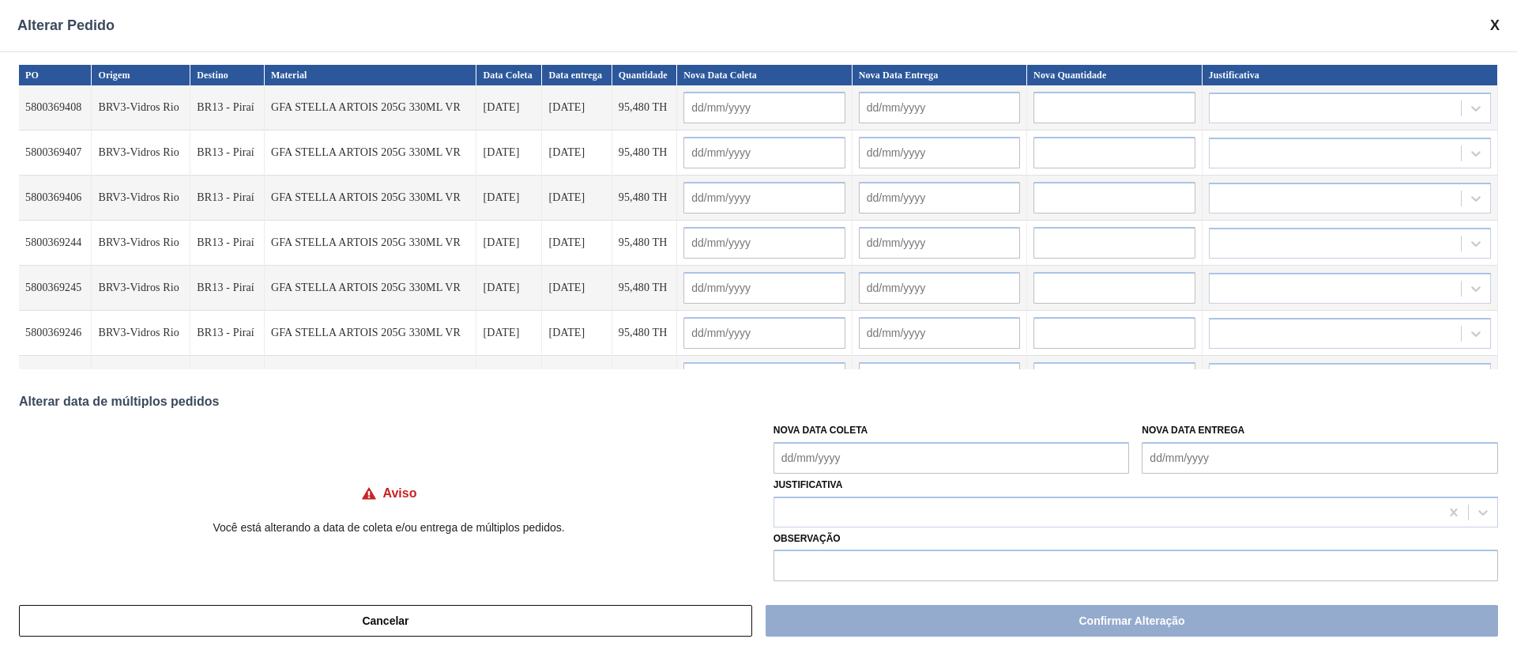
click at [835, 454] on Coleta "Nova Data Coleta" at bounding box center [952, 458] width 356 height 32
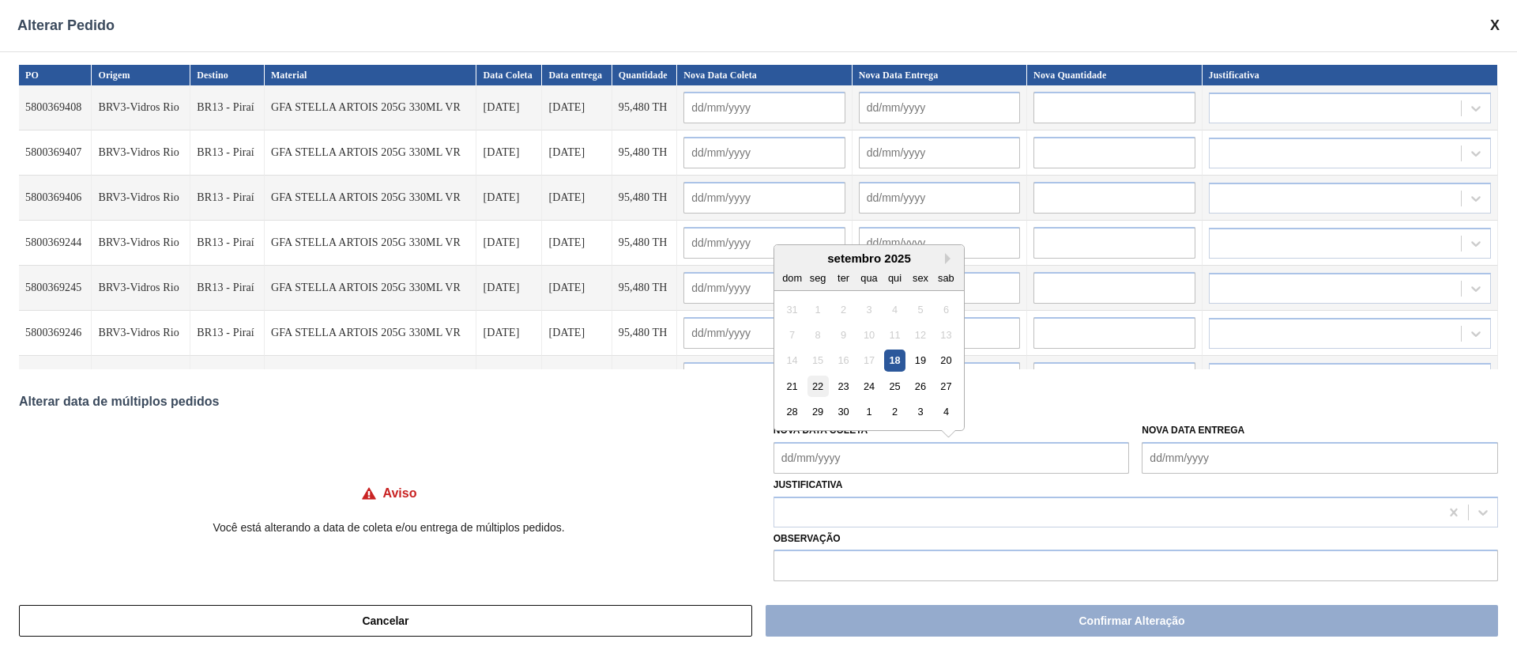
click at [822, 386] on div "22" at bounding box center [817, 385] width 21 height 21
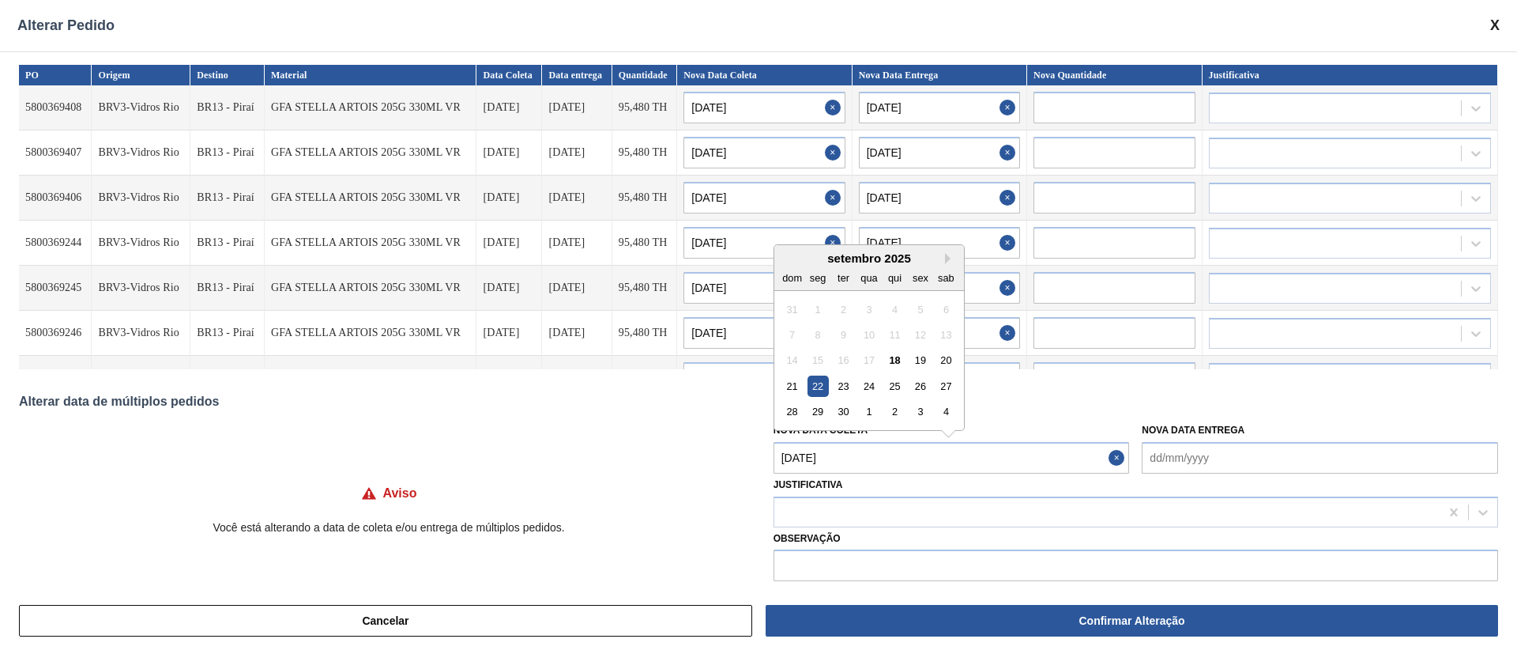
click at [832, 462] on Coleta "[DATE]" at bounding box center [952, 458] width 356 height 32
click at [947, 258] on button "Next Month" at bounding box center [950, 258] width 11 height 11
click at [816, 341] on div "6" at bounding box center [817, 334] width 21 height 21
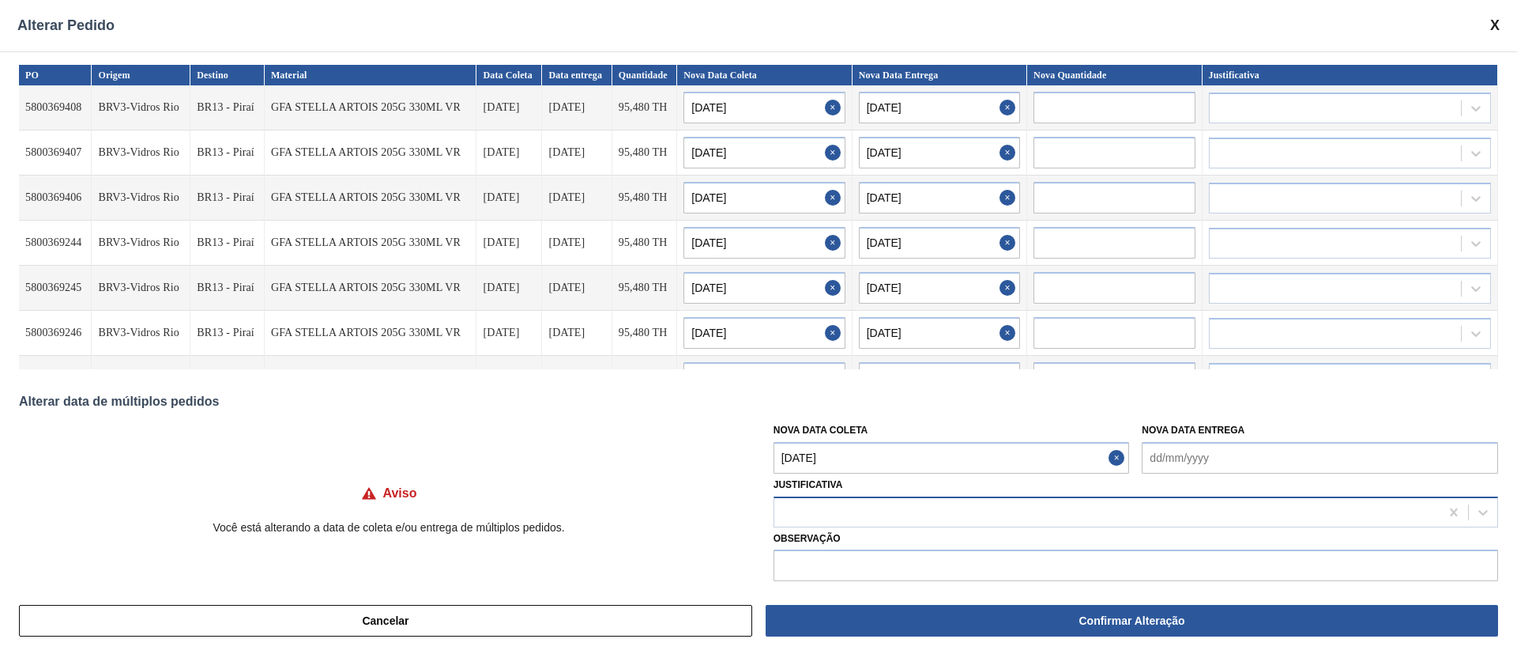
click at [876, 510] on div at bounding box center [1106, 511] width 665 height 23
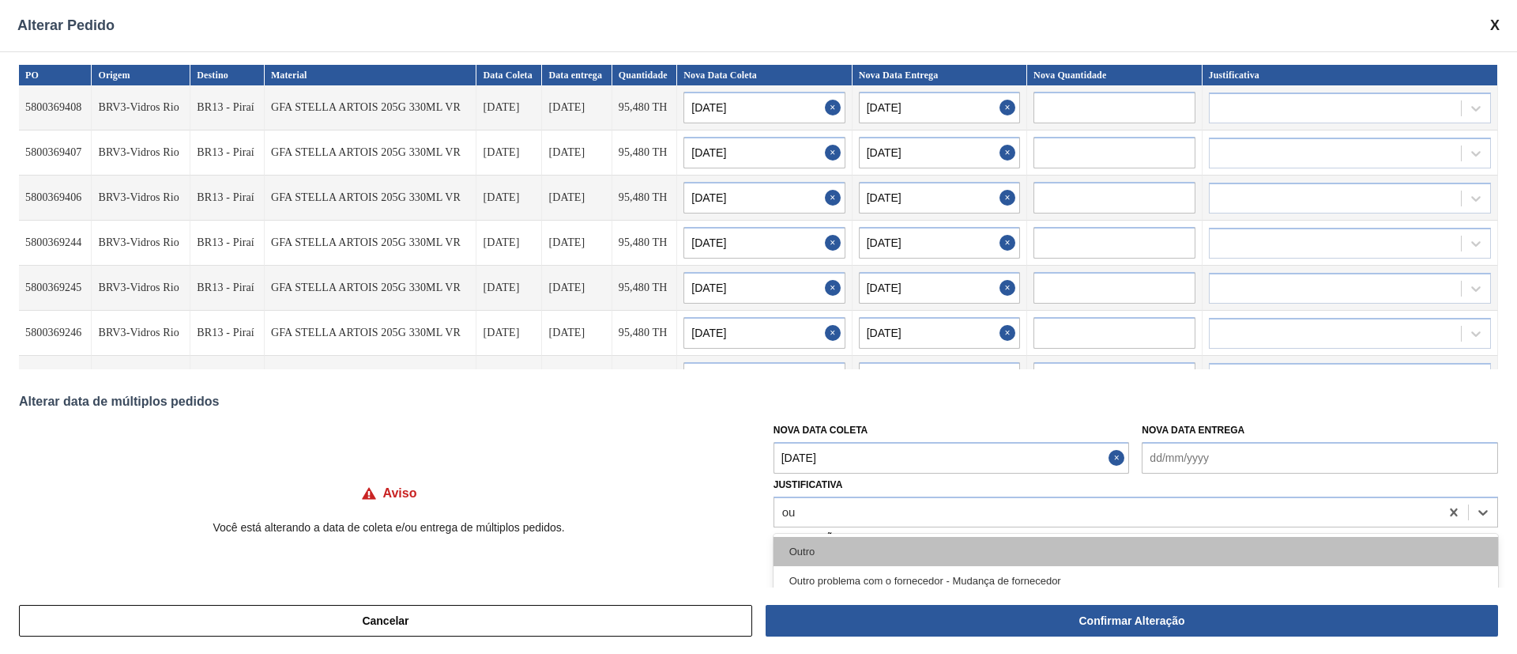
click at [846, 558] on div "Outro" at bounding box center [1136, 551] width 725 height 29
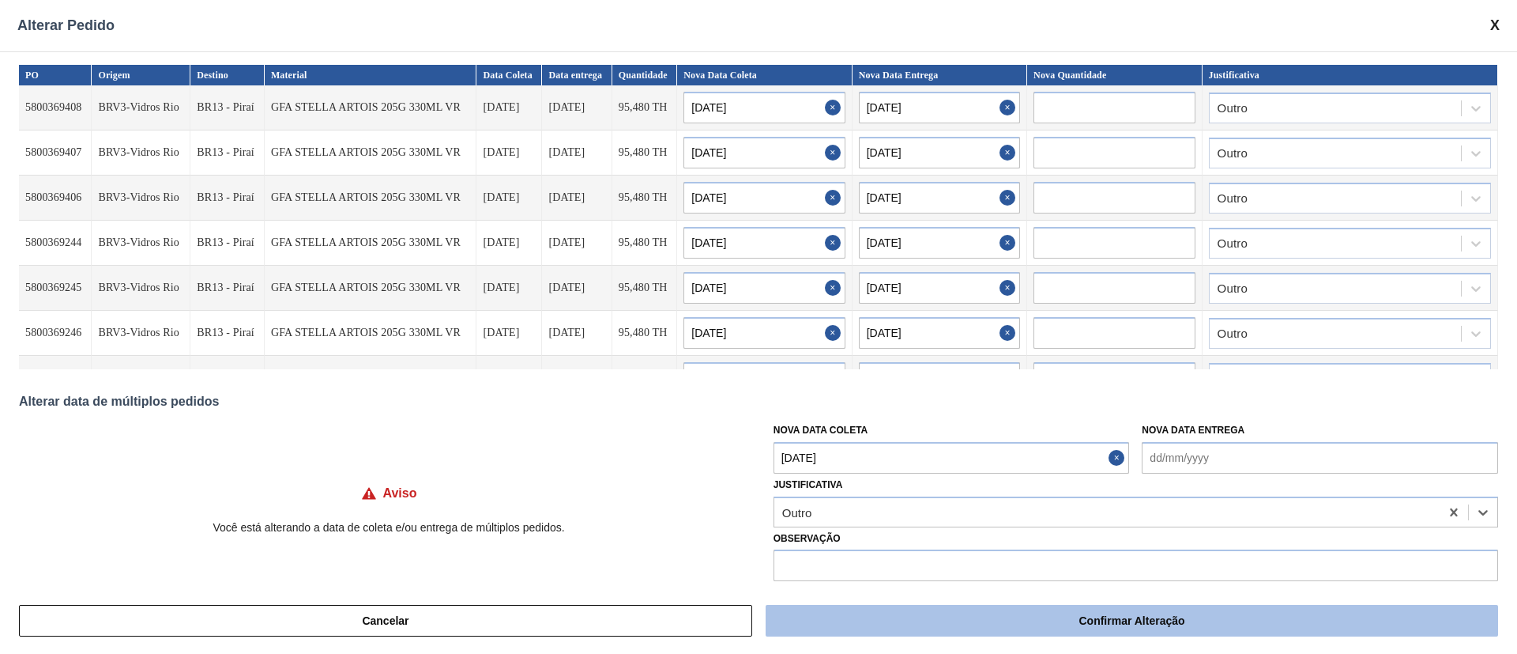
click at [1097, 615] on button "Confirmar Alteração" at bounding box center [1132, 621] width 733 height 32
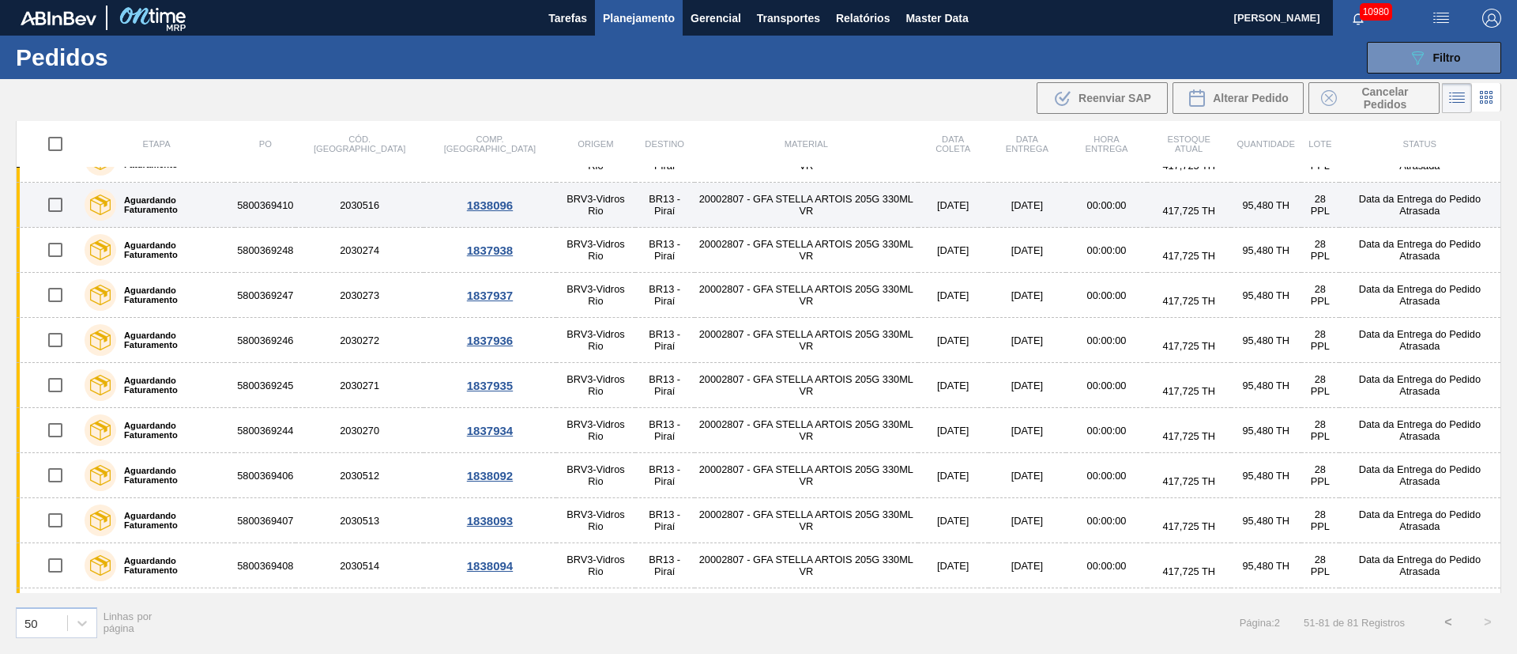
scroll to position [972, 0]
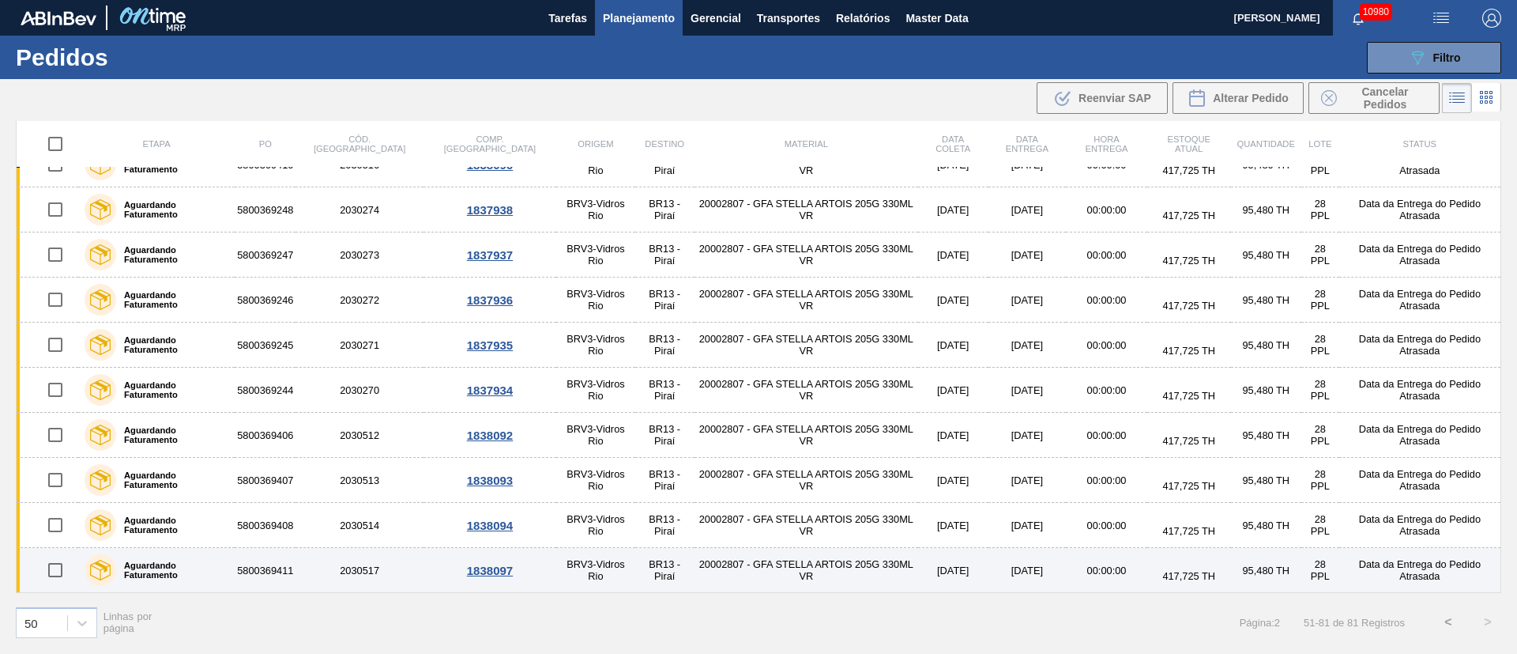
click at [58, 571] on input "checkbox" at bounding box center [55, 569] width 33 height 33
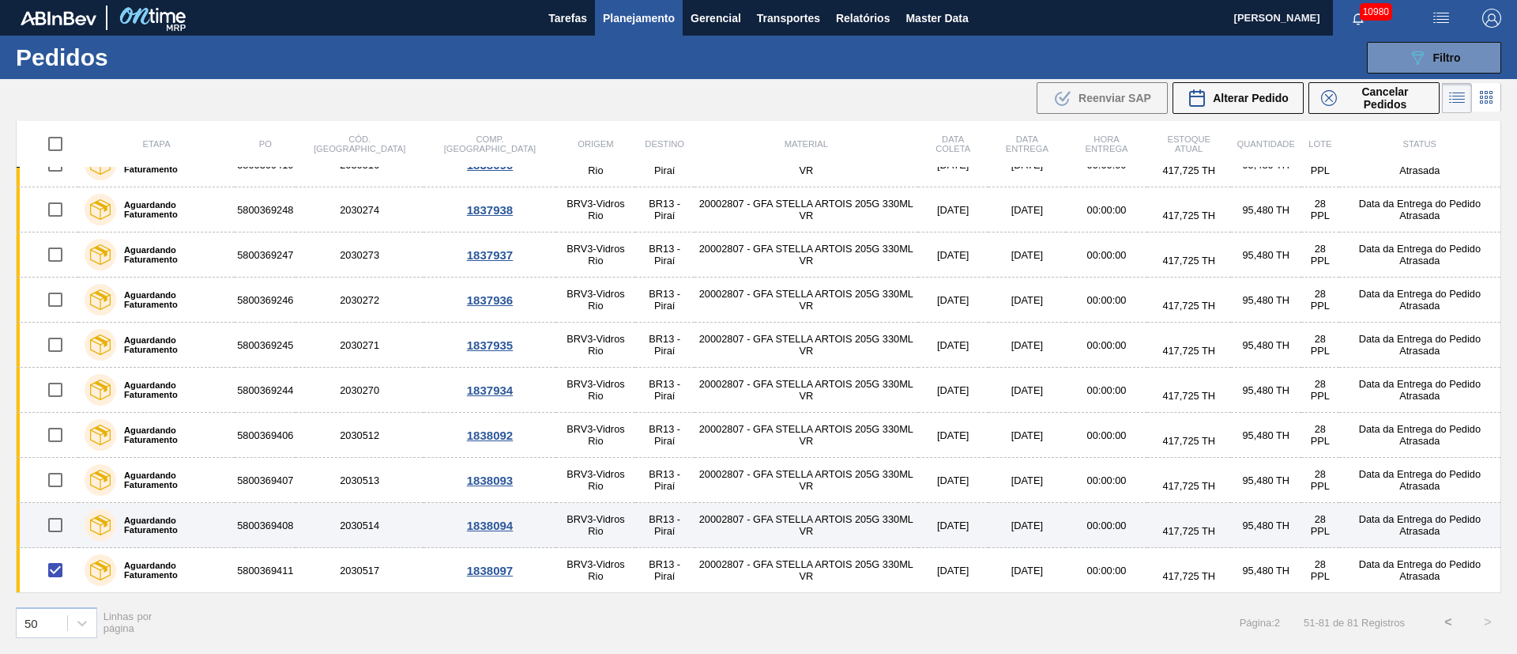
click at [58, 523] on input "checkbox" at bounding box center [55, 524] width 33 height 33
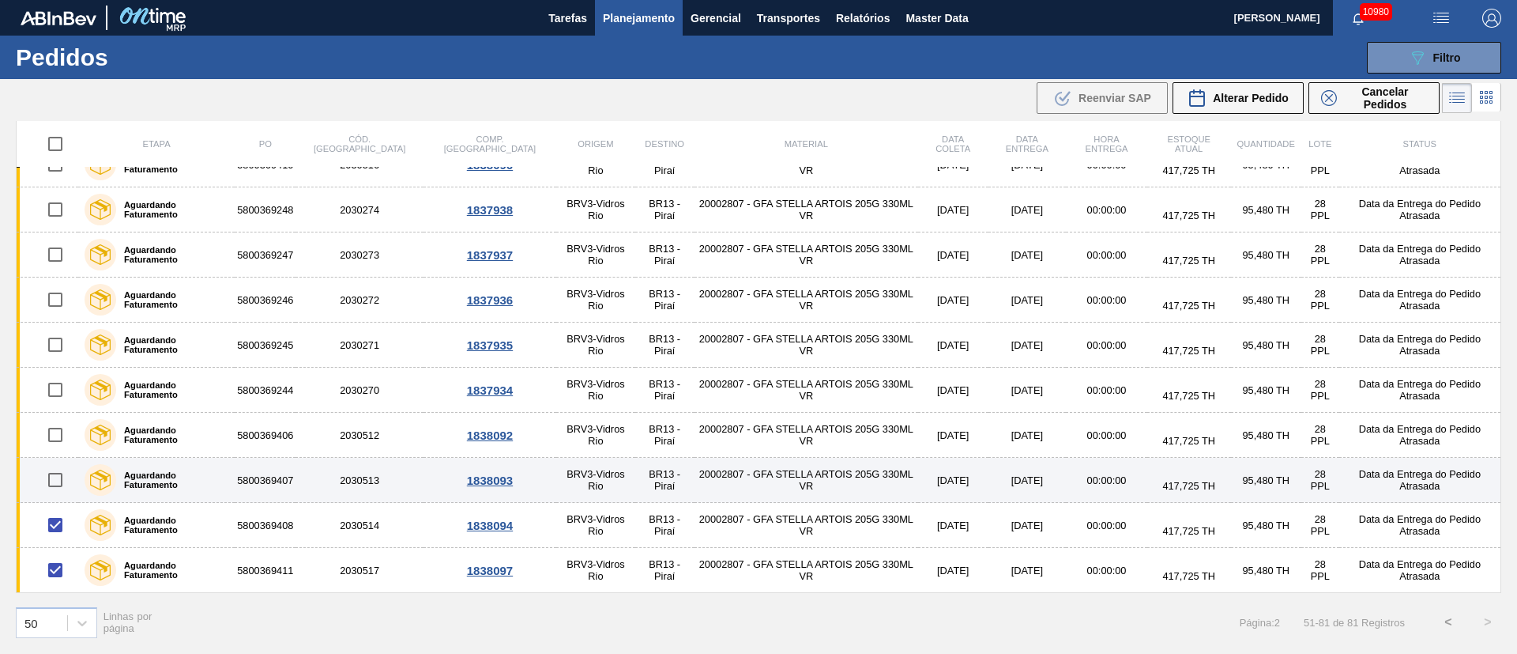
click at [51, 473] on input "checkbox" at bounding box center [55, 479] width 33 height 33
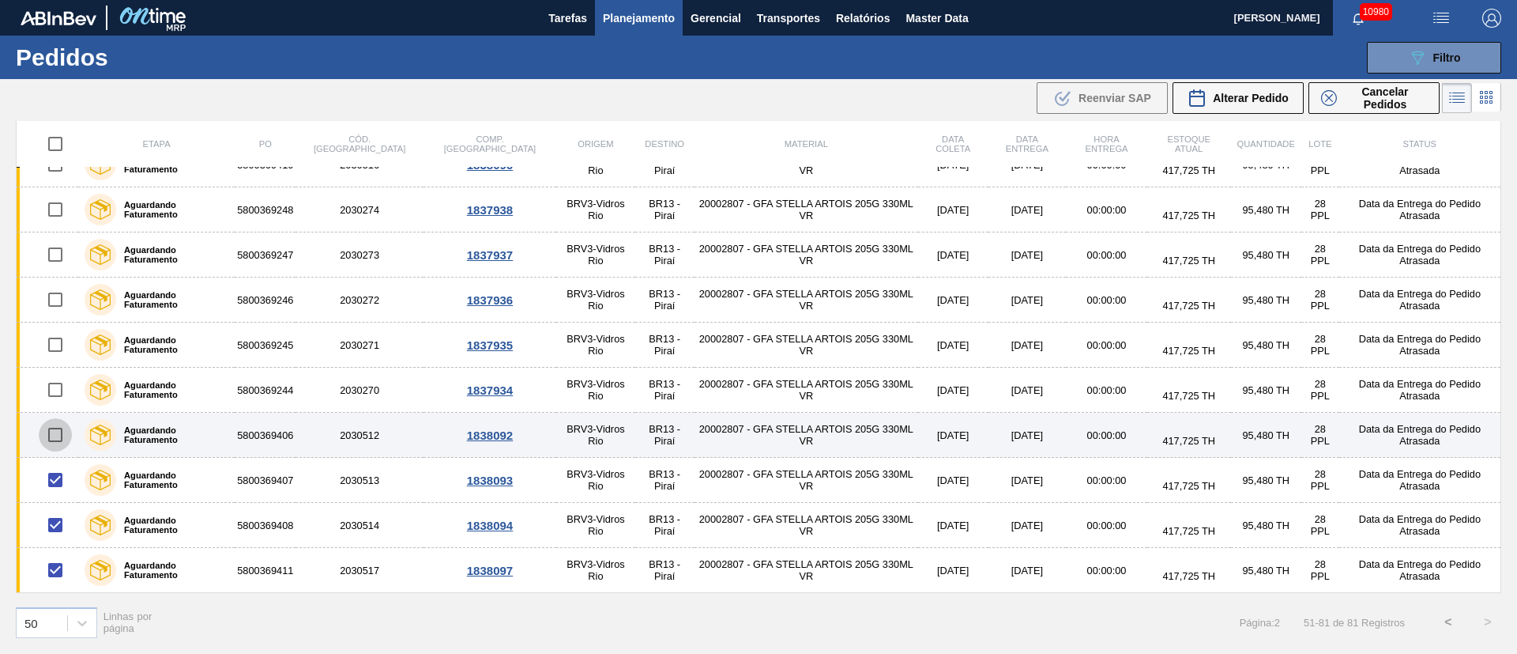
click at [50, 435] on input "checkbox" at bounding box center [55, 434] width 33 height 33
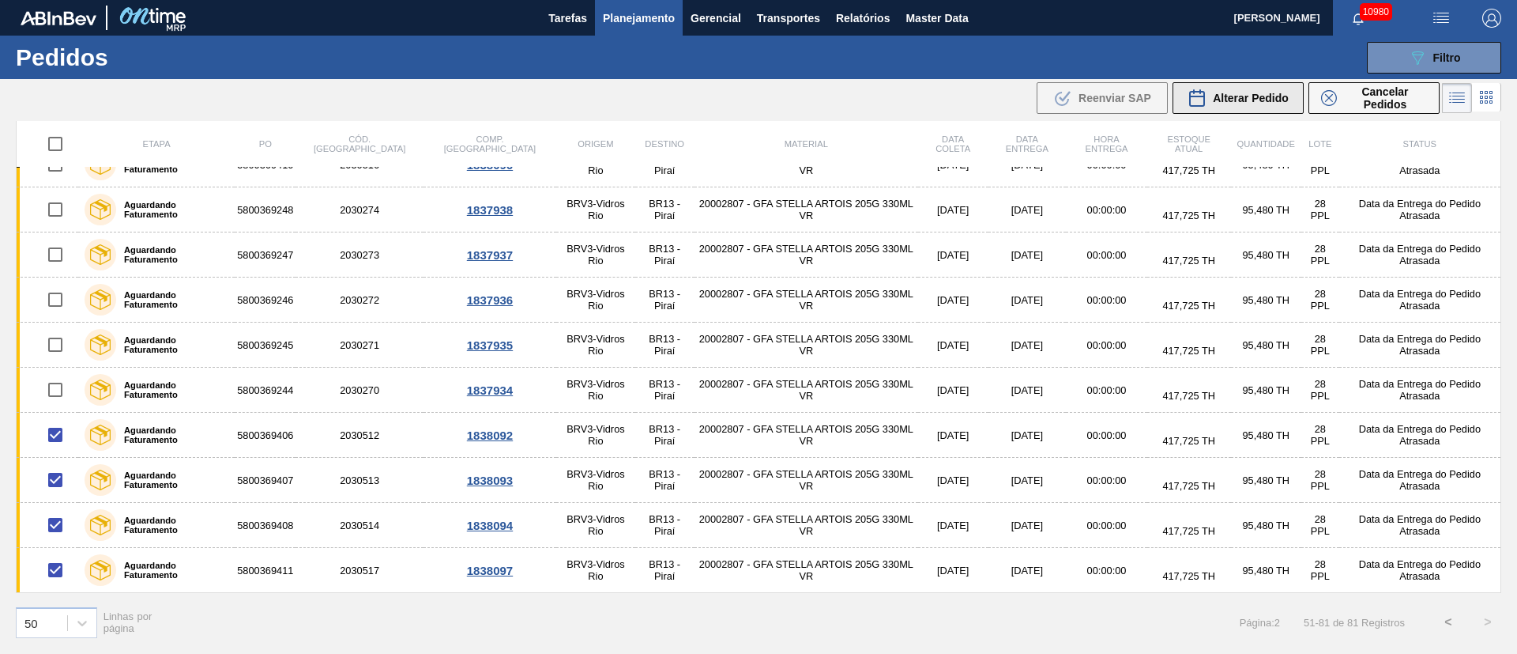
click at [1234, 82] on button "Alterar Pedido" at bounding box center [1238, 98] width 131 height 32
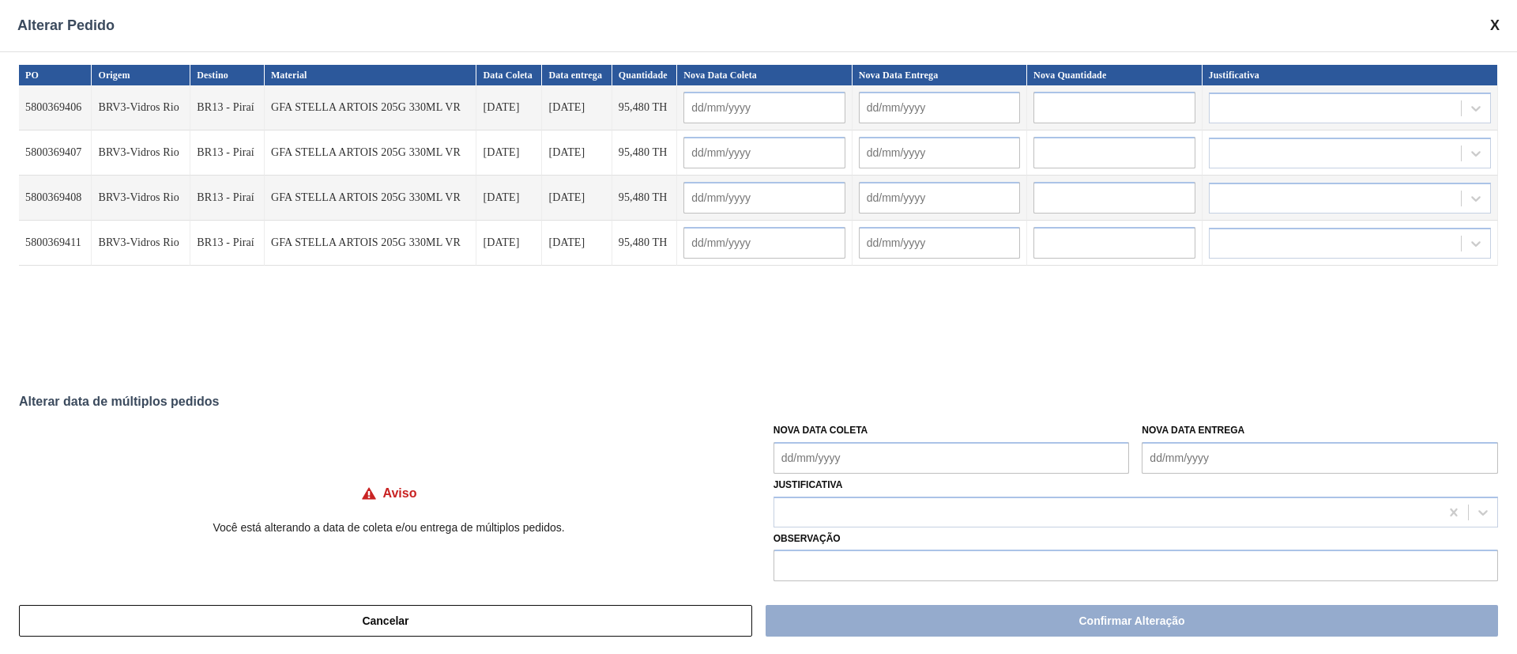
click at [884, 456] on Coleta "Nova Data Coleta" at bounding box center [952, 458] width 356 height 32
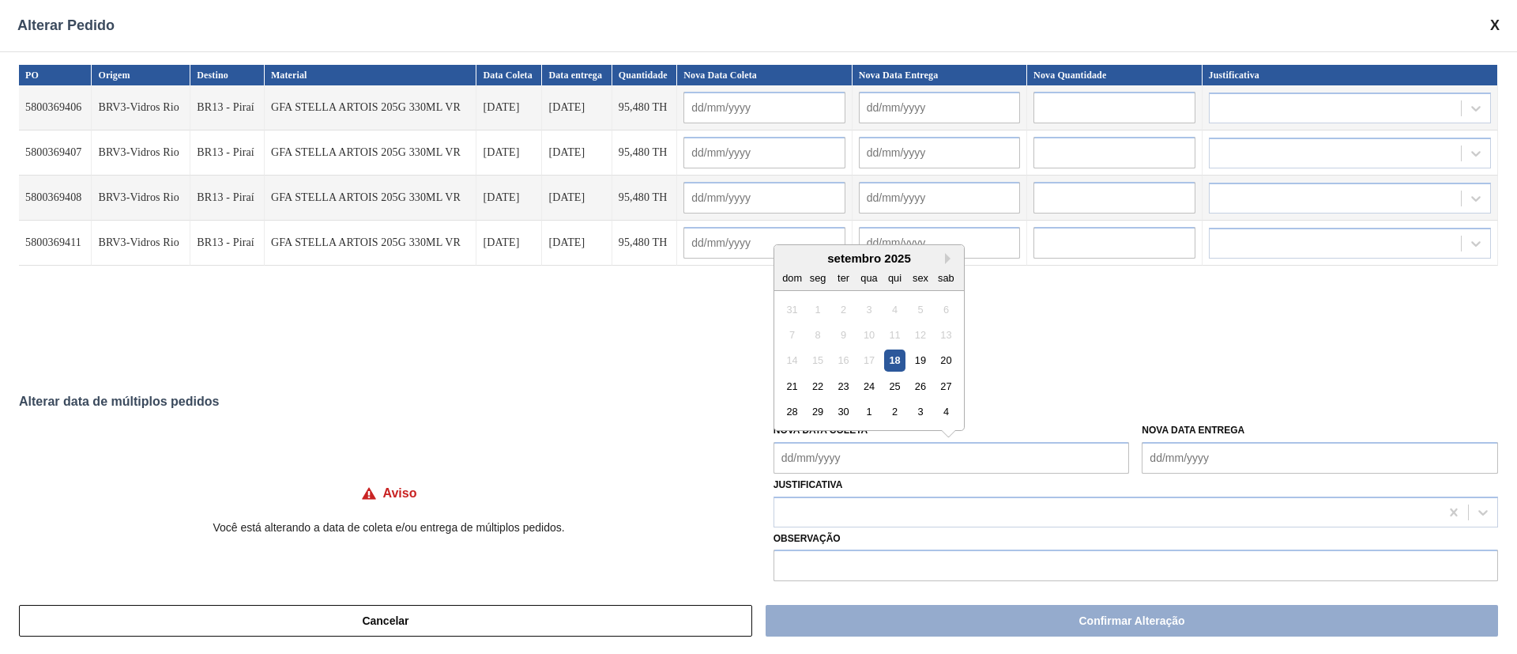
click at [815, 383] on div "22" at bounding box center [817, 385] width 21 height 21
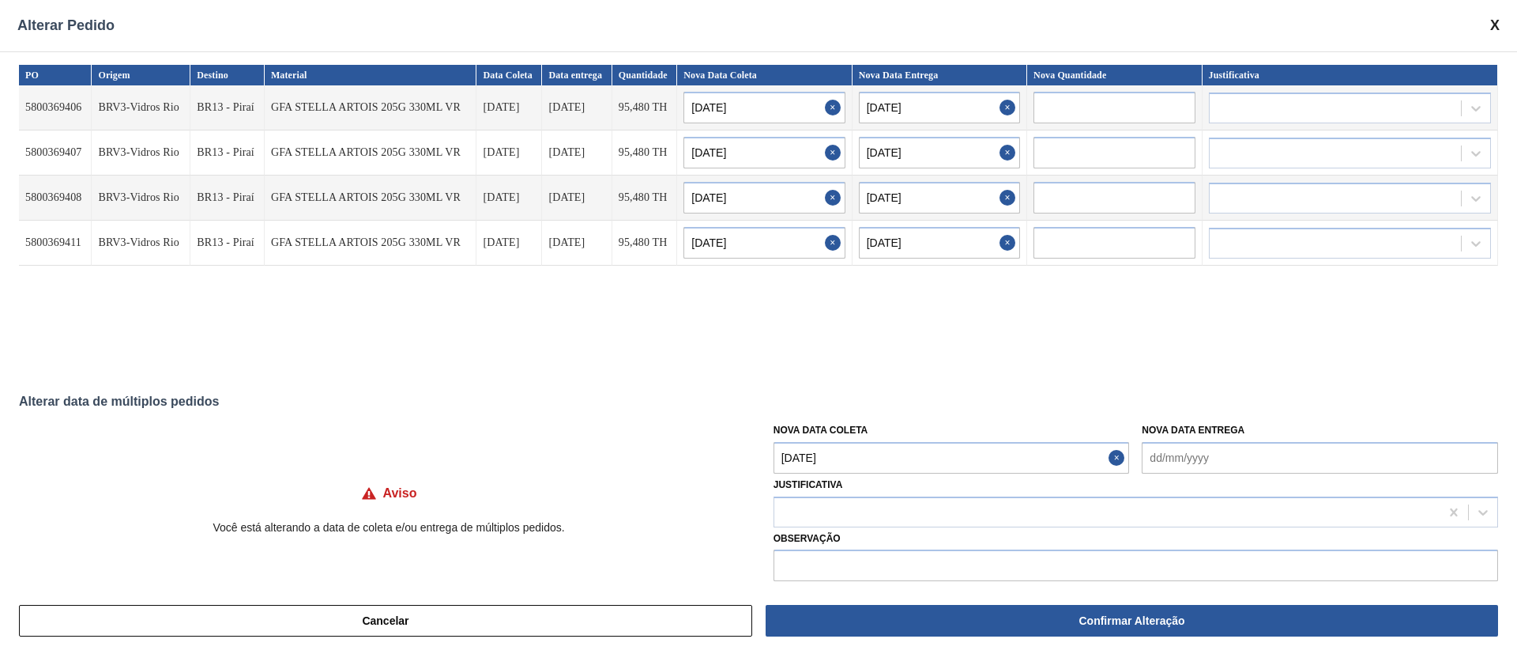
click at [836, 458] on Coleta "[DATE]" at bounding box center [952, 458] width 356 height 32
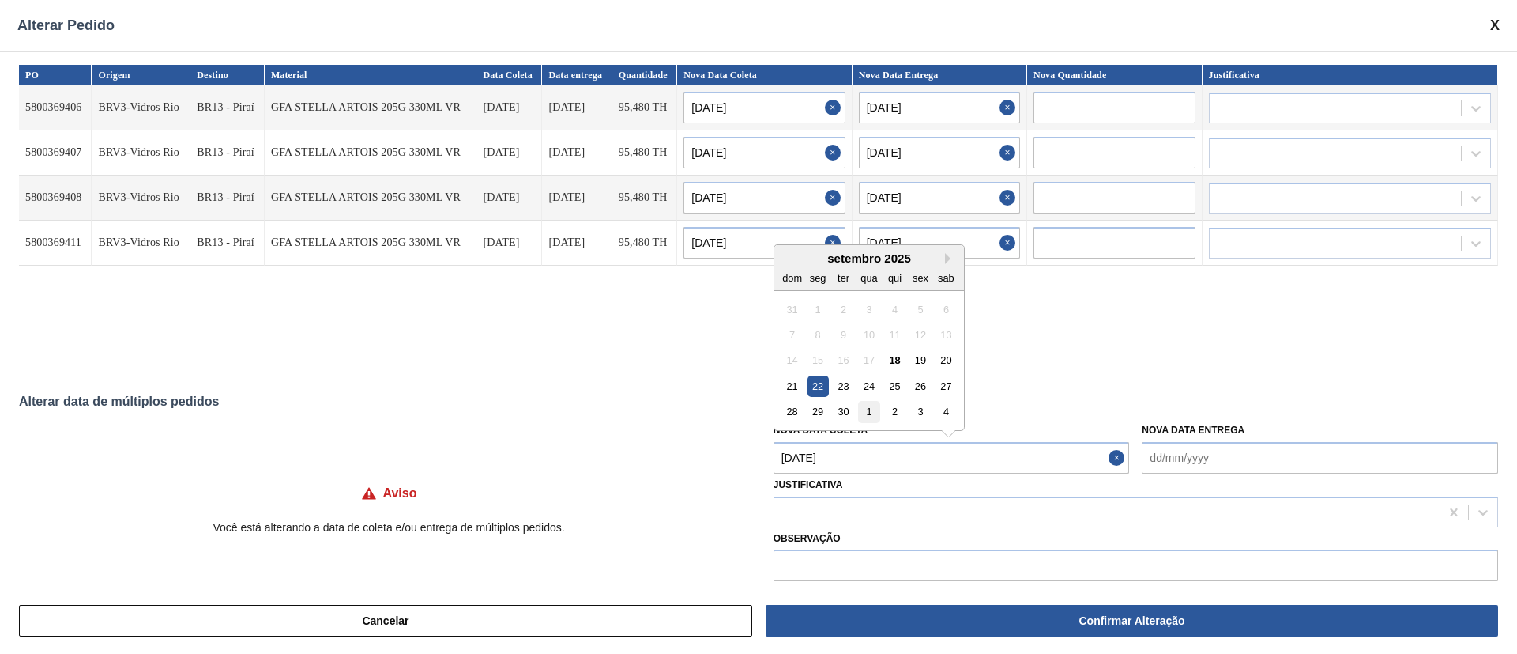
click at [869, 415] on div "1" at bounding box center [868, 411] width 21 height 21
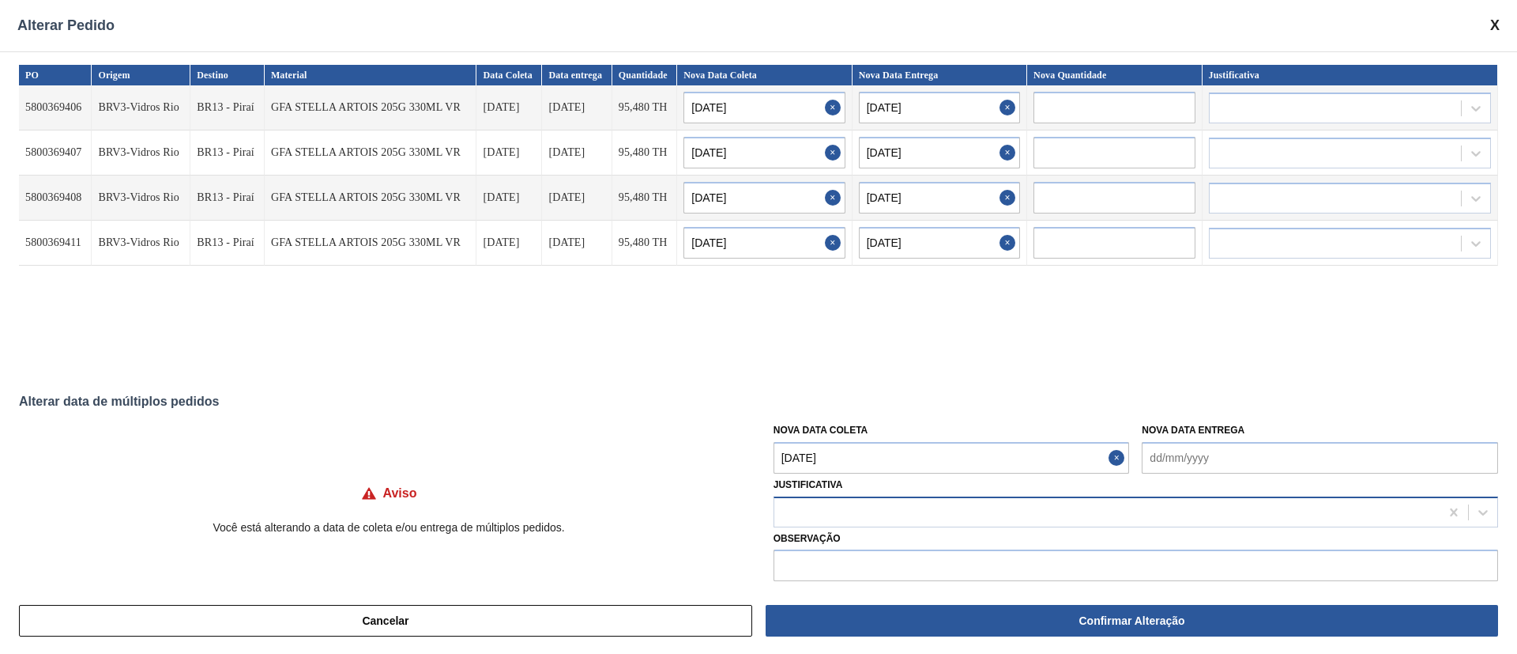
click at [857, 518] on div at bounding box center [1106, 511] width 665 height 23
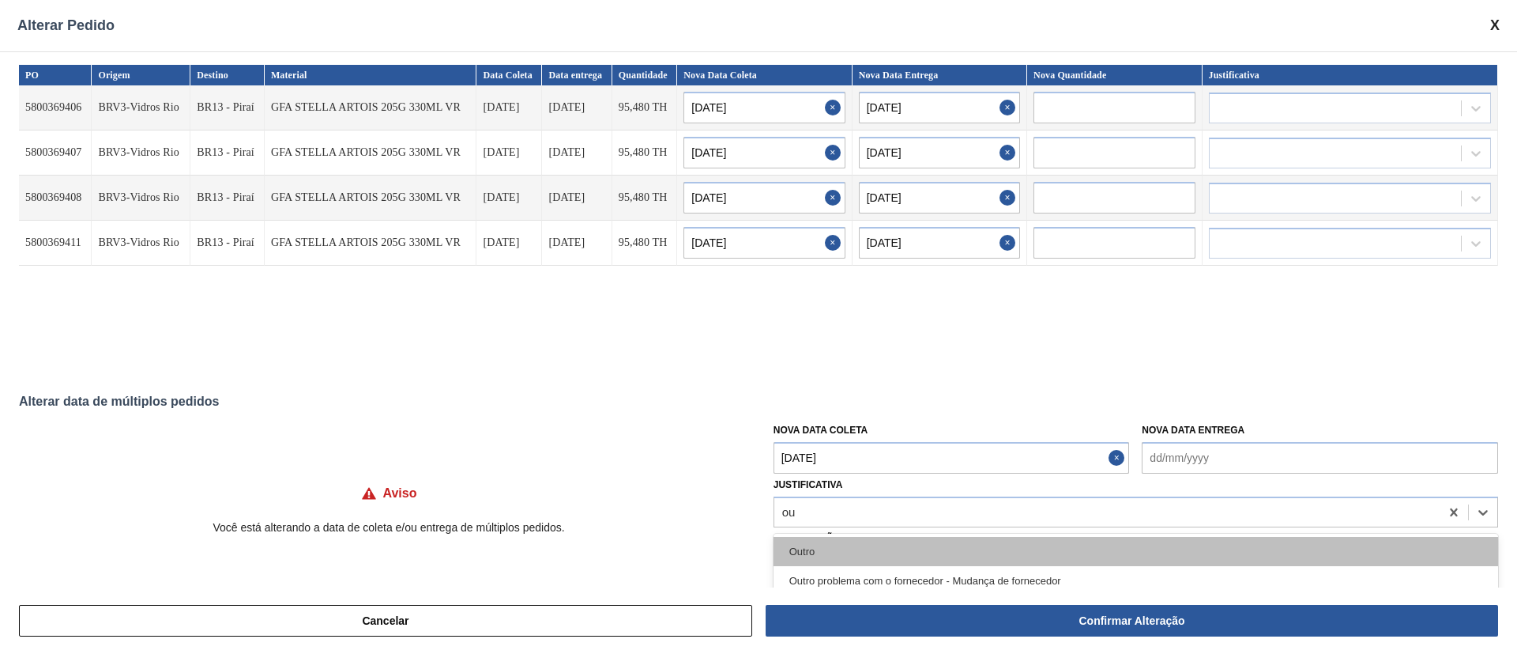
click at [845, 552] on div "Outro" at bounding box center [1136, 551] width 725 height 29
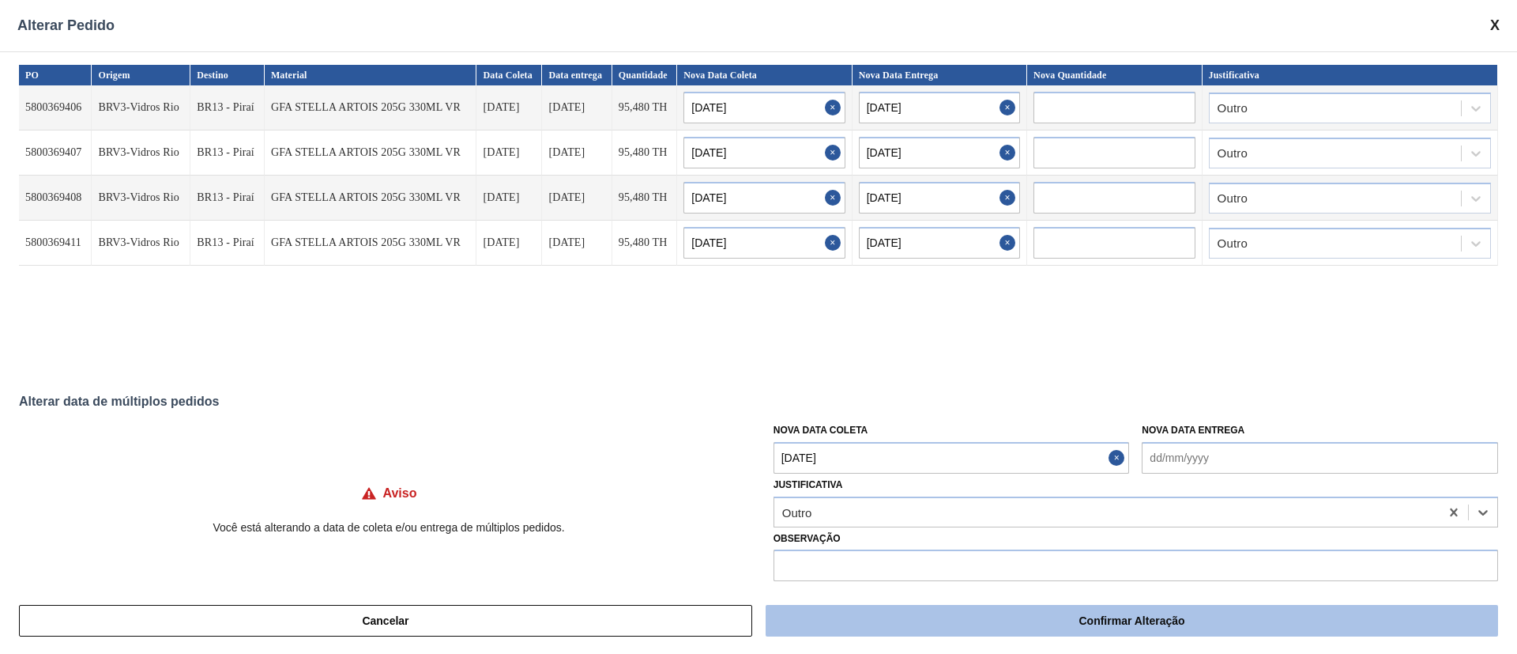
click at [911, 629] on button "Confirmar Alteração" at bounding box center [1132, 621] width 733 height 32
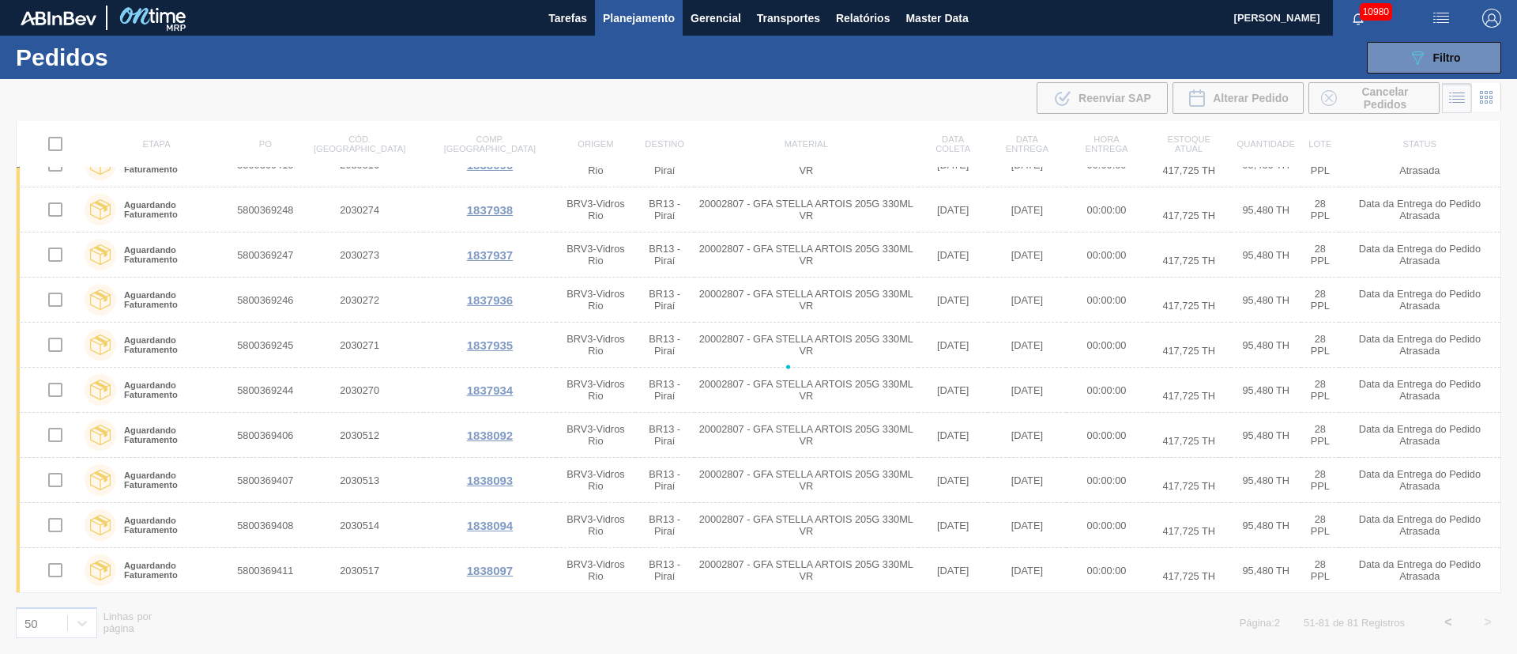
scroll to position [0, 0]
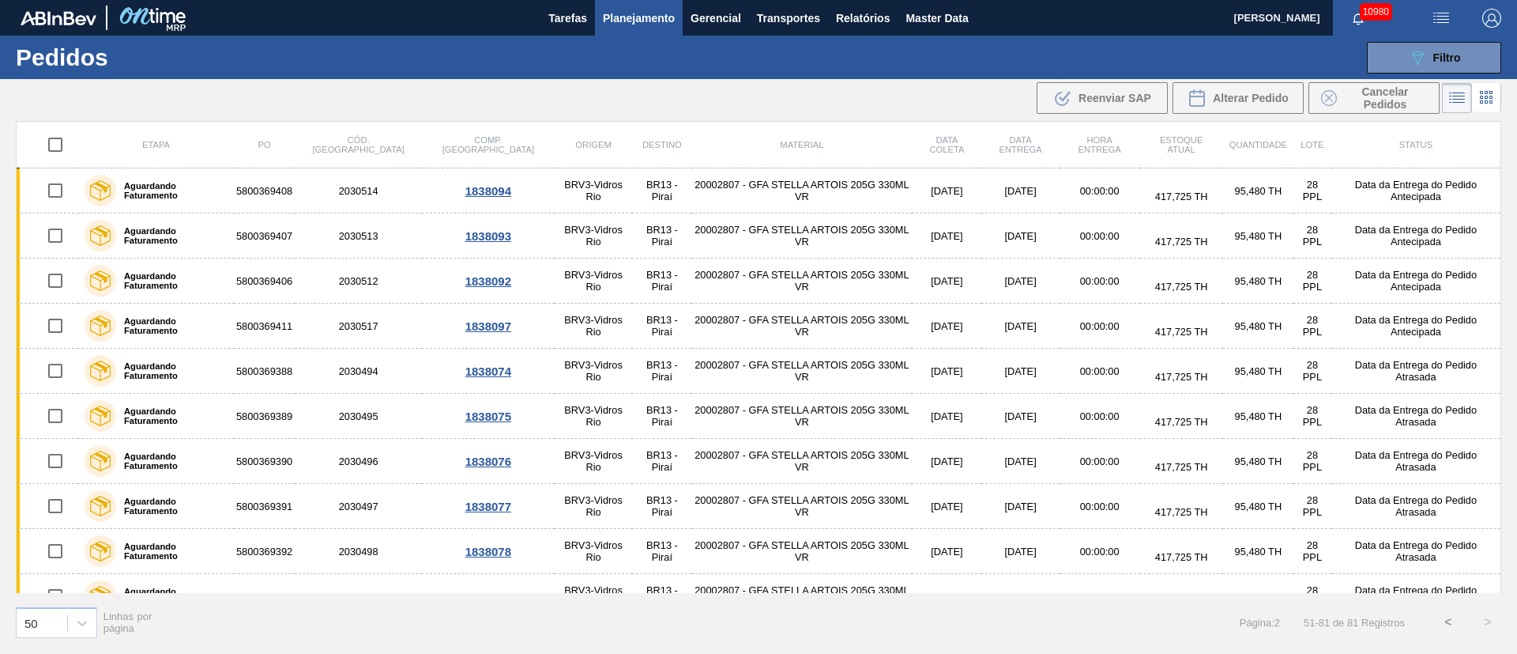
click at [627, 24] on span "Planejamento" at bounding box center [639, 18] width 72 height 19
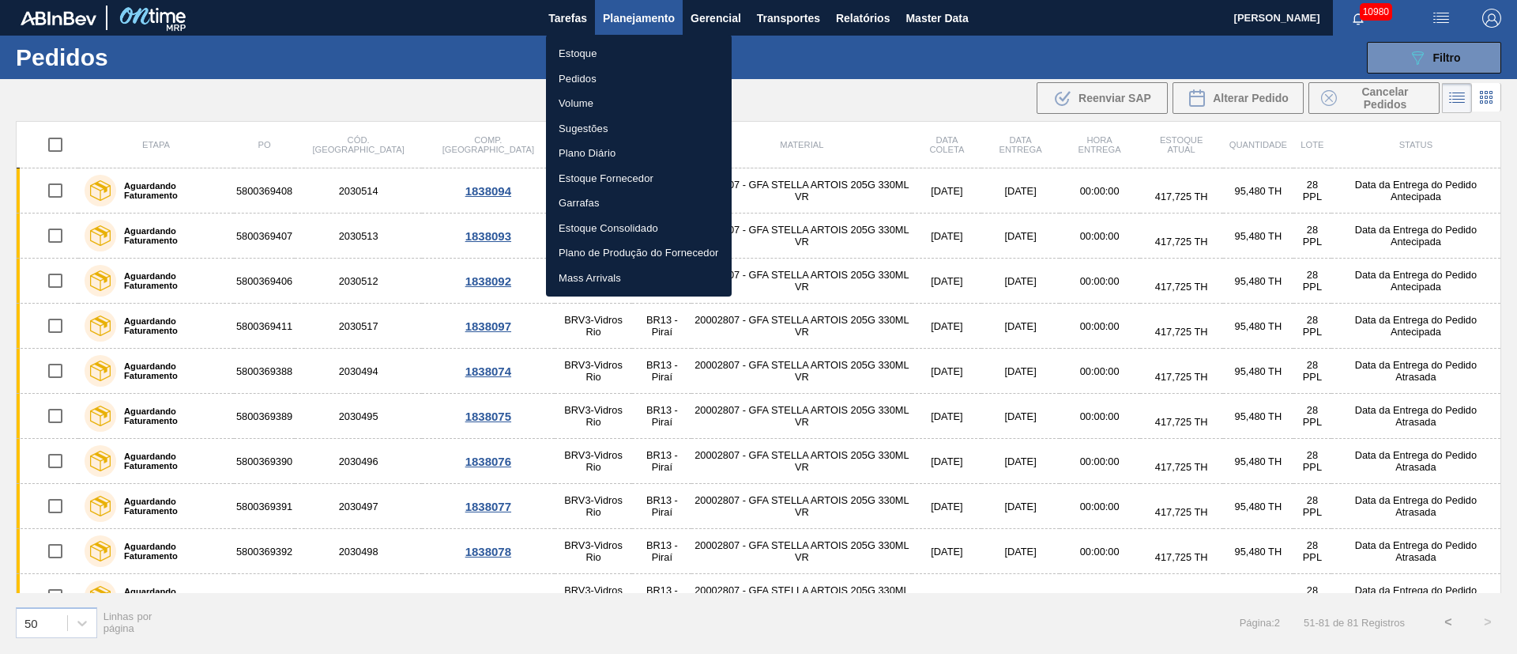
click at [576, 81] on li "Pedidos" at bounding box center [639, 78] width 186 height 25
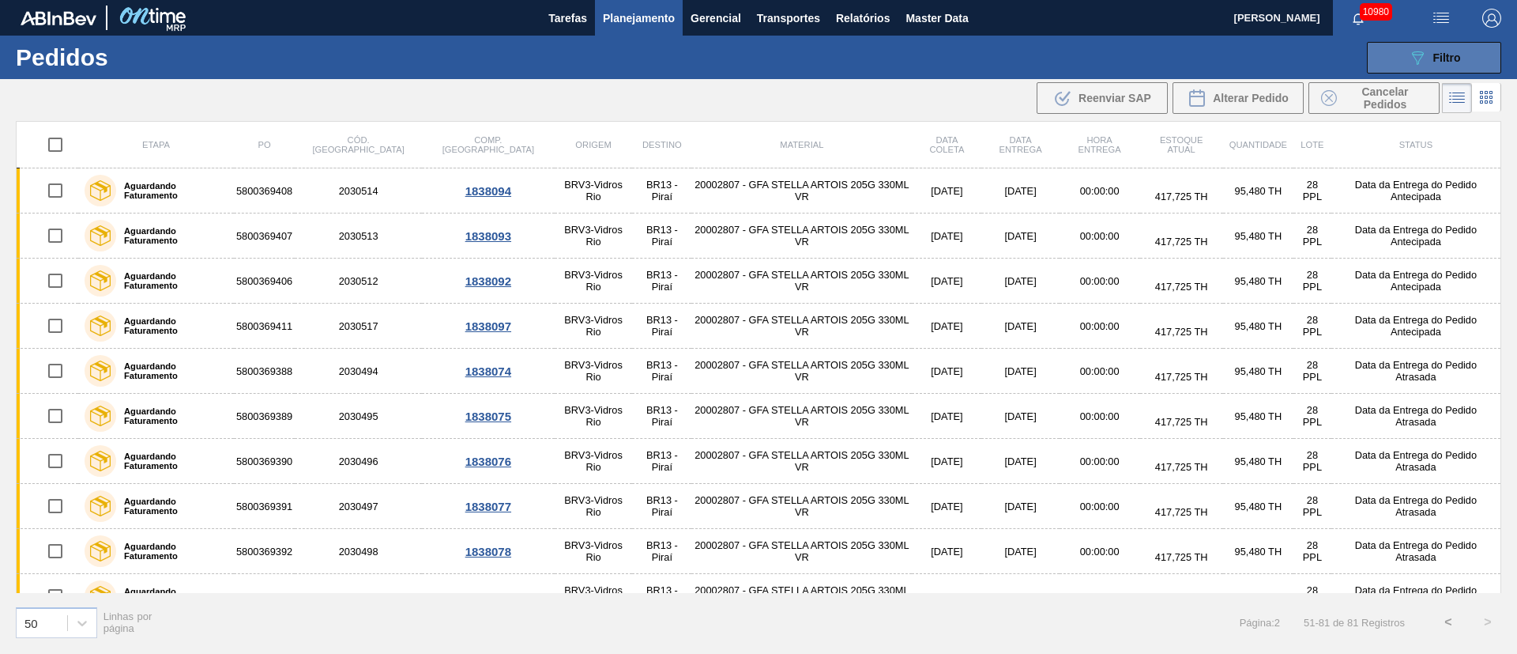
click at [1430, 48] on div "089F7B8B-B2A5-4AFE-B5C0-19BA573D28AC Filtro" at bounding box center [1434, 57] width 53 height 19
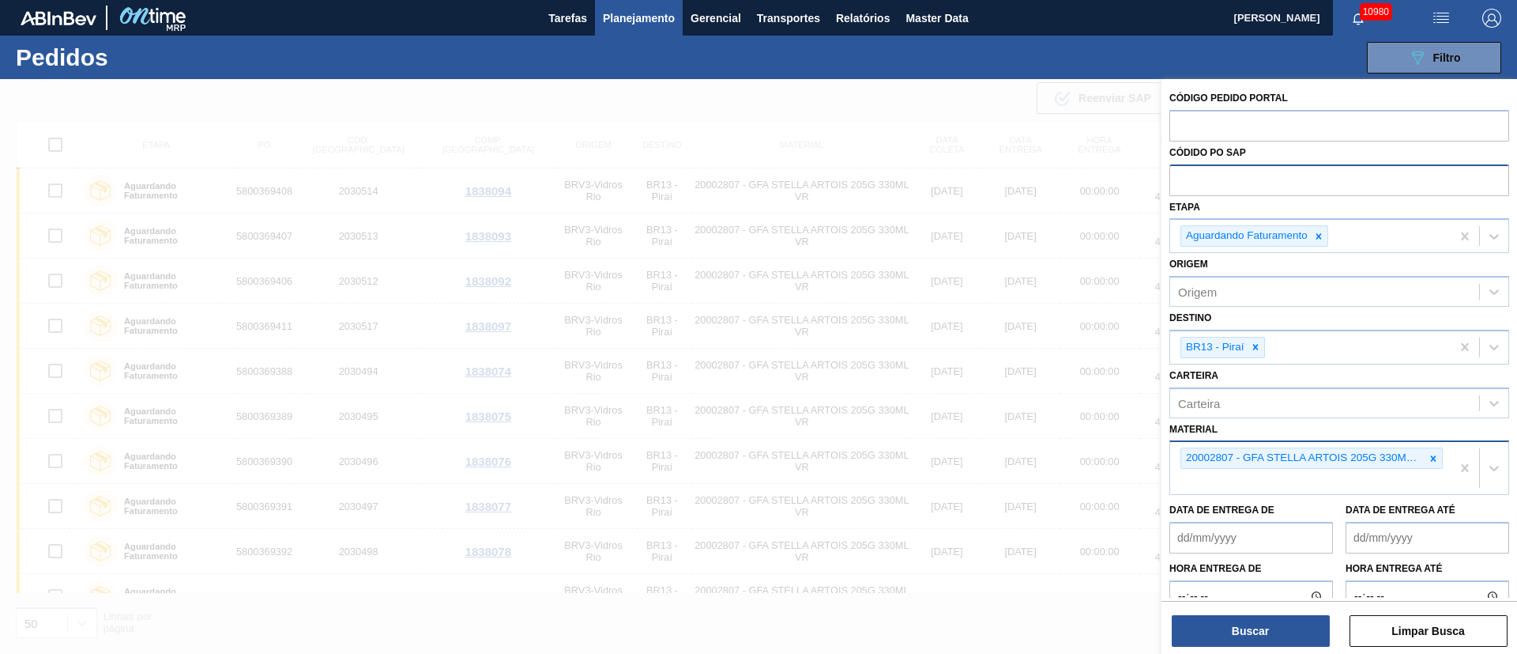
click at [1233, 177] on input "text" at bounding box center [1340, 179] width 340 height 30
paste input "5800368468"
click at [1312, 235] on div at bounding box center [1318, 236] width 17 height 20
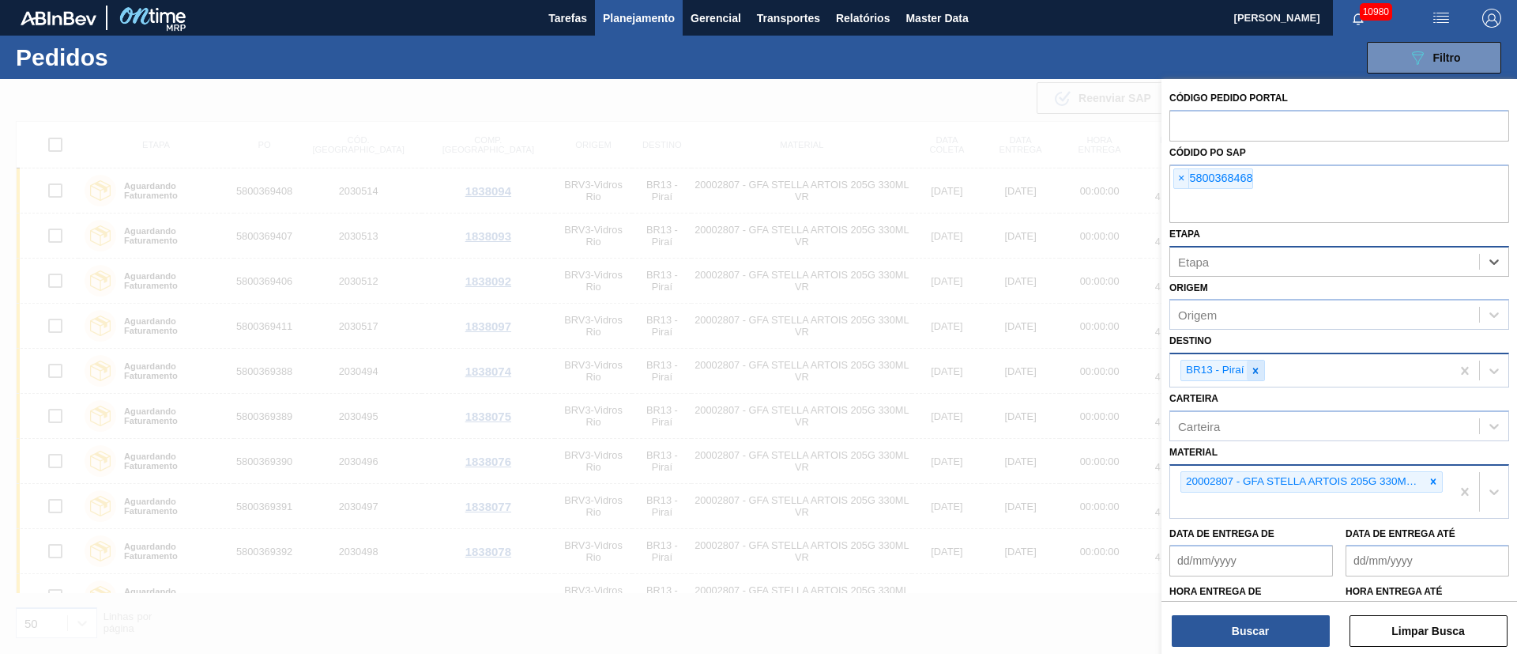
click at [1256, 368] on icon at bounding box center [1256, 370] width 6 height 6
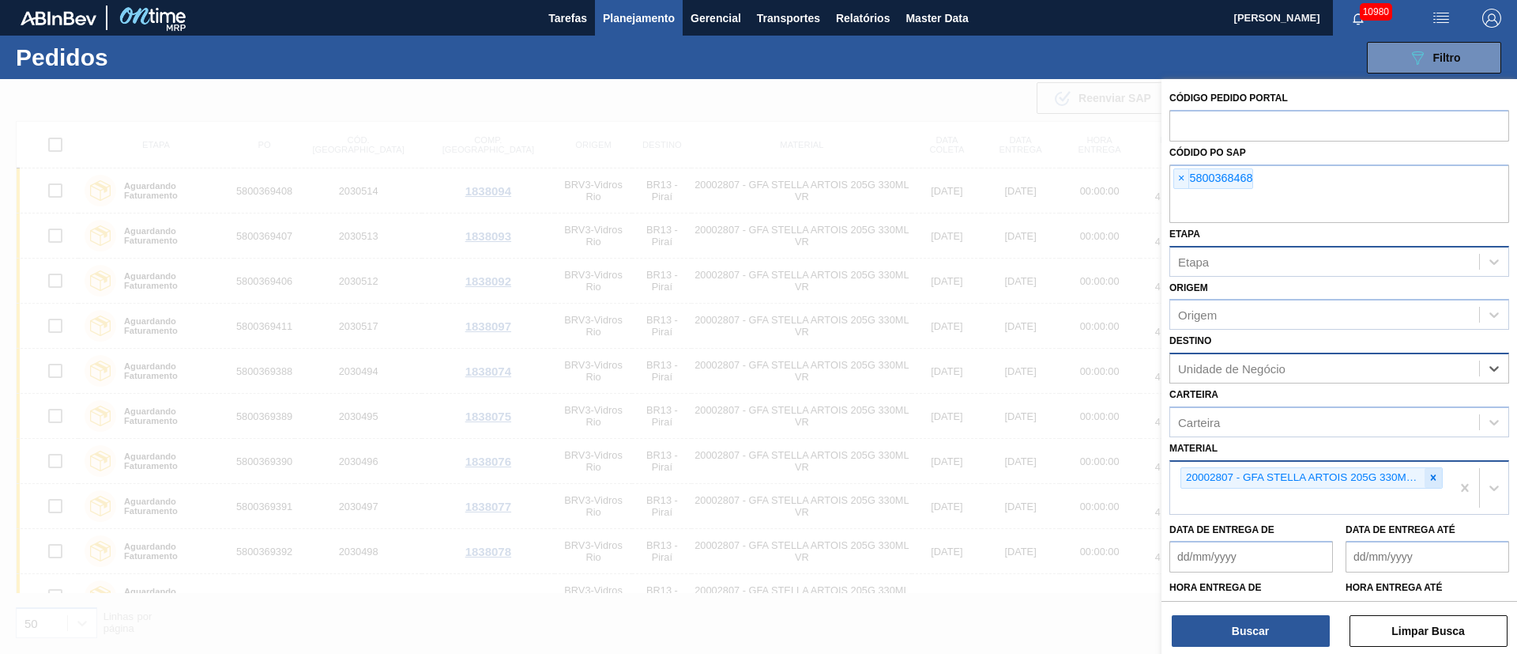
click at [1437, 478] on div at bounding box center [1433, 478] width 17 height 20
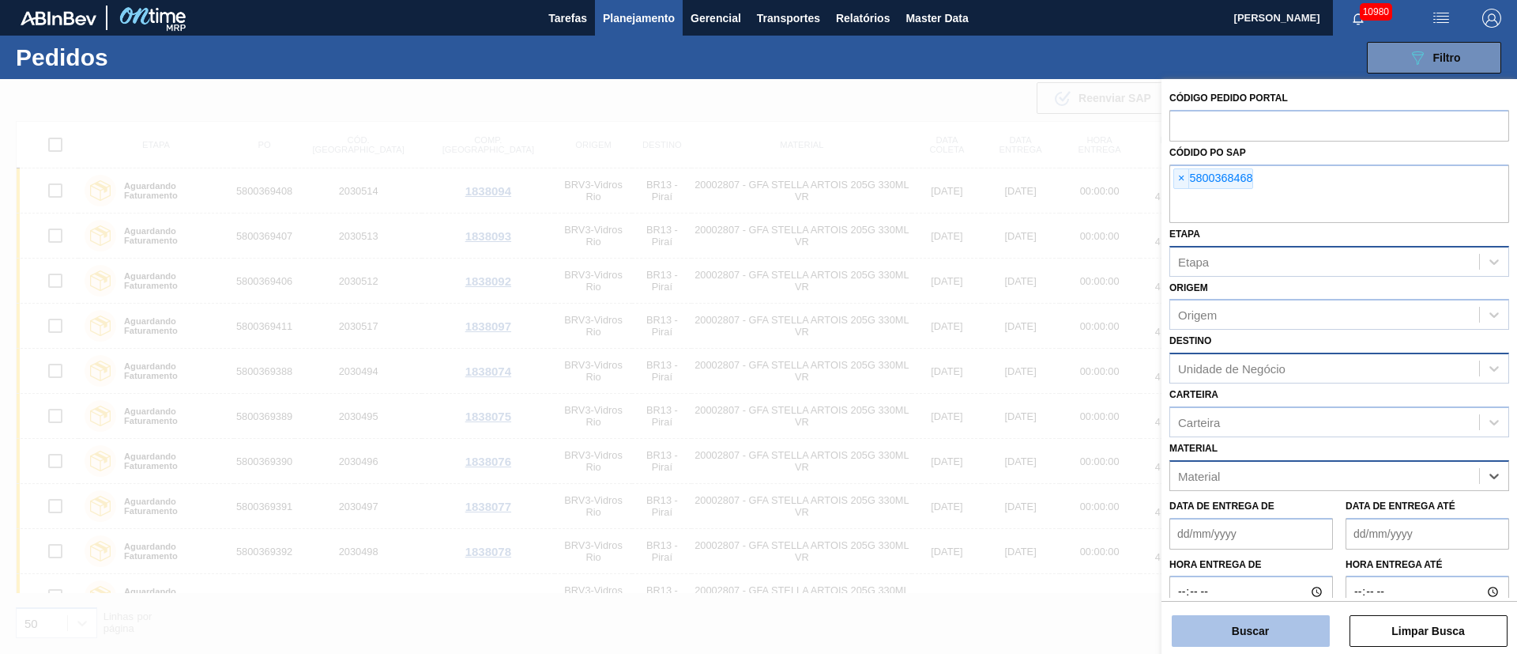
click at [1226, 637] on button "Buscar" at bounding box center [1251, 631] width 158 height 32
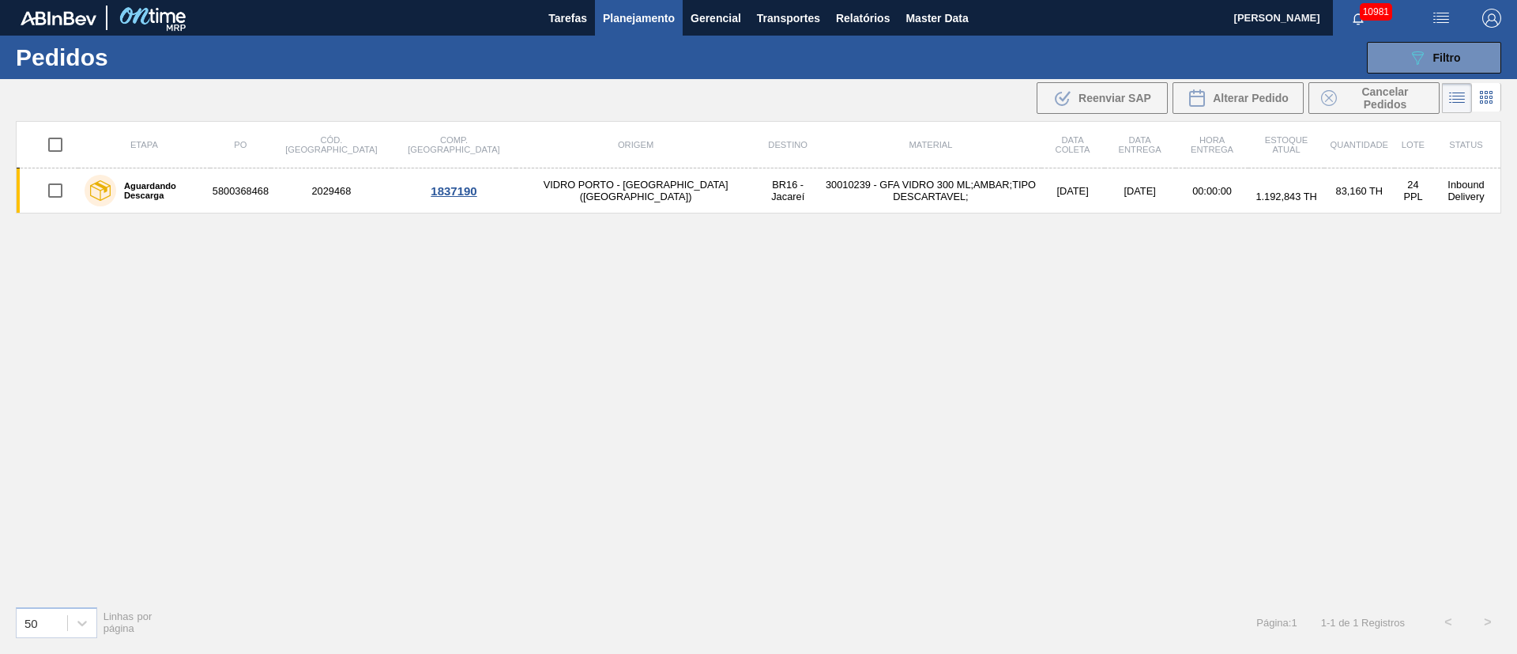
click at [627, 20] on span "Planejamento" at bounding box center [639, 18] width 72 height 19
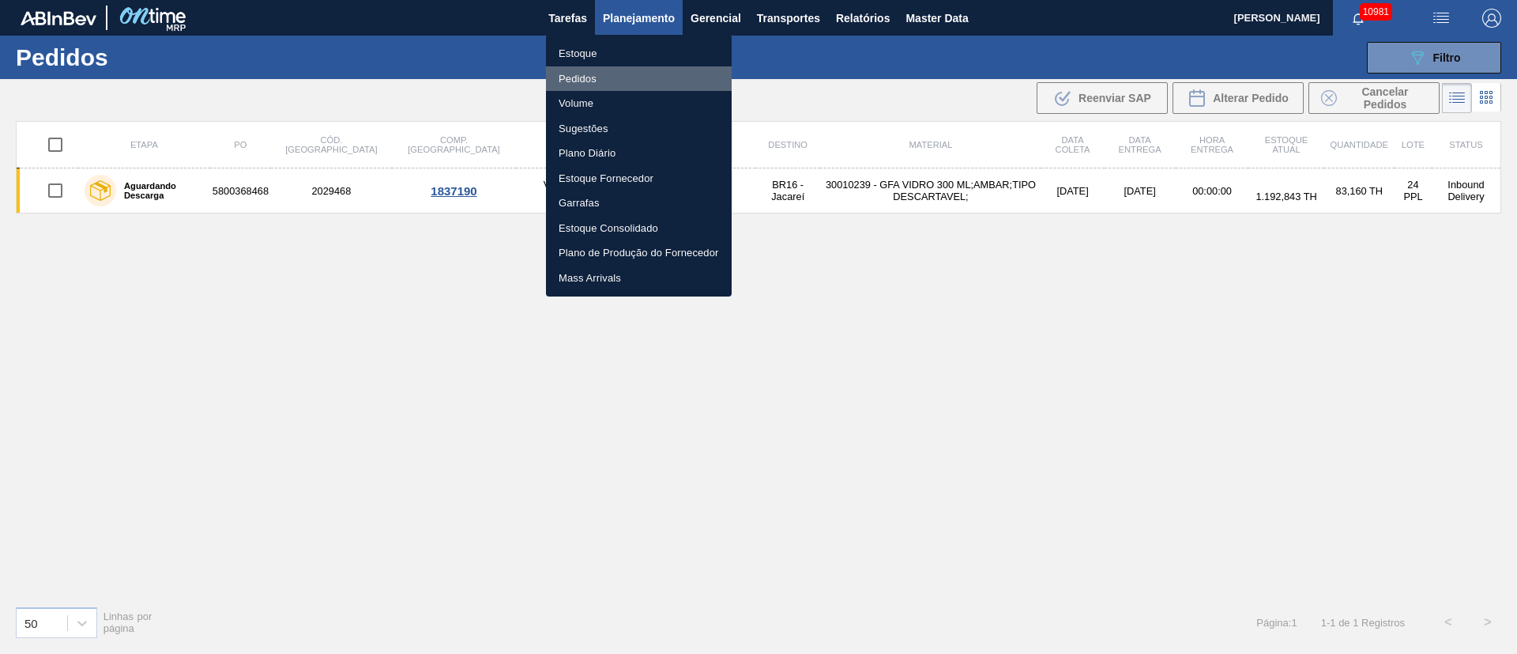
click at [575, 71] on li "Pedidos" at bounding box center [639, 78] width 186 height 25
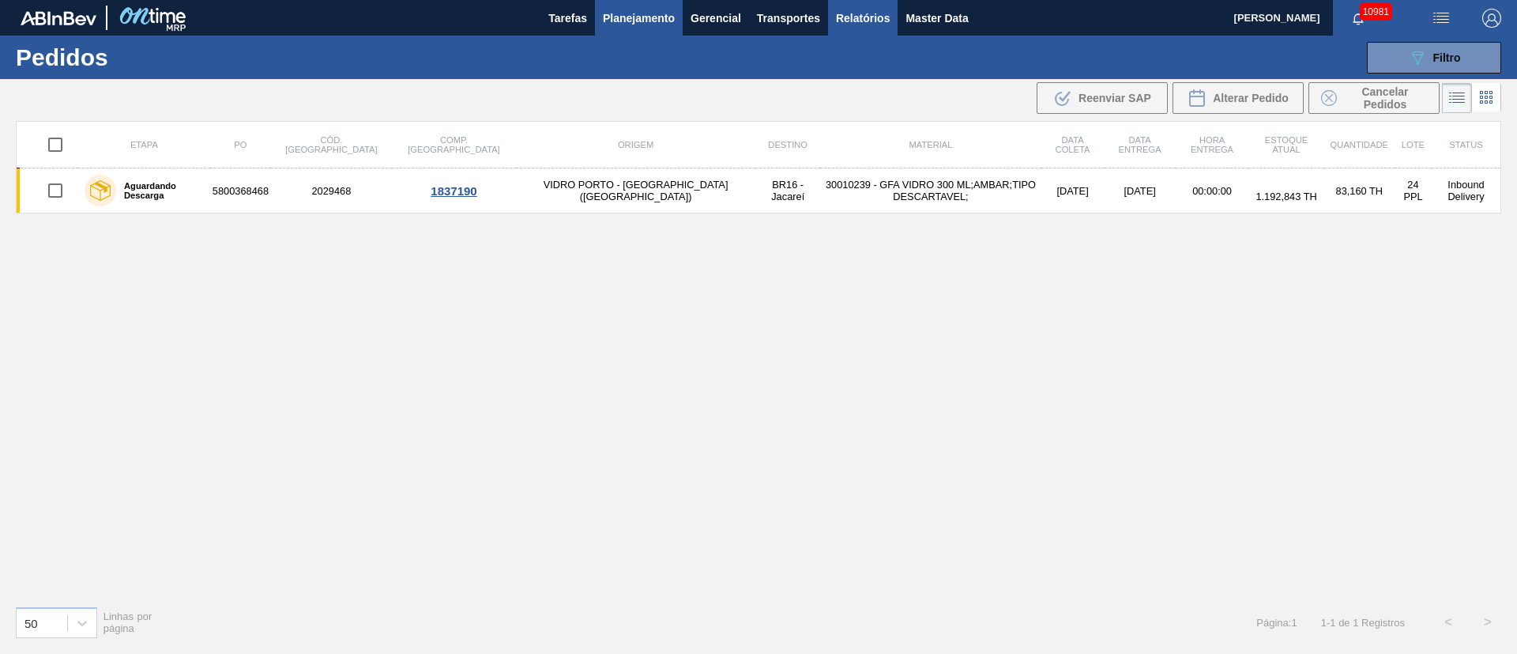
click at [843, 11] on span "Relatórios" at bounding box center [863, 18] width 54 height 19
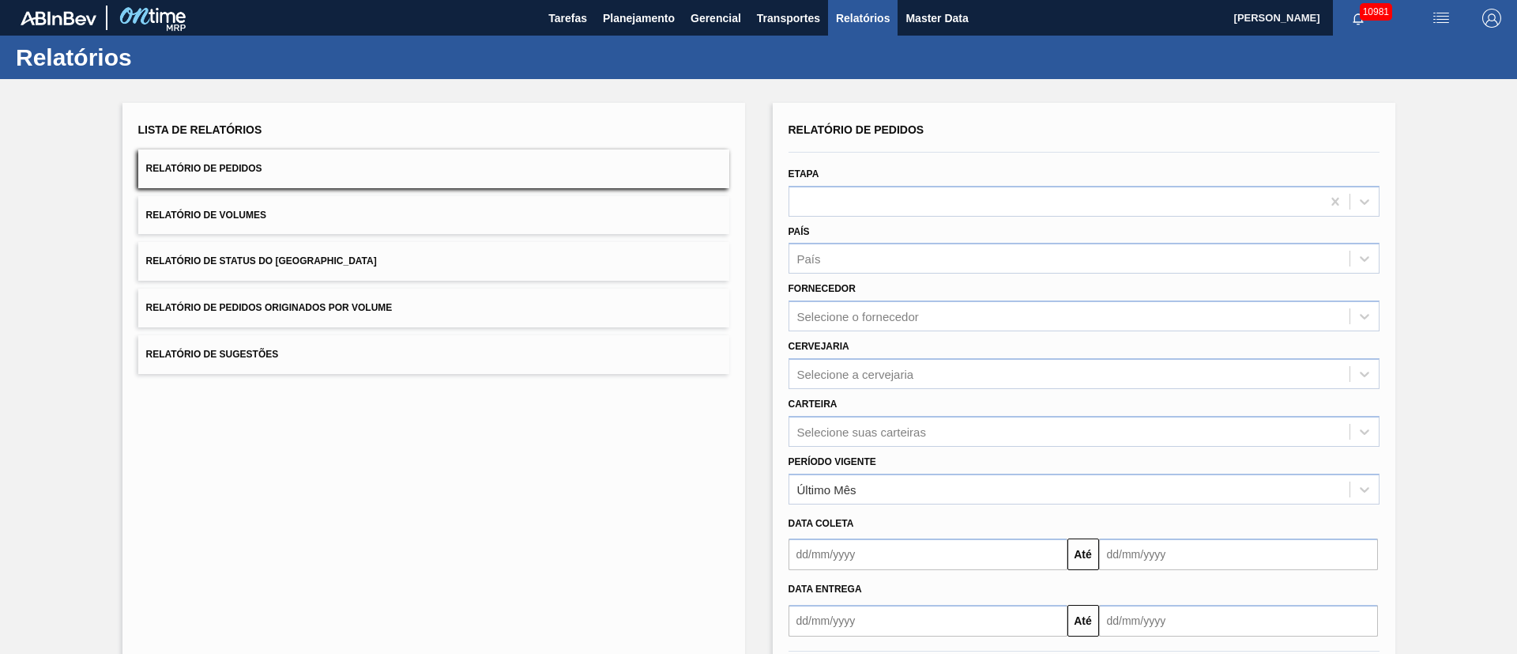
click at [340, 303] on span "Relatório de Pedidos Originados por Volume" at bounding box center [269, 307] width 247 height 11
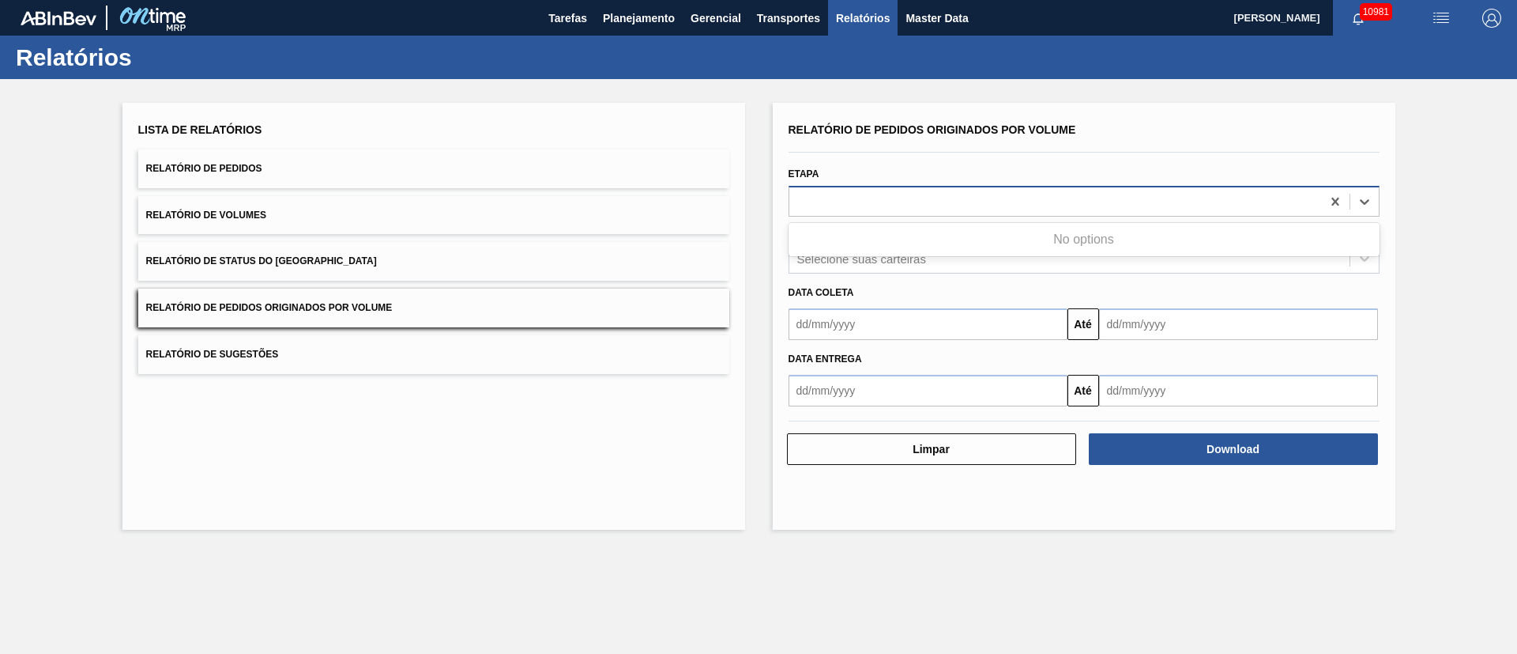
click at [917, 209] on div at bounding box center [1055, 201] width 532 height 23
click at [899, 180] on div "Etapa Use Up and Down to choose options, press Enter to select the currently fo…" at bounding box center [1084, 190] width 591 height 54
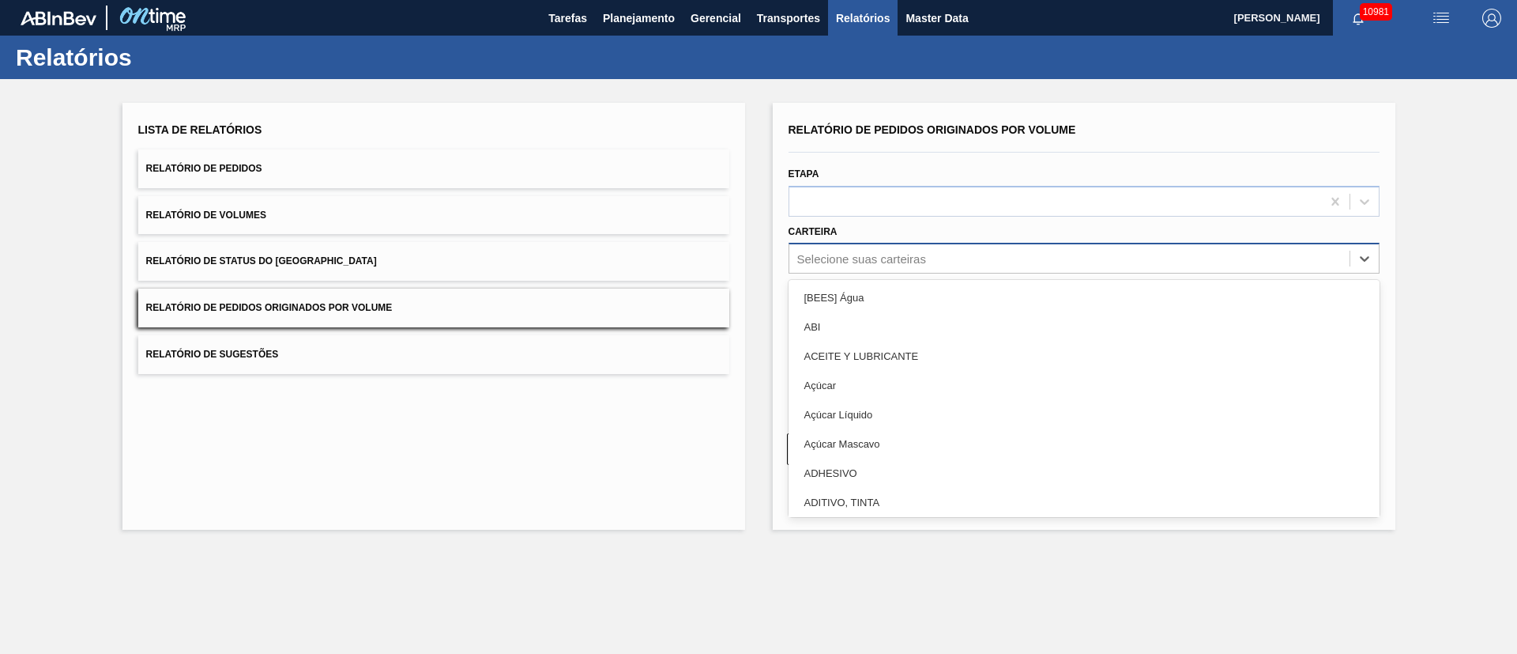
click at [838, 266] on div "Selecione suas carteiras" at bounding box center [1069, 258] width 560 height 23
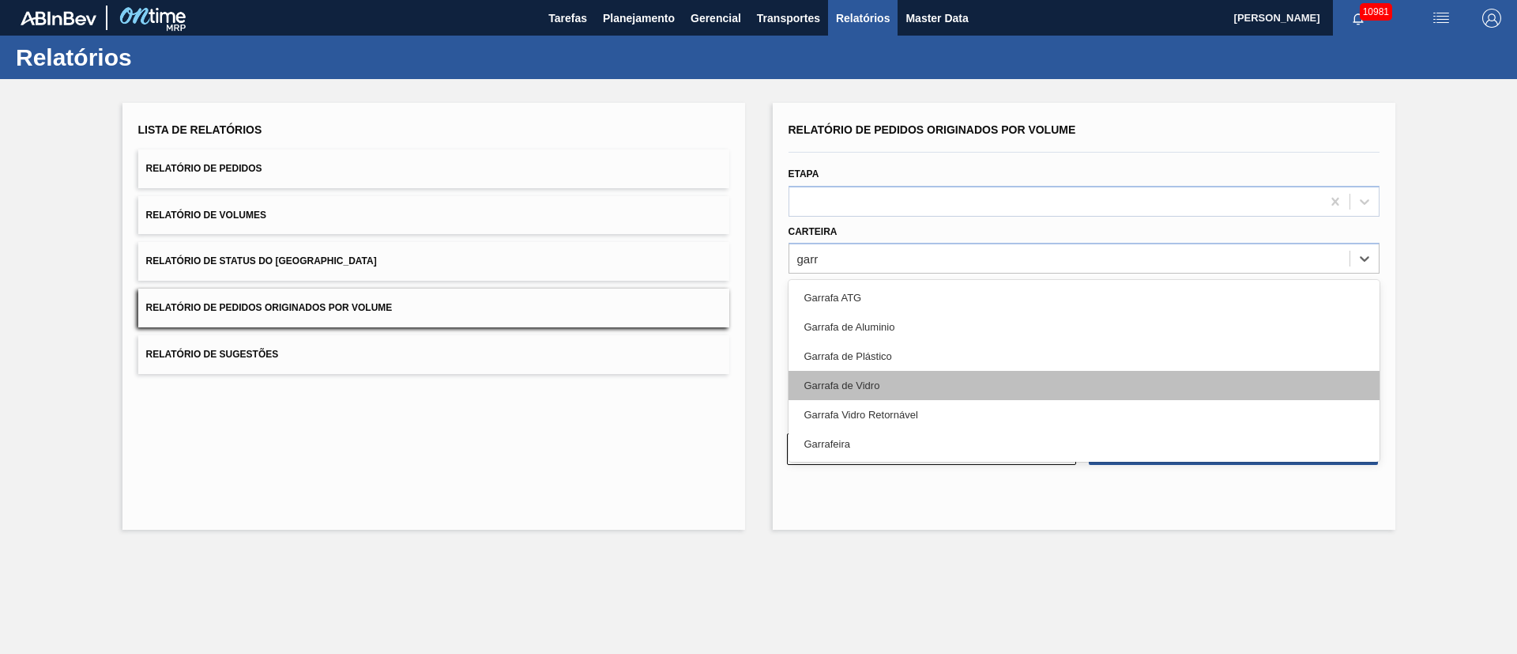
click at [842, 394] on div "Garrafa de Vidro" at bounding box center [1084, 385] width 591 height 29
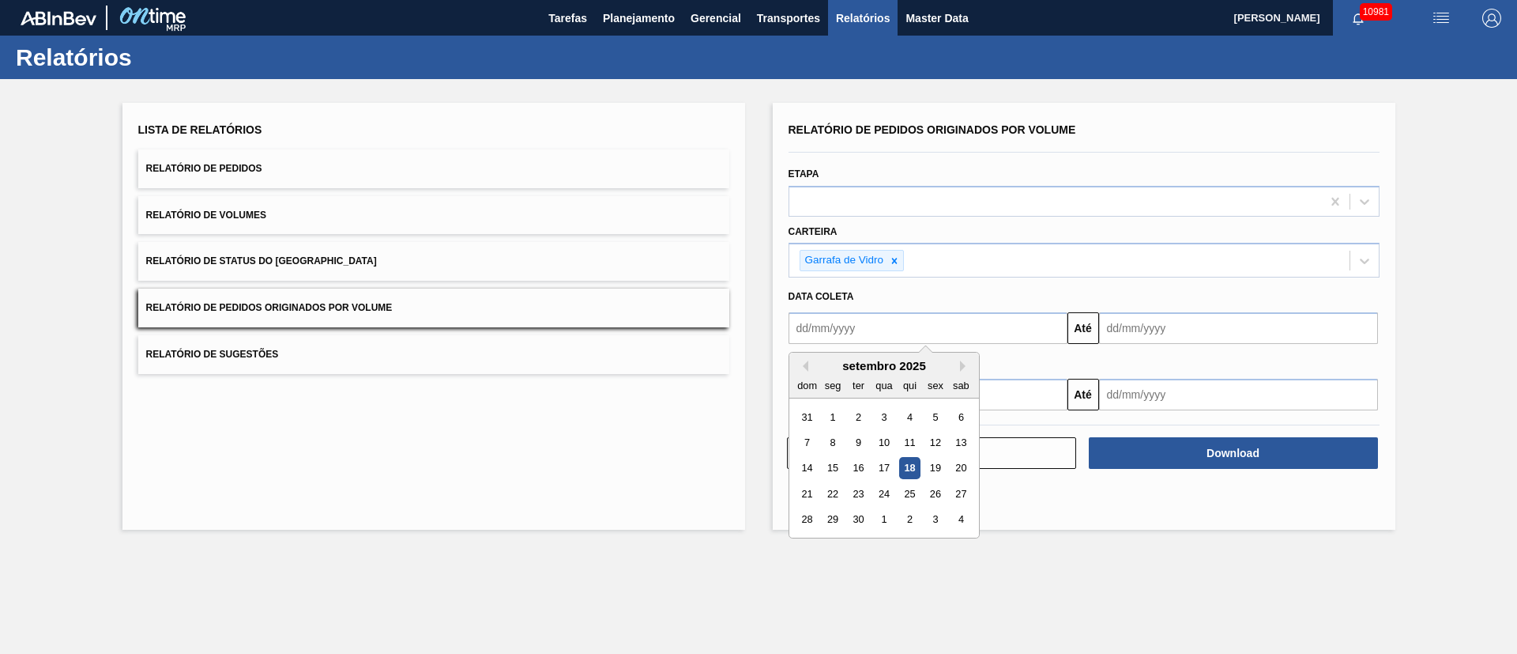
click at [836, 329] on input "text" at bounding box center [928, 328] width 279 height 32
click at [826, 416] on div "1" at bounding box center [832, 416] width 21 height 21
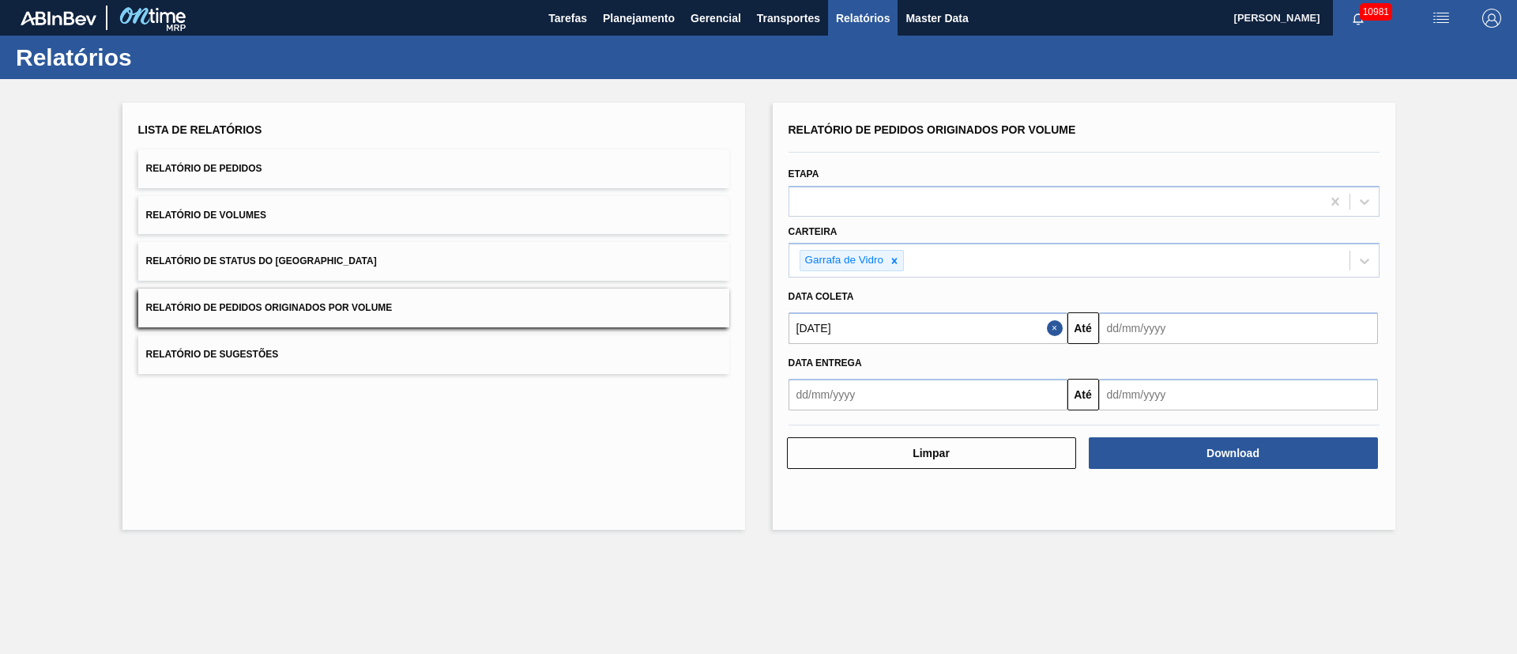
click at [1186, 335] on input "text" at bounding box center [1238, 328] width 279 height 32
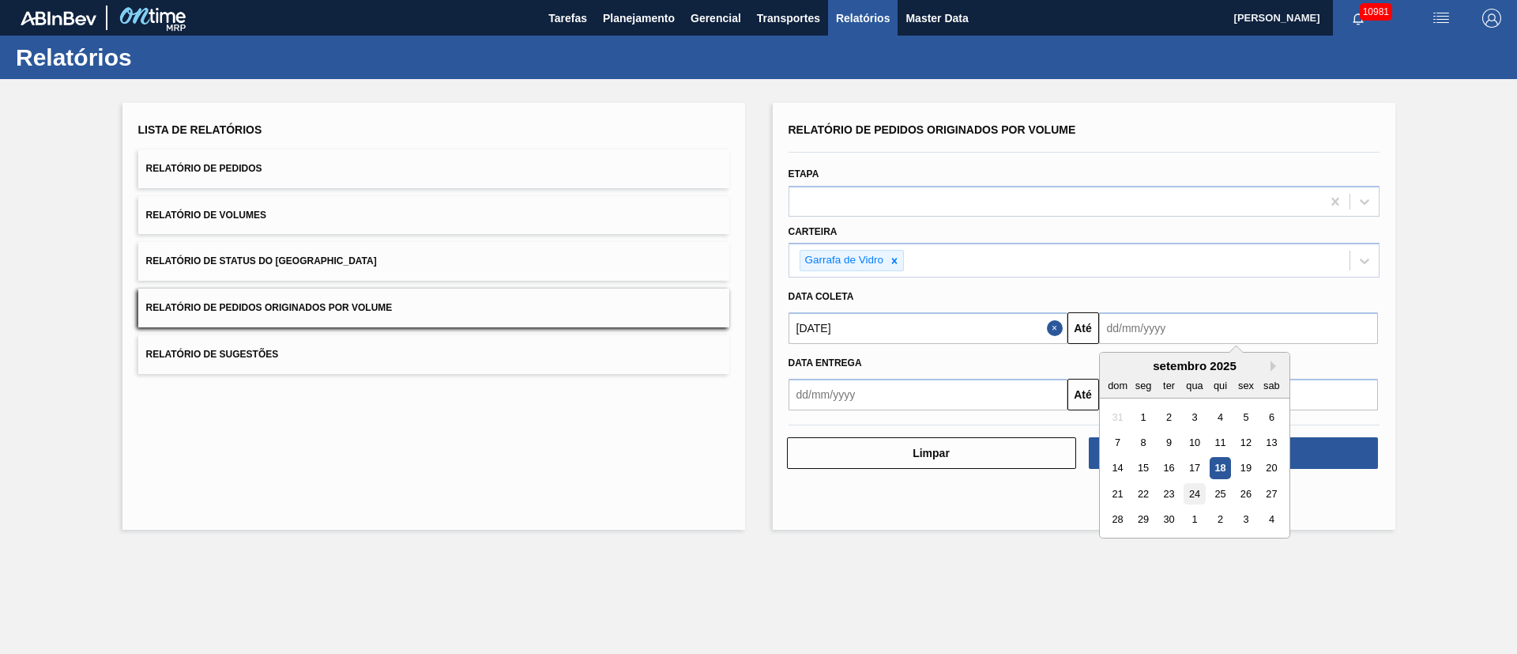
click at [1196, 495] on div "24" at bounding box center [1194, 493] width 21 height 21
click at [1210, 330] on input "[DATE]" at bounding box center [1238, 328] width 279 height 32
click at [1161, 522] on div "30" at bounding box center [1168, 519] width 21 height 21
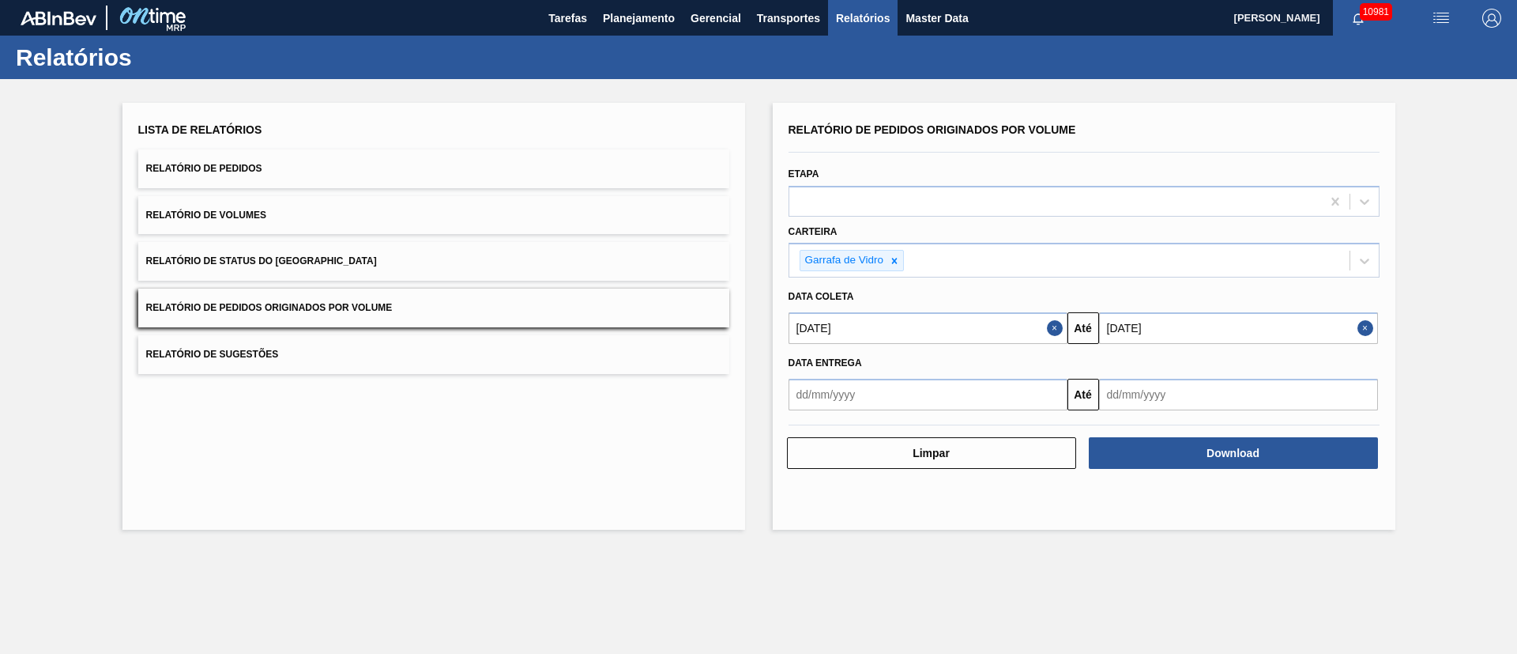
click at [277, 322] on button "Relatório de Pedidos Originados por Volume" at bounding box center [433, 307] width 591 height 39
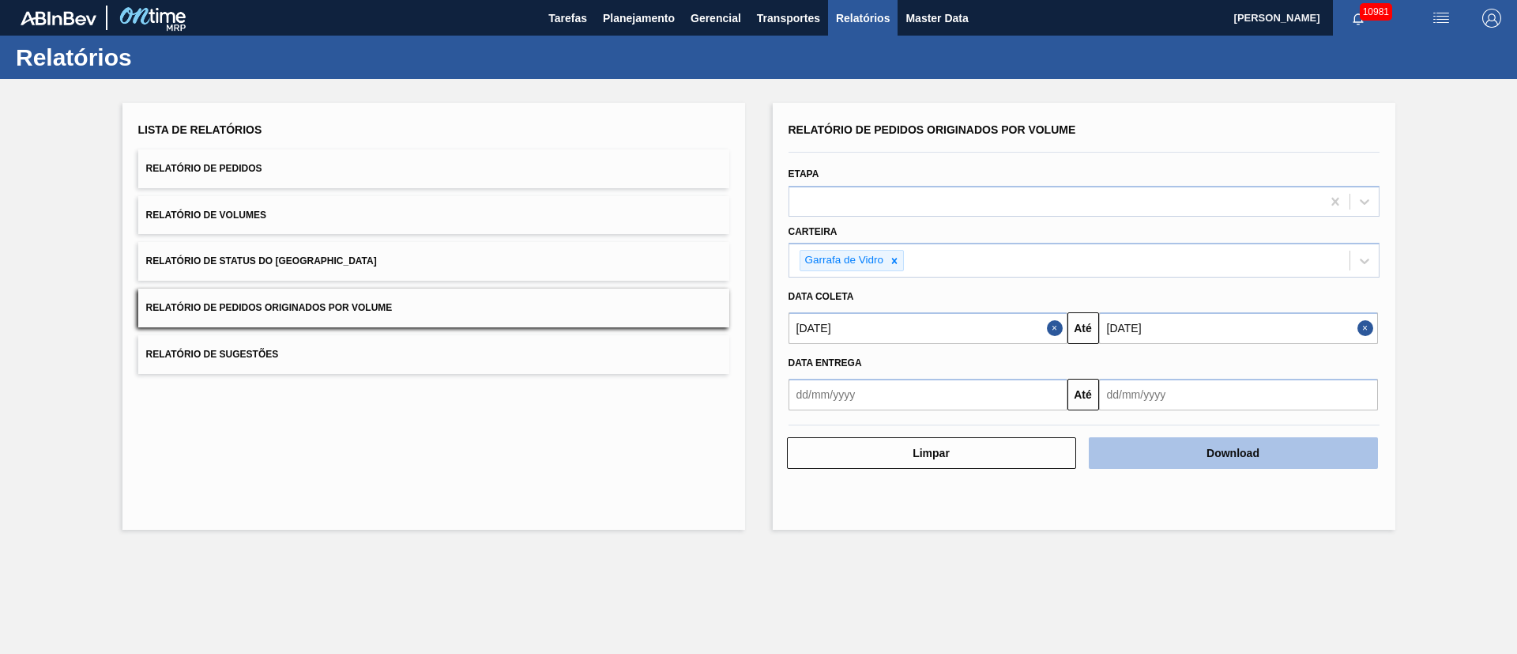
click at [1262, 448] on button "Download" at bounding box center [1233, 453] width 289 height 32
